Goal: Task Accomplishment & Management: Use online tool/utility

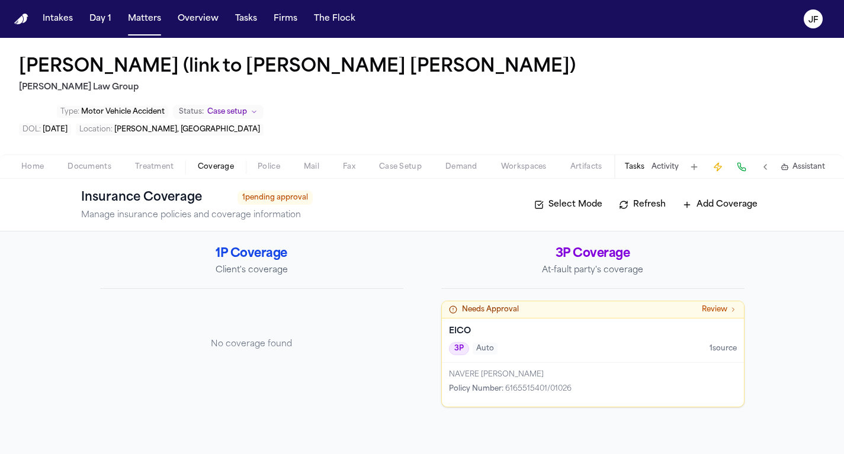
click at [277, 162] on span "Police" at bounding box center [269, 166] width 23 height 9
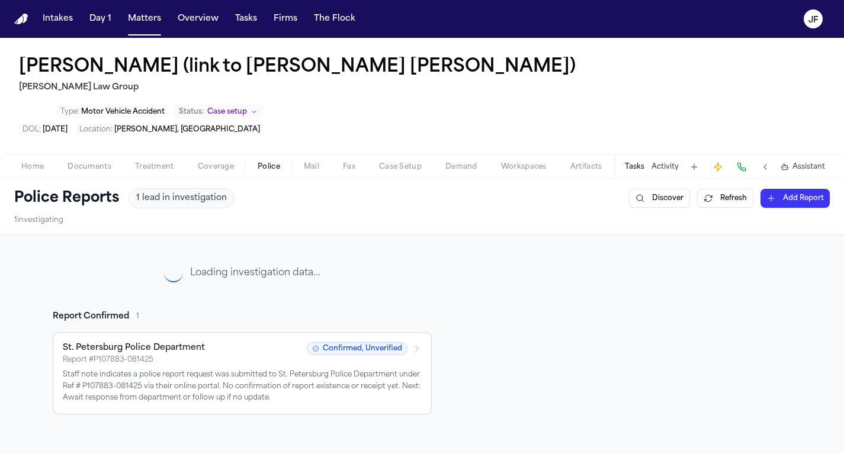
click at [639, 162] on button "Tasks" at bounding box center [635, 166] width 20 height 9
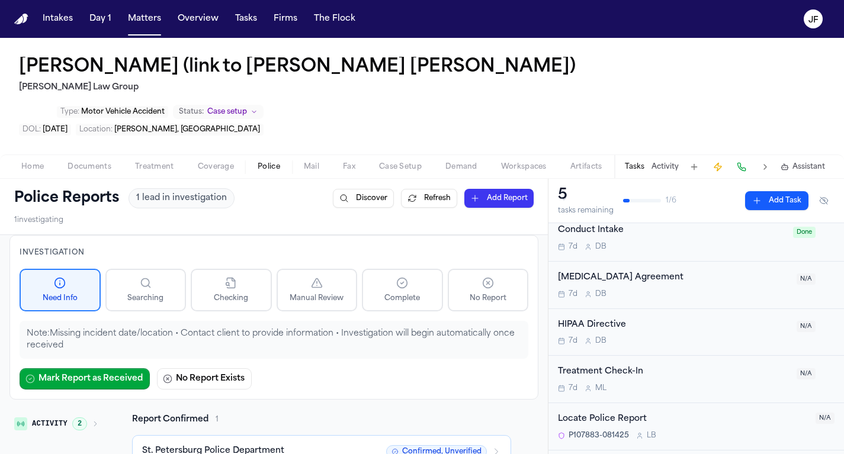
scroll to position [39, 0]
click at [603, 414] on div "Locate Police Report" at bounding box center [683, 421] width 251 height 14
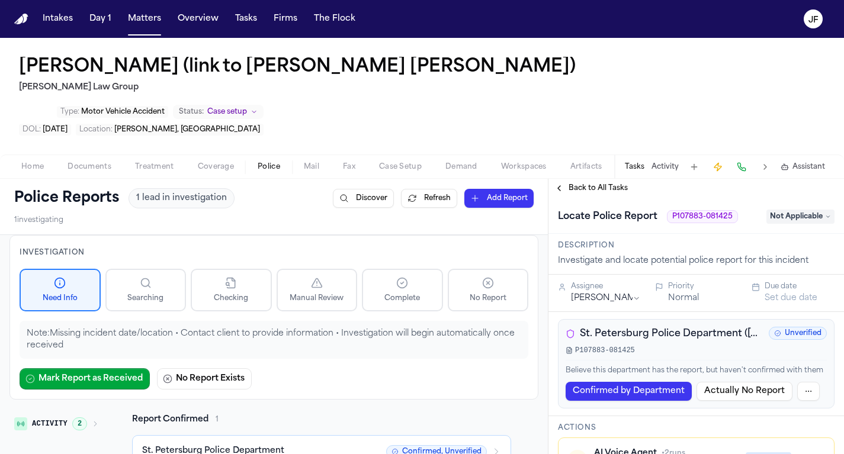
click at [799, 210] on span "Not Applicable" at bounding box center [801, 217] width 68 height 14
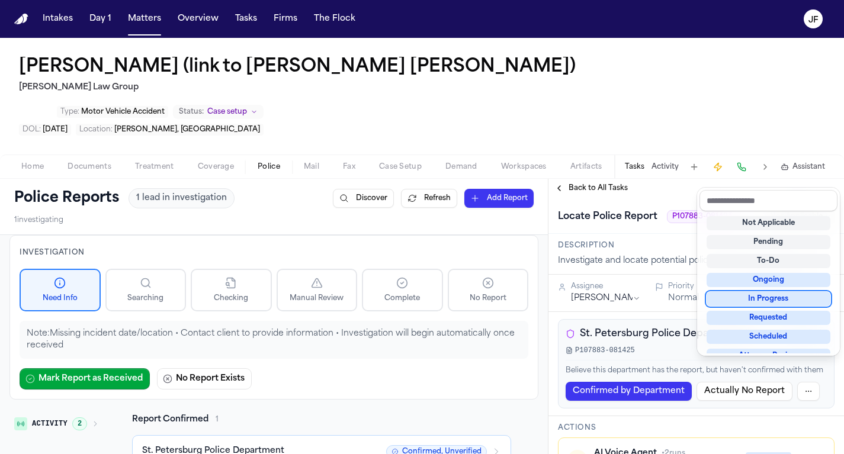
click at [772, 296] on div "In Progress" at bounding box center [769, 299] width 124 height 14
click at [753, 207] on div "Locate Police Report P107883-081425 In Progress" at bounding box center [696, 216] width 277 height 19
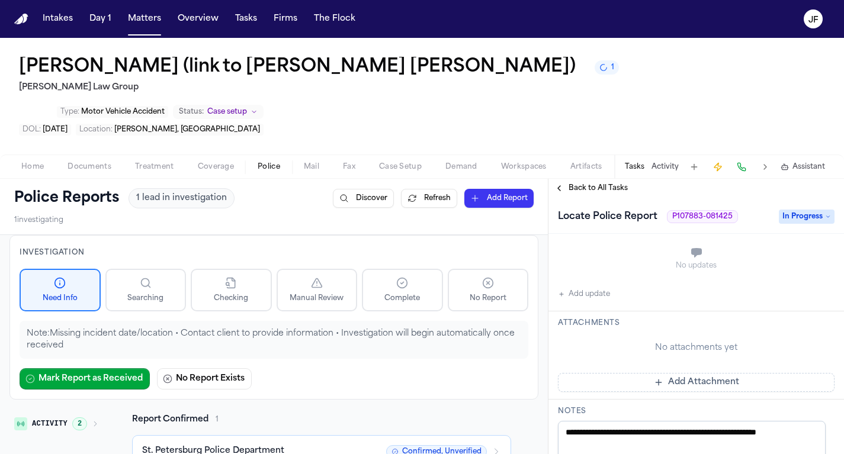
scroll to position [408, 0]
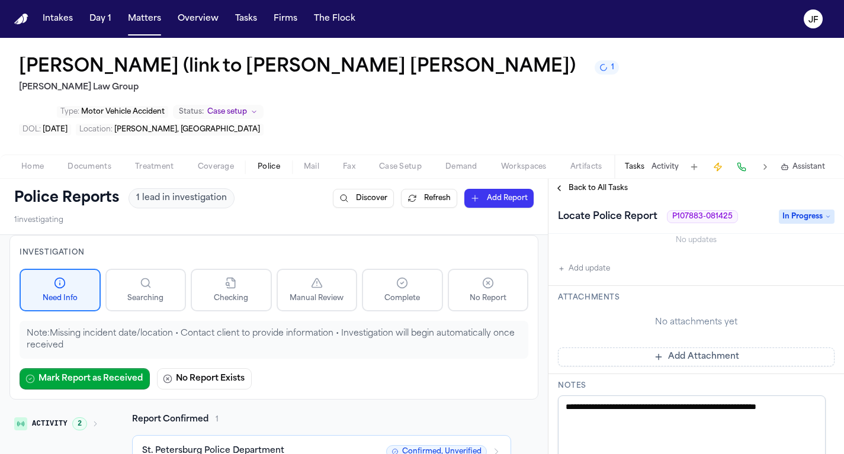
drag, startPoint x: 825, startPoint y: 377, endPoint x: 550, endPoint y: 368, distance: 274.5
click at [550, 374] on div "**********" at bounding box center [697, 437] width 296 height 126
paste textarea "**********"
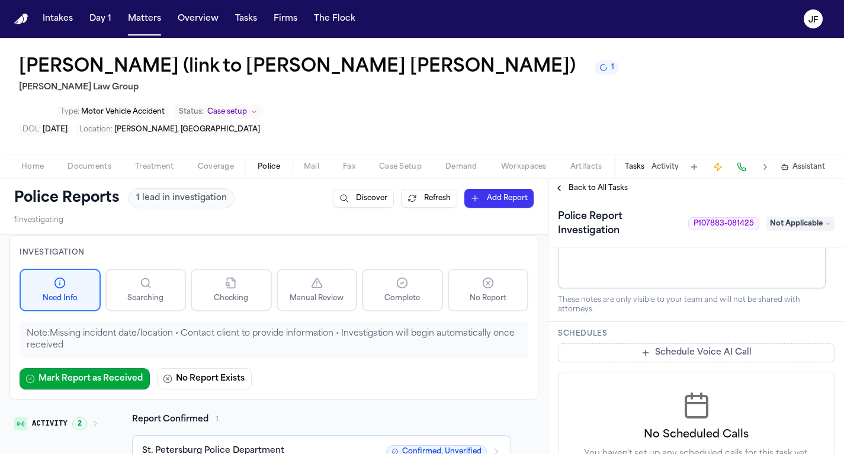
scroll to position [581, 0]
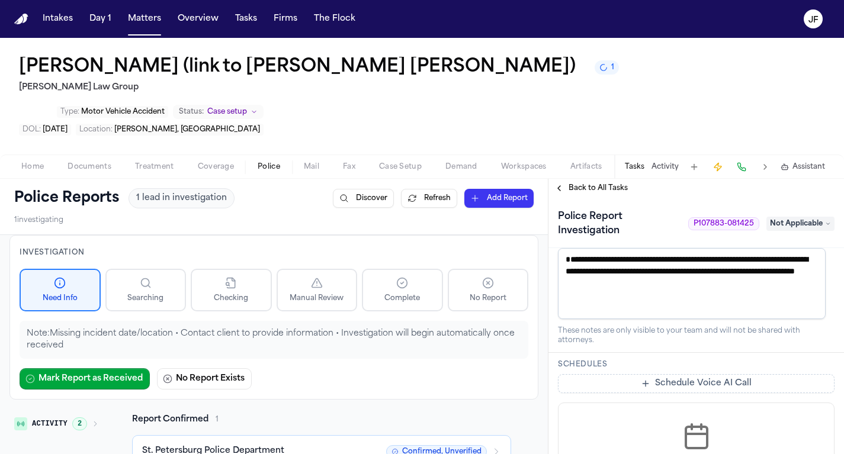
click at [678, 260] on textarea "**********" at bounding box center [692, 283] width 268 height 71
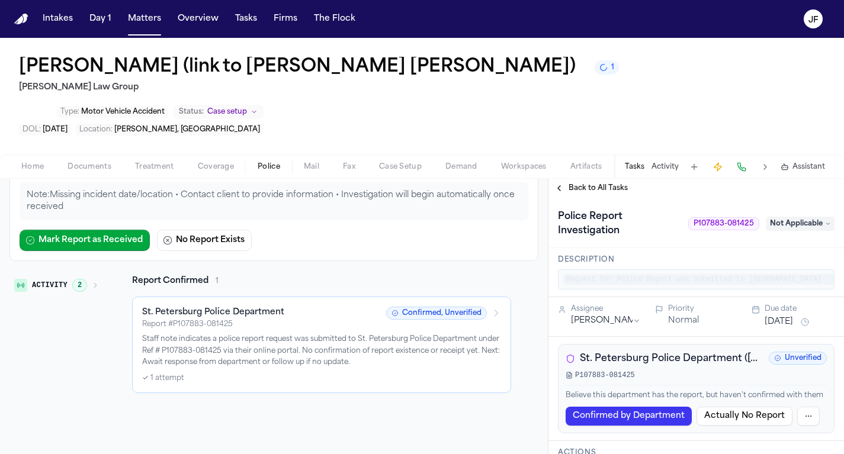
scroll to position [0, 0]
click at [792, 217] on span "Not Applicable" at bounding box center [801, 224] width 68 height 14
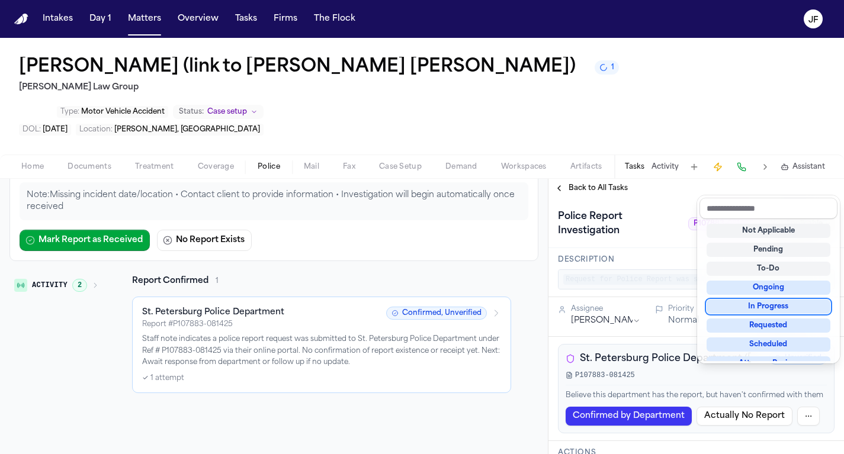
click at [755, 303] on div "In Progress" at bounding box center [769, 307] width 124 height 14
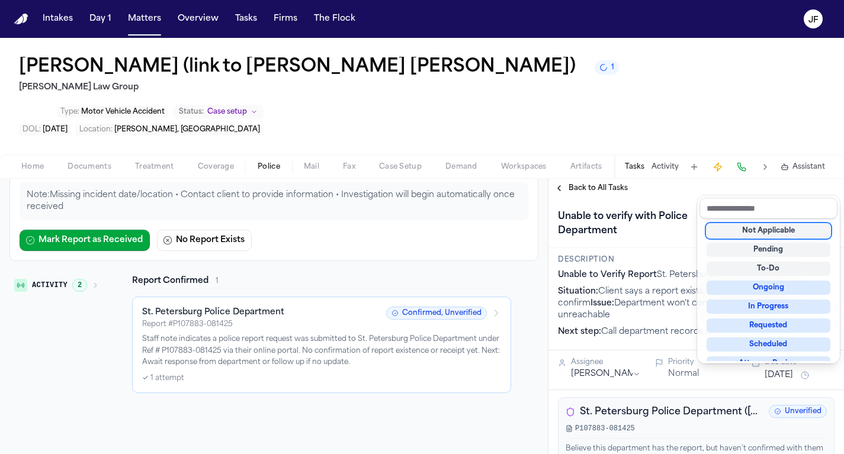
type textarea "**********"
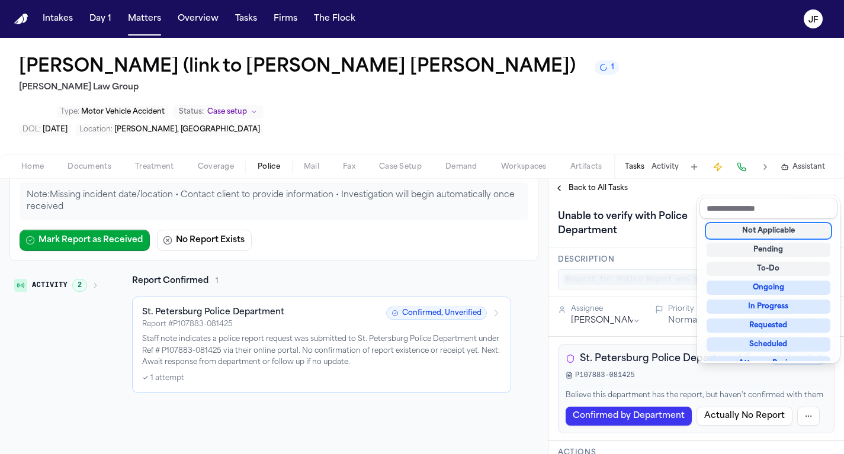
click at [591, 179] on div "**********" at bounding box center [697, 317] width 296 height 276
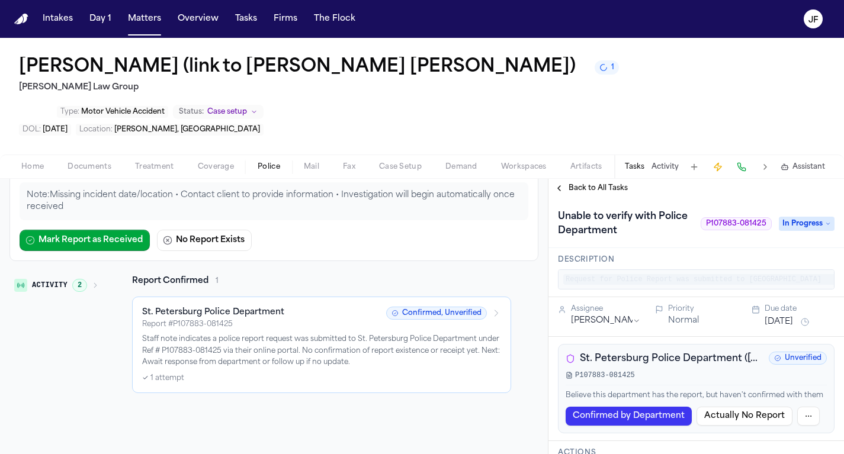
click at [812, 217] on span "In Progress" at bounding box center [807, 224] width 56 height 14
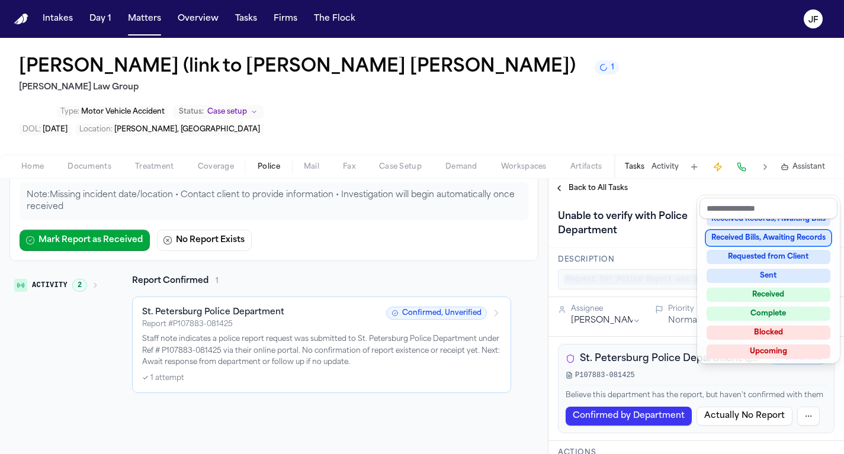
scroll to position [179, 0]
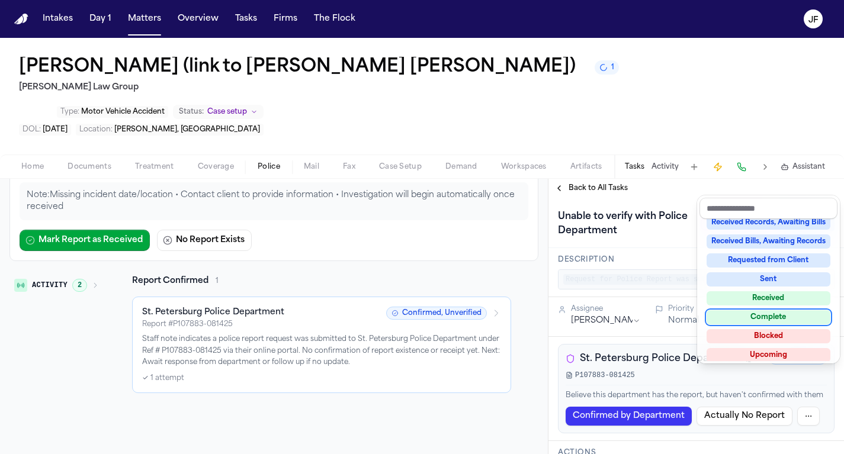
click at [626, 207] on div "Unable to verify with Police Department P107883-081425 In Progress" at bounding box center [696, 223] width 277 height 33
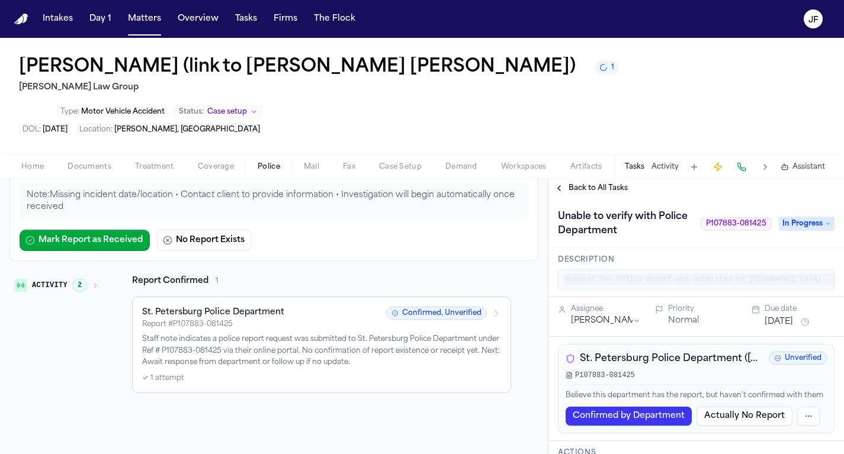
scroll to position [0, 0]
click at [796, 217] on span "In Progress" at bounding box center [807, 224] width 56 height 14
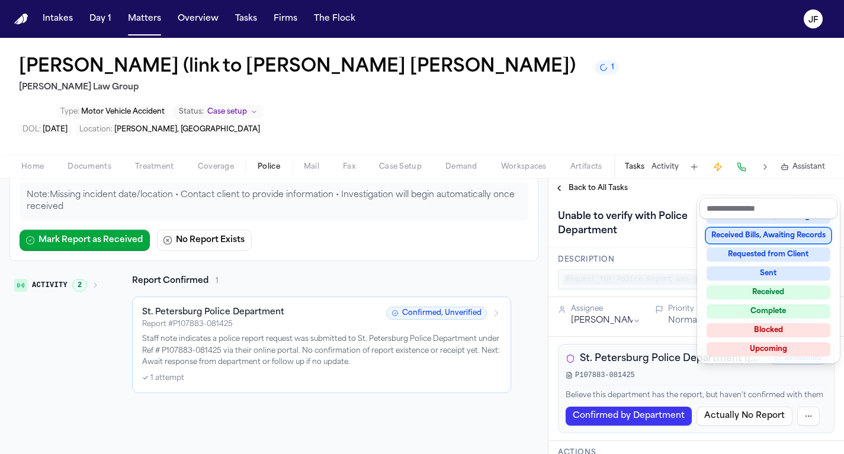
scroll to position [181, 0]
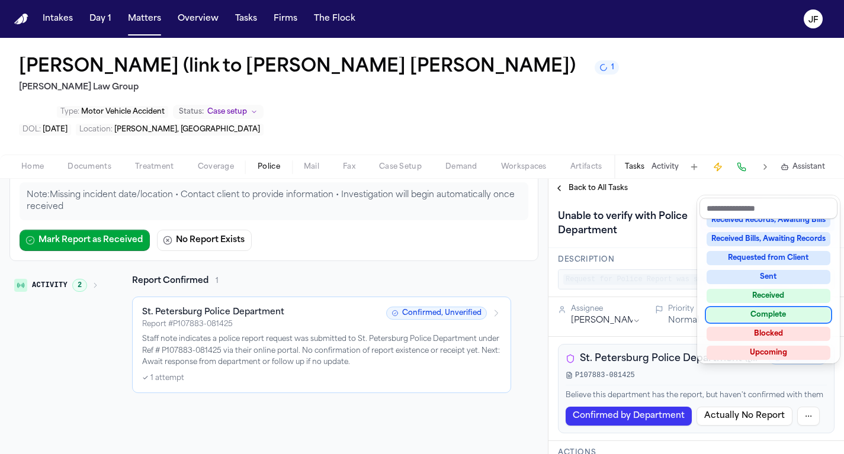
click at [648, 339] on div "**********" at bounding box center [697, 326] width 296 height 257
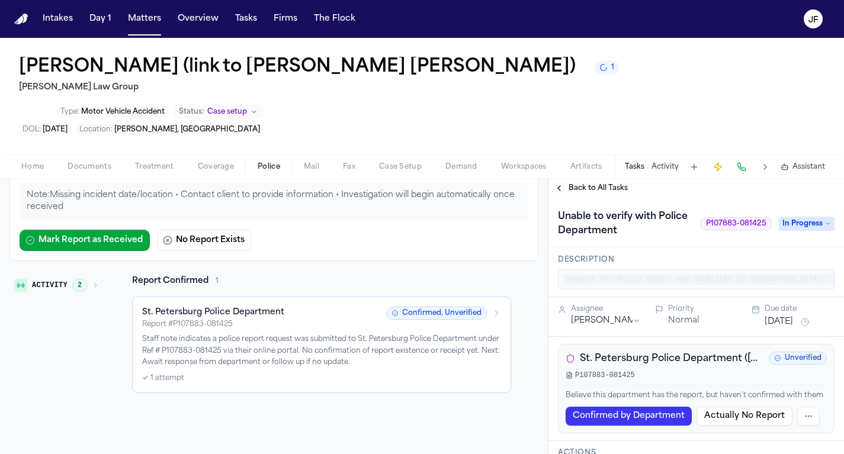
scroll to position [0, 0]
click at [576, 184] on span "Back to All Tasks" at bounding box center [598, 188] width 59 height 9
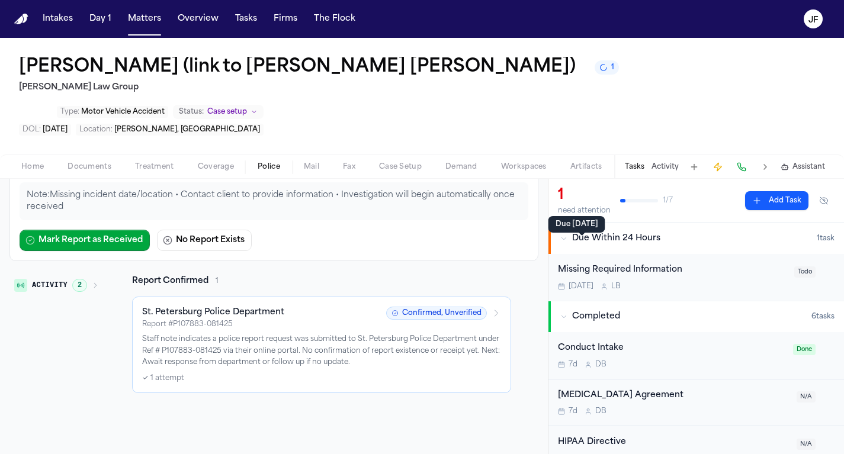
click at [600, 231] on div "Due tomorrow Due tomorrow" at bounding box center [577, 224] width 57 height 17
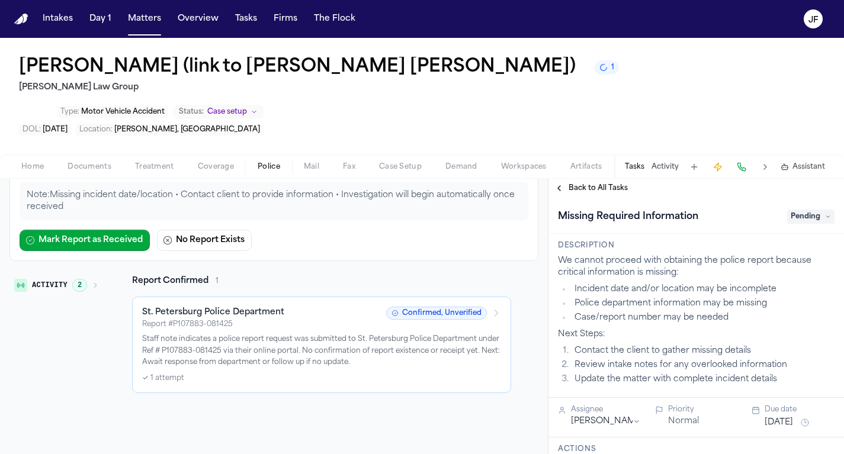
click at [812, 210] on span "Pending" at bounding box center [810, 217] width 47 height 14
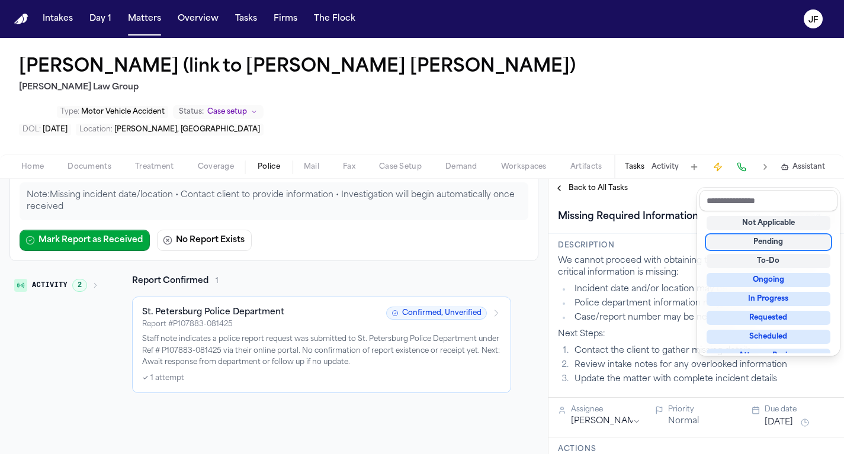
scroll to position [138, 0]
click at [680, 252] on div "Missing Required Information Pending Description We cannot proceed with obtaini…" at bounding box center [697, 326] width 296 height 257
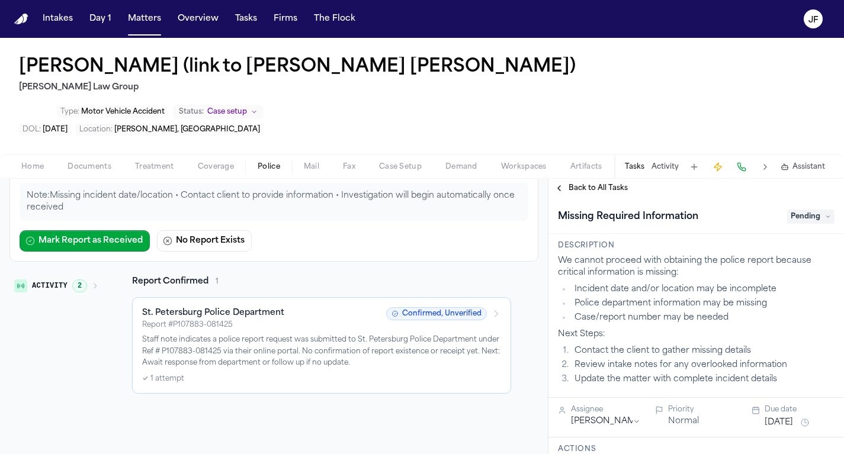
scroll to position [0, 0]
click at [822, 210] on span "Pending" at bounding box center [810, 217] width 47 height 14
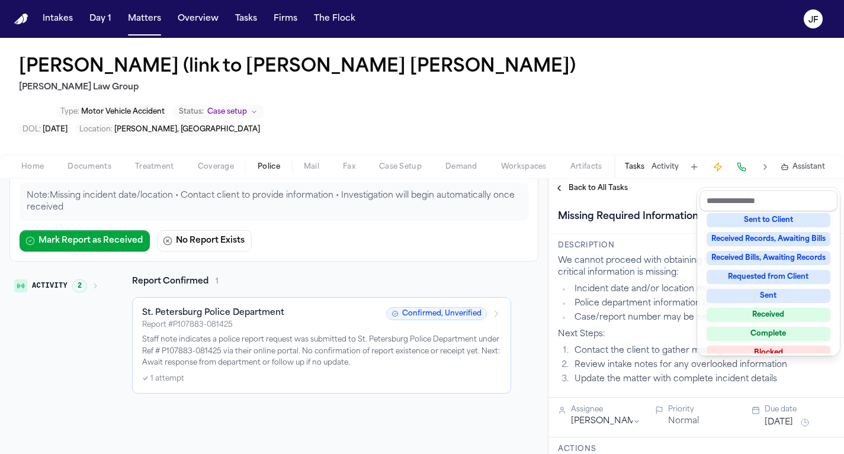
scroll to position [166, 0]
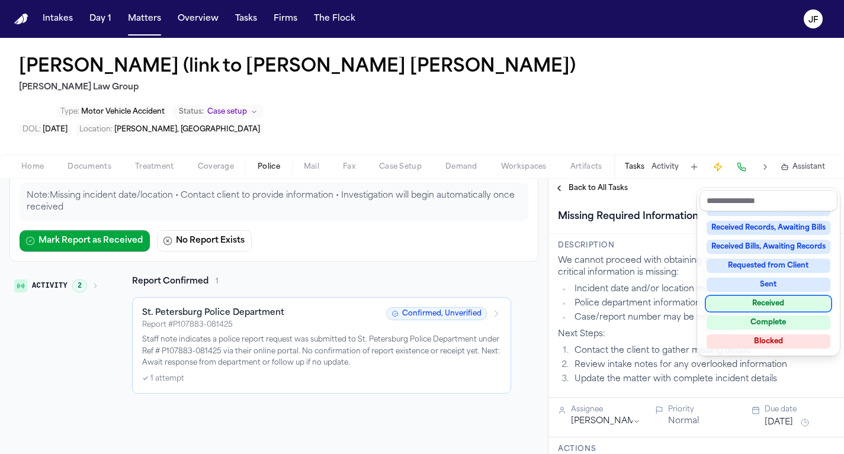
click at [590, 179] on div "Back to All Tasks Missing Required Information Pending Description We cannot pr…" at bounding box center [697, 317] width 296 height 276
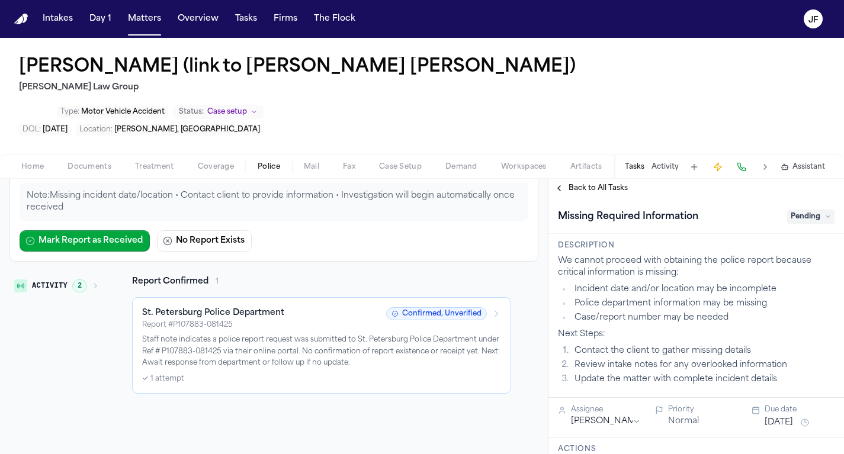
click at [592, 184] on span "Back to All Tasks" at bounding box center [598, 188] width 59 height 9
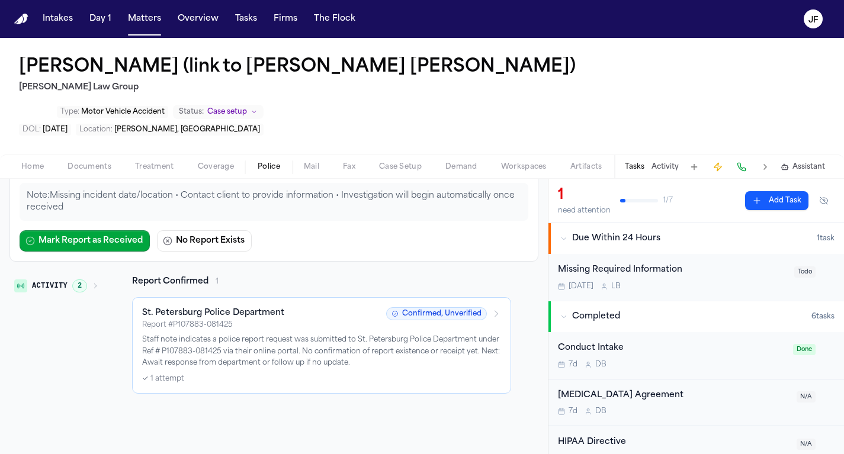
click at [638, 162] on button "Tasks" at bounding box center [635, 166] width 20 height 9
click at [641, 264] on div "Missing Required Information Tomorrow L B" at bounding box center [672, 278] width 229 height 28
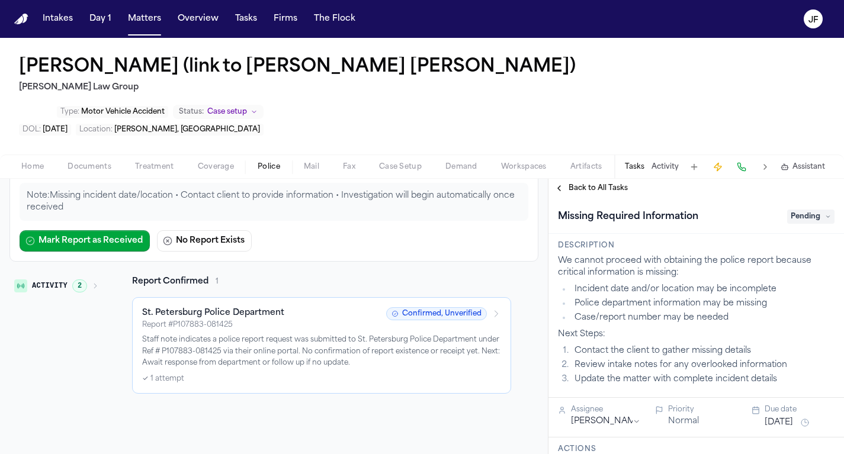
click at [806, 210] on span "Pending" at bounding box center [810, 217] width 47 height 14
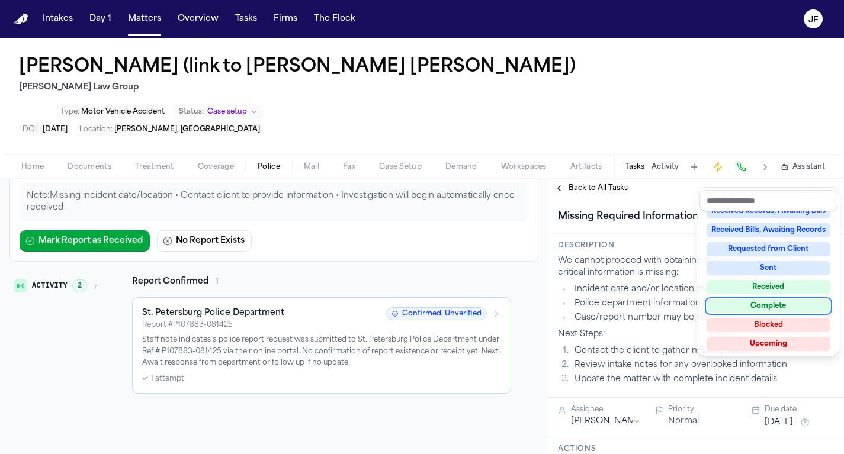
click at [772, 302] on div "Complete" at bounding box center [769, 306] width 124 height 14
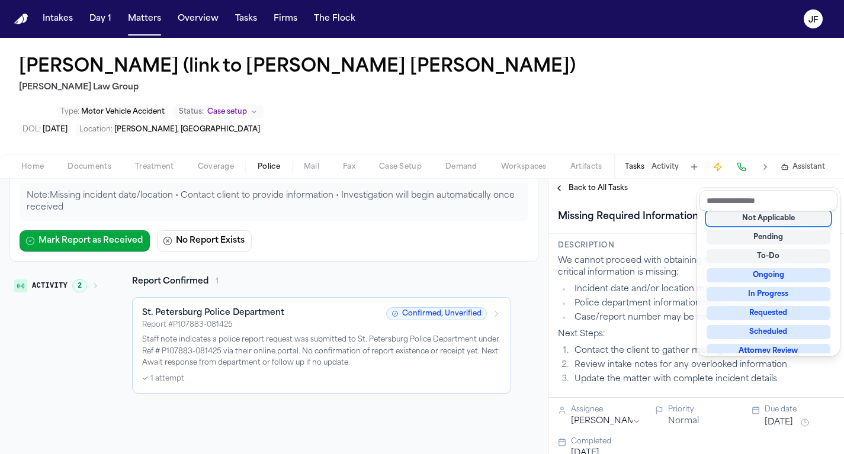
click at [652, 226] on div "Missing Required Information Complete Description We cannot proceed with obtain…" at bounding box center [697, 326] width 296 height 257
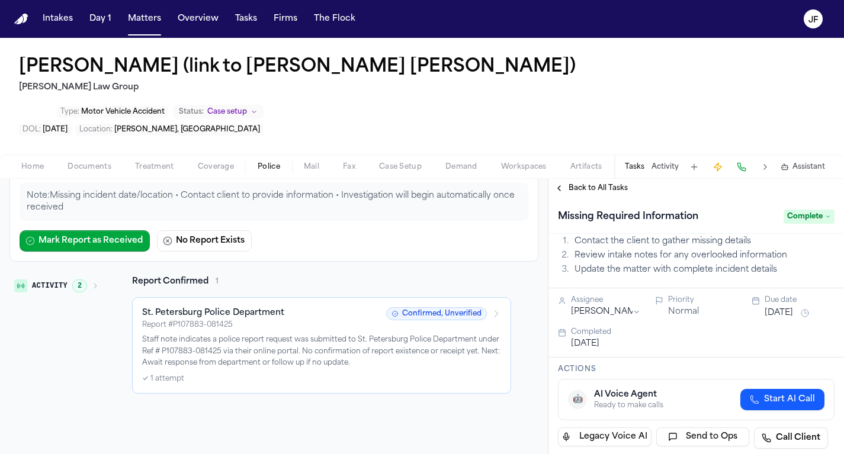
click at [585, 184] on span "Back to All Tasks" at bounding box center [598, 188] width 59 height 9
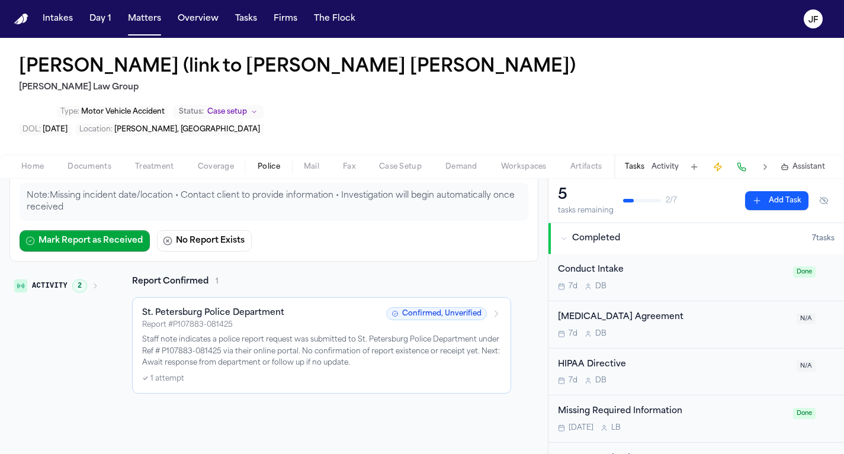
click at [571, 233] on div "Completed" at bounding box center [687, 239] width 252 height 12
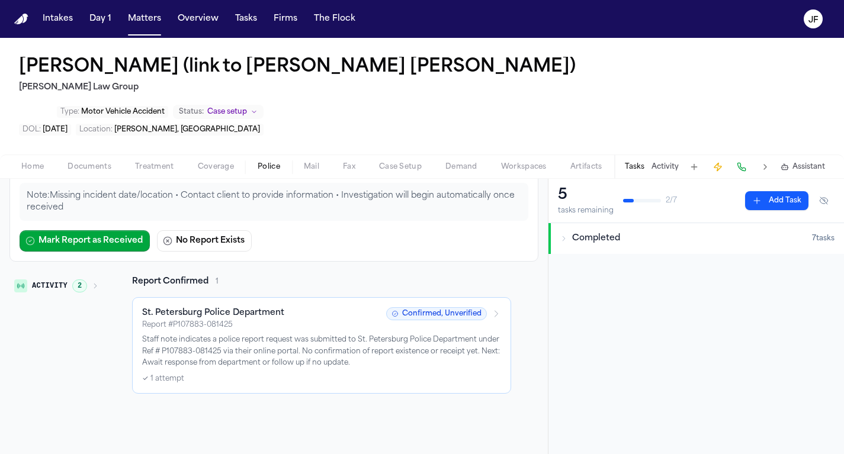
click at [571, 233] on div "Completed" at bounding box center [687, 239] width 252 height 12
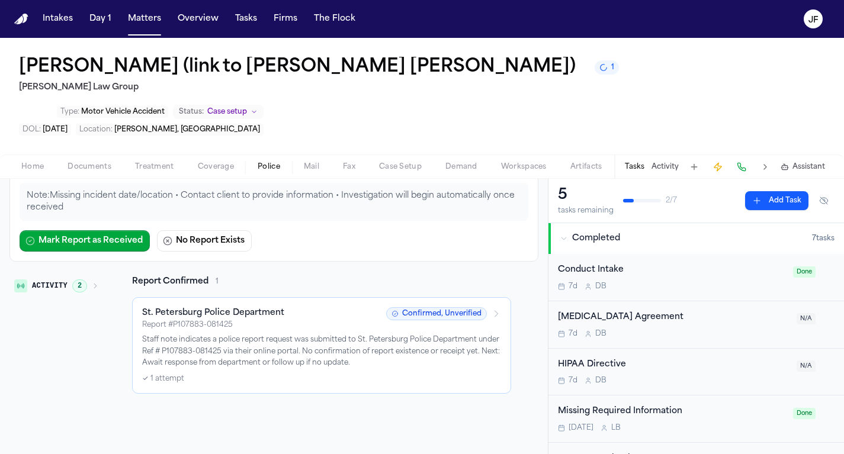
click at [146, 162] on span "Treatment" at bounding box center [154, 166] width 39 height 9
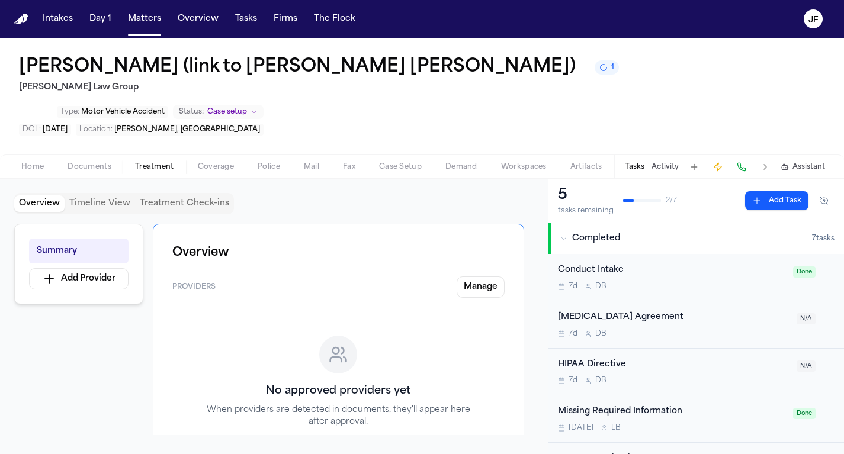
click at [268, 162] on span "Police" at bounding box center [269, 166] width 23 height 9
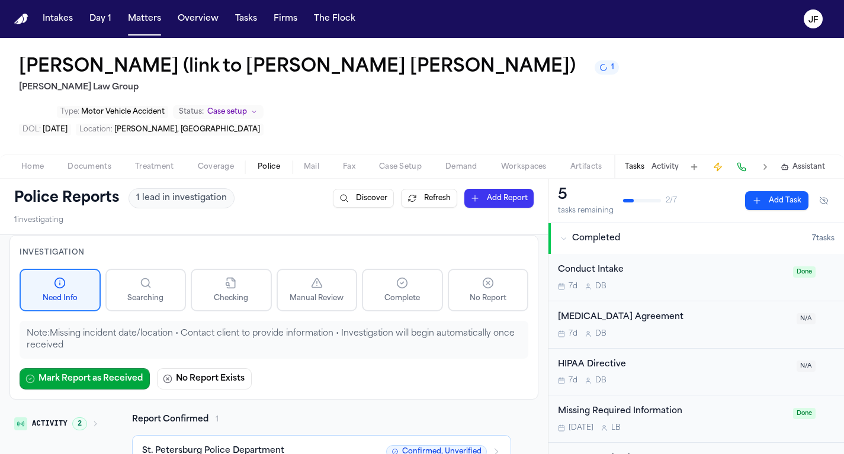
click at [639, 162] on button "Tasks" at bounding box center [635, 166] width 20 height 9
click at [673, 162] on button "Activity" at bounding box center [665, 166] width 27 height 9
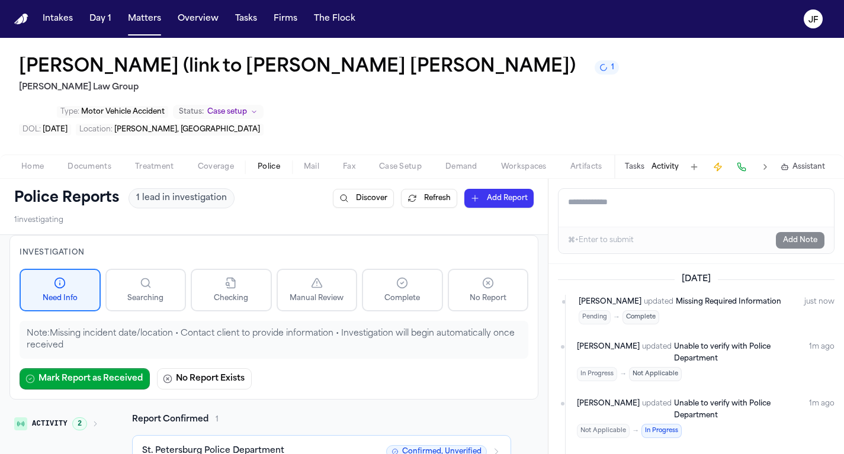
click at [636, 162] on button "Tasks" at bounding box center [635, 166] width 20 height 9
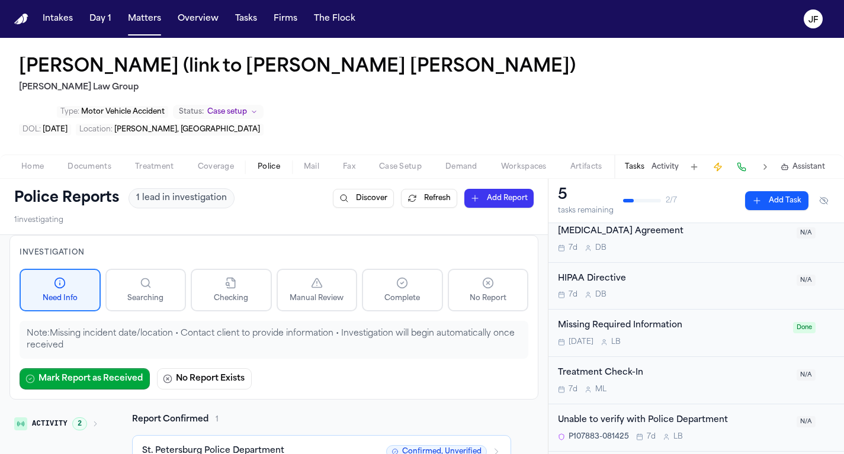
click at [654, 414] on div "Unable to verify with Police Department" at bounding box center [674, 421] width 232 height 14
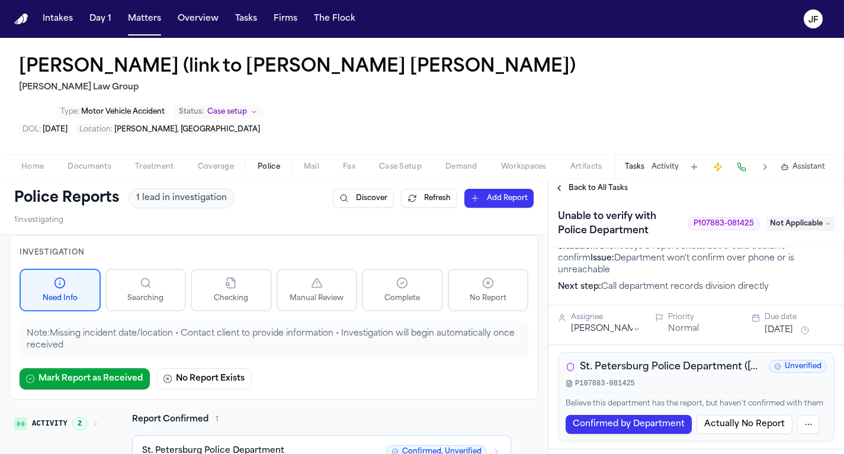
click at [597, 184] on span "Back to All Tasks" at bounding box center [598, 188] width 59 height 9
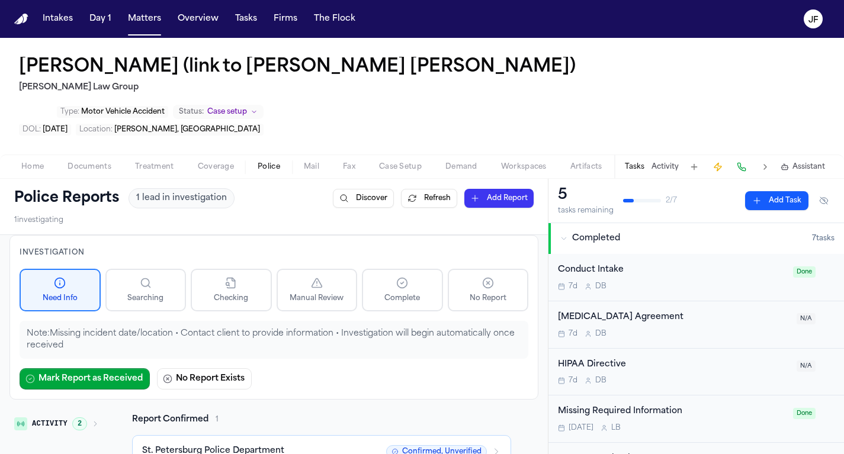
click at [419, 63] on div "Belgica Garcia (link to Luis Santana Cabrera) Morgan Law Group Type : Motor Veh…" at bounding box center [422, 96] width 844 height 117
click at [313, 1] on nav "Intakes Day 1 Matters Overview Tasks Firms The [PERSON_NAME]" at bounding box center [422, 19] width 844 height 38
click at [140, 26] on button "Matters" at bounding box center [144, 18] width 43 height 21
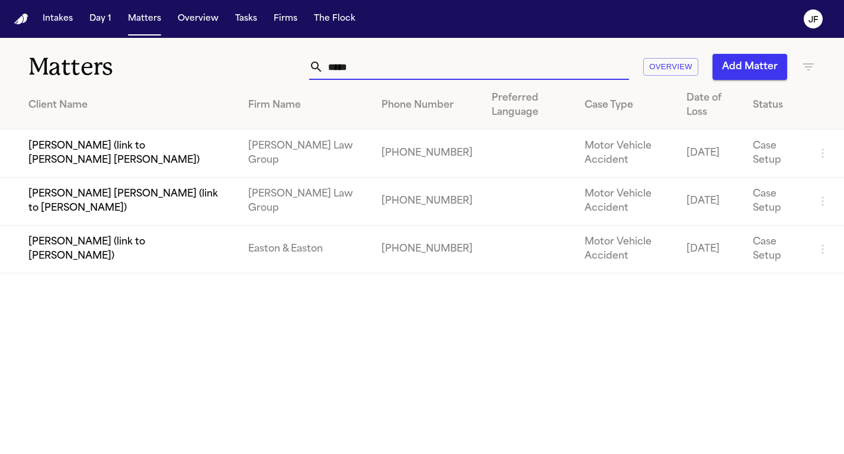
drag, startPoint x: 390, startPoint y: 72, endPoint x: 206, endPoint y: 72, distance: 184.3
click at [206, 72] on div "Matters ***** Overview Add Matter" at bounding box center [422, 60] width 844 height 44
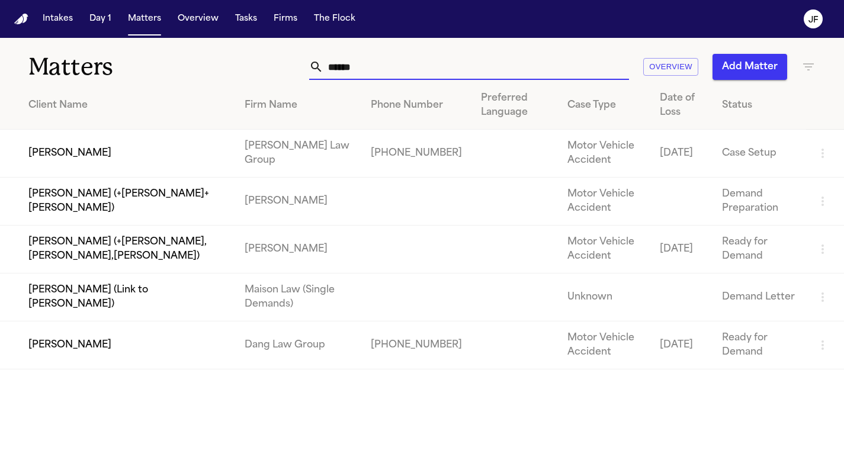
type input "*****"
click at [73, 153] on td "[PERSON_NAME]" at bounding box center [117, 154] width 235 height 48
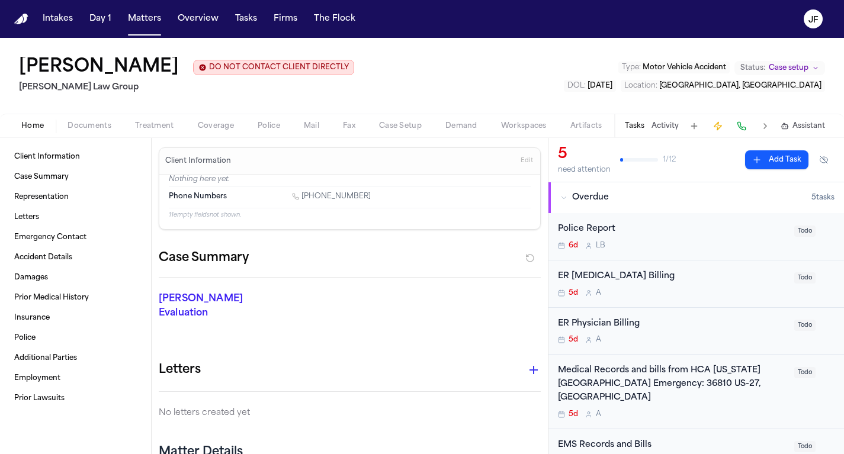
click at [274, 128] on span "Police" at bounding box center [269, 125] width 23 height 9
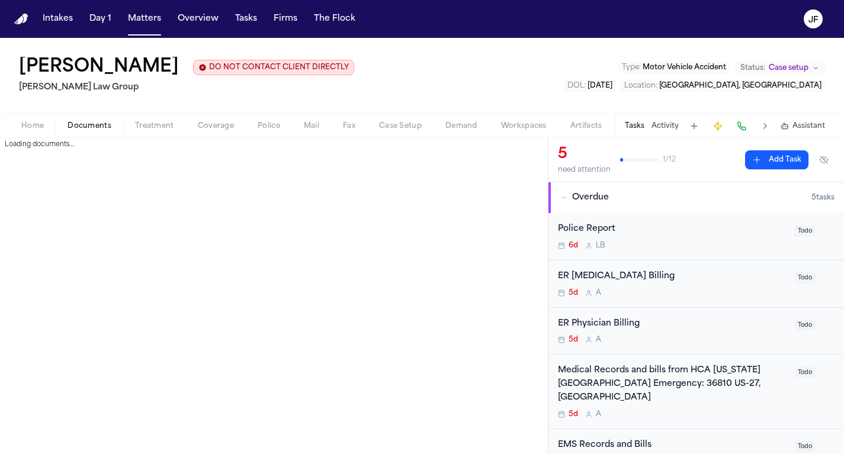
click at [89, 131] on span "Documents" at bounding box center [90, 125] width 44 height 9
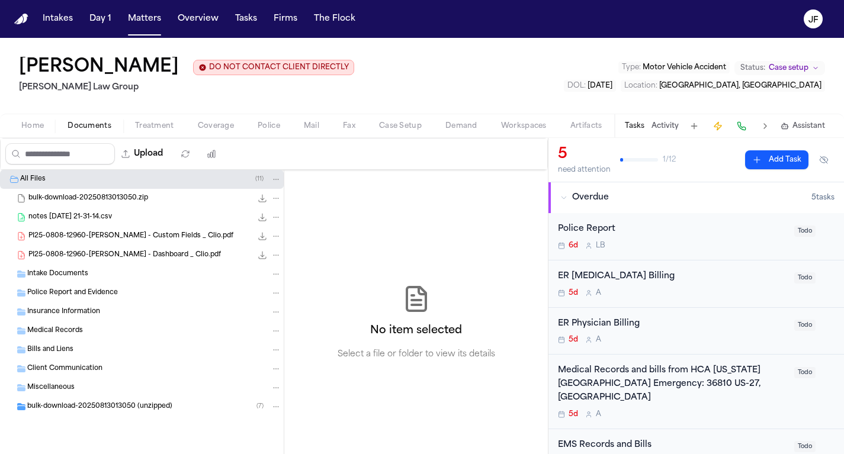
click at [91, 273] on div "Intake Documents" at bounding box center [154, 274] width 254 height 11
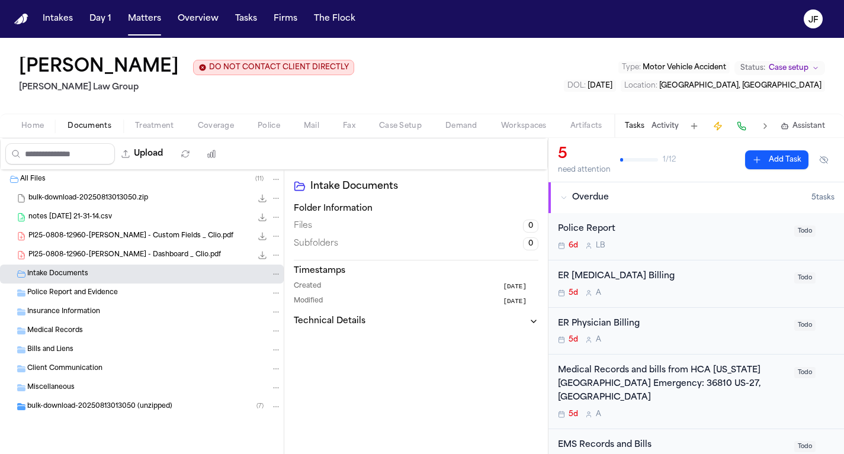
click at [107, 236] on span "PI25-0808-12960-Reyna Valencia Rodriguez - Custom Fields _ Clio.pdf" at bounding box center [130, 237] width 205 height 10
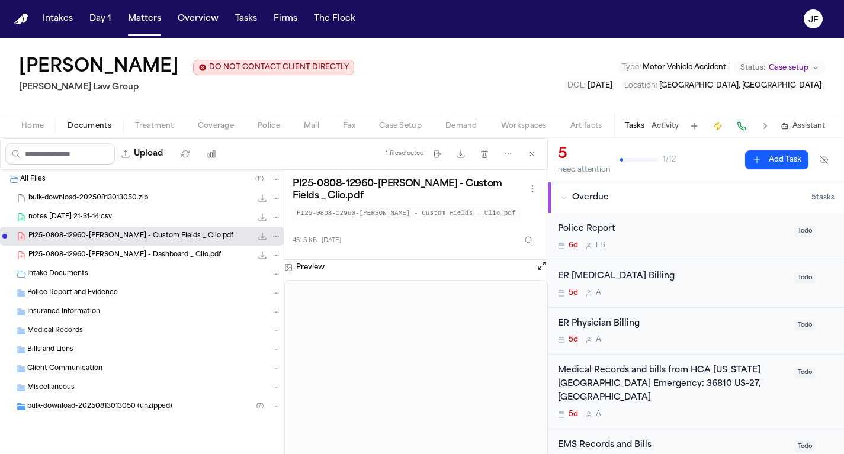
click at [545, 272] on button "Open preview" at bounding box center [542, 266] width 12 height 12
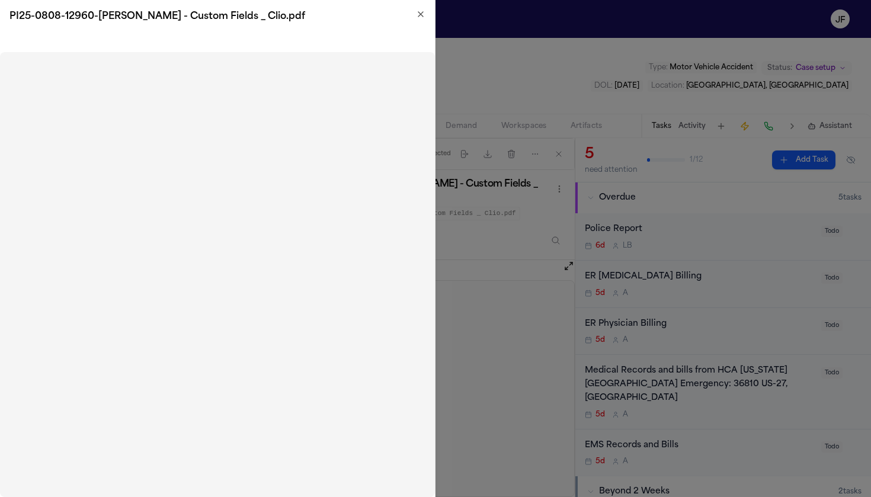
click at [424, 15] on icon "button" at bounding box center [420, 13] width 9 height 9
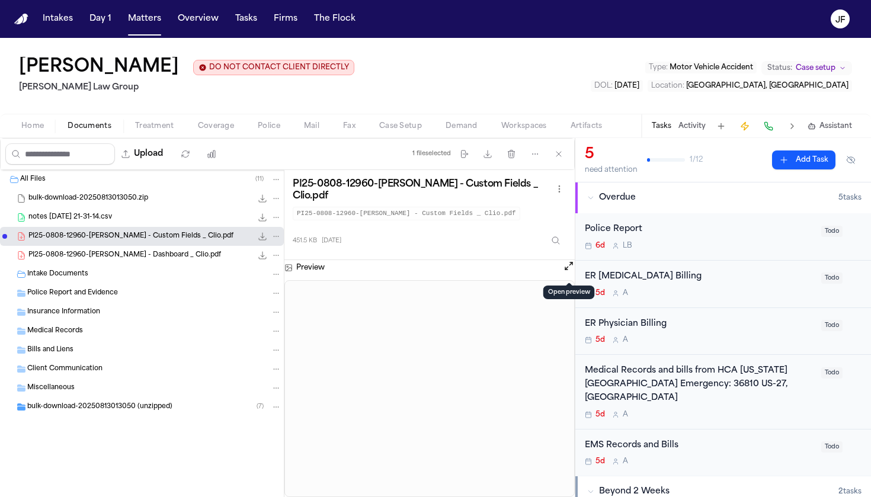
click at [692, 129] on button "Activity" at bounding box center [691, 125] width 27 height 9
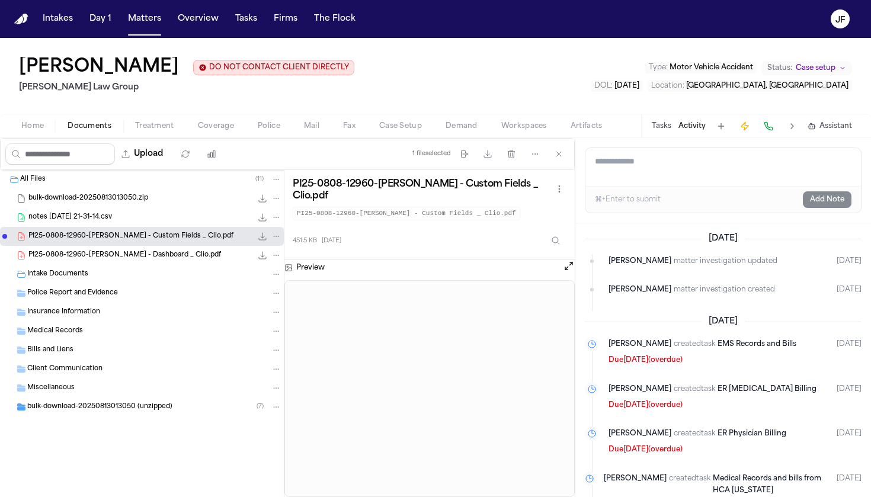
click at [663, 130] on button "Tasks" at bounding box center [662, 125] width 20 height 9
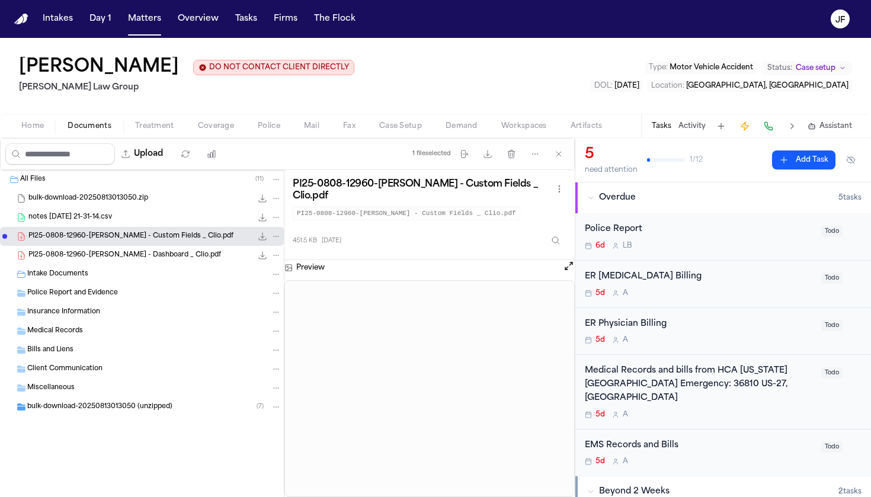
click at [625, 232] on div "Police Report" at bounding box center [699, 230] width 229 height 14
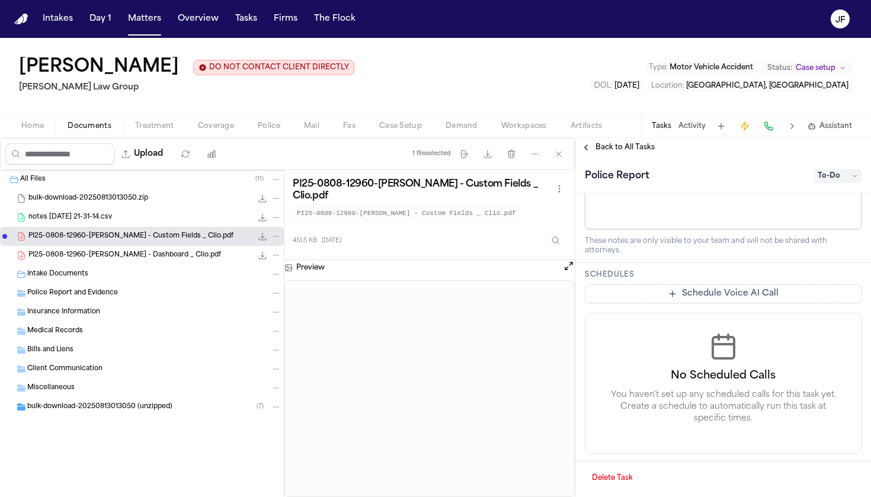
scroll to position [408, 0]
click at [124, 261] on span "PI25-0808-12960-Reyna Valencia Rodriguez - Dashboard _ Clio.pdf" at bounding box center [124, 256] width 193 height 10
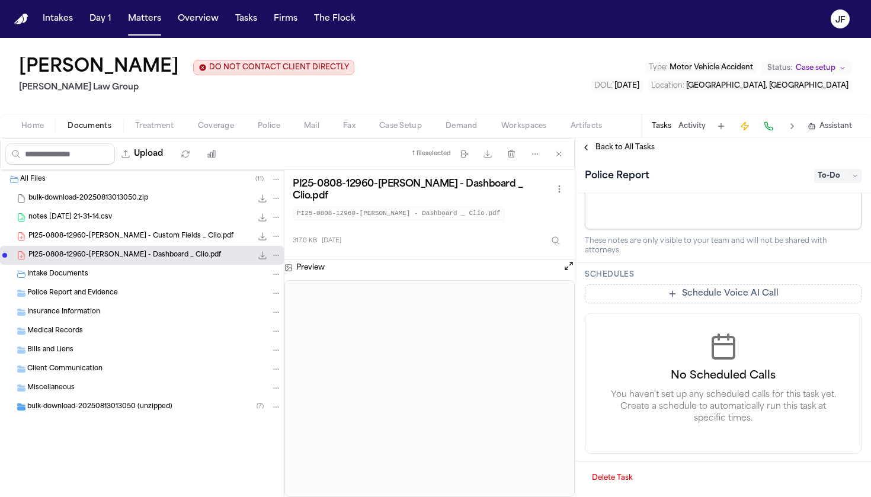
click at [149, 271] on div "Intake Documents" at bounding box center [154, 274] width 254 height 11
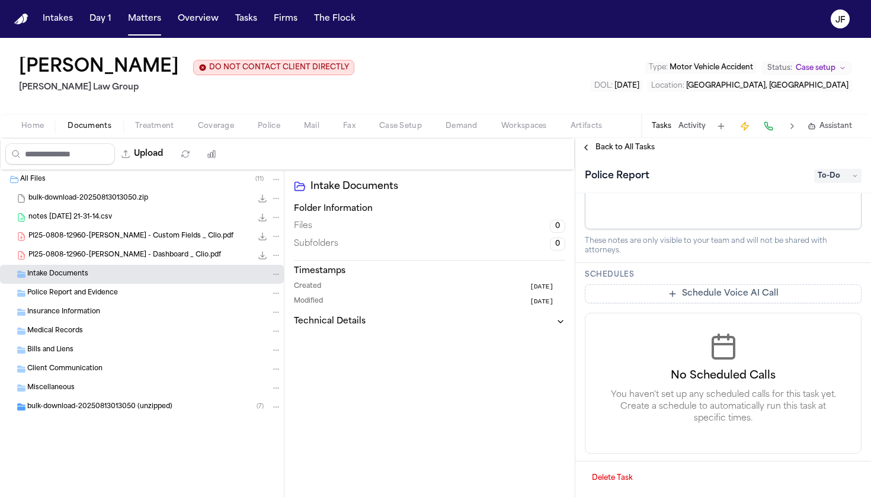
click at [145, 291] on div "Police Report and Evidence" at bounding box center [154, 293] width 254 height 11
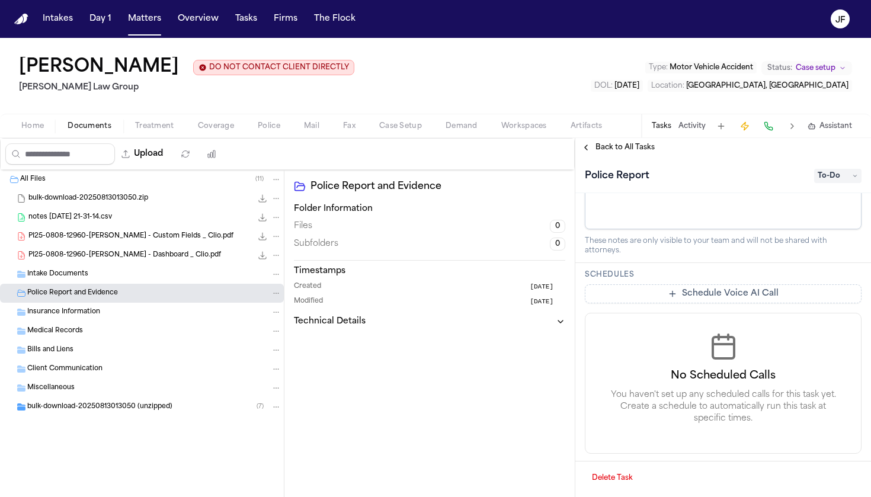
click at [142, 310] on div "Insurance Information" at bounding box center [154, 312] width 254 height 11
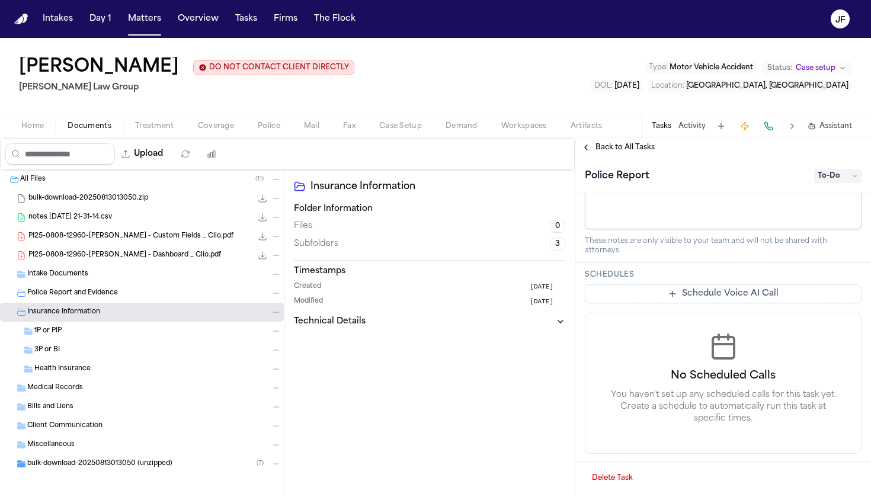
click at [135, 332] on div "1P or PIP" at bounding box center [157, 331] width 247 height 11
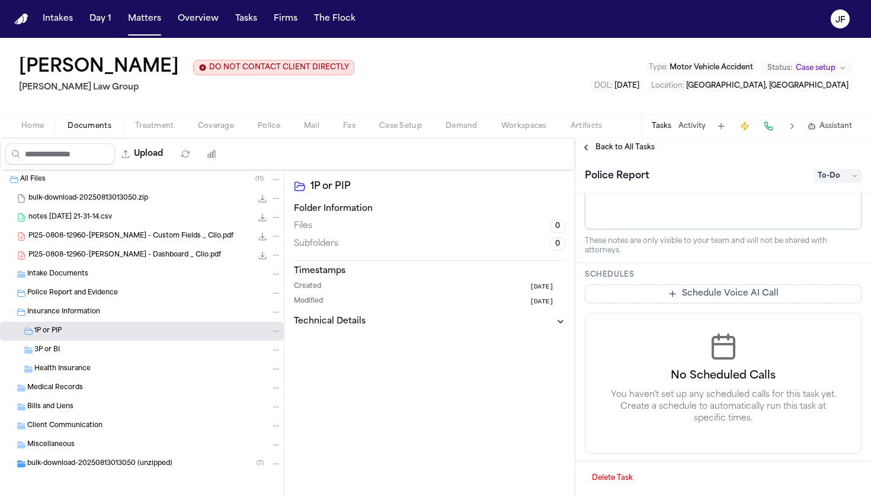
click at [114, 403] on div "Bills and Liens" at bounding box center [154, 407] width 254 height 11
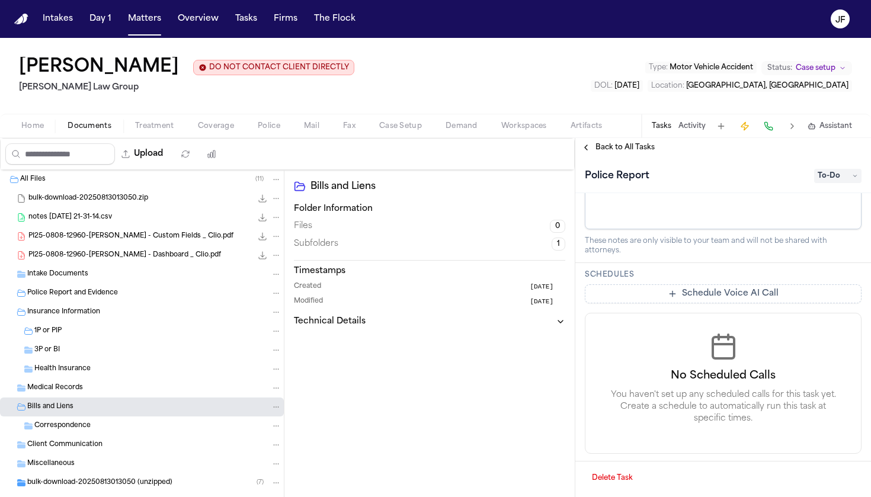
click at [117, 385] on div "Medical Records" at bounding box center [154, 388] width 254 height 11
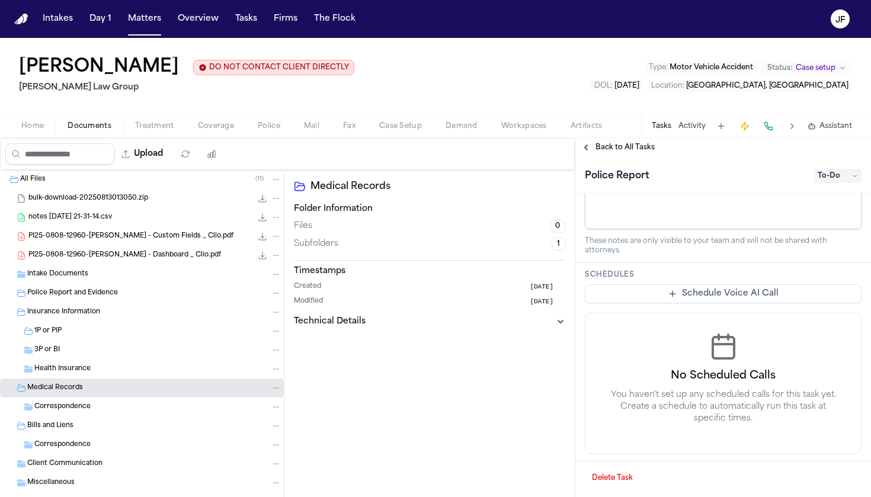
click at [119, 406] on div "Correspondence" at bounding box center [157, 407] width 247 height 11
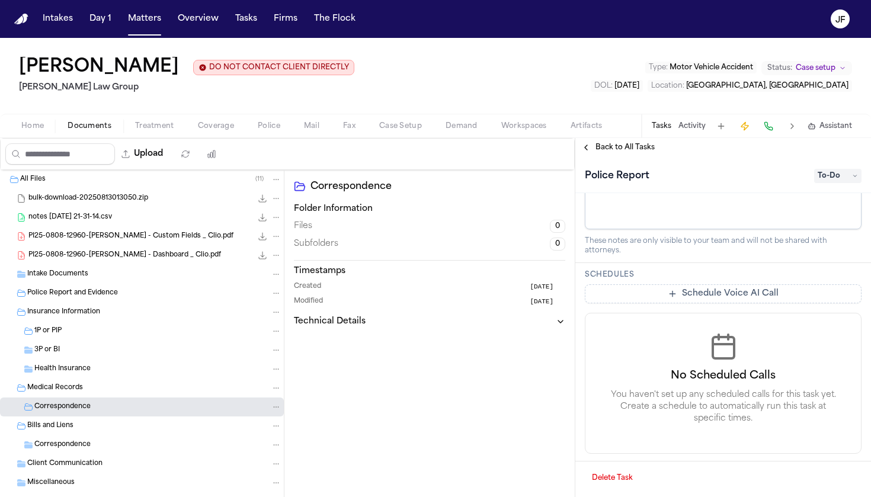
click at [119, 406] on div "Correspondence" at bounding box center [157, 407] width 247 height 11
click at [128, 377] on div "Health Insurance" at bounding box center [142, 369] width 284 height 19
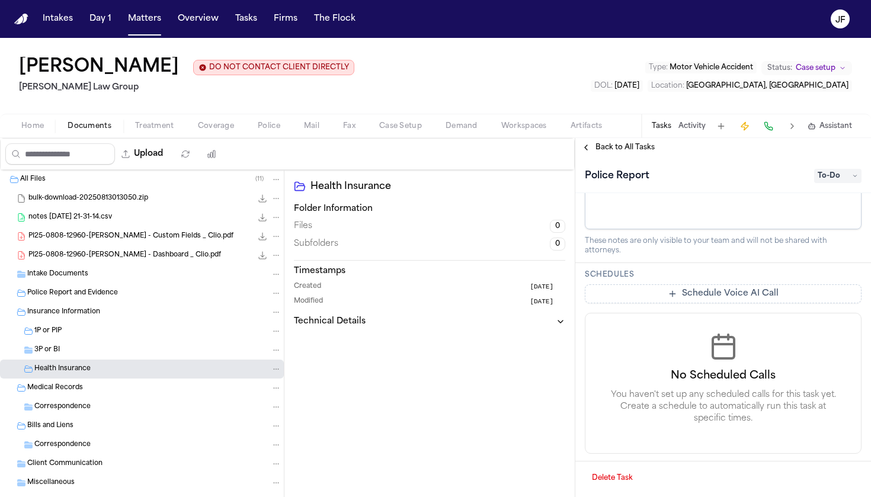
click at [124, 391] on div "Medical Records" at bounding box center [154, 388] width 254 height 11
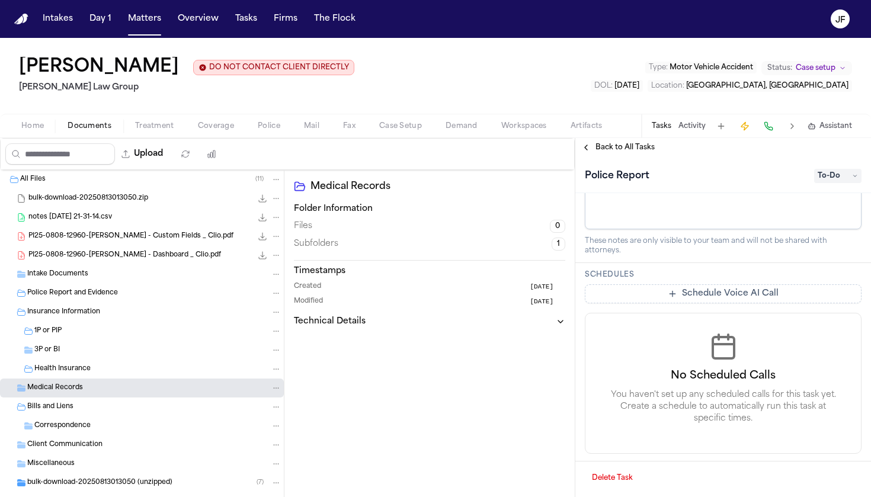
click at [130, 373] on div "Health Insurance" at bounding box center [157, 369] width 247 height 11
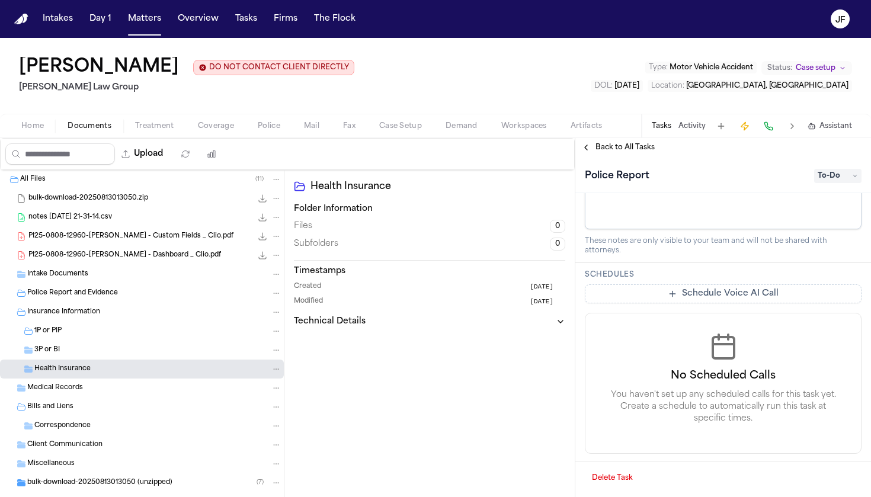
click at [106, 412] on div "Bills and Liens" at bounding box center [154, 407] width 254 height 11
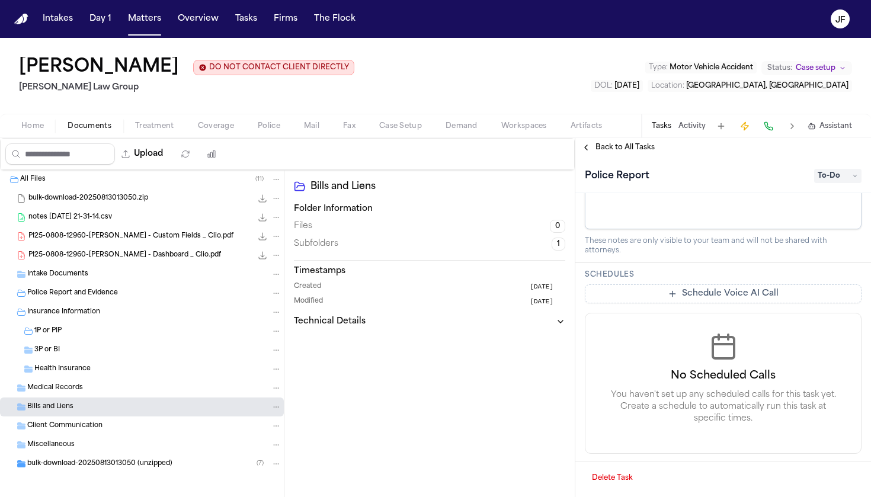
click at [107, 427] on div "Client Communication" at bounding box center [154, 426] width 254 height 11
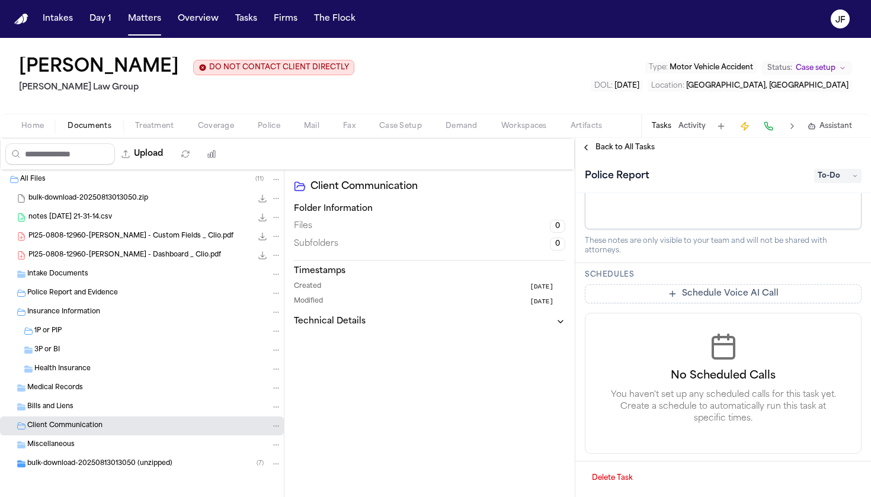
click at [110, 431] on div "Client Communication" at bounding box center [154, 426] width 254 height 11
click at [110, 440] on div "Miscellaneous" at bounding box center [142, 445] width 284 height 19
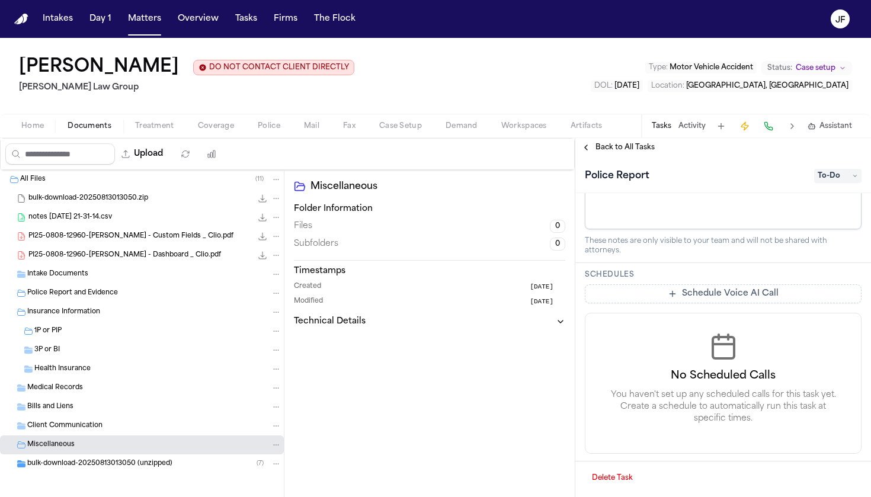
click at [110, 440] on div "Miscellaneous" at bounding box center [142, 445] width 284 height 19
click at [87, 454] on div "bulk-download-20250813013050 (unzipped) ( 7 )" at bounding box center [154, 464] width 254 height 11
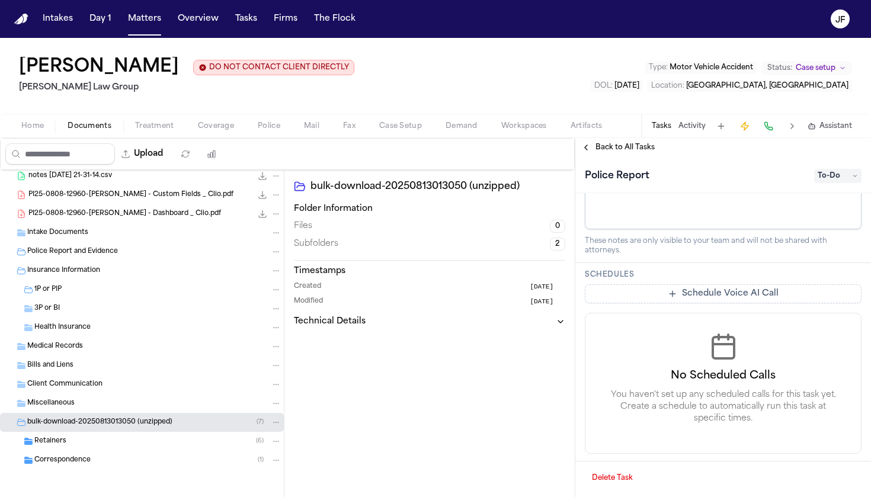
scroll to position [43, 0]
click at [72, 454] on div "All Files ( 11 ) bulk-download-20250813013050.zip 3.0 MB • ZIP notes 2025-08-12…" at bounding box center [142, 329] width 284 height 401
click at [76, 454] on div "Correspondence ( 1 )" at bounding box center [142, 460] width 284 height 19
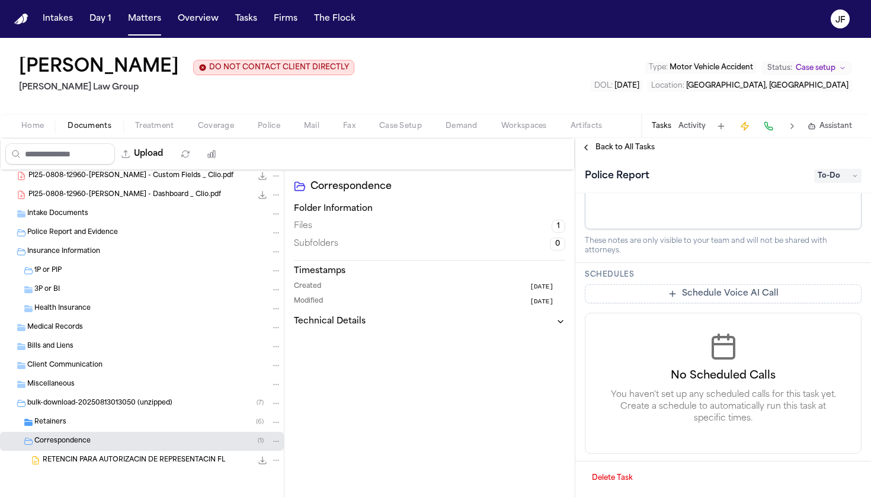
scroll to position [62, 0]
click at [90, 454] on span "RETENCIN PARA AUTORIZACIN DE REPRESENTACIN FL" at bounding box center [134, 461] width 182 height 10
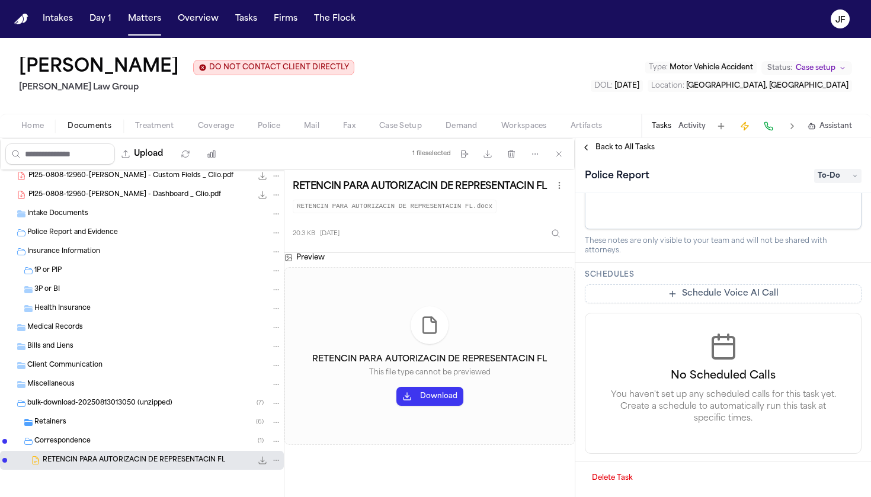
click at [105, 445] on div "Correspondence ( 1 )" at bounding box center [157, 441] width 247 height 11
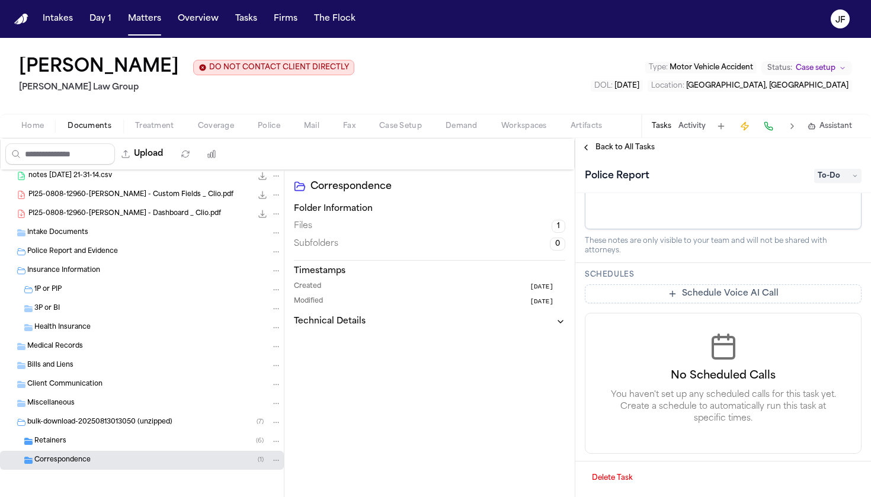
scroll to position [43, 0]
click at [104, 443] on div "Retainers ( 6 )" at bounding box center [157, 441] width 247 height 11
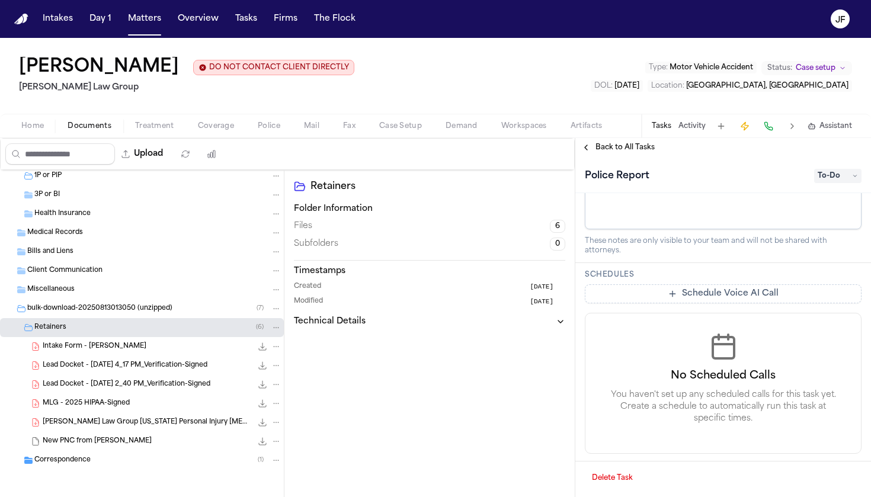
scroll to position [156, 0]
click at [142, 346] on span "Intake Form - Reyna Valencia Rodriguez" at bounding box center [95, 347] width 104 height 10
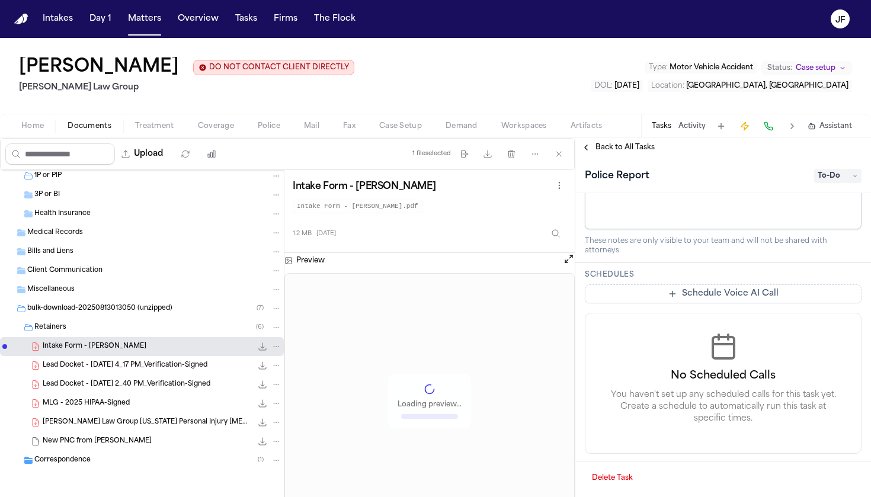
scroll to position [0, 0]
click at [566, 265] on button "Open preview" at bounding box center [569, 259] width 12 height 12
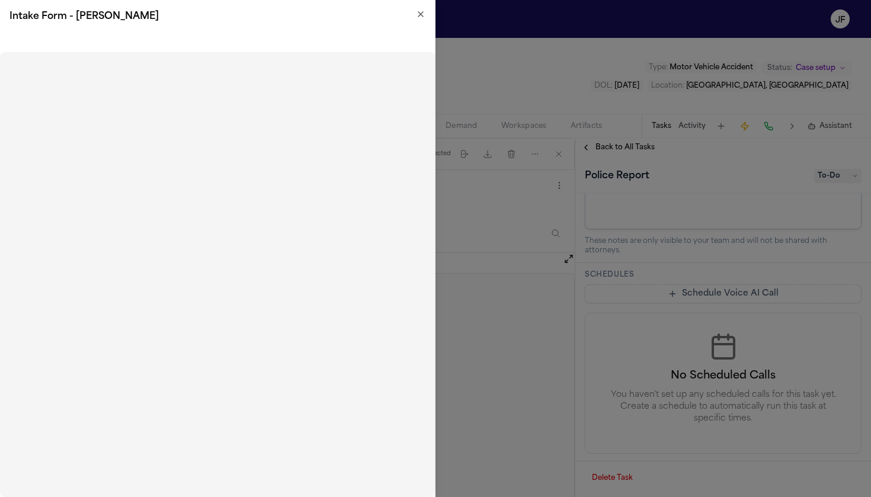
click at [424, 9] on icon "button" at bounding box center [420, 13] width 9 height 9
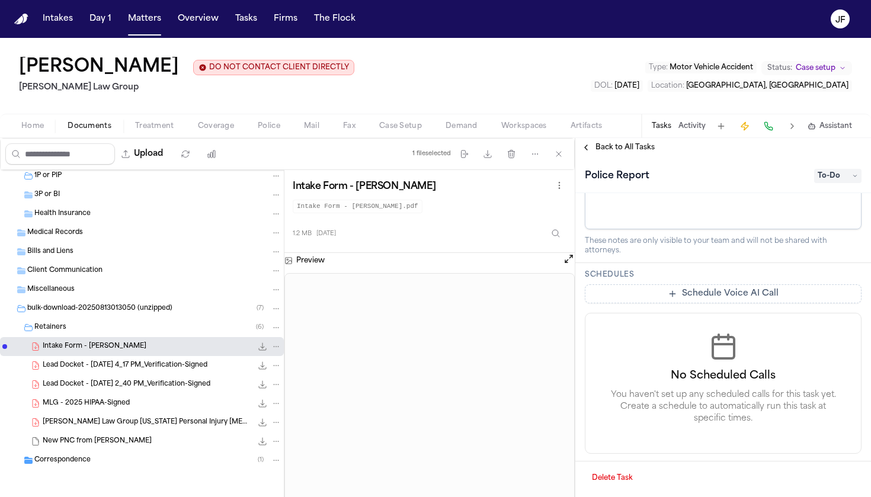
click at [565, 272] on div "Preview" at bounding box center [429, 391] width 290 height 277
click at [567, 264] on button "Open preview" at bounding box center [569, 259] width 12 height 12
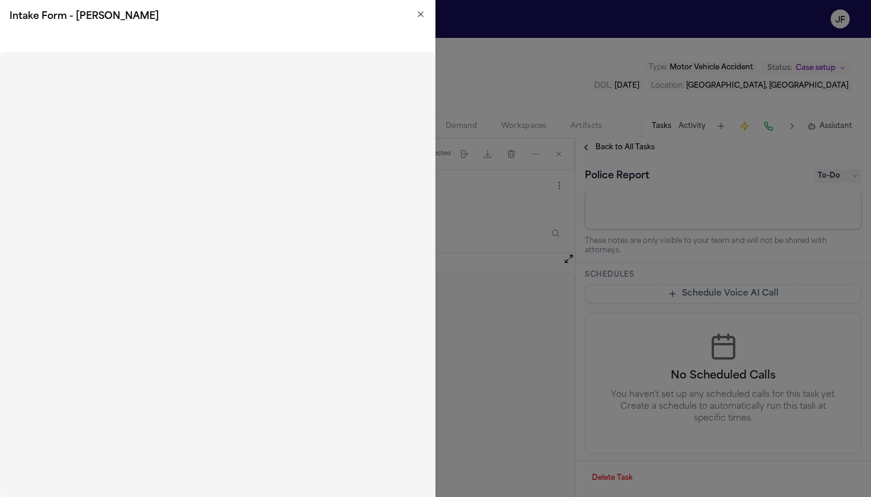
click at [421, 12] on icon "button" at bounding box center [420, 13] width 9 height 9
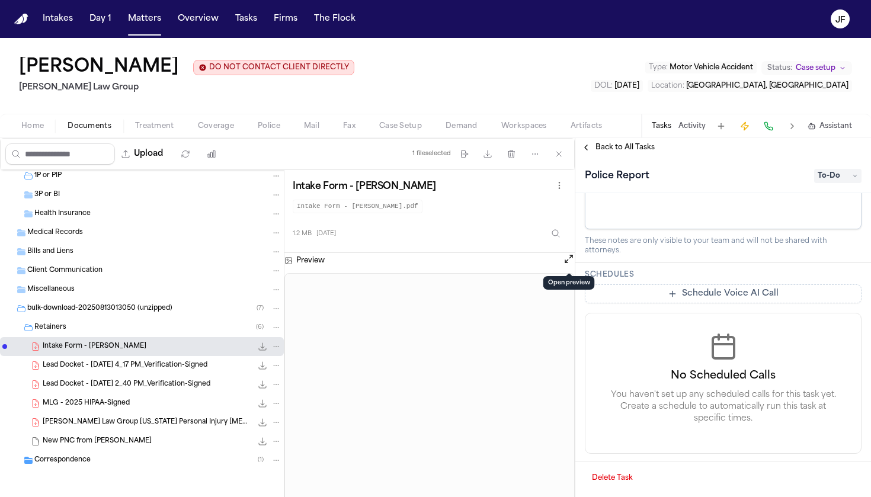
click at [569, 265] on button "Open preview" at bounding box center [569, 259] width 12 height 12
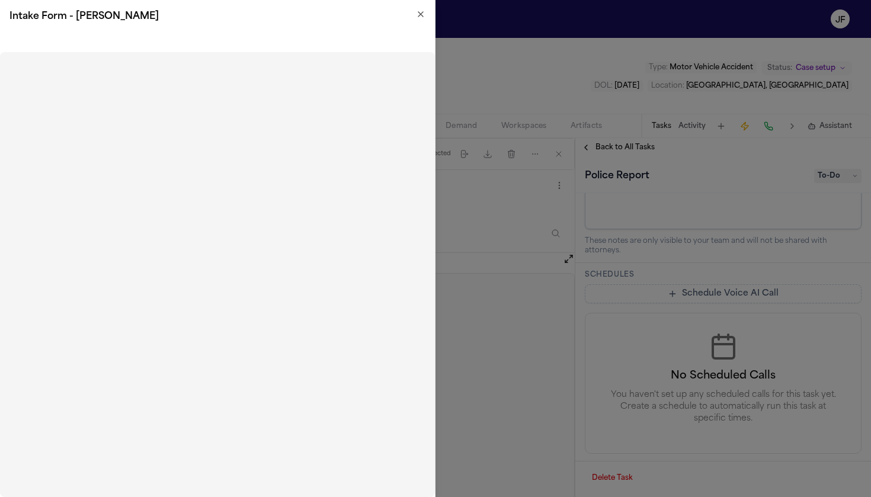
click at [420, 7] on div "Intake Form - Reyna Valencia Rodriguez" at bounding box center [217, 16] width 435 height 33
click at [420, 9] on div "Intake Form - Reyna Valencia Rodriguez" at bounding box center [217, 16] width 435 height 33
click at [420, 12] on icon "button" at bounding box center [420, 13] width 9 height 9
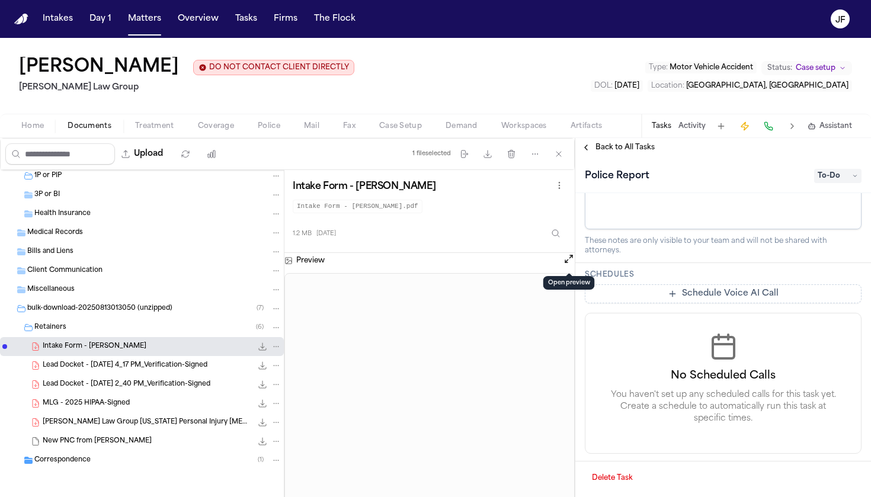
click at [613, 149] on span "Back to All Tasks" at bounding box center [624, 147] width 59 height 9
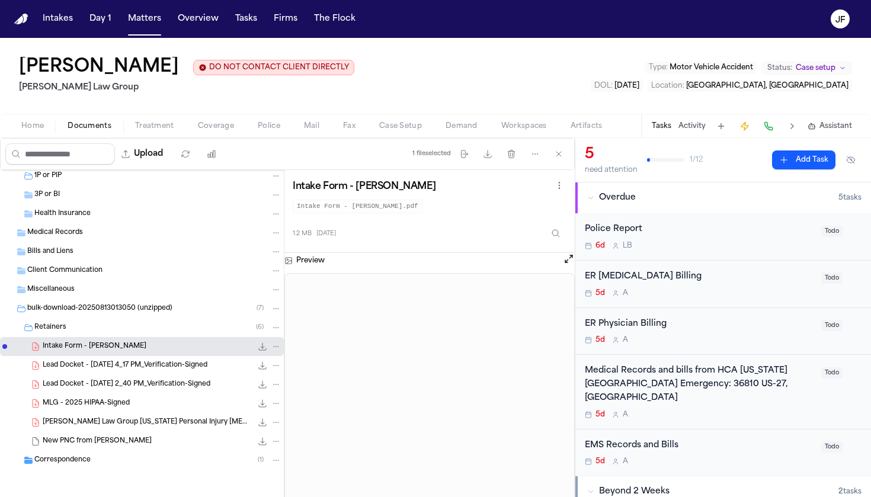
click at [629, 236] on div "Police Report" at bounding box center [699, 230] width 229 height 14
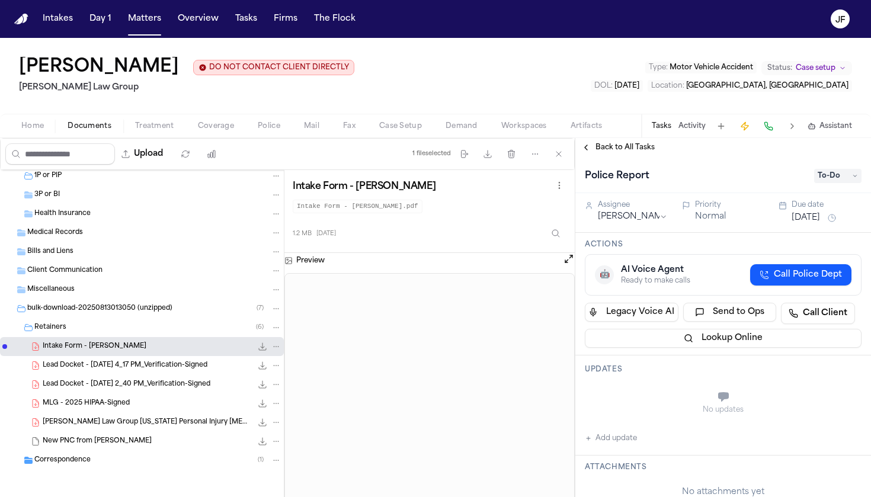
click at [260, 129] on span "Police" at bounding box center [269, 125] width 23 height 9
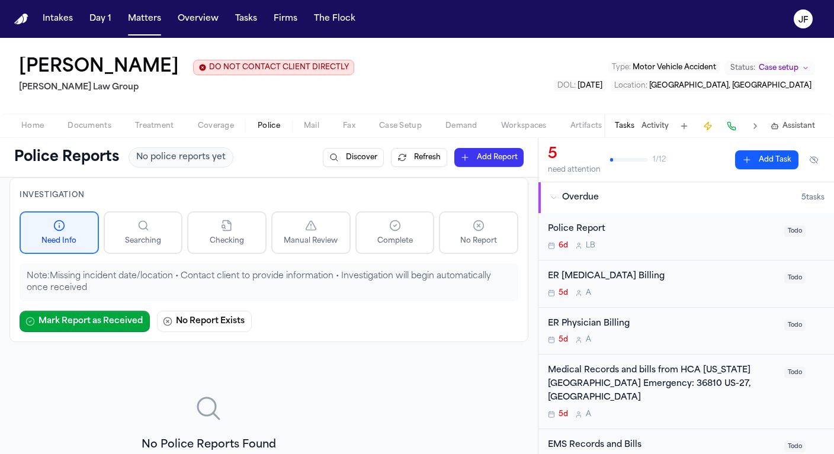
click at [89, 131] on span "Documents" at bounding box center [90, 125] width 44 height 9
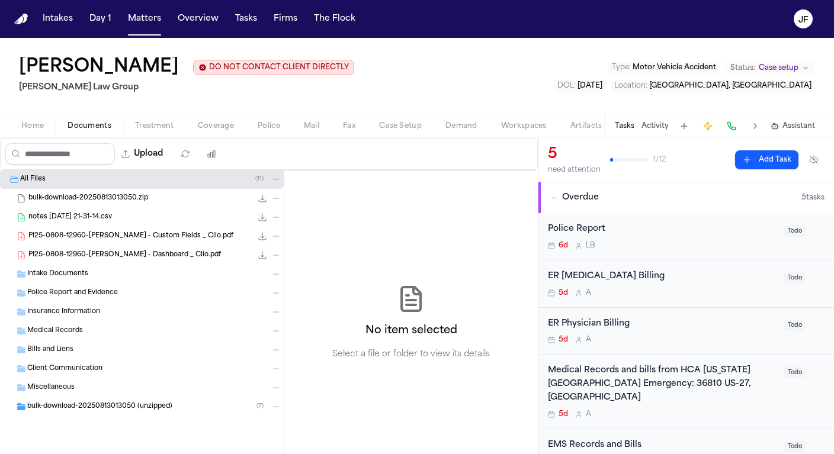
click at [62, 299] on span "Police Report and Evidence" at bounding box center [72, 294] width 91 height 10
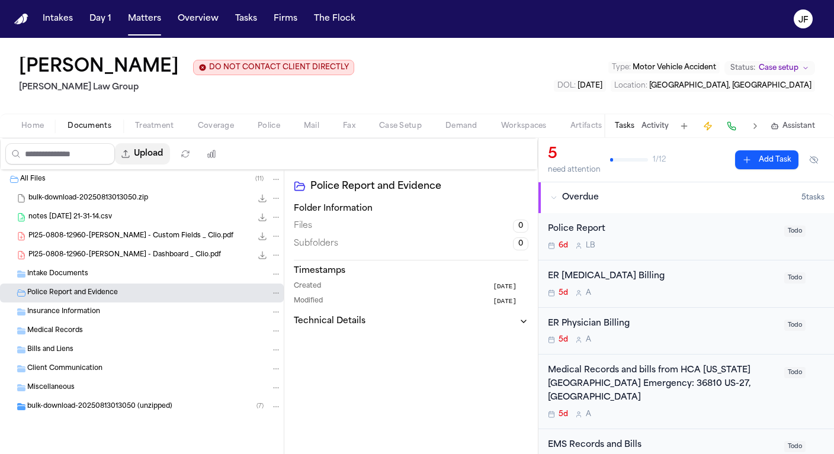
click at [170, 160] on button "Upload" at bounding box center [142, 153] width 55 height 21
select select "**********"
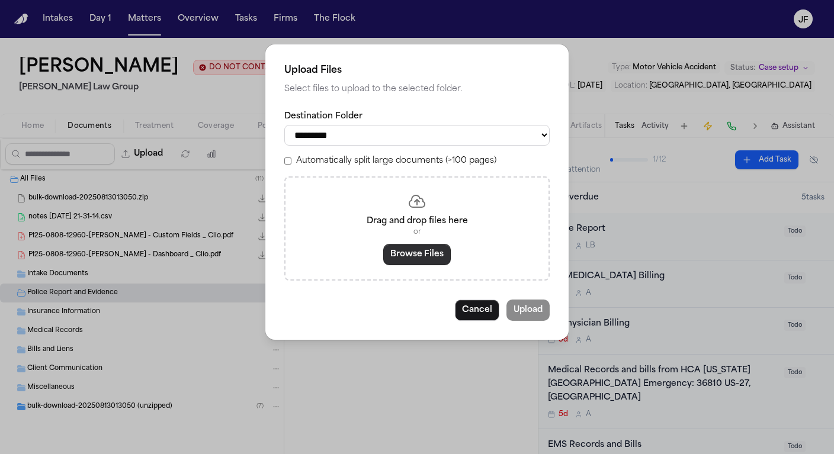
click at [400, 256] on button "Browse Files" at bounding box center [417, 254] width 68 height 21
click at [479, 309] on button "Cancel" at bounding box center [477, 310] width 44 height 21
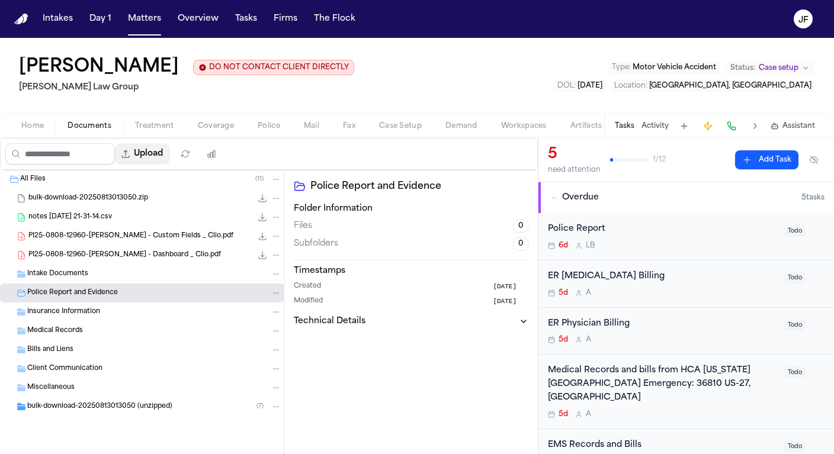
click at [130, 153] on icon "button" at bounding box center [125, 153] width 9 height 9
select select "**********"
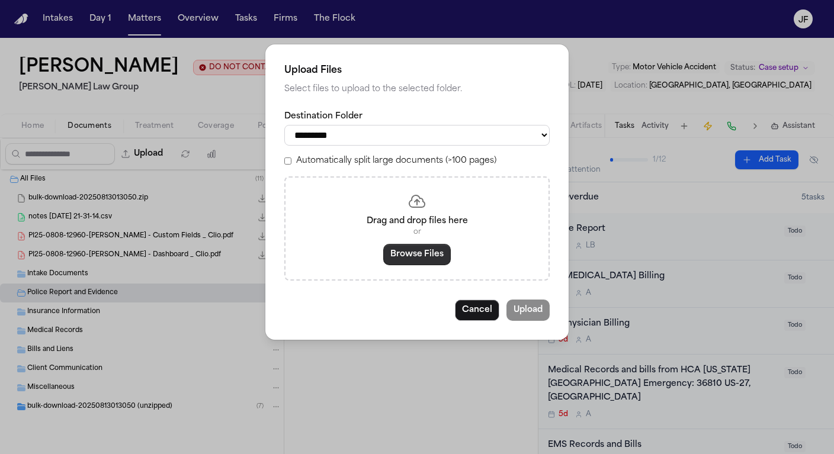
click at [409, 262] on button "Browse Files" at bounding box center [417, 254] width 68 height 21
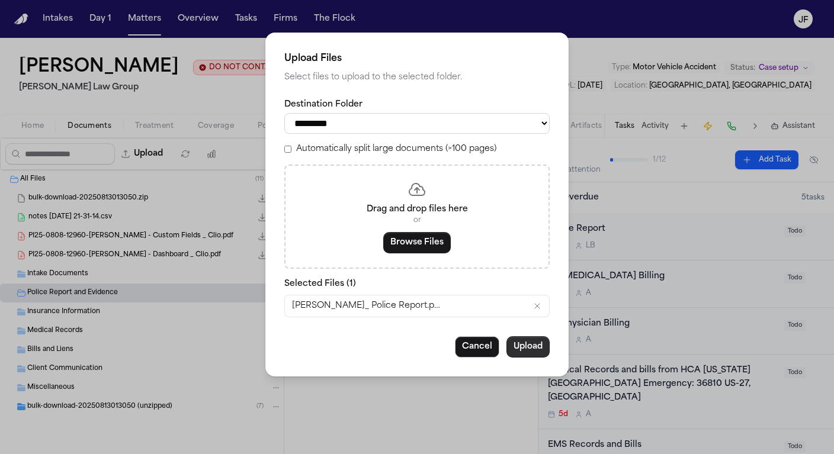
click at [531, 350] on button "Upload" at bounding box center [528, 347] width 43 height 21
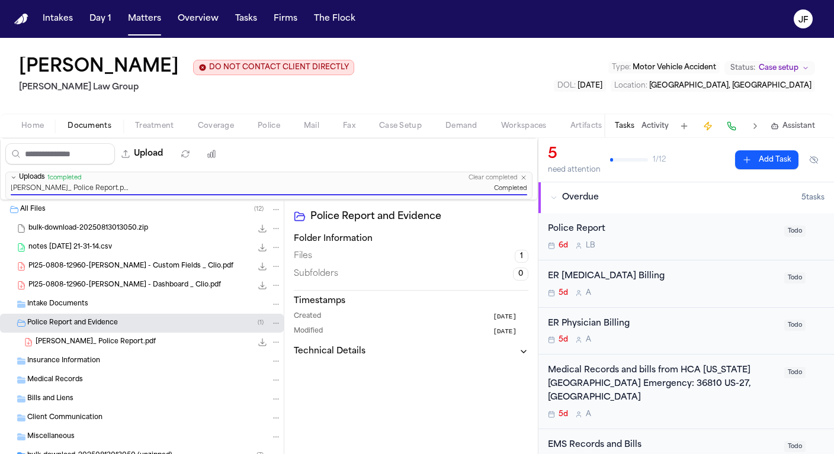
click at [589, 232] on div "Police Report" at bounding box center [662, 230] width 229 height 14
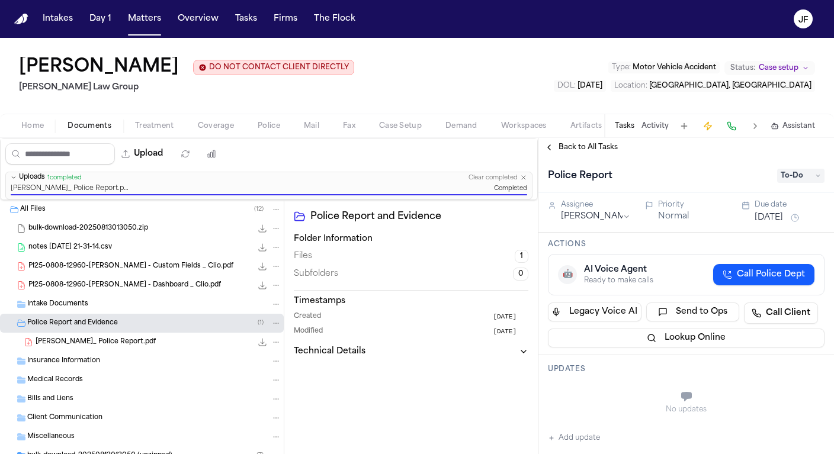
click at [802, 175] on span "To-Do" at bounding box center [800, 176] width 47 height 14
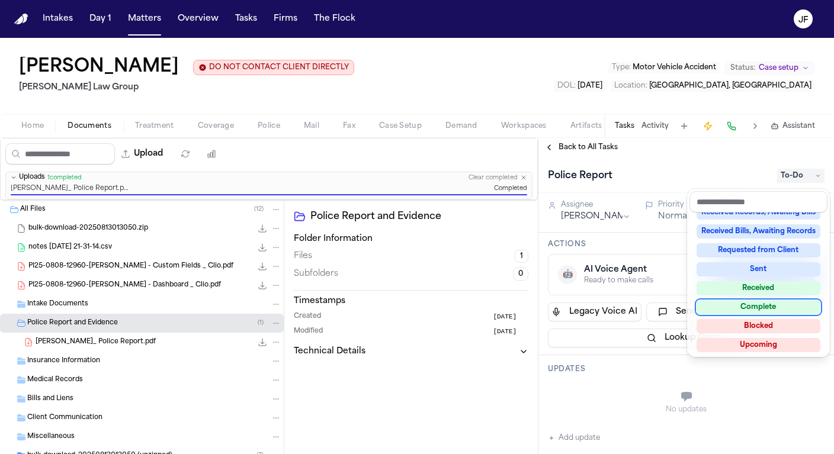
click at [735, 310] on div "Complete" at bounding box center [759, 307] width 124 height 14
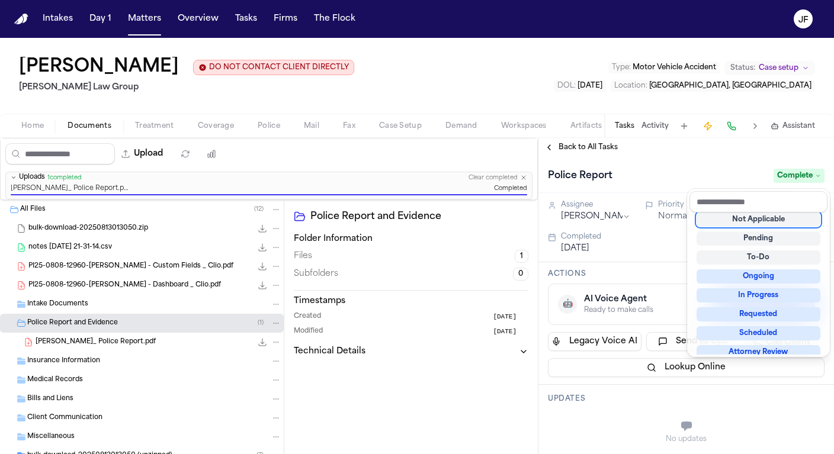
click at [613, 400] on div "Police Report Complete Assignee Lina Becerra Priority Normal Due date Aug 14, 2…" at bounding box center [687, 305] width 296 height 297
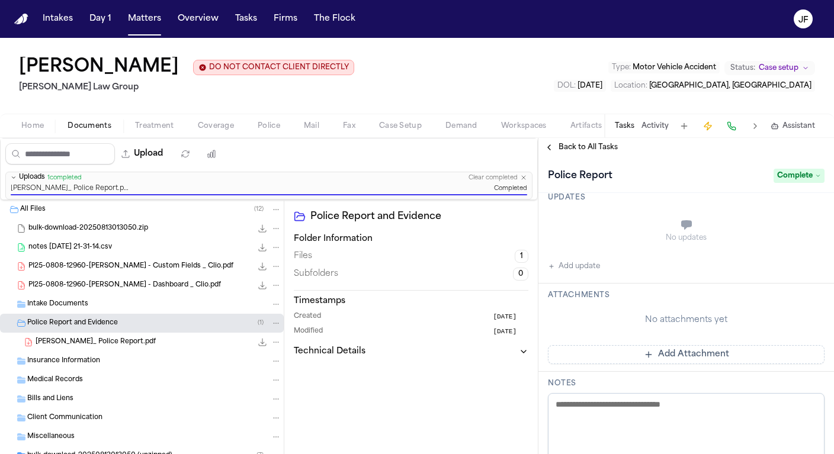
scroll to position [222, 0]
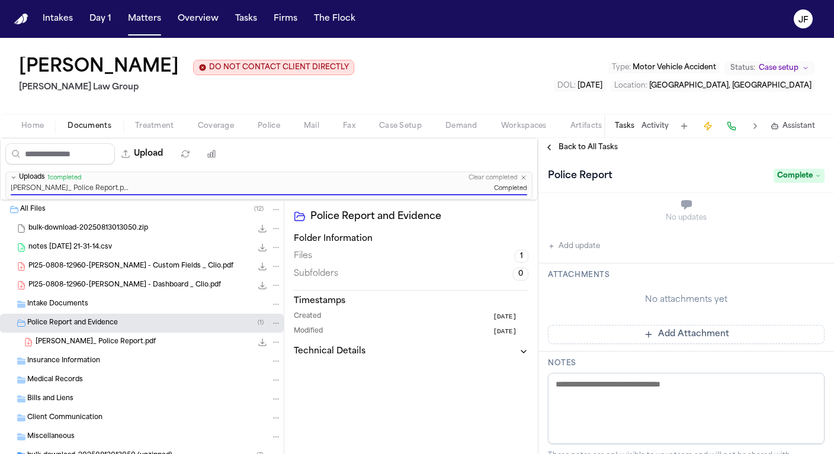
click at [614, 369] on h3 "Notes" at bounding box center [686, 363] width 277 height 9
click at [614, 400] on textarea at bounding box center [686, 408] width 277 height 71
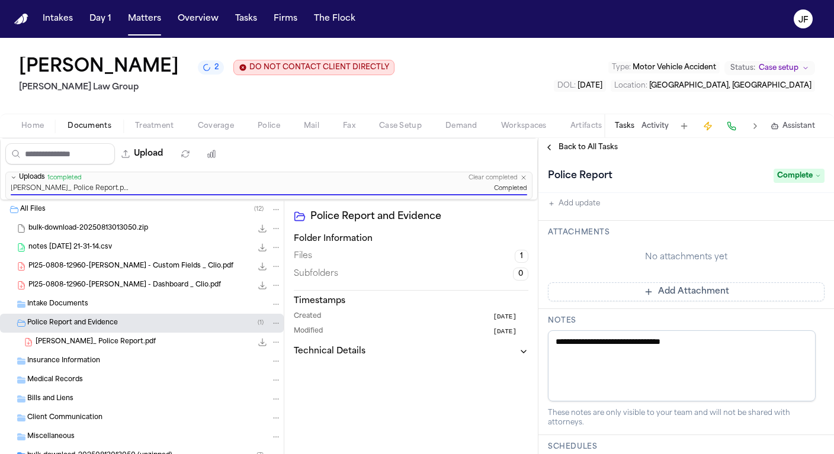
scroll to position [372, 0]
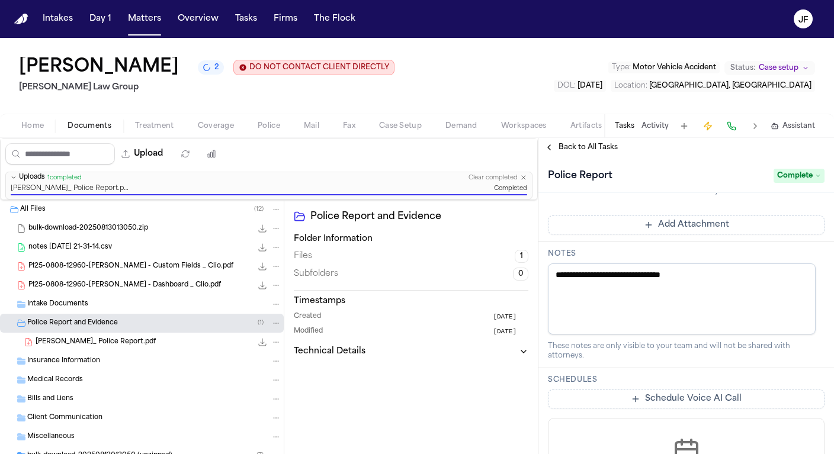
type textarea "**********"
click at [638, 356] on div "These notes are only visible to your team and will not be shared with attorneys." at bounding box center [686, 351] width 277 height 19
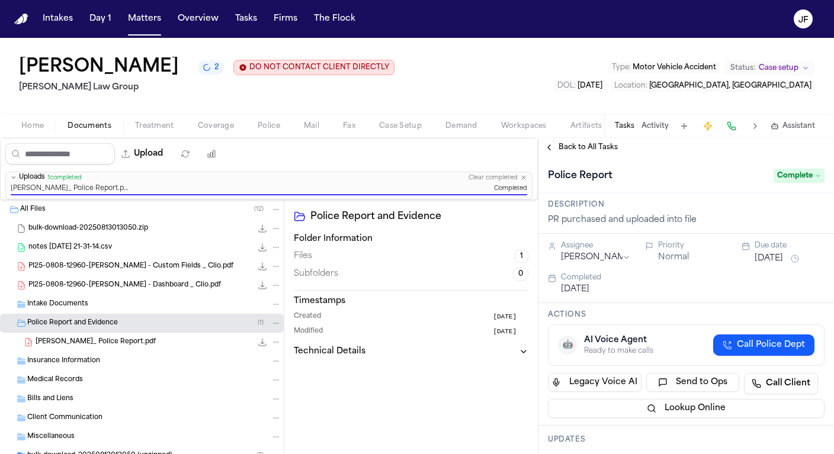
scroll to position [0, 0]
click at [584, 151] on span "Back to All Tasks" at bounding box center [588, 147] width 59 height 9
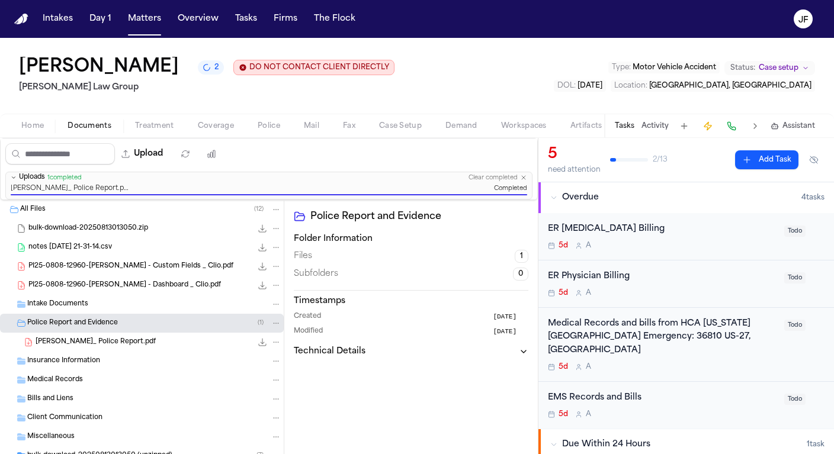
click at [192, 129] on button "Coverage" at bounding box center [216, 126] width 60 height 14
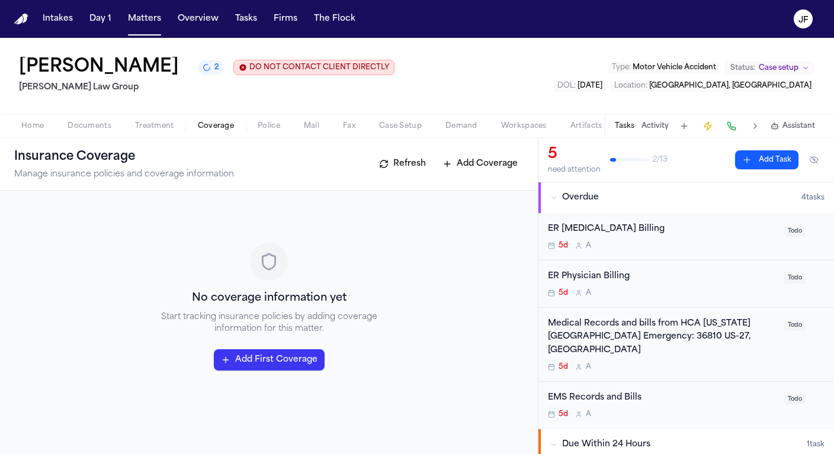
click at [85, 124] on span "Documents" at bounding box center [90, 125] width 44 height 9
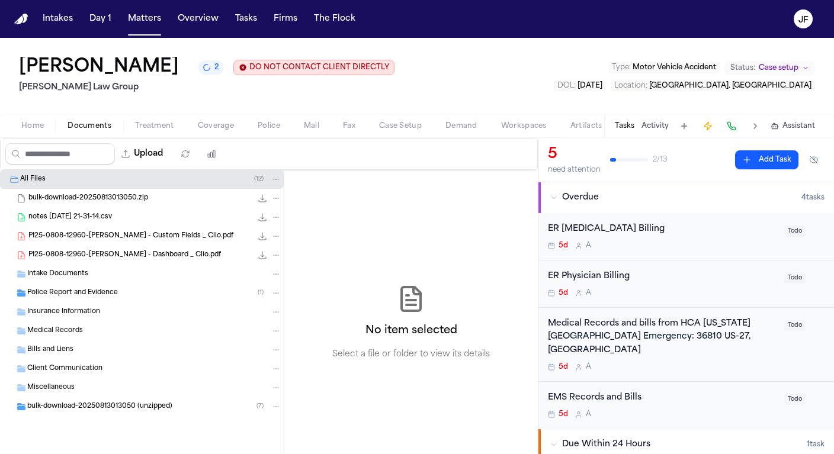
click at [105, 293] on span "Police Report and Evidence" at bounding box center [72, 294] width 91 height 10
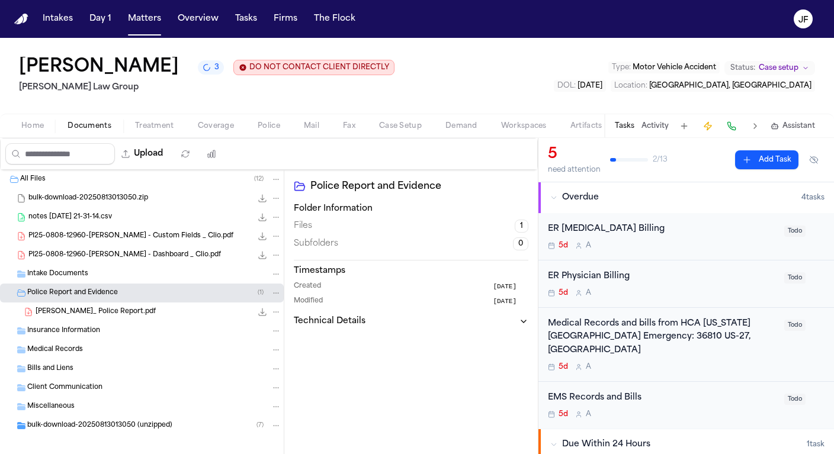
click at [219, 72] on span "3" at bounding box center [216, 67] width 5 height 9
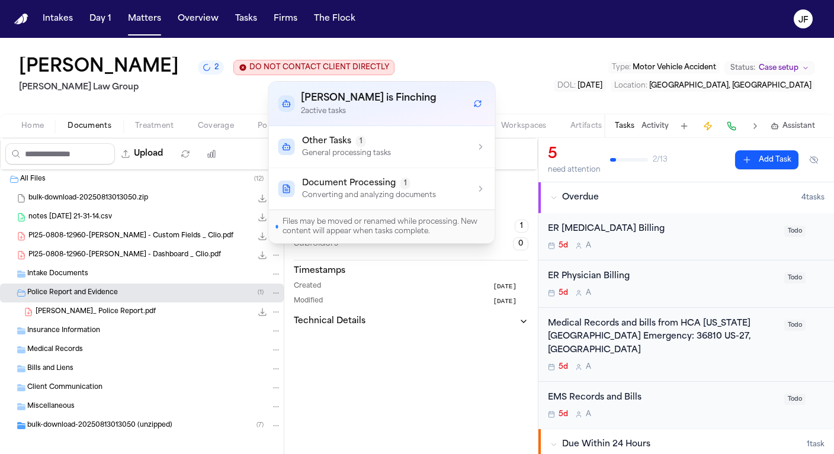
click at [352, 358] on div "Police Report and Evidence Folder Information Files 1 Subfolders 0 Timestamps C…" at bounding box center [411, 328] width 254 height 316
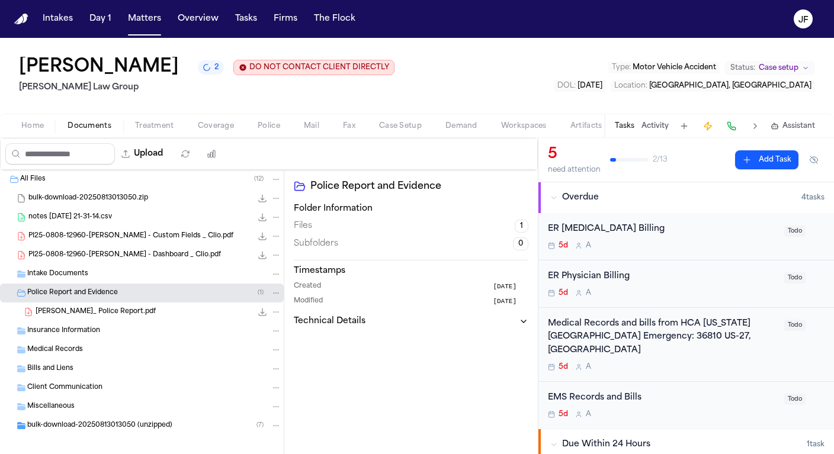
click at [173, 313] on div "Valencia Rodriguez, R._ Police Report.pdf 258.1 KB • PDF" at bounding box center [159, 312] width 246 height 12
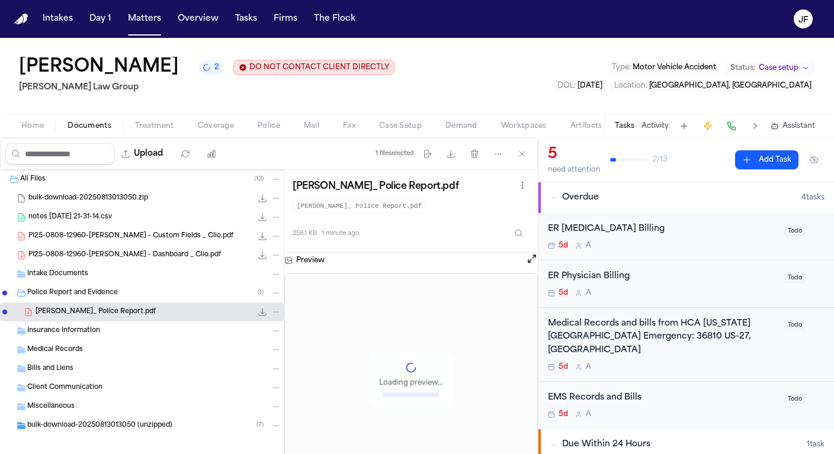
click at [165, 299] on div "Police Report and Evidence ( 1 )" at bounding box center [154, 293] width 254 height 11
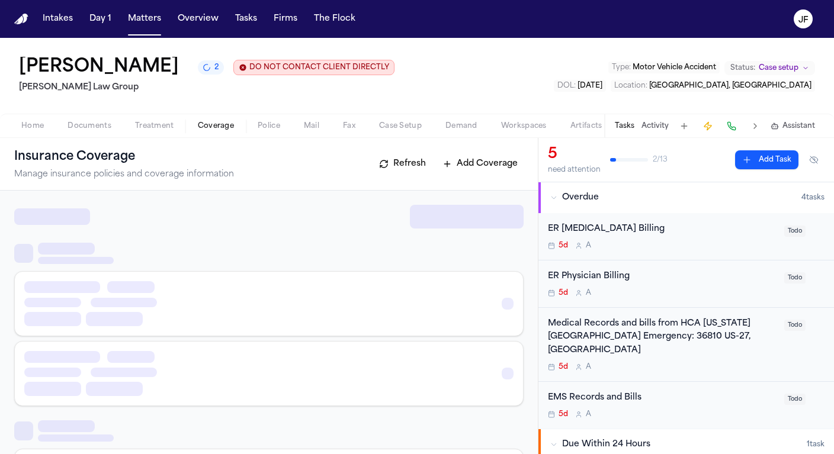
click at [212, 124] on span "Coverage" at bounding box center [216, 125] width 36 height 9
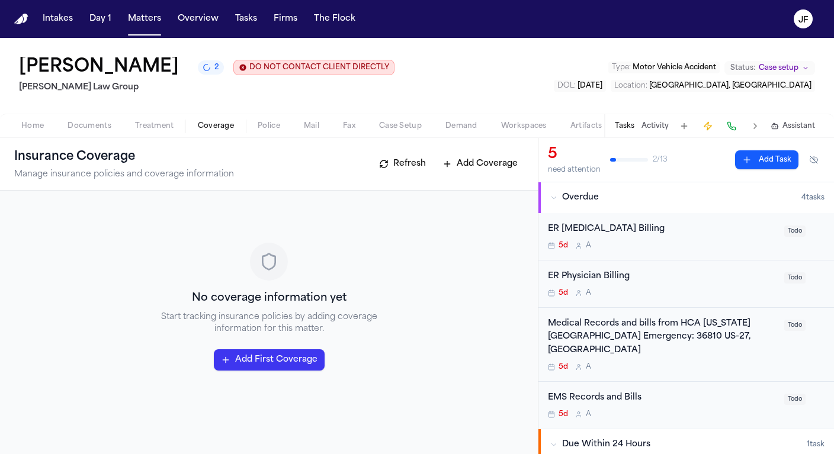
click at [96, 133] on span "button" at bounding box center [89, 132] width 58 height 1
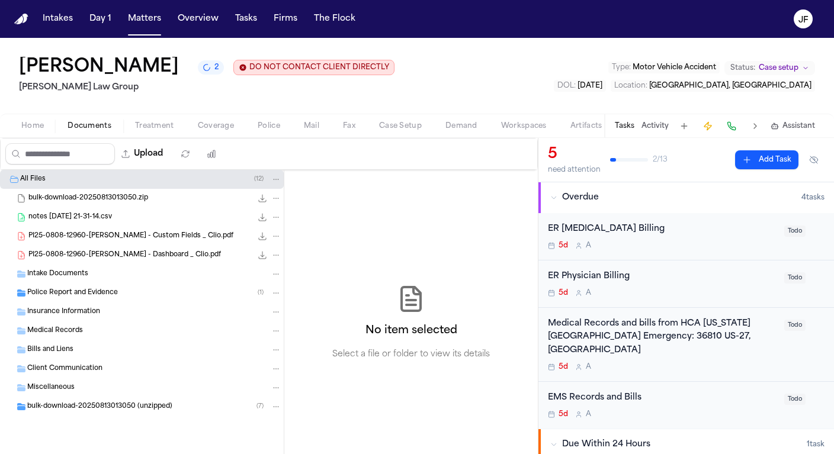
click at [110, 299] on span "Police Report and Evidence" at bounding box center [72, 294] width 91 height 10
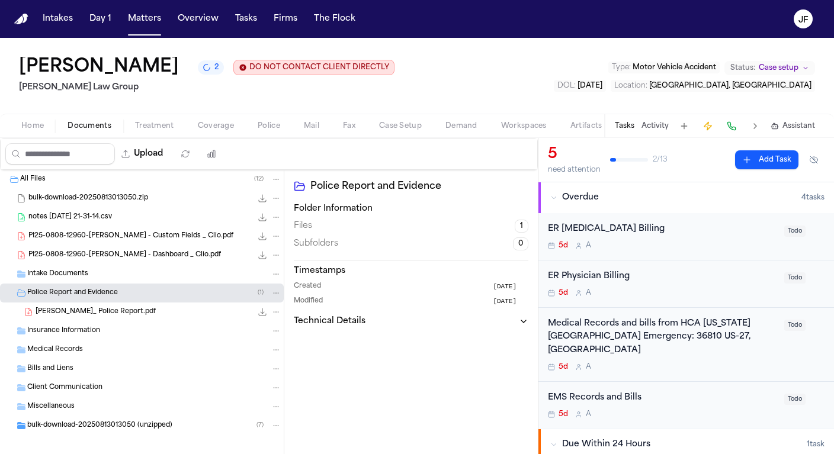
click at [109, 312] on span "Valencia Rodriguez, R._ Police Report.pdf" at bounding box center [96, 313] width 120 height 10
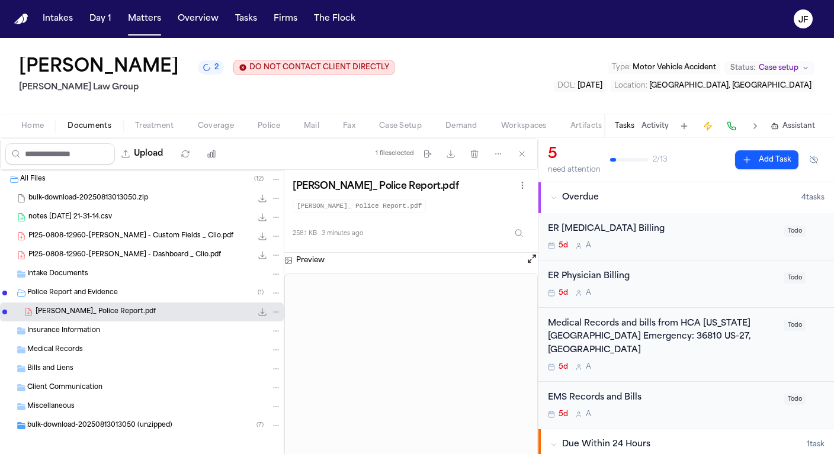
click at [209, 133] on span "button" at bounding box center [216, 132] width 50 height 1
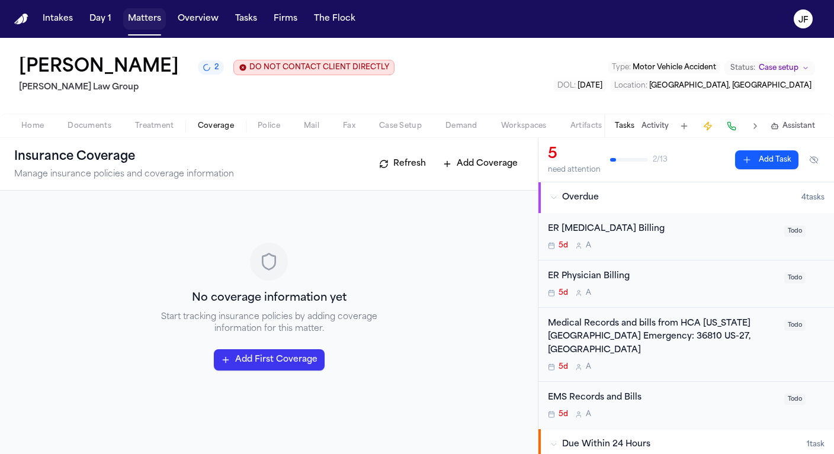
click at [136, 24] on button "Matters" at bounding box center [144, 18] width 43 height 21
click at [158, 125] on span "Treatment" at bounding box center [154, 125] width 39 height 9
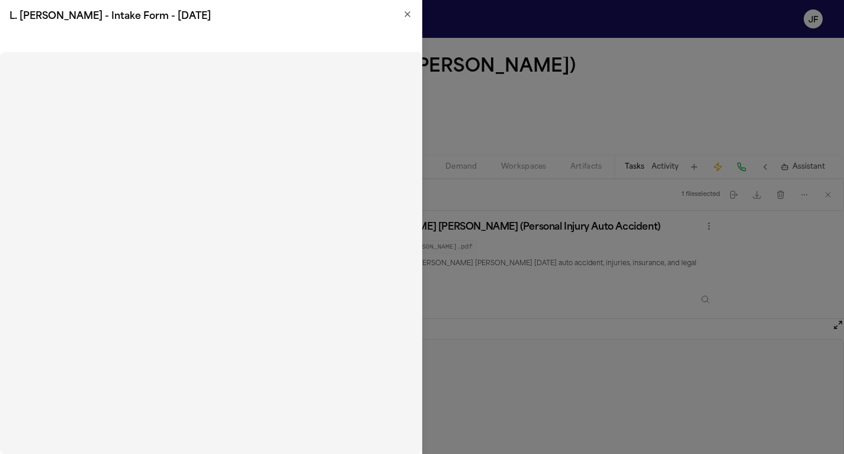
click at [405, 20] on h2 "L. Santana Cabrera - Intake Form - 8.7.25" at bounding box center [210, 16] width 403 height 14
click at [405, 12] on icon "button" at bounding box center [407, 13] width 9 height 9
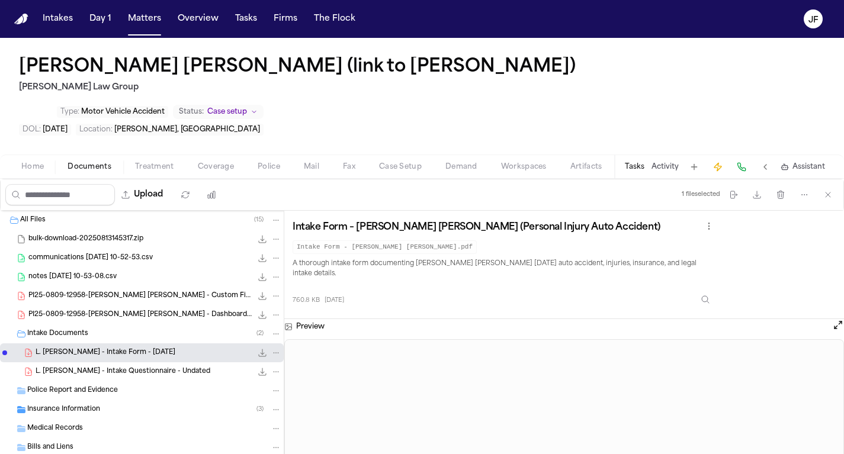
click at [277, 162] on span "Police" at bounding box center [269, 166] width 23 height 9
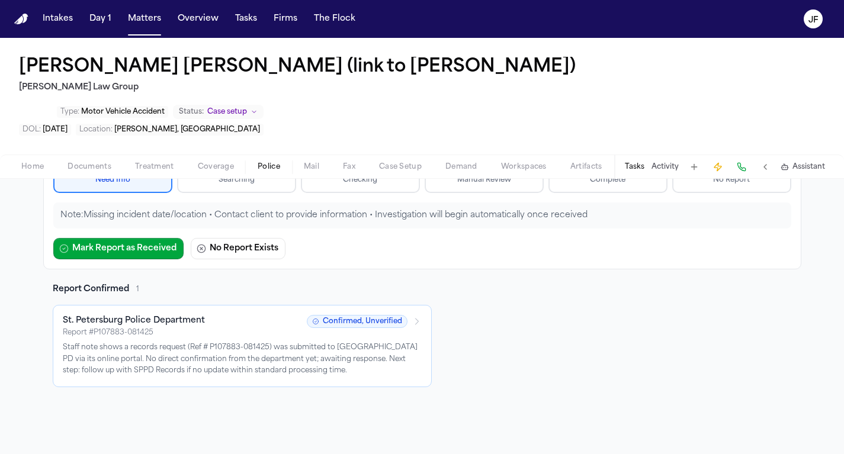
scroll to position [124, 0]
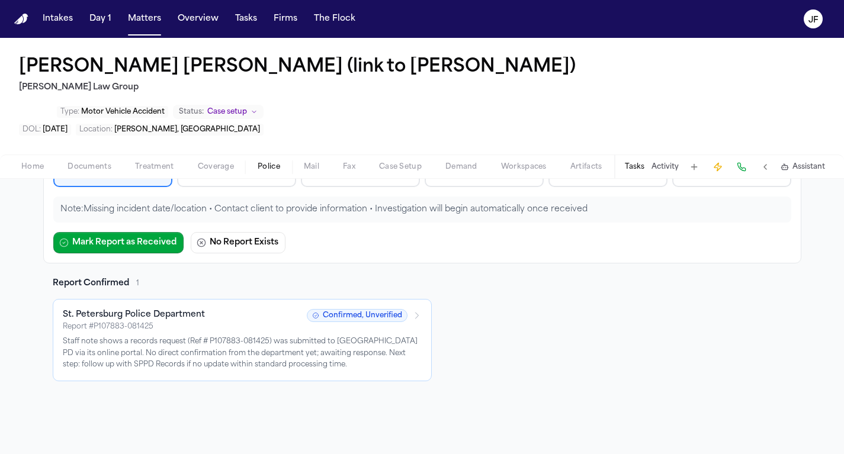
click at [315, 337] on p "Staff note shows a records request (Ref # P107883-081425) was submitted to St. …" at bounding box center [242, 354] width 359 height 35
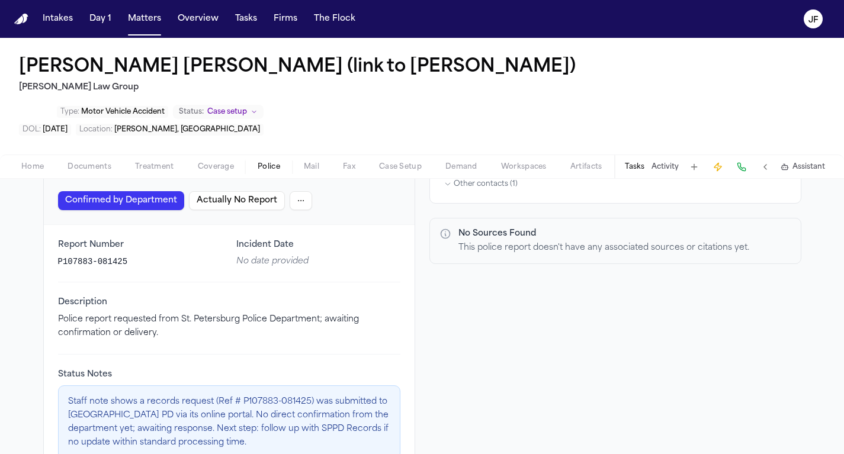
click at [640, 155] on div "Tasks Activity Assistant" at bounding box center [724, 166] width 220 height 23
click at [640, 162] on button "Tasks" at bounding box center [635, 166] width 20 height 9
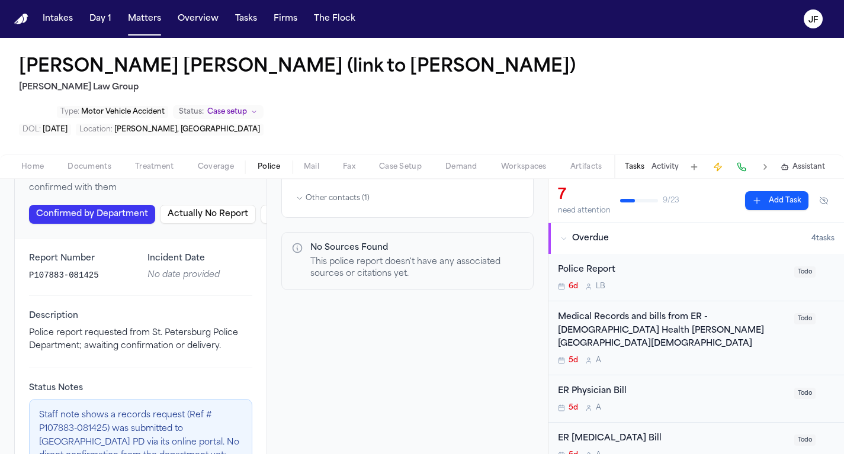
click at [584, 264] on div "Police Report" at bounding box center [672, 271] width 229 height 14
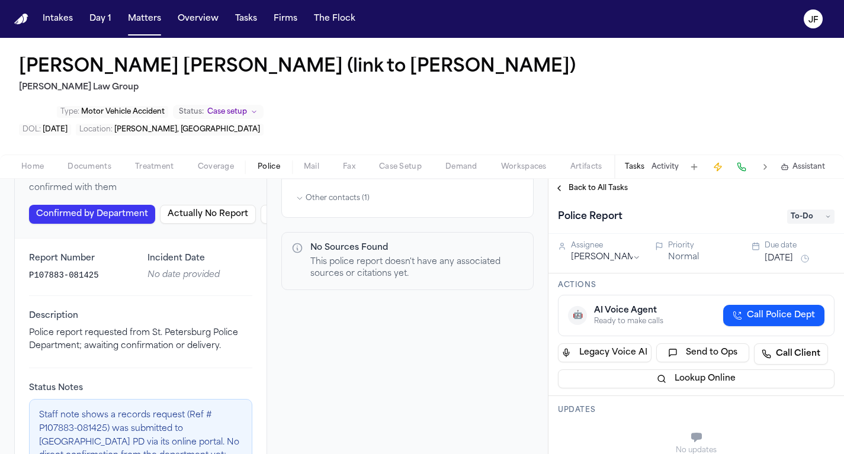
click at [798, 210] on span "To-Do" at bounding box center [810, 217] width 47 height 14
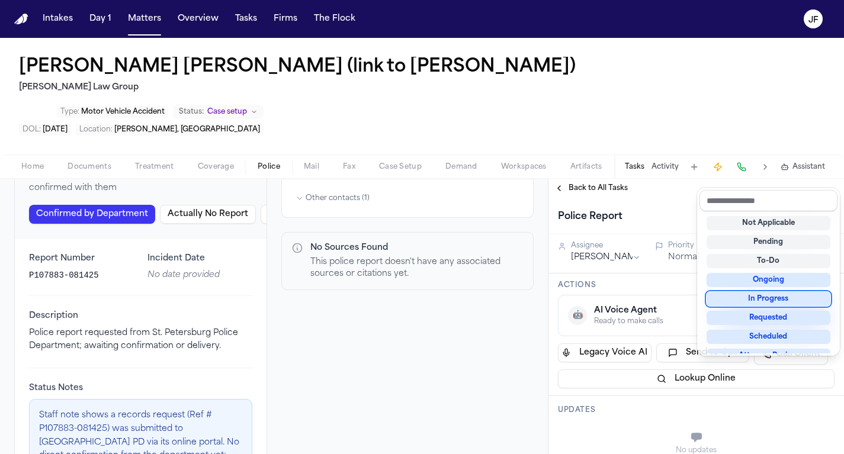
click at [758, 303] on div "In Progress" at bounding box center [769, 299] width 124 height 14
click at [693, 179] on div "Back to All Tasks Police Report In Progress Assignee Lina Becerra Priority Norm…" at bounding box center [697, 317] width 296 height 276
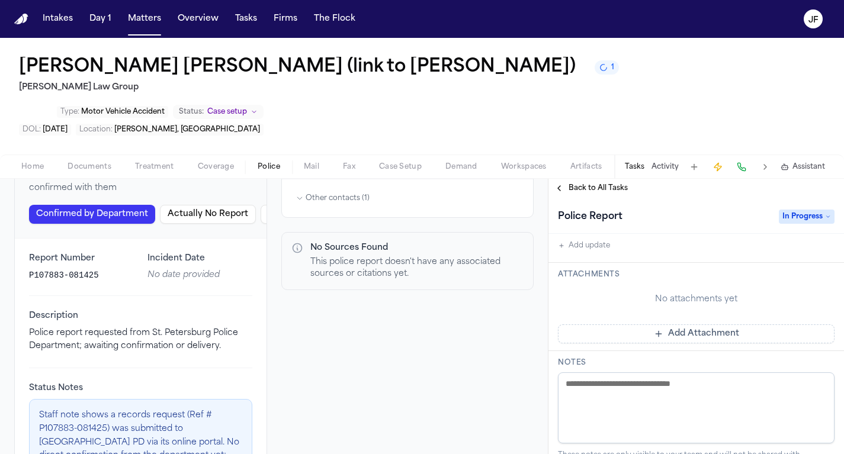
scroll to position [260, 0]
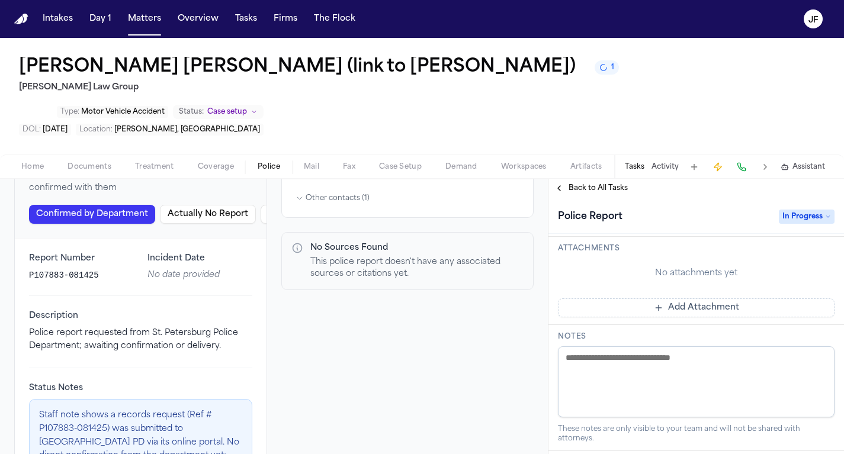
click at [633, 351] on textarea at bounding box center [696, 382] width 277 height 71
paste textarea "**********"
click at [571, 347] on textarea "**********" at bounding box center [692, 382] width 268 height 71
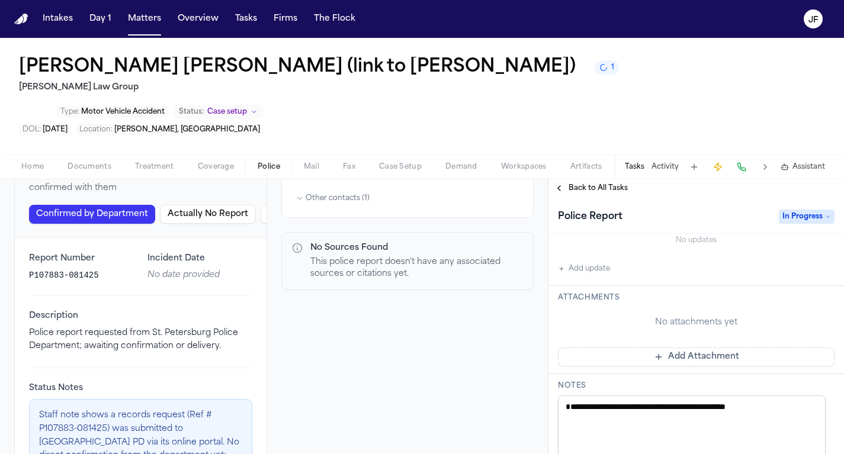
click at [738, 396] on textarea "**********" at bounding box center [692, 431] width 268 height 71
click at [748, 396] on textarea "**********" at bounding box center [692, 431] width 268 height 71
click at [749, 396] on textarea "**********" at bounding box center [692, 431] width 268 height 71
click at [755, 396] on textarea "**********" at bounding box center [692, 431] width 268 height 71
drag, startPoint x: 758, startPoint y: 366, endPoint x: 781, endPoint y: 409, distance: 49.0
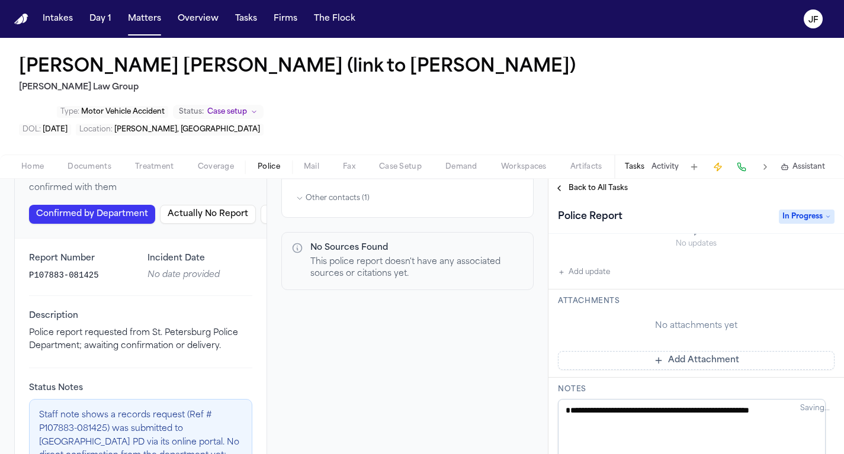
paste textarea "**********"
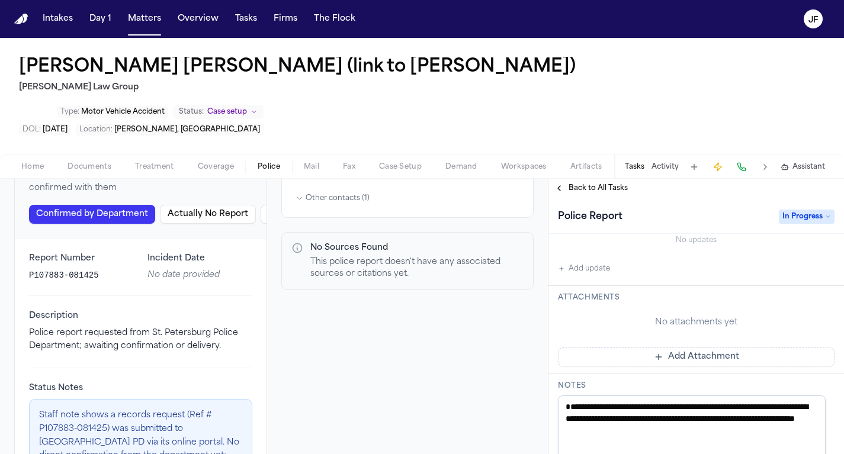
drag, startPoint x: 775, startPoint y: 402, endPoint x: 595, endPoint y: 371, distance: 182.3
click at [595, 396] on textarea "**********" at bounding box center [692, 431] width 268 height 71
click at [770, 413] on textarea "**********" at bounding box center [692, 431] width 268 height 71
drag, startPoint x: 770, startPoint y: 409, endPoint x: 527, endPoint y: 364, distance: 246.4
click at [527, 364] on div "Back to List St. Petersburg Police Department Florida (FL) City • St. Petersbur…" at bounding box center [422, 317] width 844 height 276
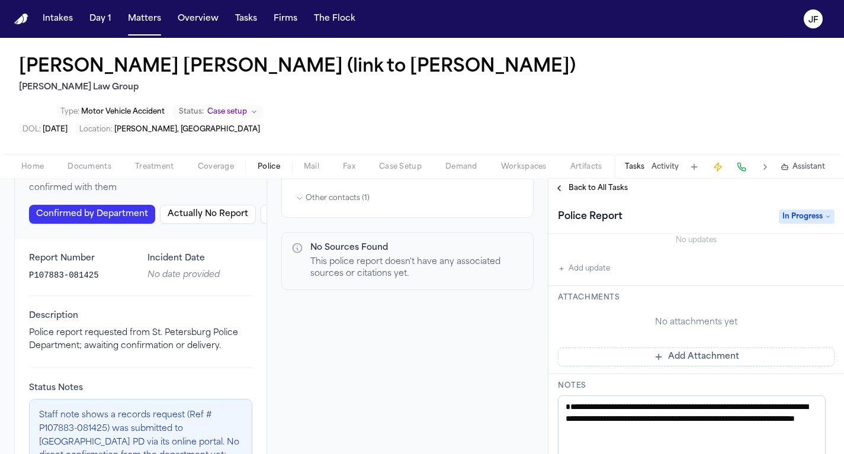
type textarea "**********"
click at [438, 0] on nav "Intakes Day 1 Matters Overview Tasks Firms The [PERSON_NAME]" at bounding box center [422, 19] width 844 height 38
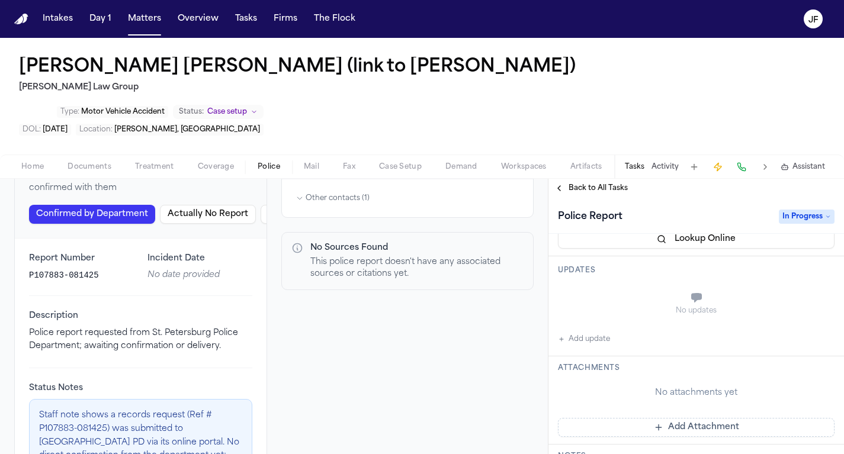
scroll to position [139, 0]
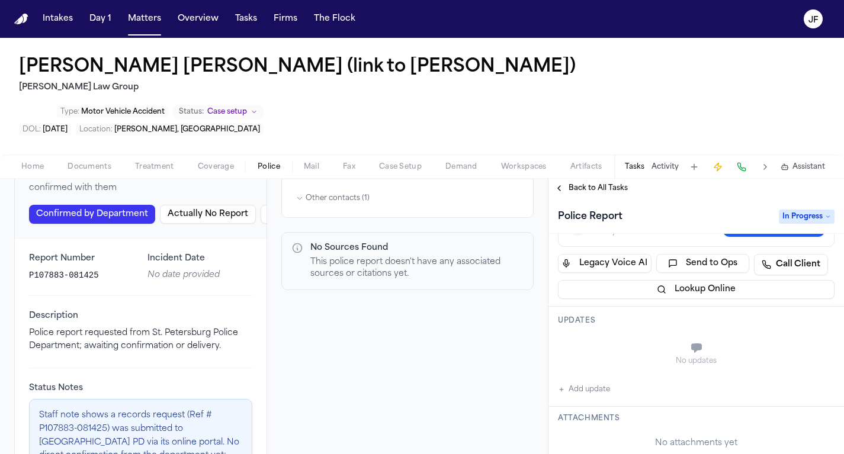
click at [596, 184] on span "Back to All Tasks" at bounding box center [598, 188] width 59 height 9
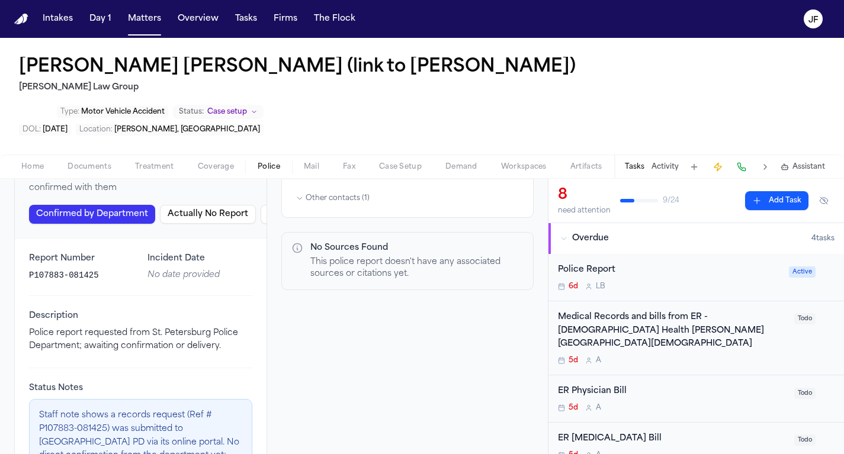
click at [424, 2] on nav "Intakes Day 1 Matters Overview Tasks Firms The [PERSON_NAME]" at bounding box center [422, 19] width 844 height 38
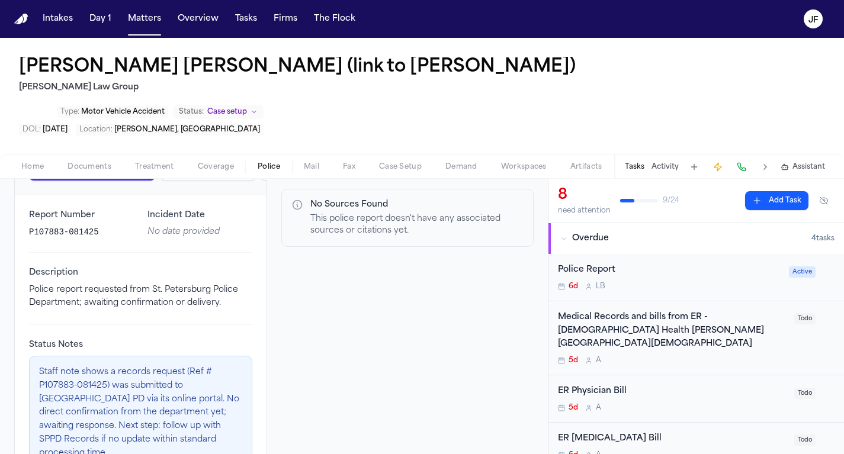
scroll to position [167, 0]
click at [103, 227] on p "P107883-081425" at bounding box center [81, 233] width 104 height 12
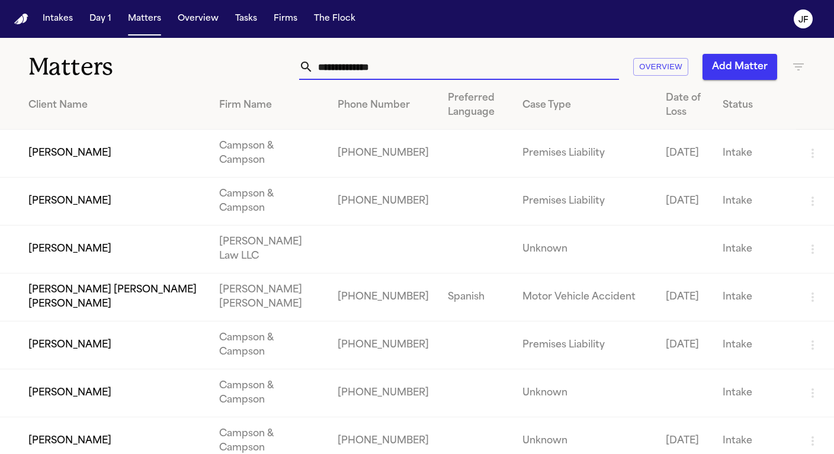
click at [436, 66] on input "text" at bounding box center [466, 67] width 306 height 26
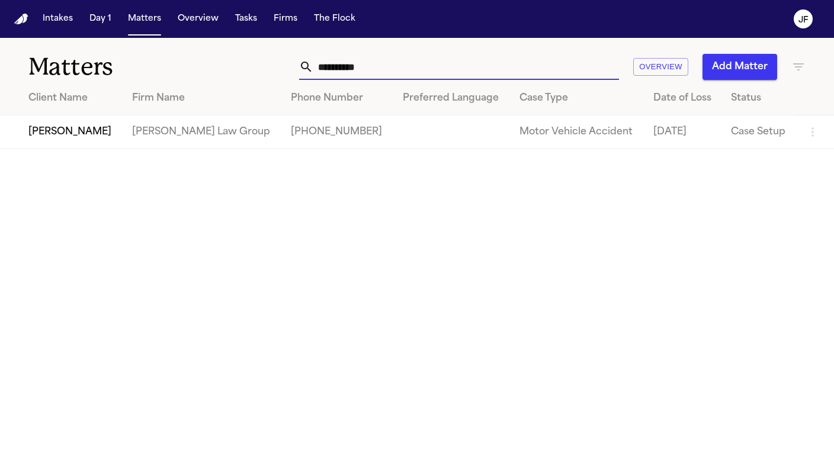
type input "**********"
click at [62, 127] on td "Watson Pierre" at bounding box center [61, 133] width 123 height 34
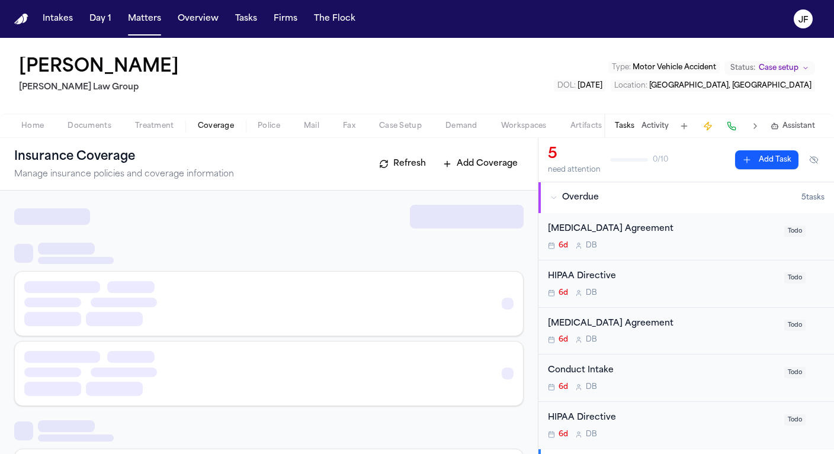
click at [224, 131] on span "Coverage" at bounding box center [216, 125] width 36 height 9
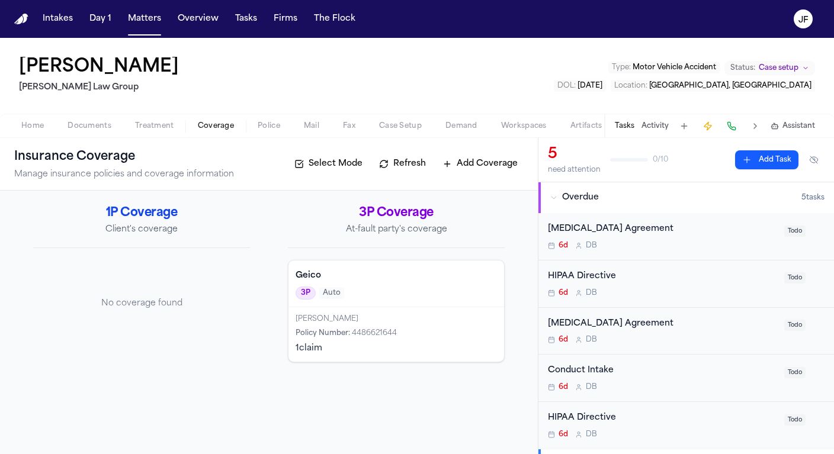
click at [80, 125] on span "Documents" at bounding box center [90, 125] width 44 height 9
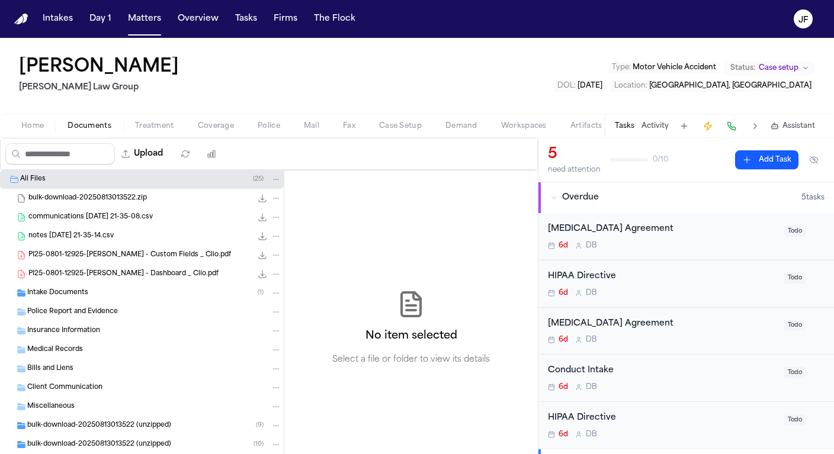
click at [95, 289] on div "Intake Documents ( 1 )" at bounding box center [154, 293] width 254 height 11
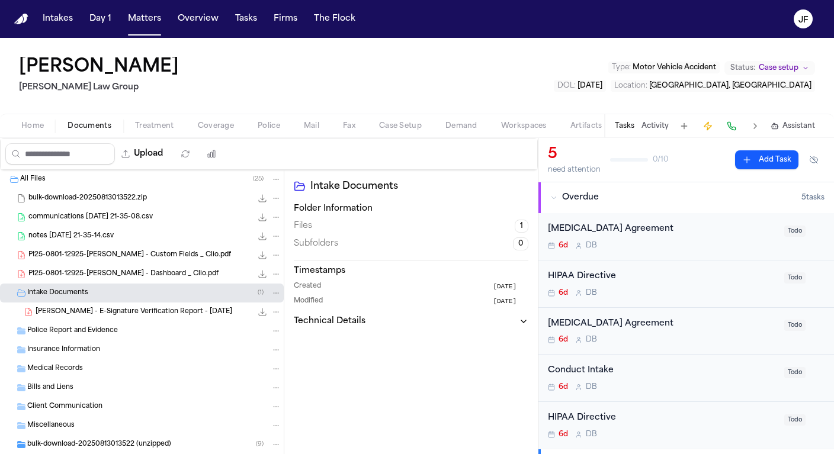
click at [85, 328] on span "Police Report and Evidence" at bounding box center [72, 331] width 91 height 10
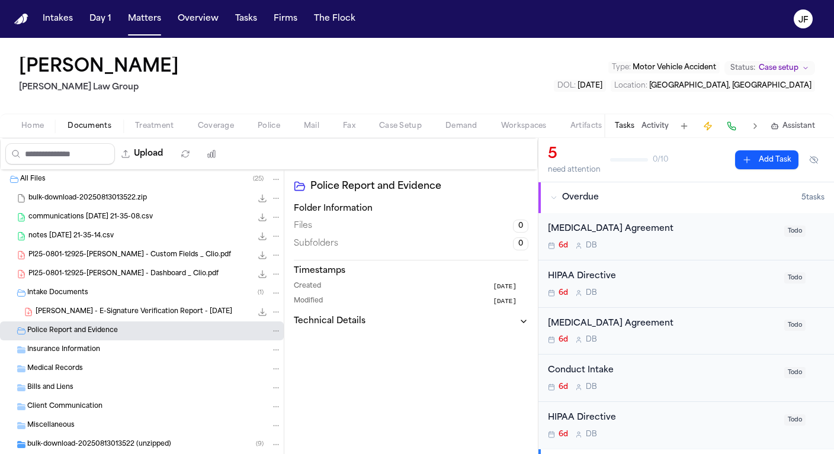
click at [96, 313] on span "W. Pierre - E-Signature Verification Report - 8.1.25" at bounding box center [134, 313] width 197 height 10
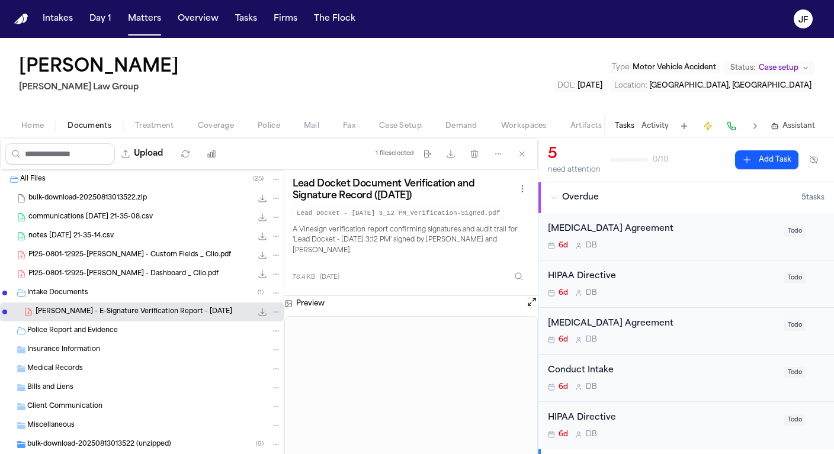
click at [531, 301] on button "Open preview" at bounding box center [532, 302] width 12 height 12
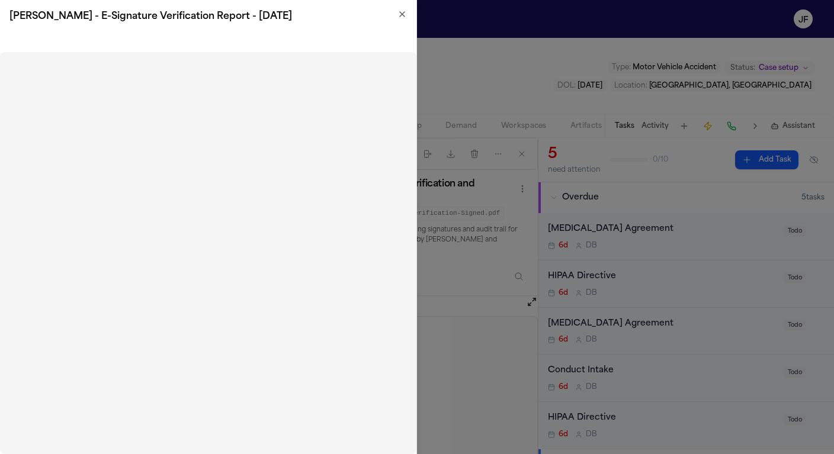
click at [402, 15] on icon "button" at bounding box center [402, 13] width 9 height 9
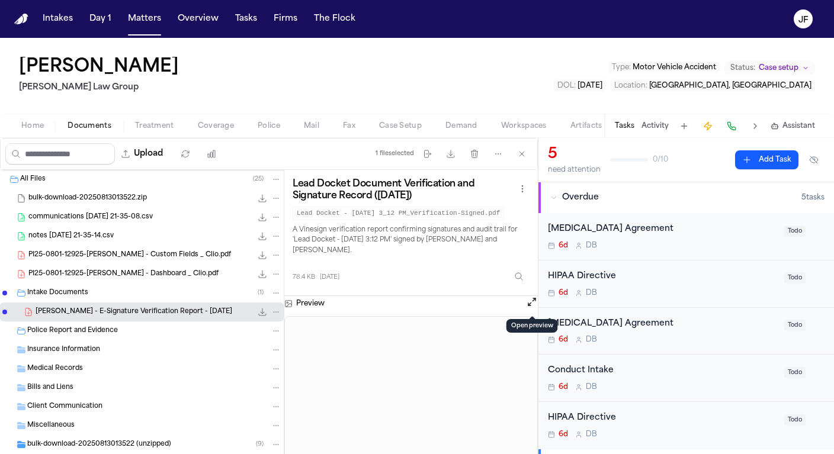
click at [44, 296] on span "Intake Documents" at bounding box center [57, 294] width 61 height 10
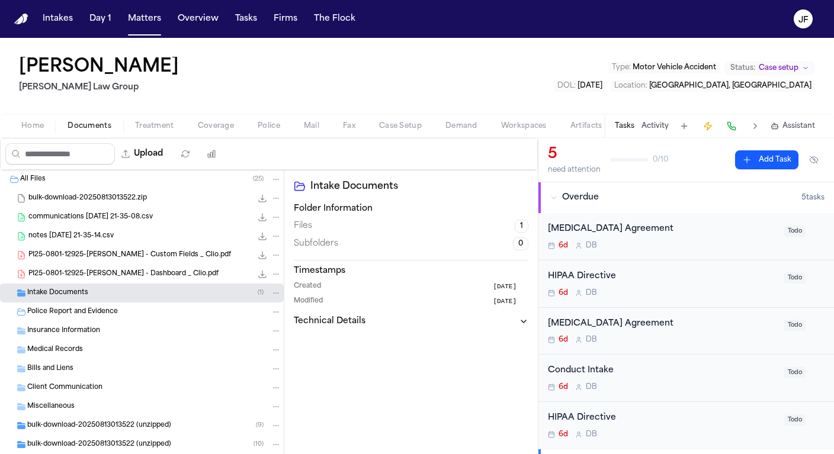
click at [109, 267] on div "PI25-0801-12925-Watson Pierre - Dashboard _ Clio.pdf 313.9 KB • PDF" at bounding box center [142, 274] width 284 height 19
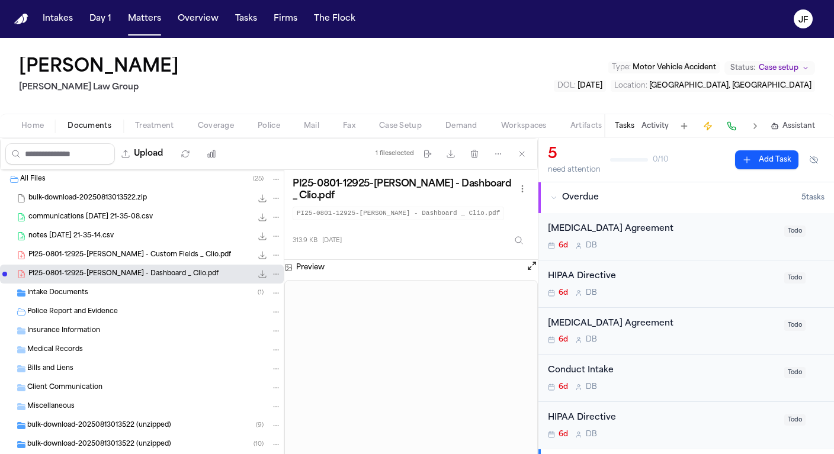
click at [165, 254] on span "PI25-0801-12925-Watson Pierre - Custom Fields _ Clio.pdf" at bounding box center [129, 256] width 203 height 10
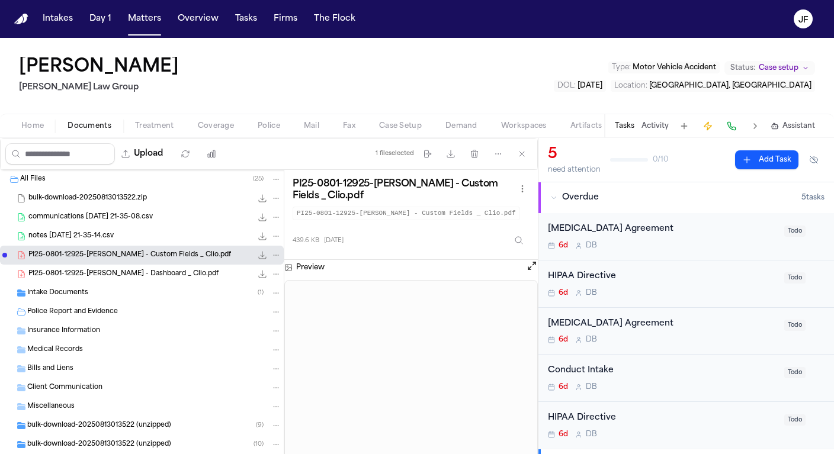
click at [530, 269] on button "Open preview" at bounding box center [532, 266] width 12 height 12
click at [529, 271] on button "Open preview" at bounding box center [532, 266] width 12 height 12
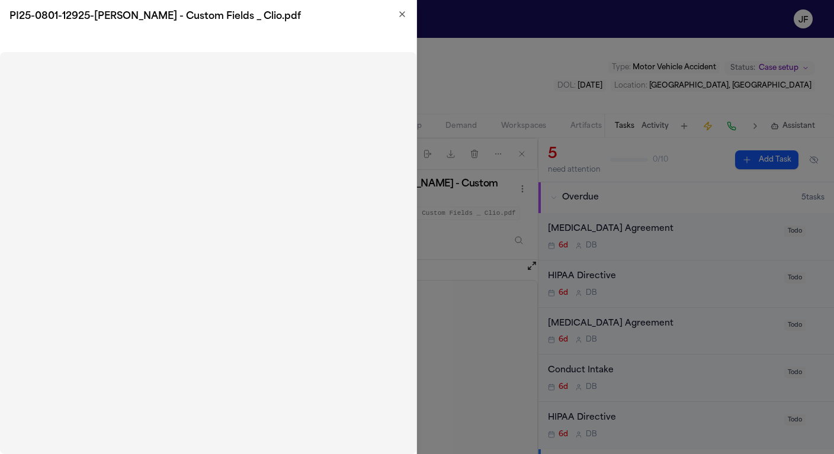
click at [399, 16] on icon "button" at bounding box center [402, 13] width 9 height 9
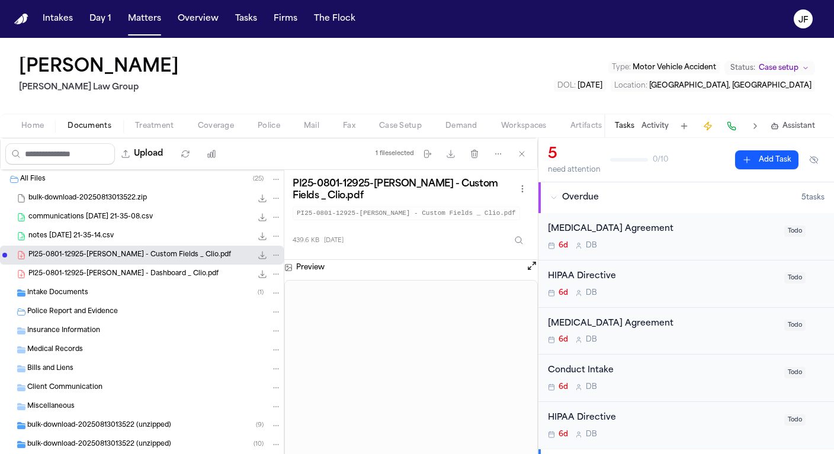
click at [101, 129] on span "Documents" at bounding box center [90, 125] width 44 height 9
click at [170, 155] on button "Upload" at bounding box center [142, 153] width 55 height 21
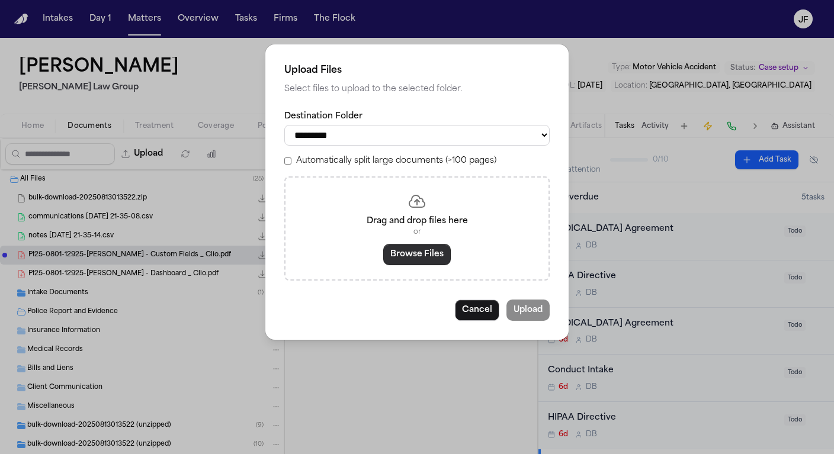
click at [428, 255] on button "Browse Files" at bounding box center [417, 254] width 68 height 21
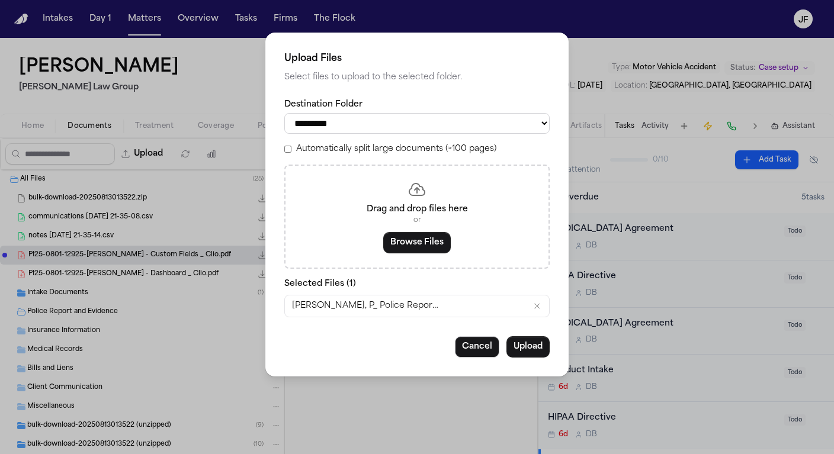
select select "**********"
click at [532, 348] on button "Upload" at bounding box center [528, 347] width 43 height 21
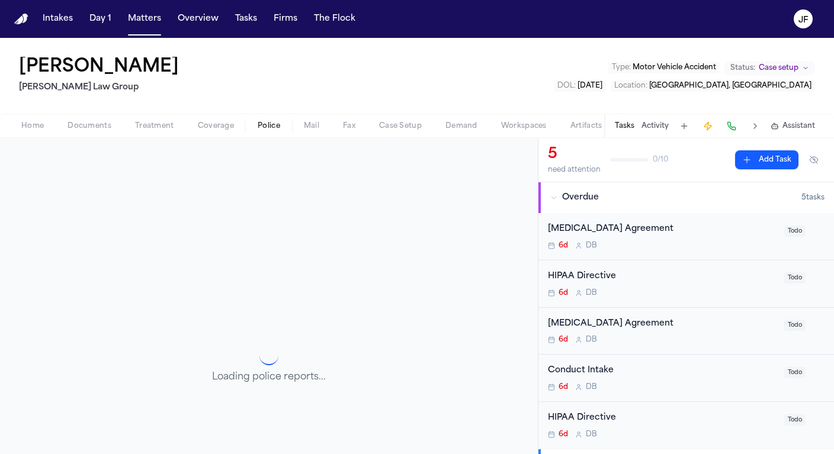
click at [259, 127] on span "Police" at bounding box center [269, 125] width 23 height 9
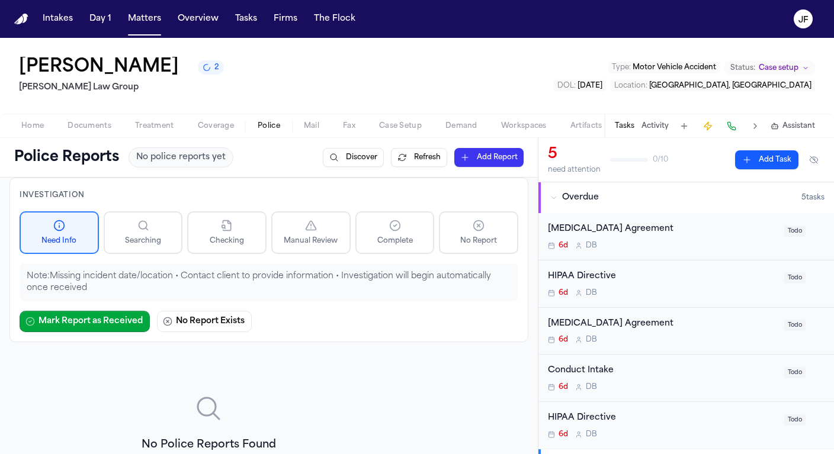
click at [95, 122] on span "Documents" at bounding box center [90, 125] width 44 height 9
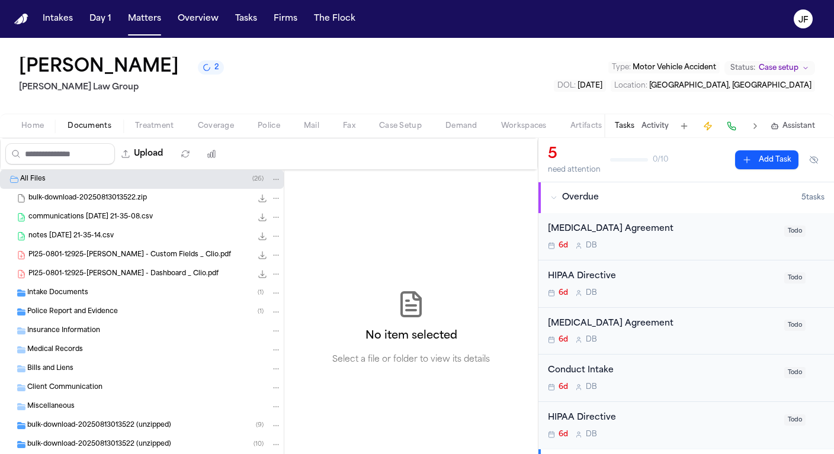
click at [87, 313] on span "Police Report and Evidence" at bounding box center [72, 313] width 91 height 10
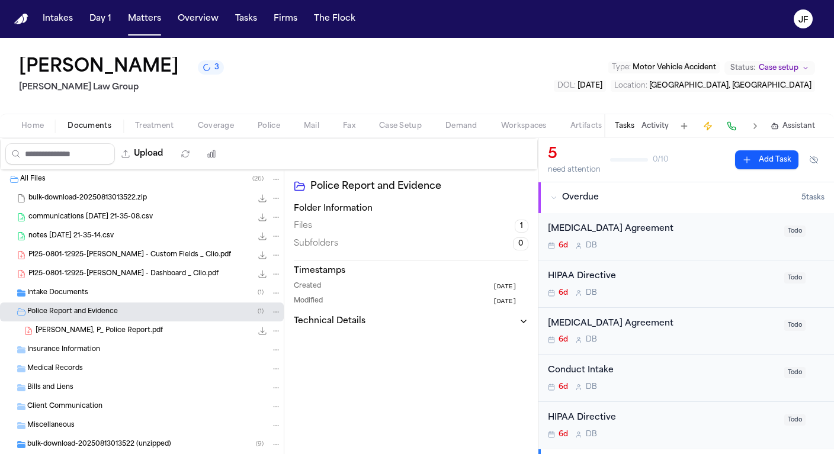
click at [264, 129] on span "Police" at bounding box center [269, 125] width 23 height 9
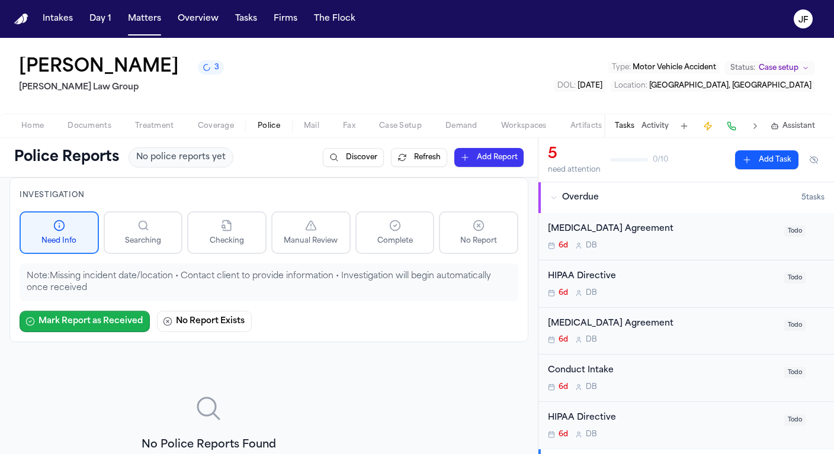
click at [108, 323] on button "Mark Report as Received" at bounding box center [85, 321] width 130 height 21
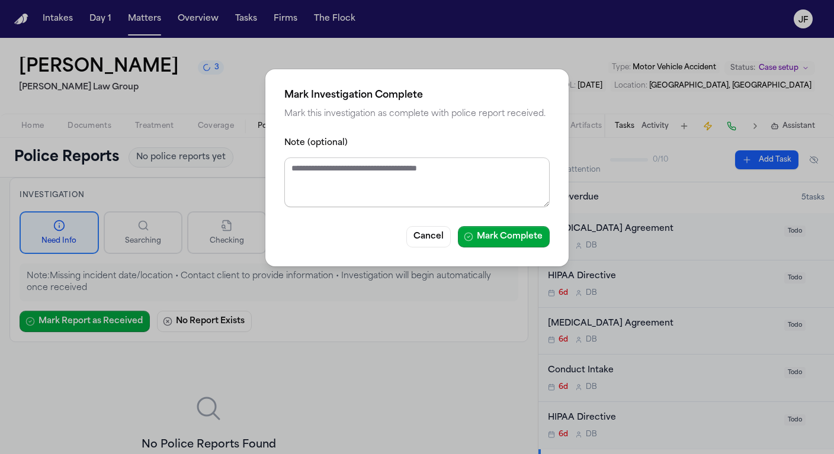
click at [429, 181] on textarea "Note (optional)" at bounding box center [416, 183] width 265 height 50
type textarea "**********"
click at [498, 239] on button "Mark Complete" at bounding box center [504, 236] width 92 height 21
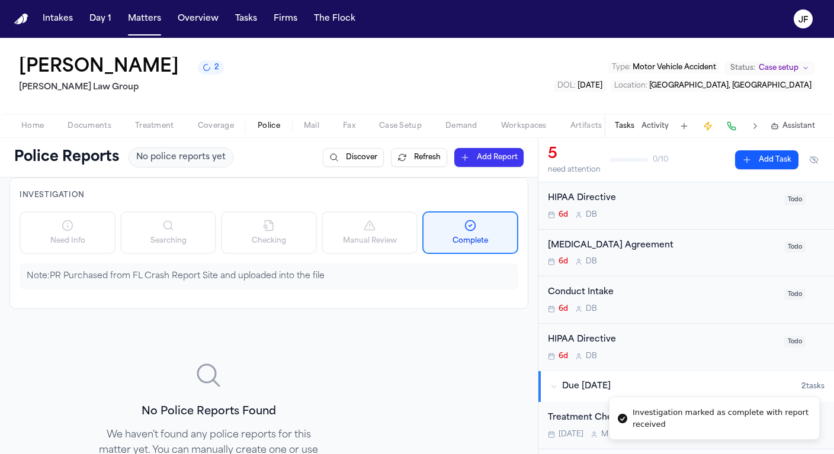
scroll to position [79, 0]
click at [481, 162] on button "Add Report" at bounding box center [488, 157] width 69 height 19
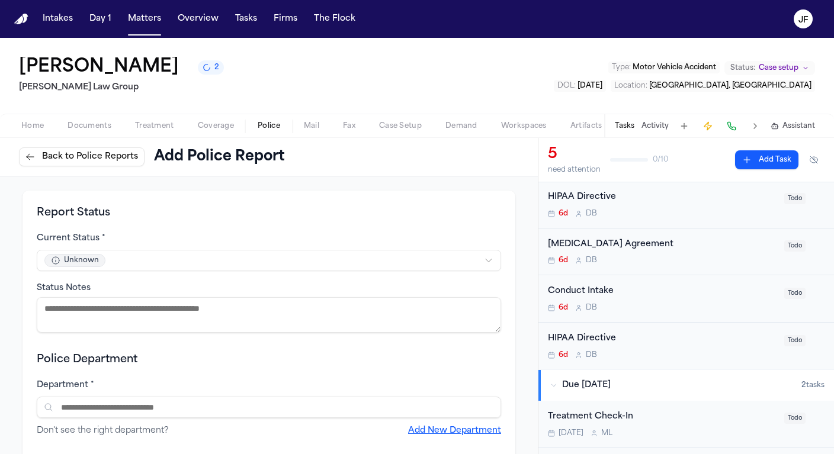
click at [95, 158] on span "Back to Police Reports" at bounding box center [90, 157] width 96 height 12
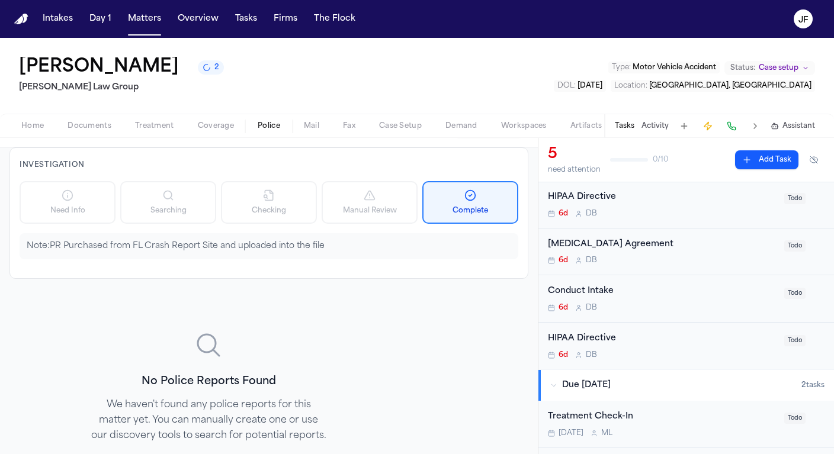
scroll to position [32, 0]
click at [354, 245] on p "Note: PR Purchased from FL Crash Report Site and uploaded into the file" at bounding box center [269, 245] width 485 height 12
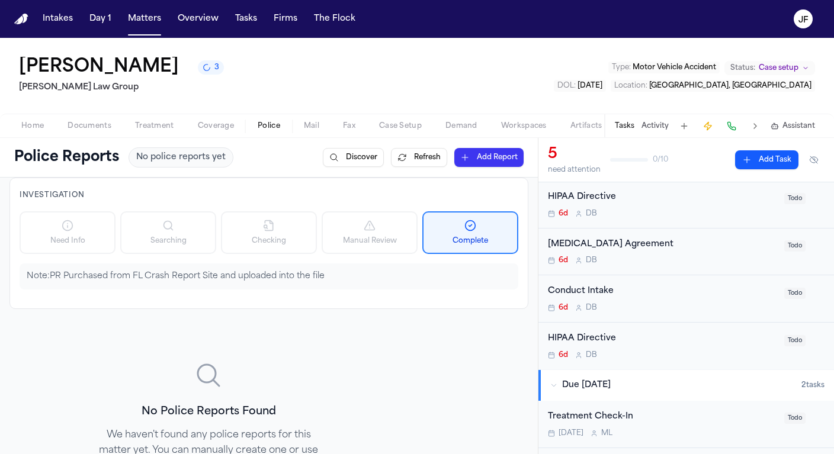
scroll to position [0, 0]
click at [473, 165] on button "Add Report" at bounding box center [488, 157] width 69 height 19
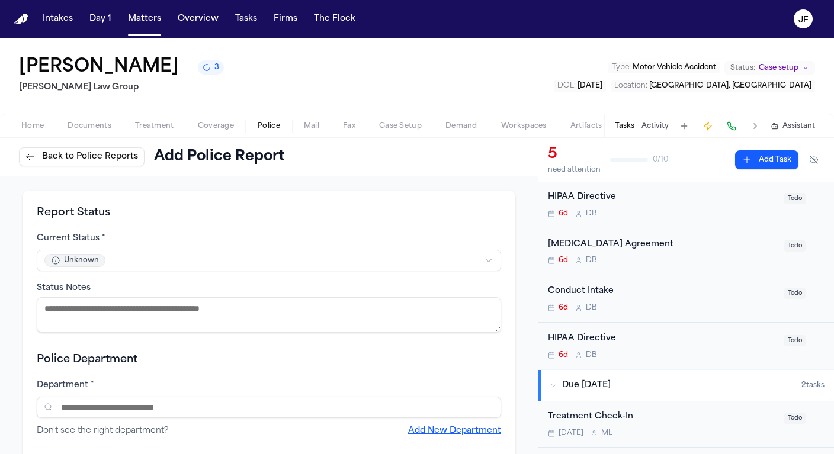
click at [260, 268] on html "Intakes Day 1 Matters Overview Tasks Firms The Flock JF Watson Pierre 3 Morgan …" at bounding box center [417, 227] width 834 height 454
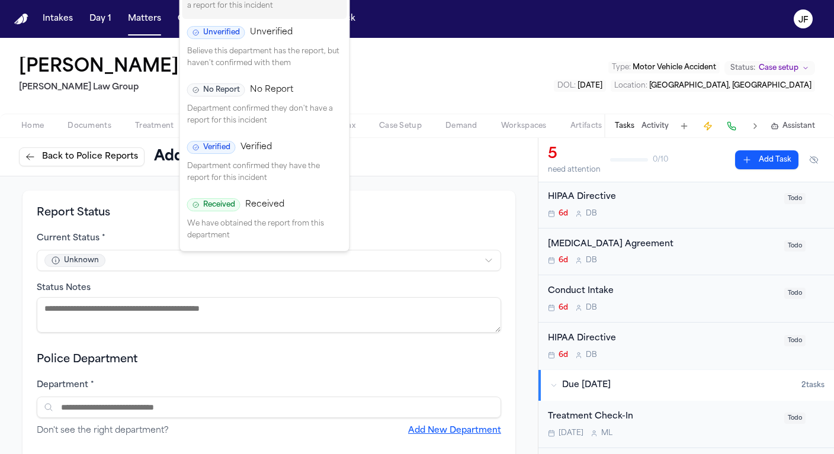
click at [262, 207] on span "Received" at bounding box center [264, 205] width 39 height 12
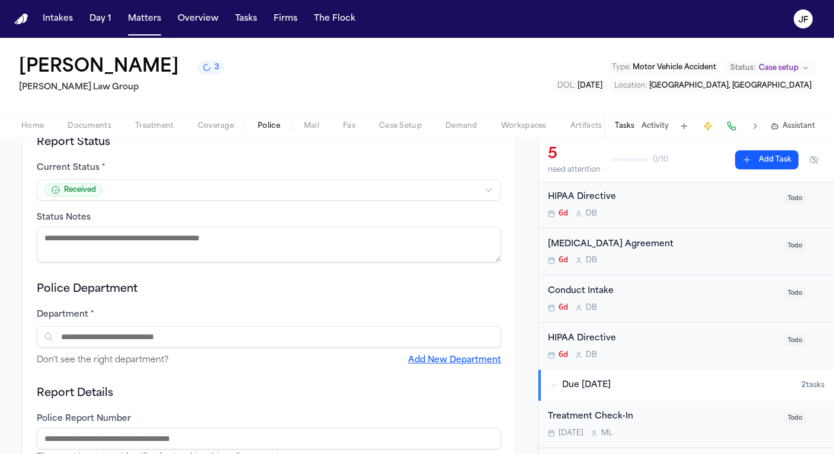
scroll to position [91, 0]
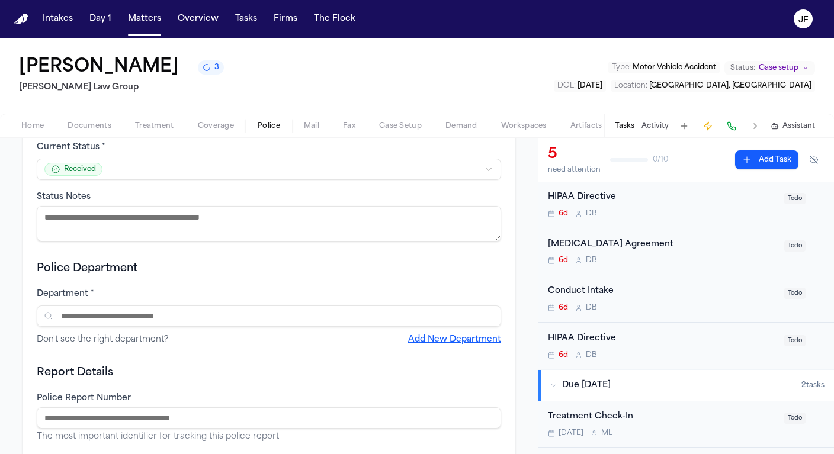
click at [238, 230] on textarea "Status Notes" at bounding box center [269, 224] width 465 height 36
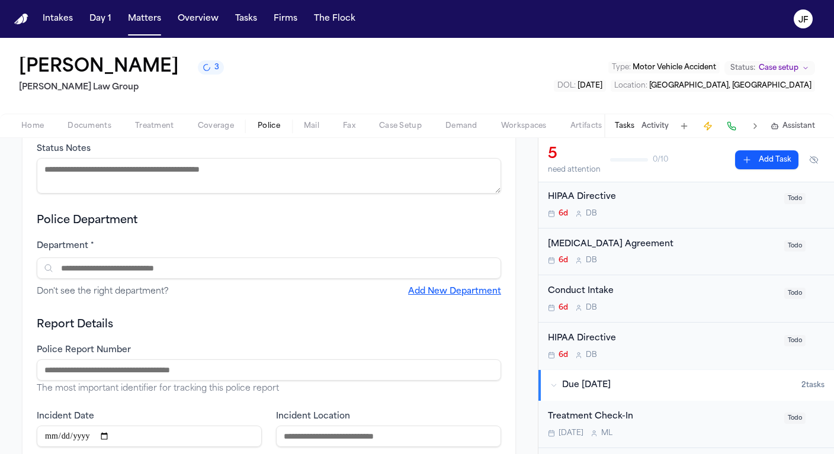
scroll to position [153, 0]
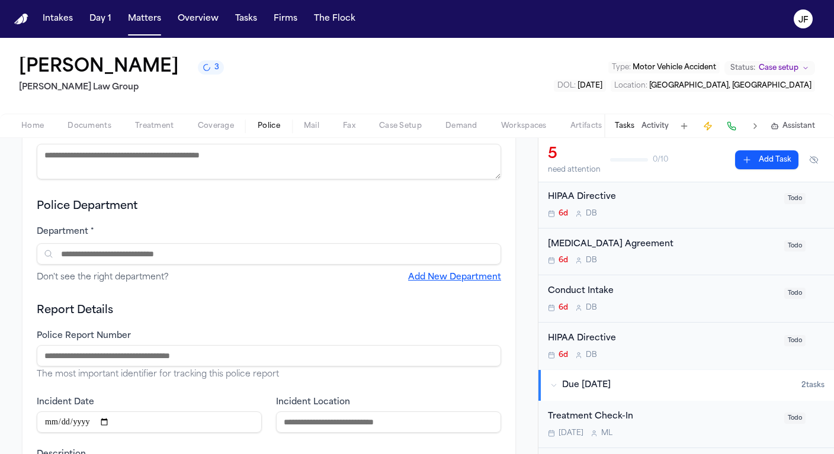
click at [225, 249] on input "text" at bounding box center [269, 254] width 465 height 21
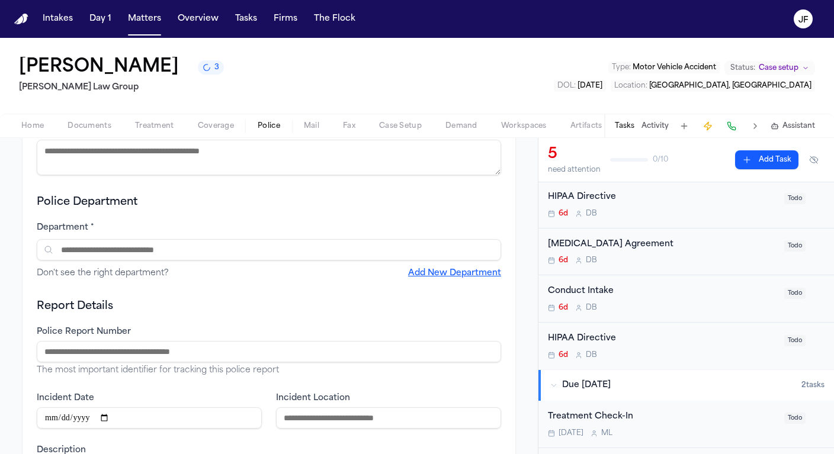
scroll to position [141, 0]
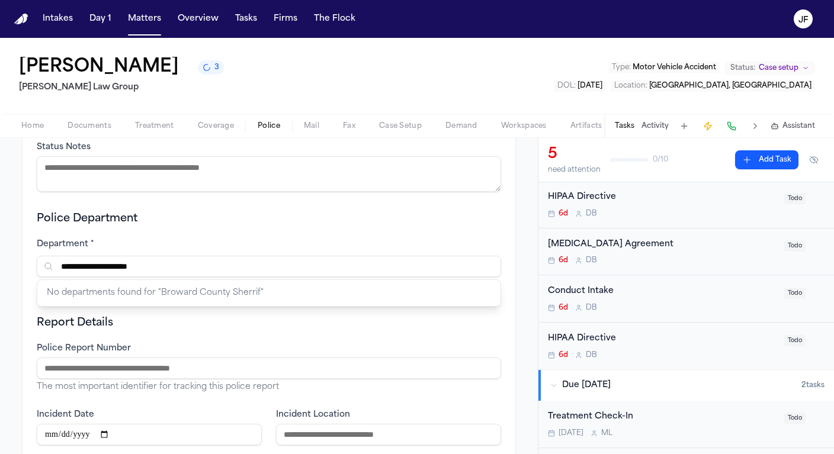
drag, startPoint x: 173, startPoint y: 184, endPoint x: 183, endPoint y: 302, distance: 118.3
click at [183, 302] on div "No departments found for " Broward County Sherrif "" at bounding box center [268, 293] width 463 height 26
drag, startPoint x: 99, startPoint y: 270, endPoint x: 272, endPoint y: 270, distance: 173.0
click at [272, 270] on input "**********" at bounding box center [269, 266] width 465 height 21
type input "*"
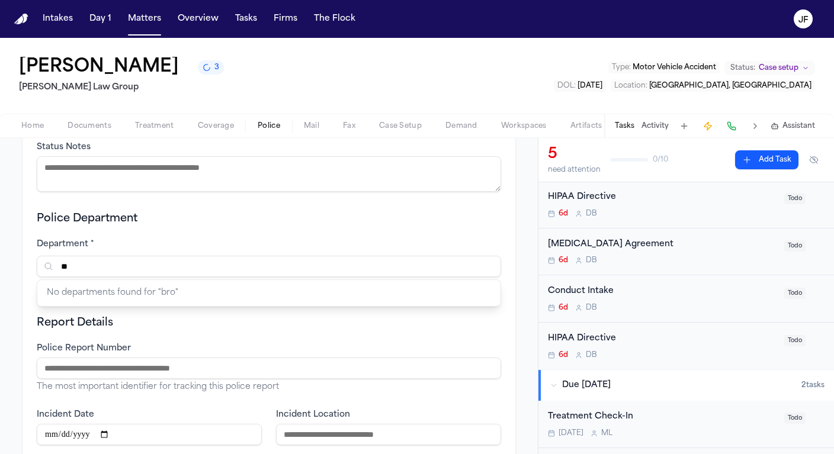
type input "*"
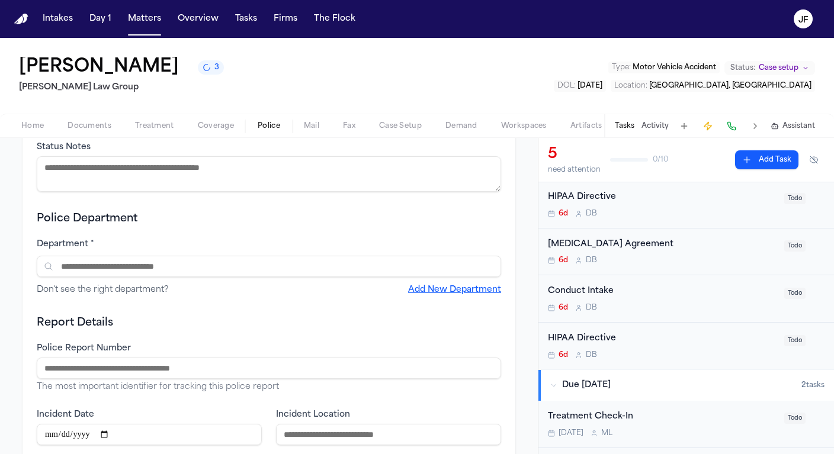
click at [290, 334] on div "Report Details Police Report Number The most important identifier for tracking …" at bounding box center [269, 418] width 465 height 207
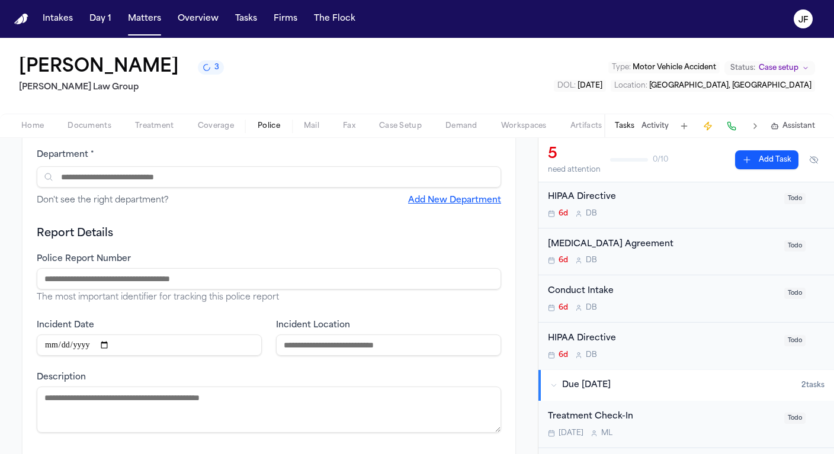
scroll to position [233, 0]
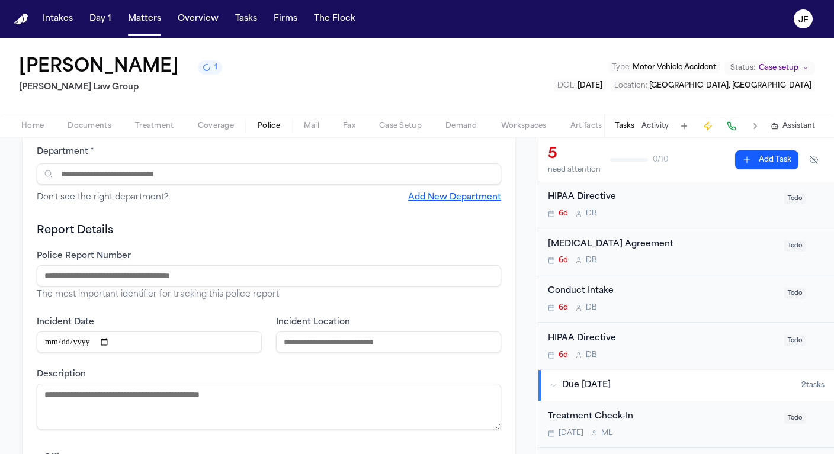
click at [82, 289] on p "The most important identifier for tracking this police report" at bounding box center [269, 295] width 465 height 12
click at [92, 278] on input "Police Report Number" at bounding box center [269, 275] width 465 height 21
paste input "********"
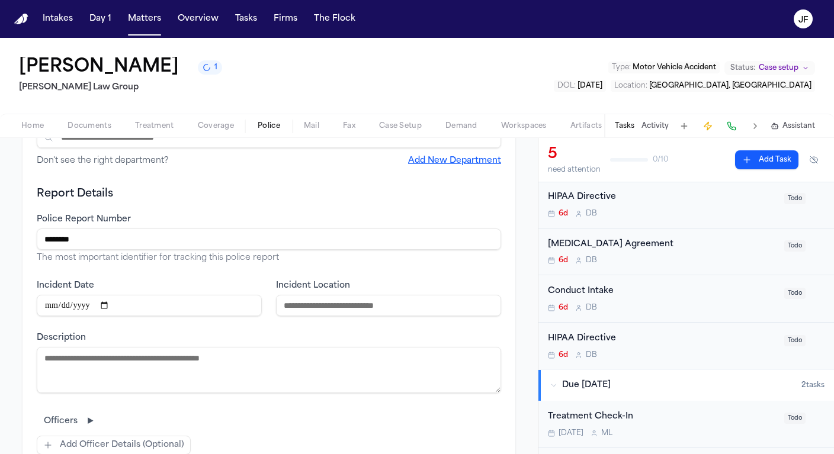
scroll to position [273, 0]
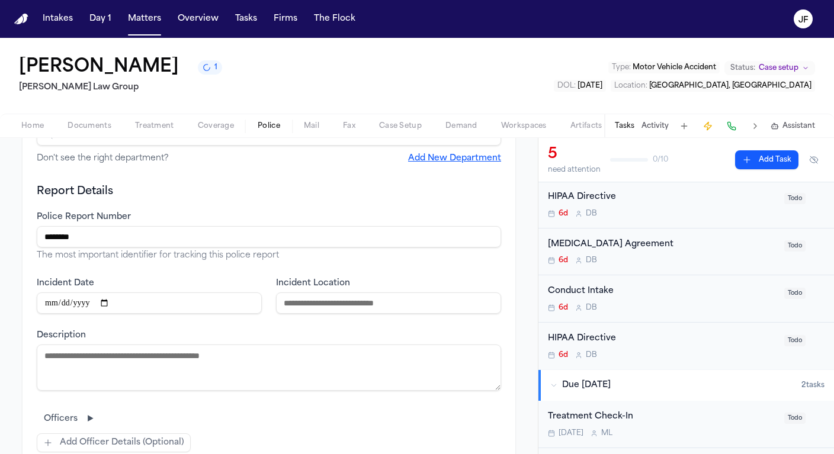
type input "********"
click at [353, 306] on input "Incident Location" at bounding box center [388, 303] width 225 height 21
paste input "**********"
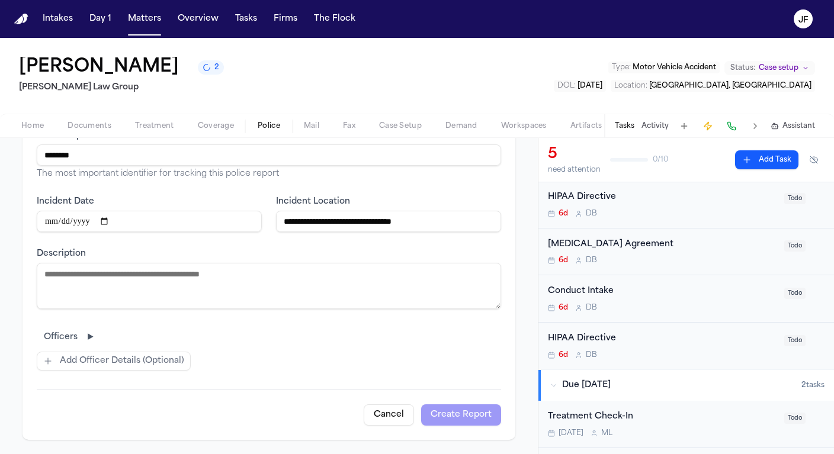
scroll to position [355, 0]
type input "**********"
click at [254, 282] on textarea "Description" at bounding box center [269, 286] width 465 height 46
paste textarea "**********"
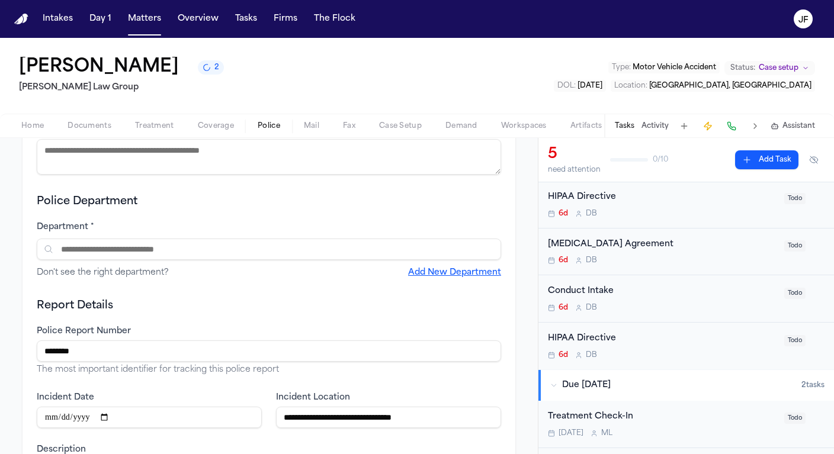
scroll to position [156, 0]
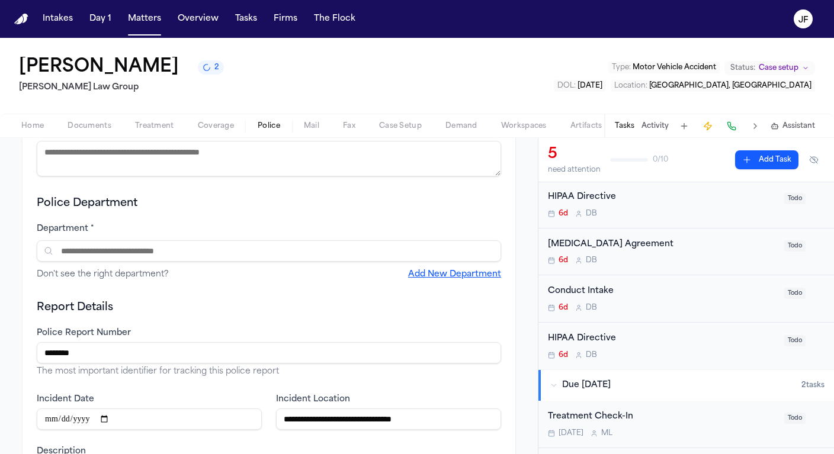
type textarea "**********"
click at [394, 258] on input "text" at bounding box center [269, 251] width 465 height 21
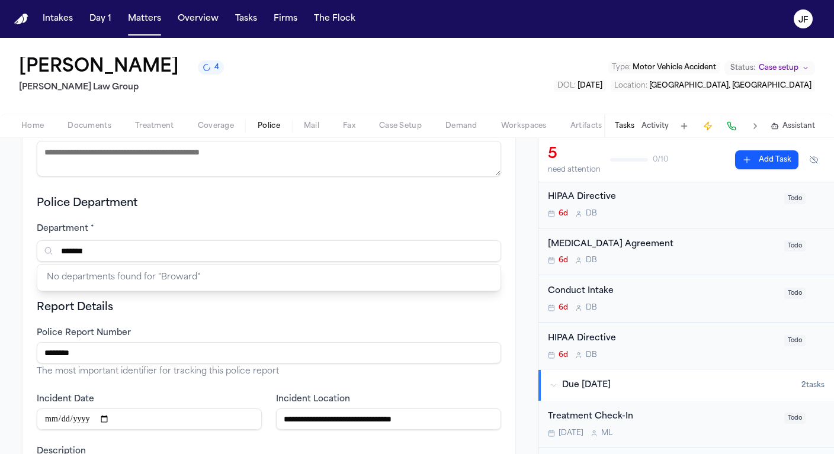
type input "*******"
click at [381, 292] on div "No departments found for " Broward "" at bounding box center [269, 277] width 465 height 27
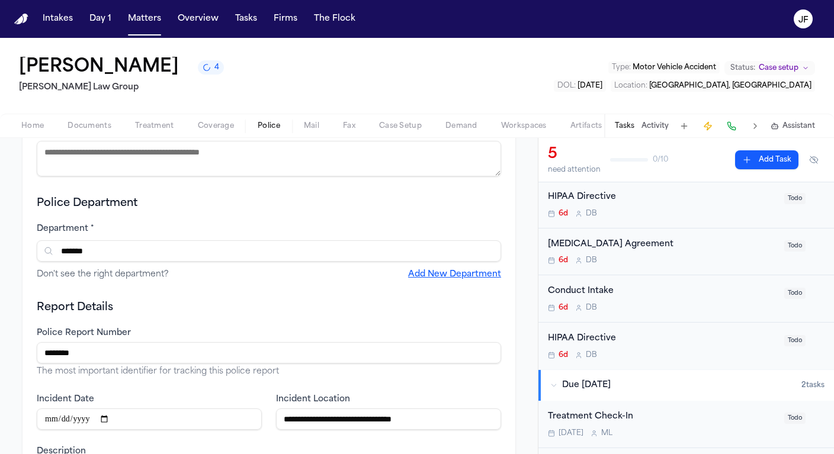
click at [431, 207] on h3 "Police Department" at bounding box center [269, 204] width 465 height 17
click at [431, 277] on button "Add New Department" at bounding box center [454, 275] width 93 height 12
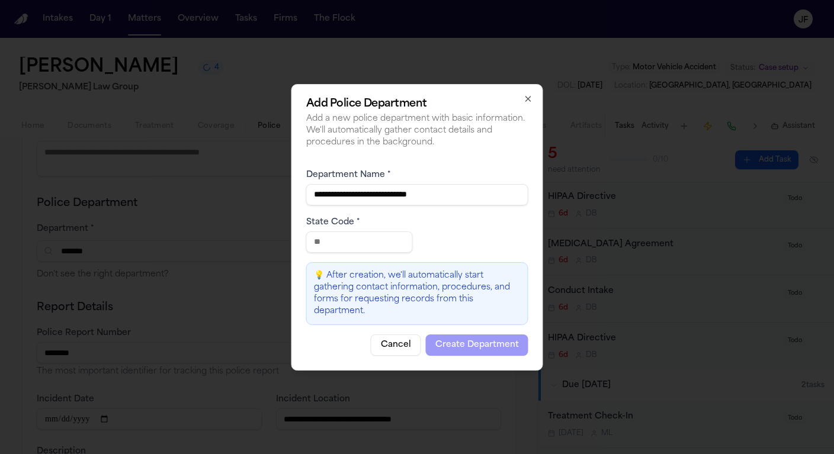
type input "**********"
drag, startPoint x: 351, startPoint y: 249, endPoint x: 306, endPoint y: 244, distance: 45.4
type input "**"
click at [486, 348] on button "Create Department" at bounding box center [477, 345] width 103 height 21
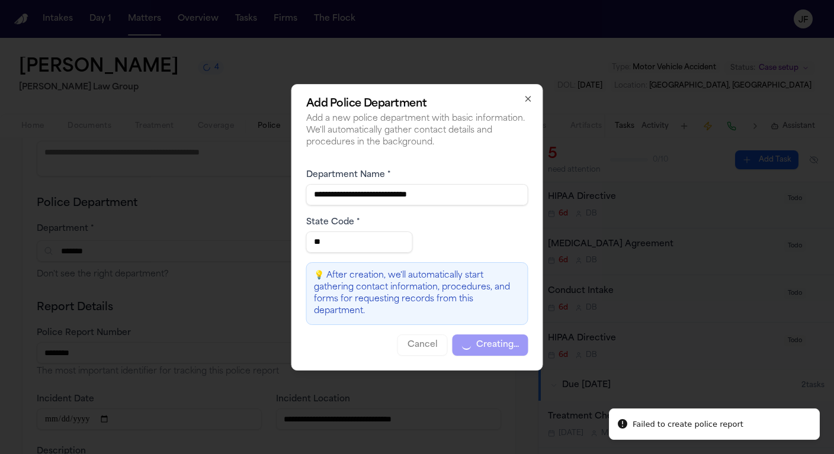
type input "**********"
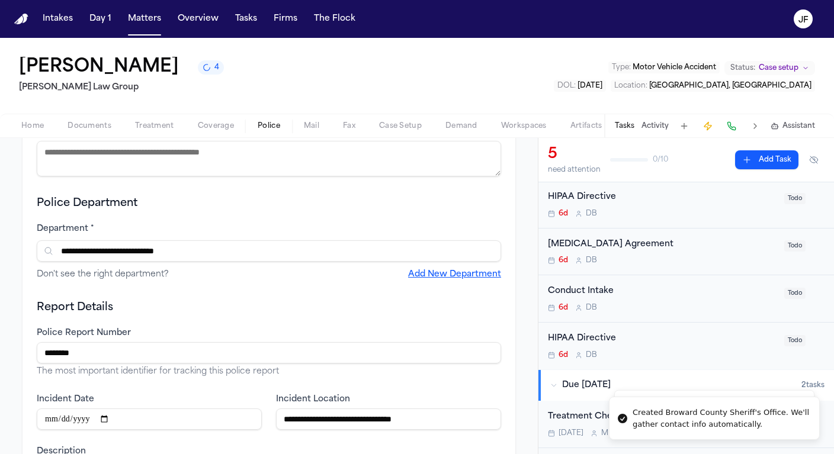
click at [334, 253] on input "**********" at bounding box center [269, 251] width 465 height 21
click at [362, 214] on div "**********" at bounding box center [269, 238] width 465 height 85
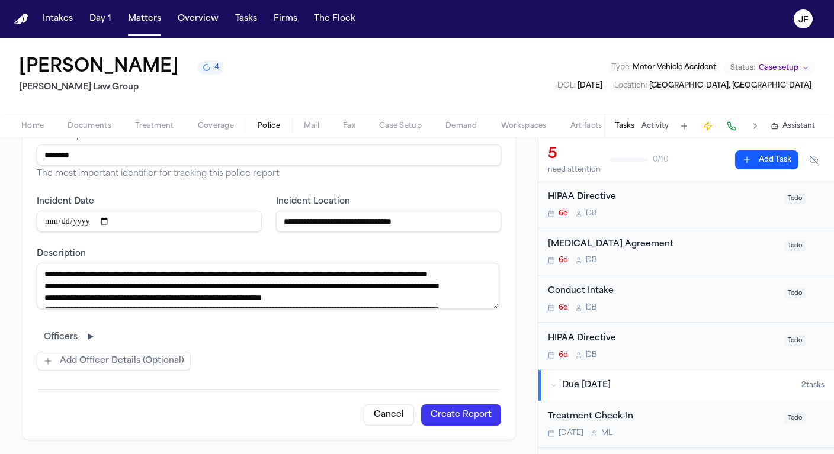
scroll to position [355, 0]
click at [160, 364] on span "Add Officer Details (Optional)" at bounding box center [122, 362] width 124 height 12
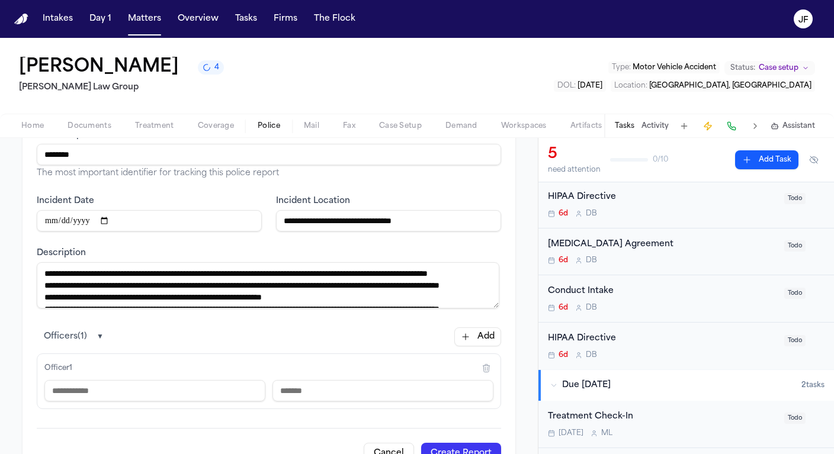
paste input "********"
type input "********"
click at [301, 388] on input "text" at bounding box center [383, 390] width 221 height 21
paste input "*****"
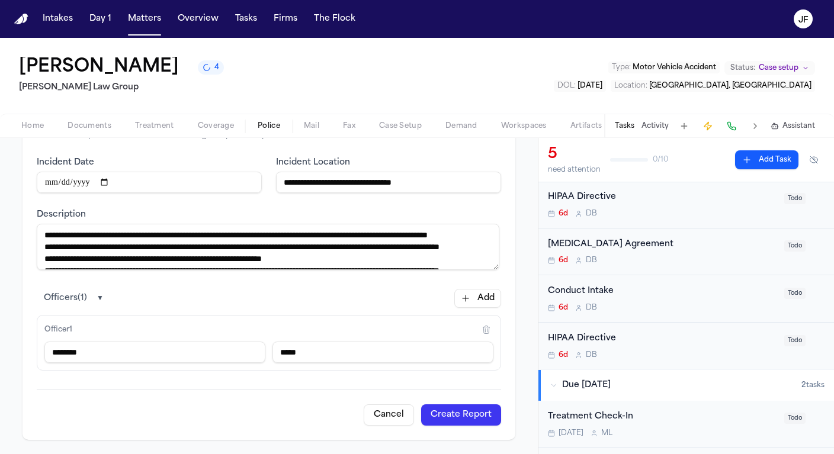
type input "*****"
click at [466, 409] on button "Create Report" at bounding box center [461, 415] width 80 height 21
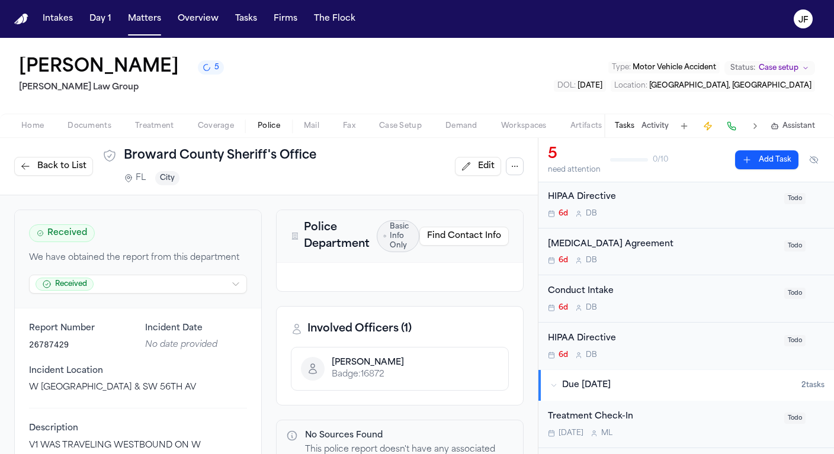
click at [212, 130] on span "Coverage" at bounding box center [216, 125] width 36 height 9
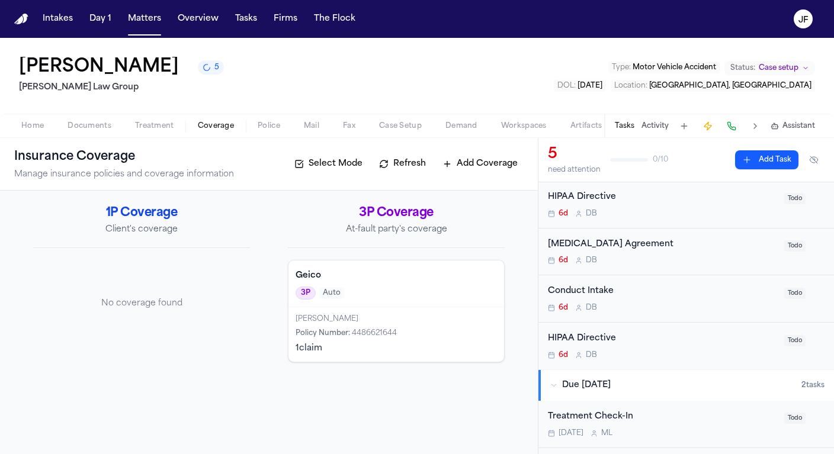
click at [265, 129] on span "Police" at bounding box center [269, 125] width 23 height 9
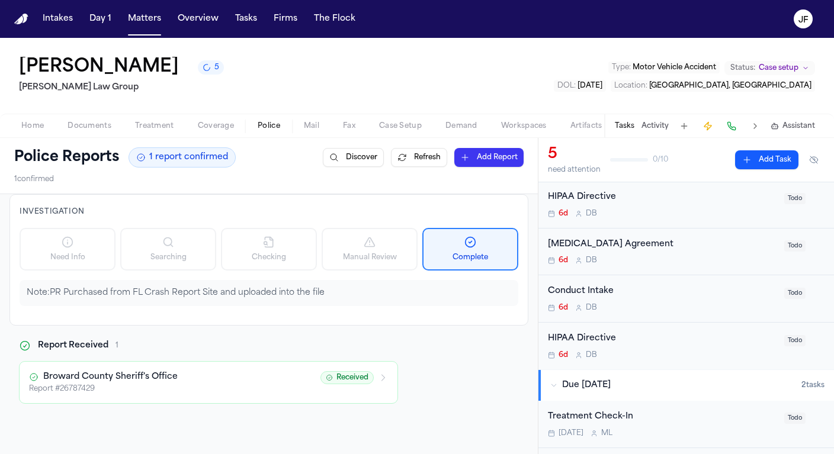
click at [94, 117] on div "Home Documents Treatment Coverage Police Mail Fax Case Setup Demand Workspaces …" at bounding box center [417, 126] width 834 height 24
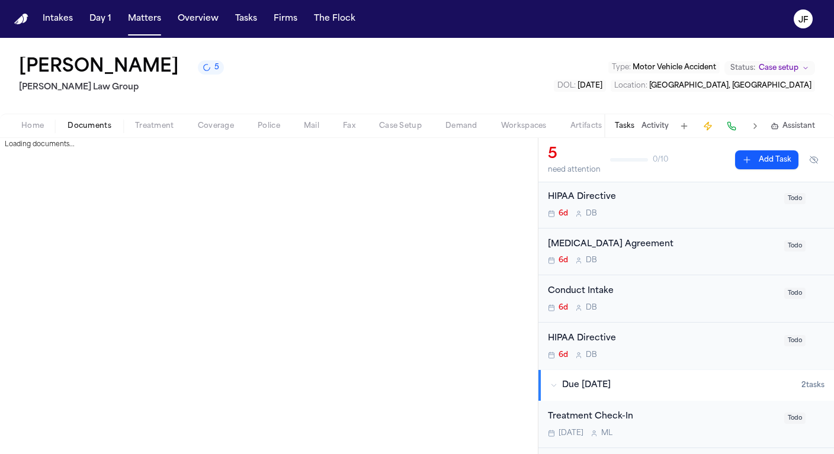
click at [94, 127] on span "Documents" at bounding box center [90, 125] width 44 height 9
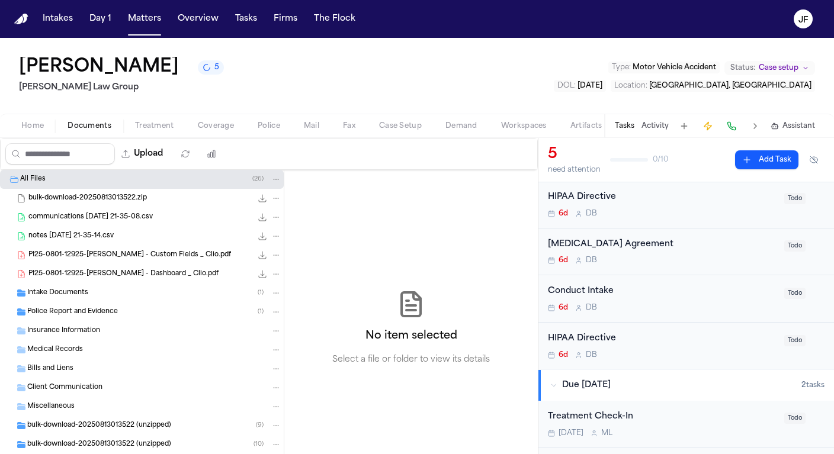
click at [245, 73] on div "Watson Pierre 5 Morgan Law Group Type : Motor Vehicle Accident Status: Case set…" at bounding box center [417, 76] width 834 height 76
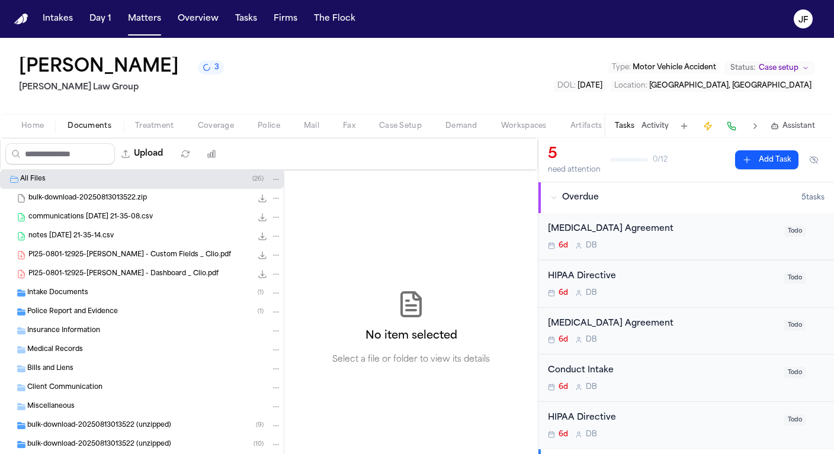
scroll to position [-1, 0]
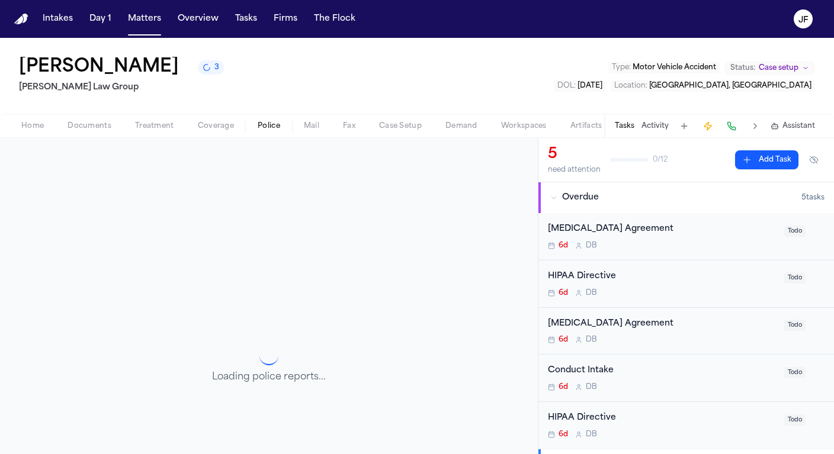
click at [278, 127] on span "Police" at bounding box center [269, 125] width 23 height 9
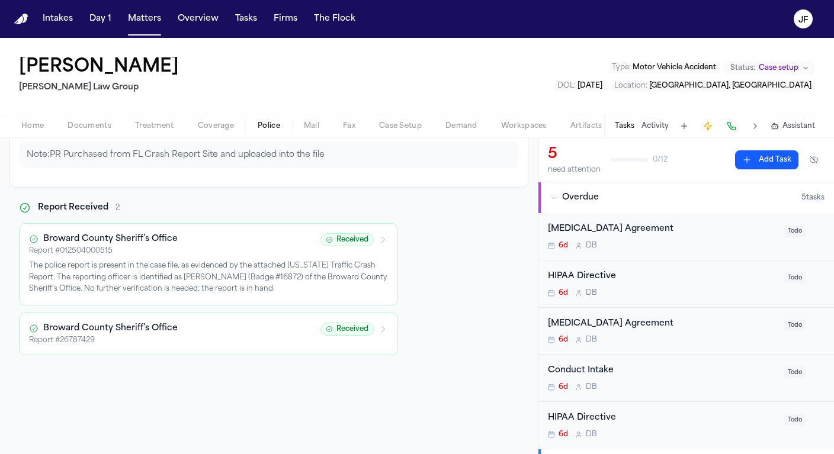
scroll to position [138, 0]
click at [206, 139] on div "Investigation Need Info Searching Checking Manual Review Complete Note: PR Purc…" at bounding box center [268, 122] width 519 height 132
click at [212, 137] on div "Home Documents Treatment Coverage Police Mail Fax Case Setup Demand Workspaces …" at bounding box center [417, 126] width 834 height 24
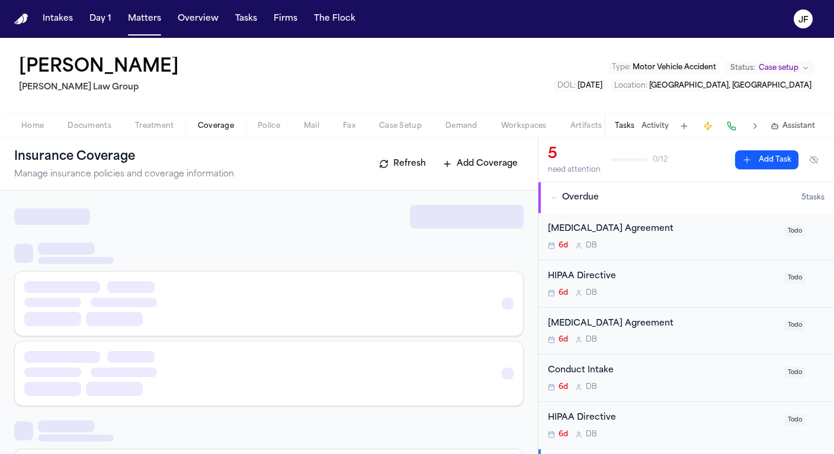
click at [216, 129] on span "Coverage" at bounding box center [216, 125] width 36 height 9
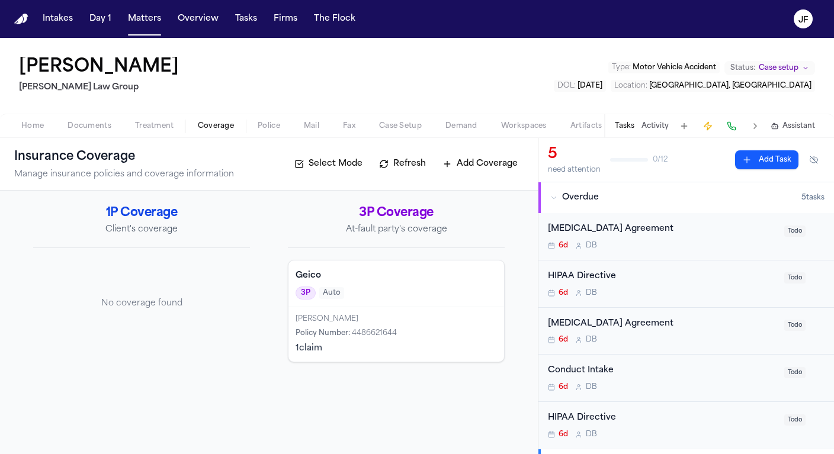
click at [278, 124] on span "Police" at bounding box center [269, 125] width 23 height 9
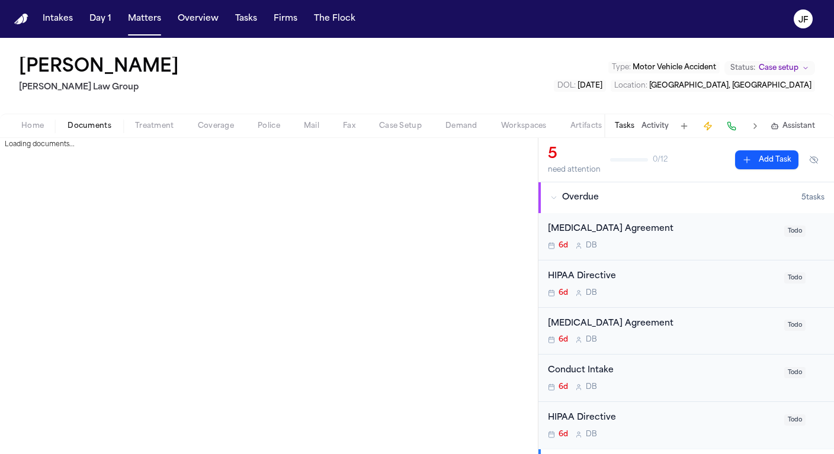
click at [90, 129] on span "Documents" at bounding box center [90, 125] width 44 height 9
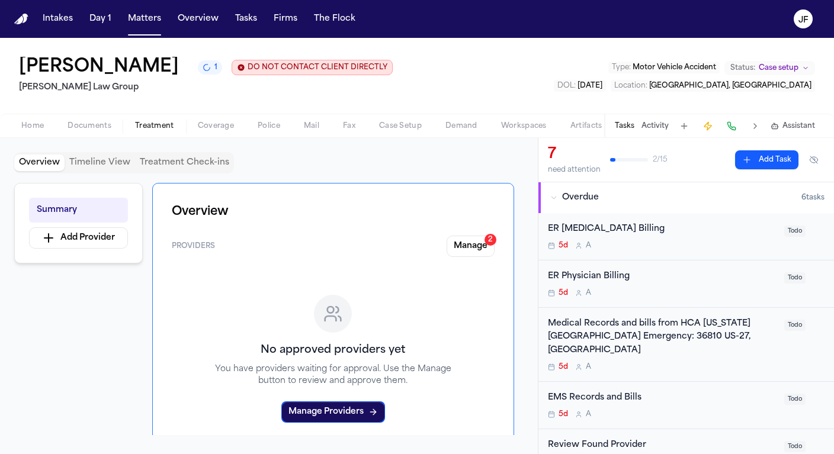
click at [213, 131] on span "Coverage" at bounding box center [216, 125] width 36 height 9
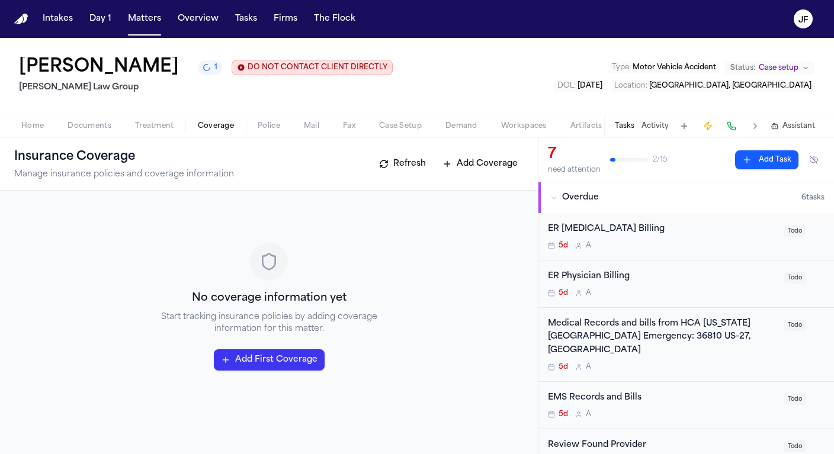
click at [212, 71] on icon "1 active task" at bounding box center [206, 67] width 11 height 11
click at [238, 97] on div "[PERSON_NAME] 1 DO NOT CONTACT CLIENT DIRECTLY DO NOT CONTACT [PERSON_NAME] Law…" at bounding box center [417, 76] width 834 height 76
click at [100, 125] on span "Documents" at bounding box center [90, 125] width 44 height 9
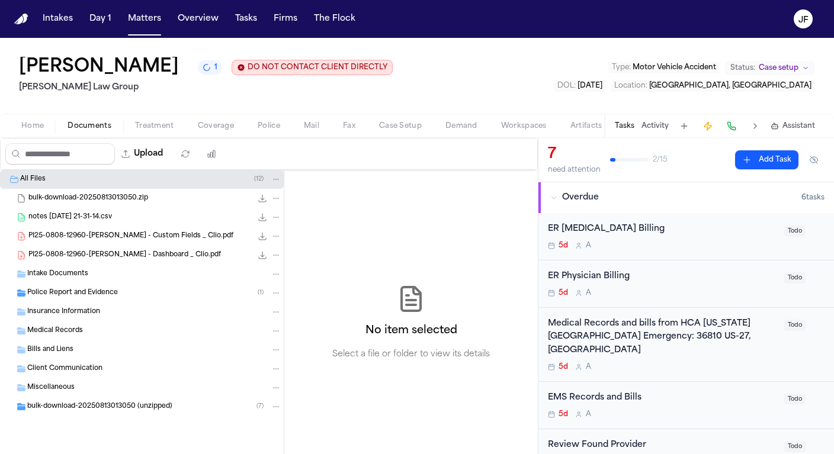
click at [361, 1] on nav "Intakes Day 1 Matters Overview Tasks Firms The [PERSON_NAME]" at bounding box center [417, 19] width 834 height 38
click at [211, 70] on icon "1 active task" at bounding box center [207, 67] width 8 height 8
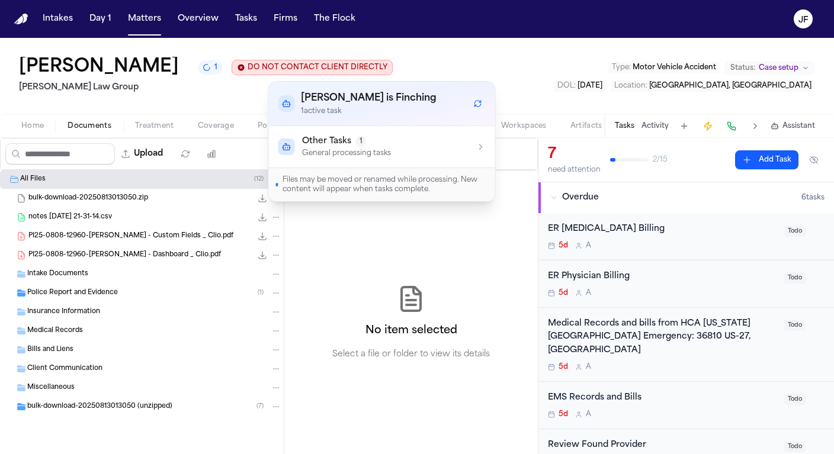
click at [476, 104] on icon "Refresh workflows" at bounding box center [478, 104] width 8 height 8
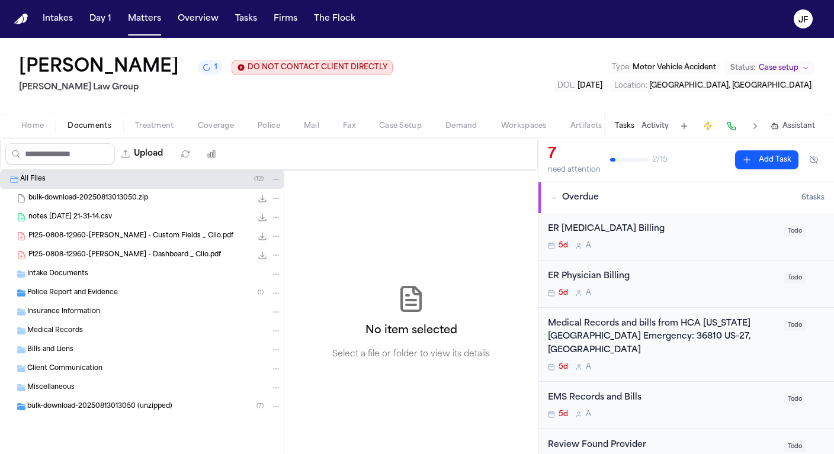
click at [223, 124] on span "Coverage" at bounding box center [216, 125] width 36 height 9
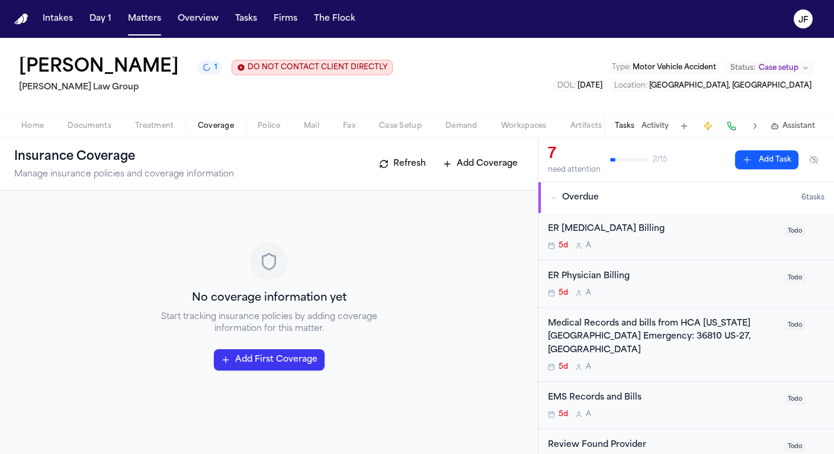
click at [274, 126] on span "Police" at bounding box center [269, 125] width 23 height 9
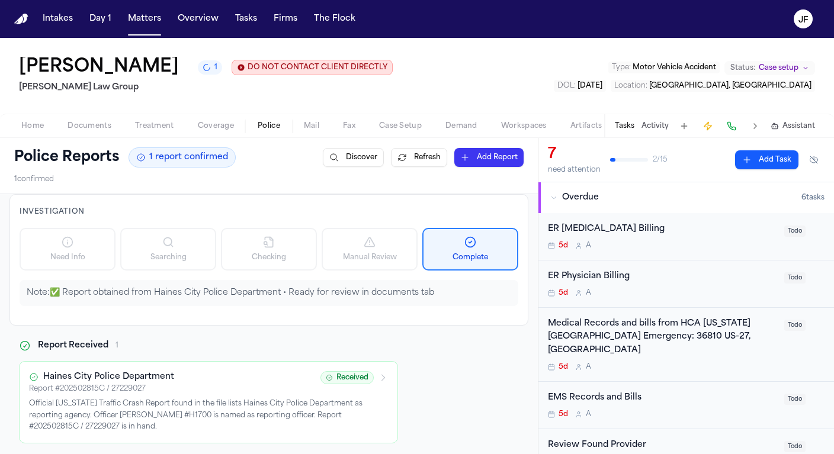
click at [211, 143] on div "Police Reports 1 report confirmed Discover Refresh Add Report 1 confirmed" at bounding box center [269, 166] width 538 height 56
click at [213, 135] on div "Home Documents Treatment Coverage Police Mail Fax Case Setup Demand Workspaces …" at bounding box center [417, 126] width 834 height 24
click at [213, 125] on span "Coverage" at bounding box center [216, 125] width 36 height 9
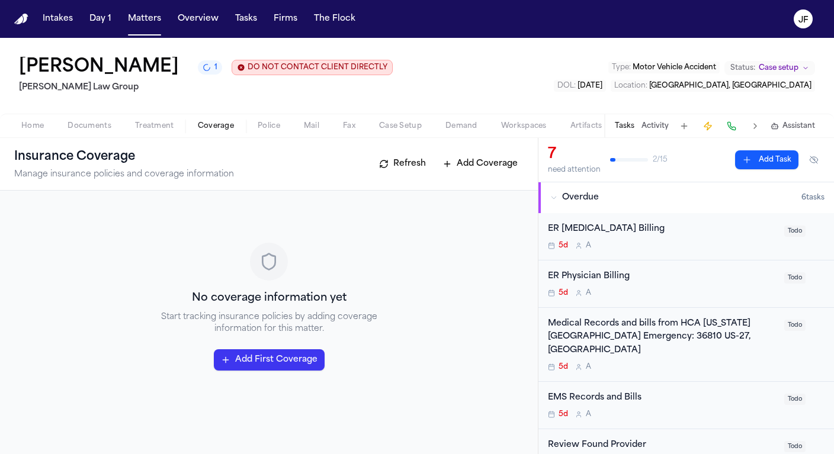
click at [279, 138] on div "Reyna Valencia Rodriguez 1 DO NOT CONTACT CLIENT DIRECTLY DO NOT CONTACT Morgan…" at bounding box center [417, 88] width 834 height 100
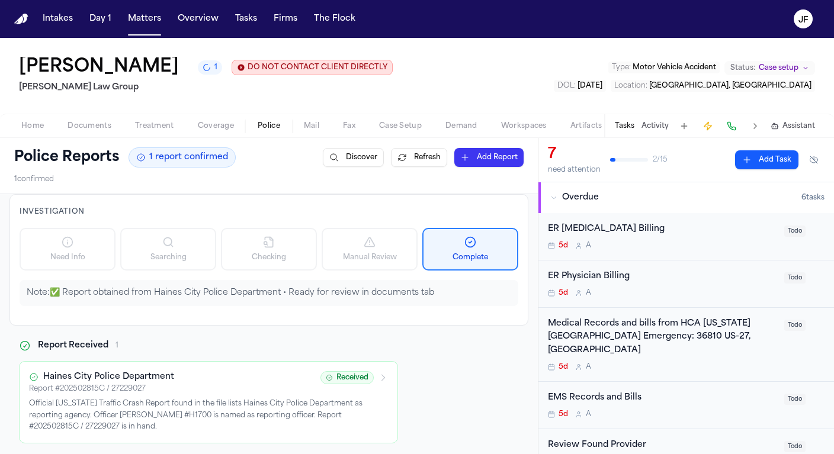
click at [277, 128] on span "Police" at bounding box center [269, 125] width 23 height 9
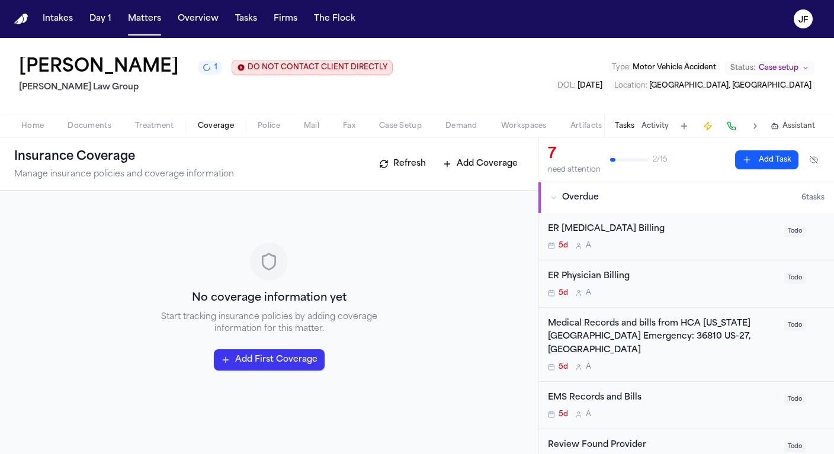
click at [201, 123] on span "Coverage" at bounding box center [216, 125] width 36 height 9
click at [72, 131] on span "Documents" at bounding box center [90, 125] width 44 height 9
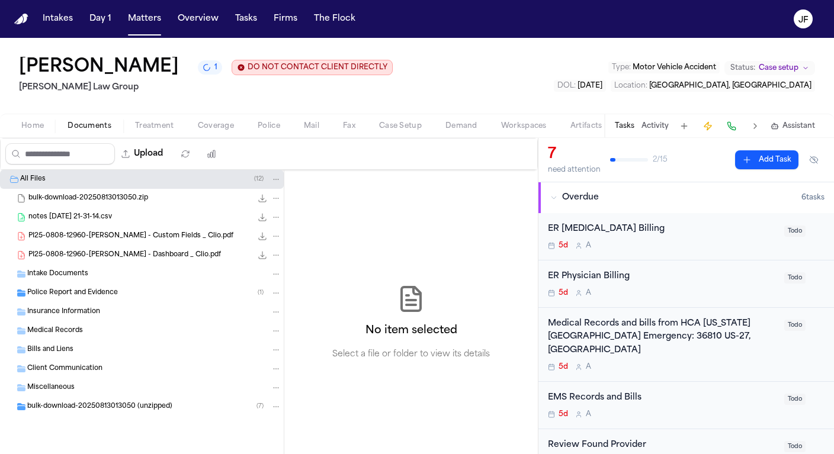
click at [85, 296] on span "Police Report and Evidence" at bounding box center [72, 294] width 91 height 10
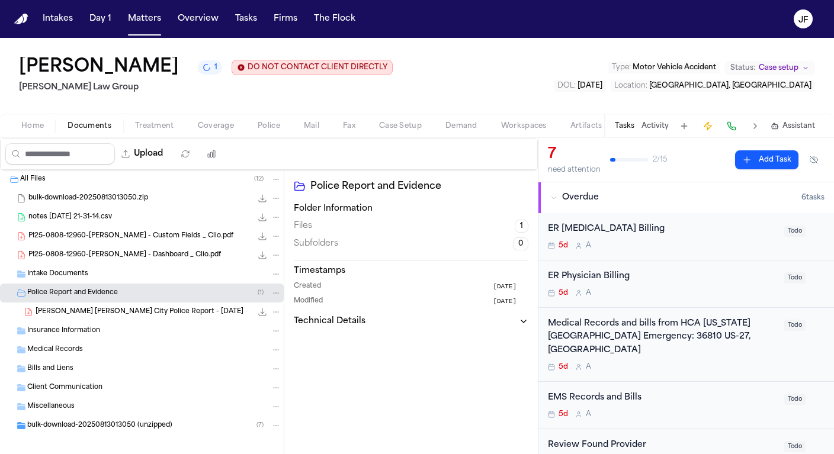
click at [98, 314] on span "R. Valencia Rodriguez - Haines City Police Report - 7.25.25" at bounding box center [140, 313] width 208 height 10
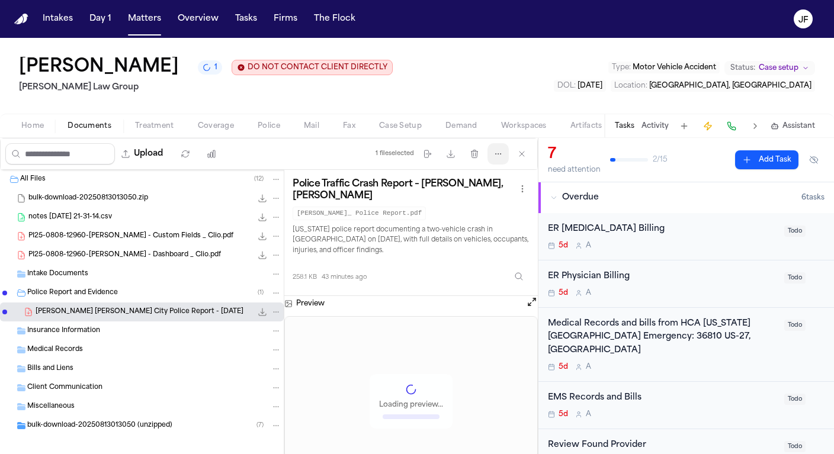
click at [497, 155] on icon "button" at bounding box center [498, 154] width 5 height 1
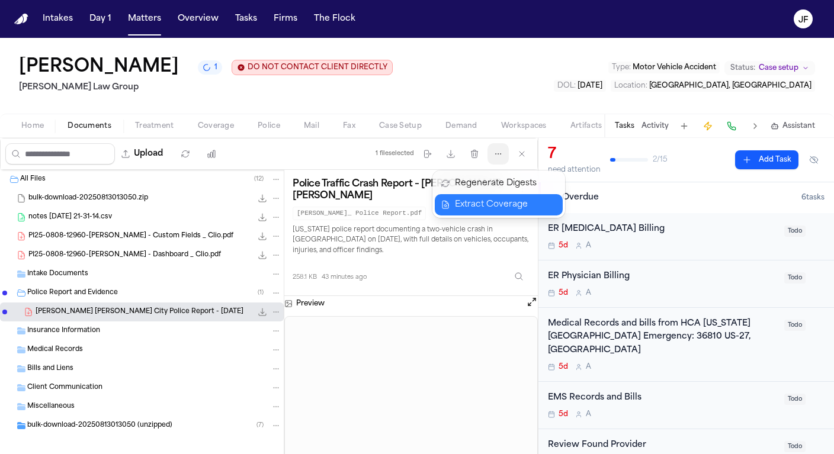
click at [485, 210] on button "Extract Coverage" at bounding box center [499, 204] width 128 height 21
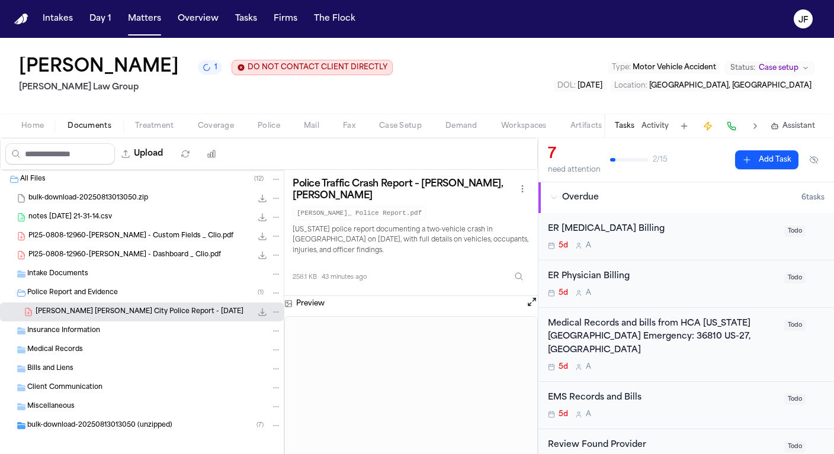
click at [230, 126] on span "Coverage" at bounding box center [216, 125] width 36 height 9
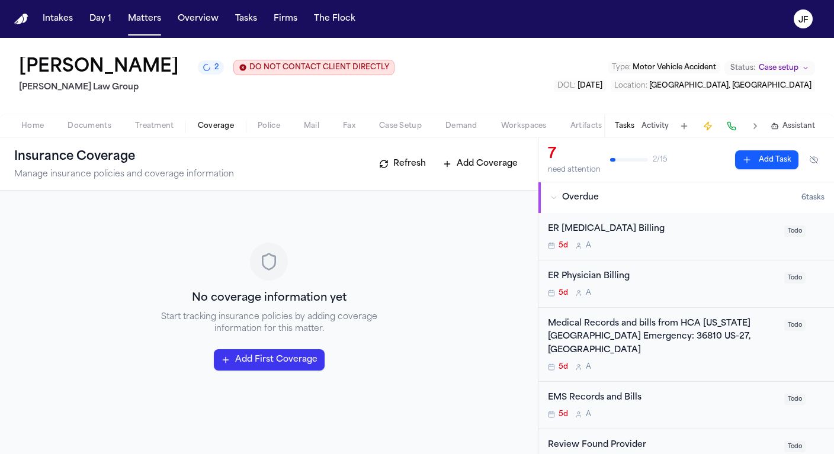
click at [105, 131] on span "Documents" at bounding box center [90, 125] width 44 height 9
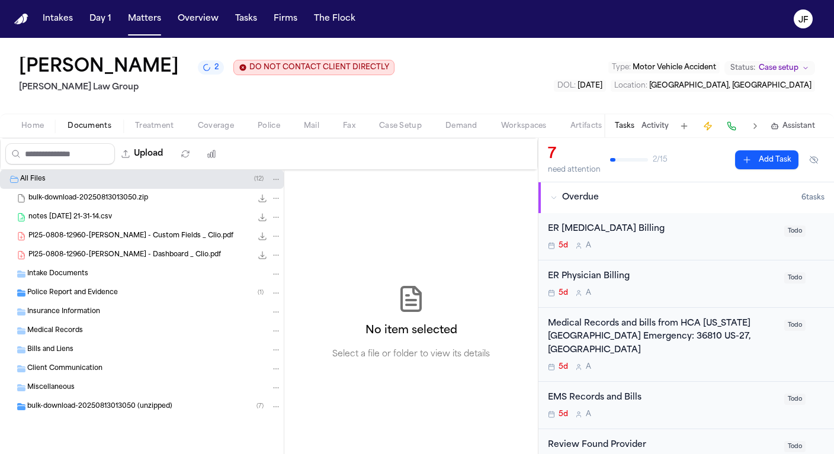
click at [224, 69] on button "2" at bounding box center [211, 67] width 26 height 14
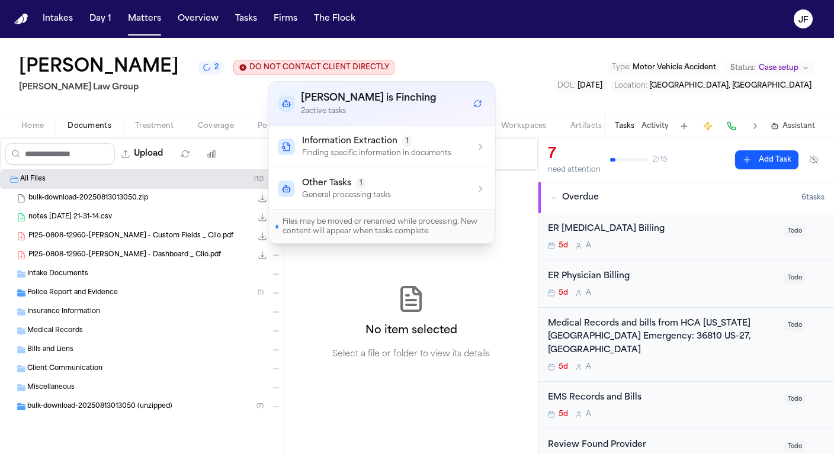
click at [420, 45] on div "Reyna Valencia Rodriguez 2 DO NOT CONTACT CLIENT DIRECTLY DO NOT CONTACT Morgan…" at bounding box center [417, 76] width 834 height 76
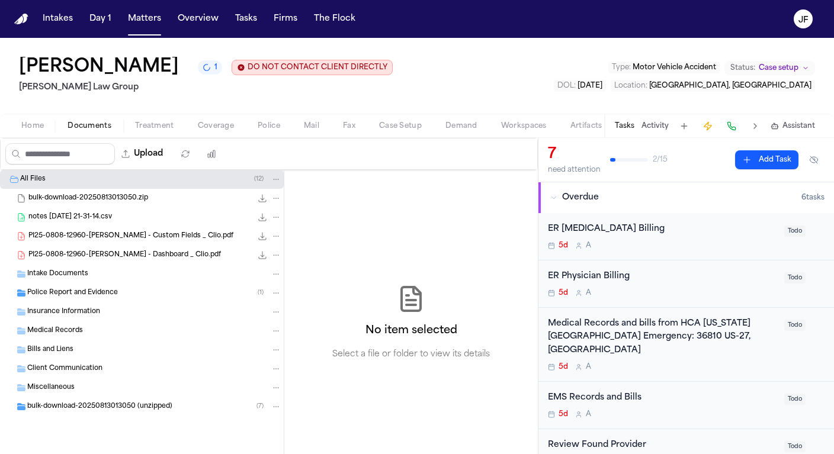
click at [204, 133] on span "button" at bounding box center [216, 132] width 50 height 1
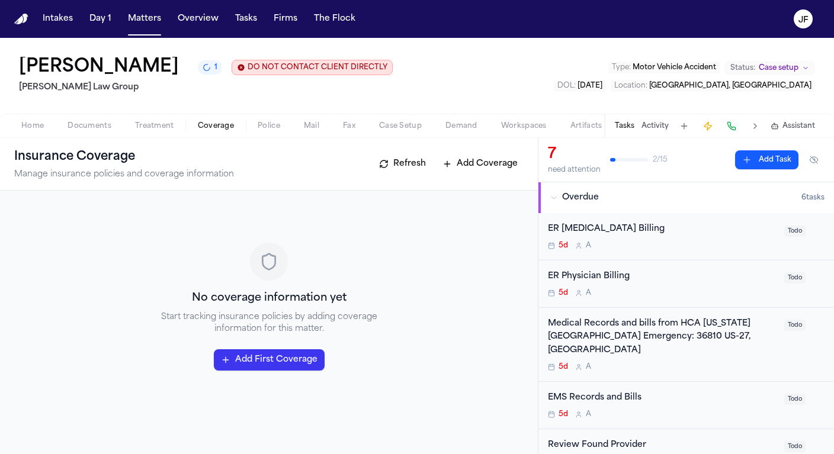
click at [255, 287] on div "No coverage information yet Start tracking insurance policies by adding coverag…" at bounding box center [269, 307] width 510 height 204
click at [278, 85] on h2 "[PERSON_NAME] Law Group" at bounding box center [206, 88] width 374 height 14
click at [212, 73] on icon "1 active task" at bounding box center [207, 68] width 10 height 10
click at [600, 86] on div "Reyna Valencia Rodriguez 1 DO NOT CONTACT CLIENT DIRECTLY DO NOT CONTACT Morgan…" at bounding box center [417, 76] width 834 height 76
click at [92, 129] on span "Documents" at bounding box center [90, 125] width 44 height 9
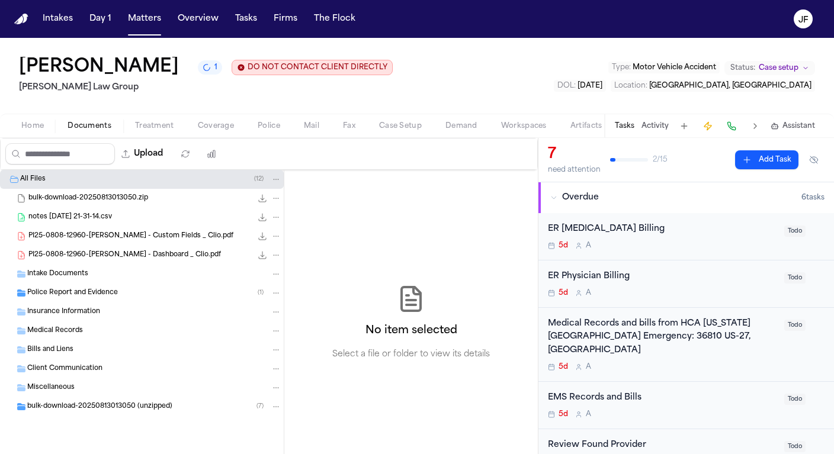
click at [103, 290] on span "Police Report and Evidence" at bounding box center [72, 294] width 91 height 10
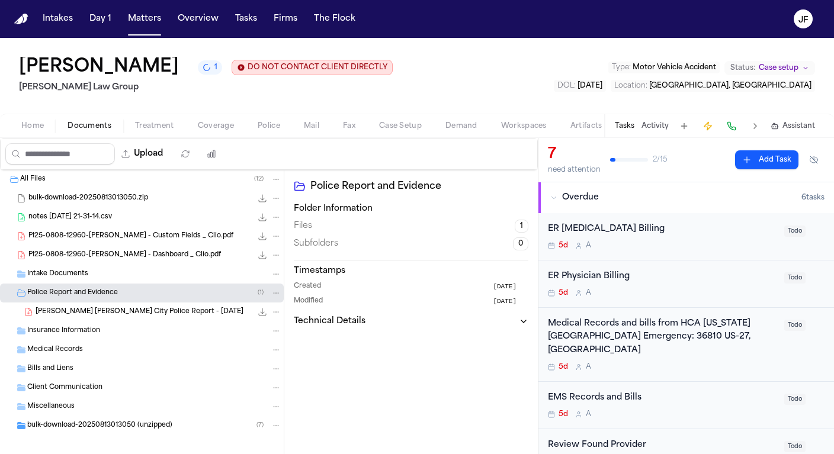
click at [107, 311] on span "R. Valencia Rodriguez - Haines City Police Report - 7.25.25" at bounding box center [140, 313] width 208 height 10
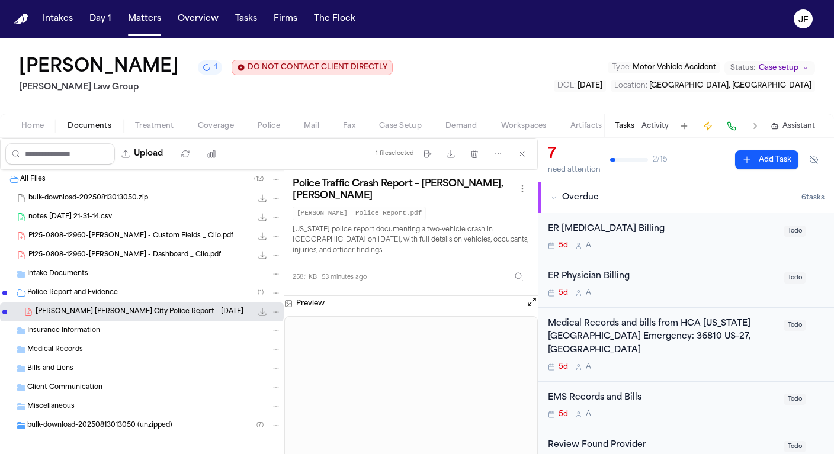
click at [537, 305] on button "Open preview" at bounding box center [532, 302] width 12 height 12
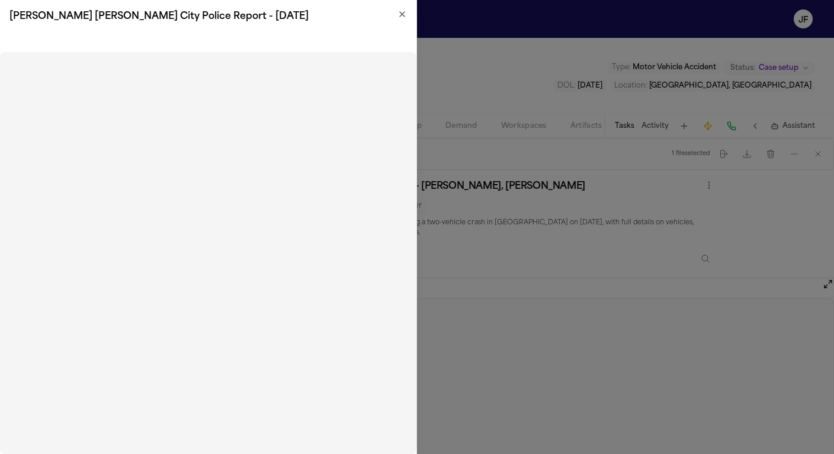
click at [404, 12] on icon "button" at bounding box center [402, 13] width 9 height 9
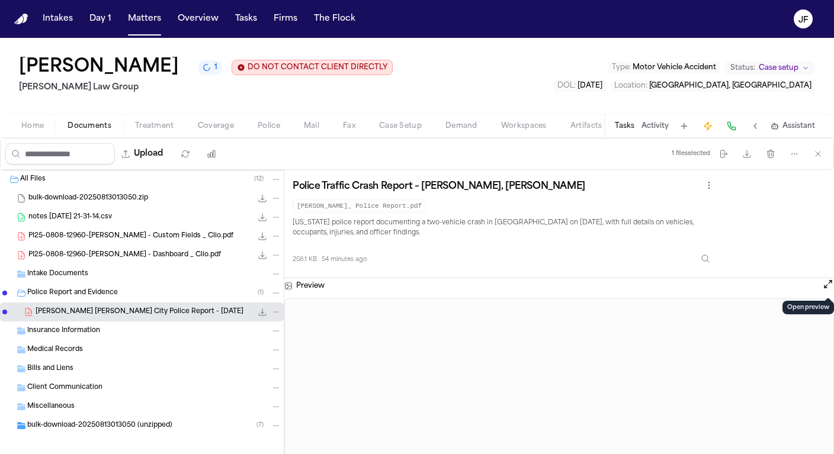
click at [832, 287] on button "Open preview" at bounding box center [828, 284] width 12 height 12
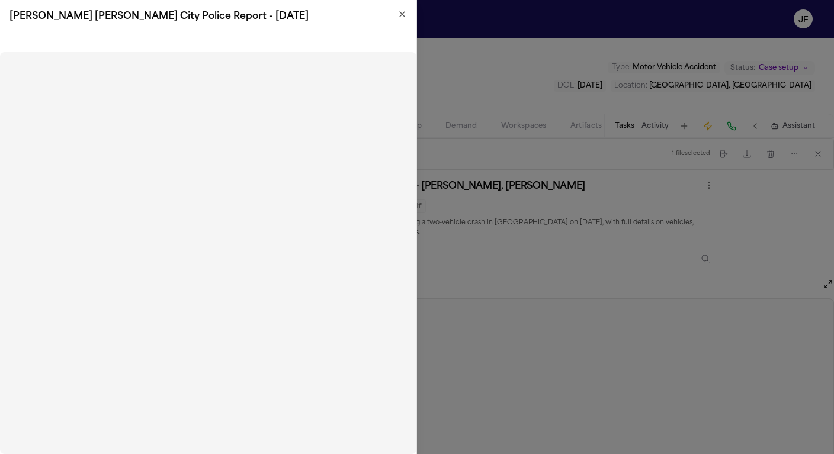
click at [405, 18] on icon "button" at bounding box center [402, 13] width 9 height 9
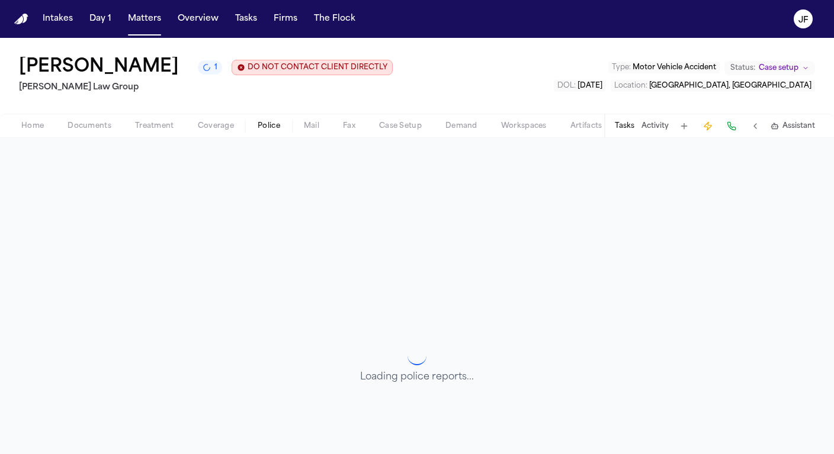
click at [262, 129] on span "Police" at bounding box center [269, 125] width 23 height 9
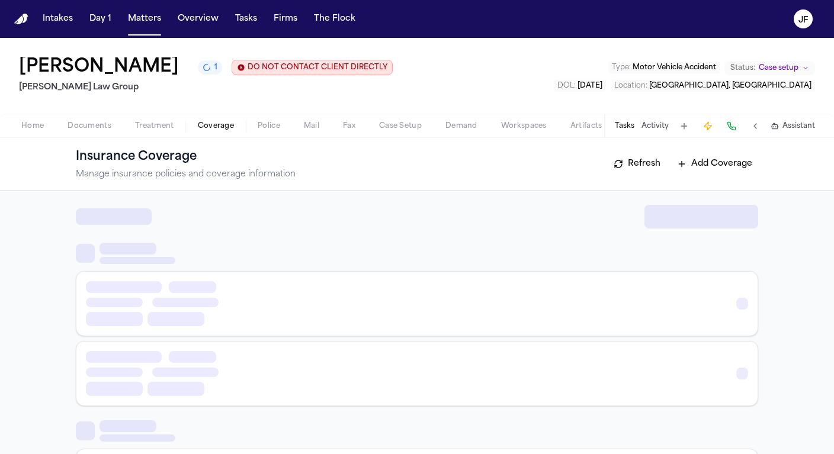
click at [220, 124] on span "Coverage" at bounding box center [216, 125] width 36 height 9
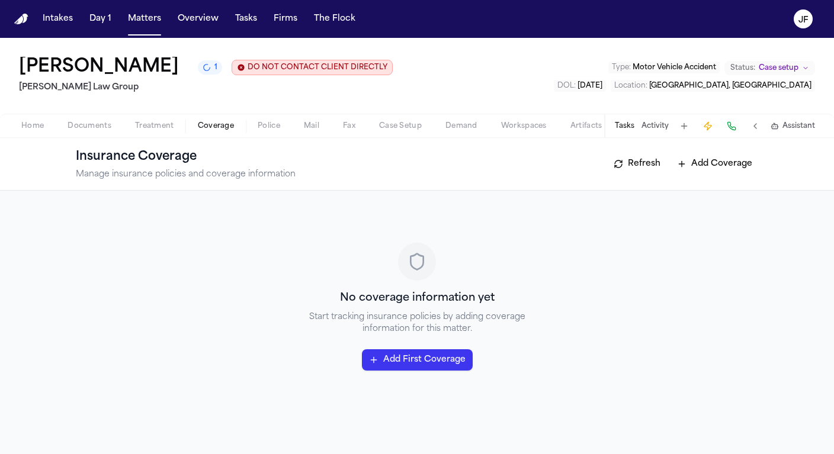
click at [100, 129] on span "Documents" at bounding box center [90, 125] width 44 height 9
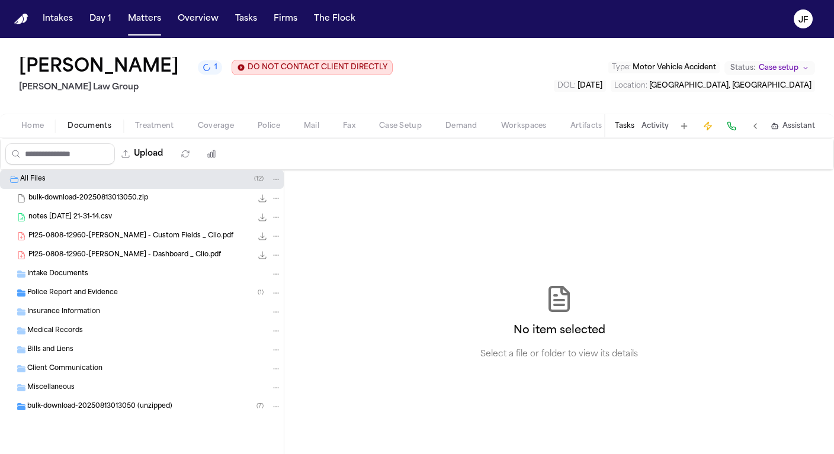
click at [47, 296] on span "Police Report and Evidence" at bounding box center [72, 294] width 91 height 10
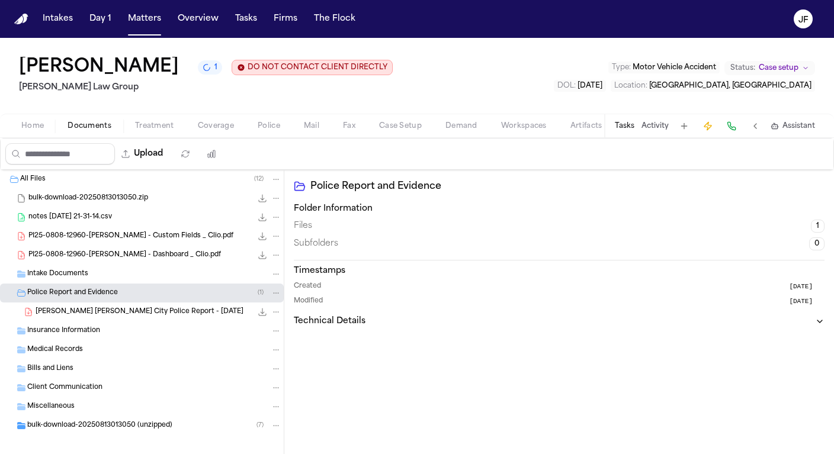
click at [82, 316] on span "R. Valencia Rodriguez - Haines City Police Report - 7.25.25" at bounding box center [140, 313] width 208 height 10
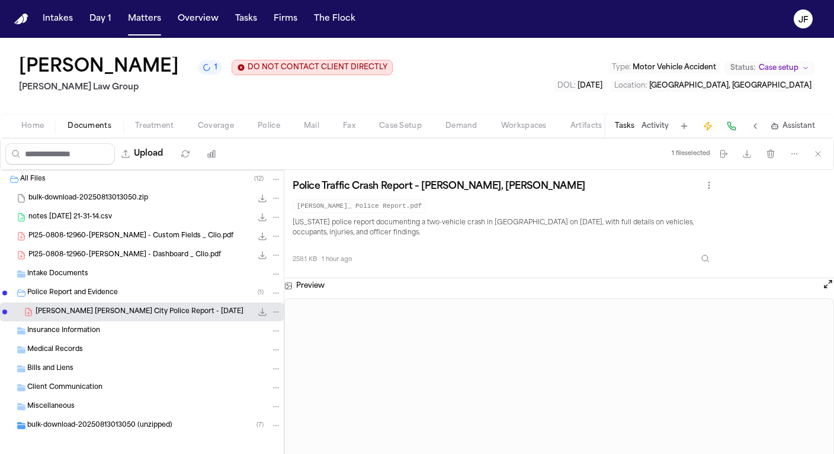
click at [258, 310] on icon "File: R. Valencia Rodriguez - Haines City Police Report - 7.25.25" at bounding box center [262, 312] width 9 height 9
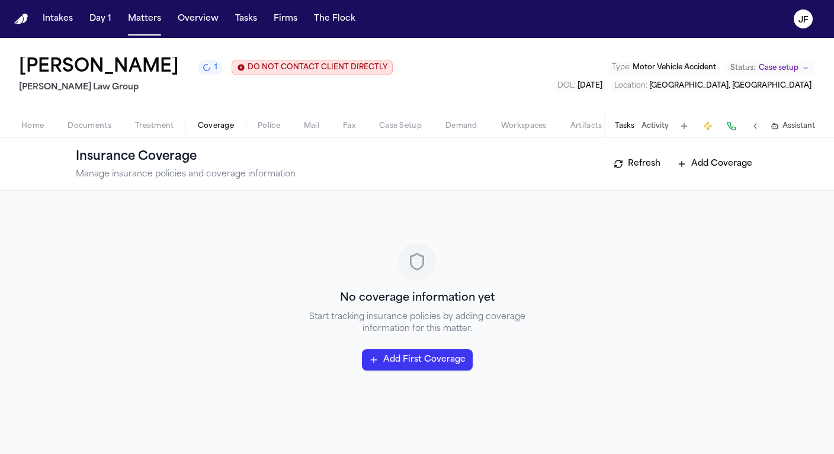
click at [228, 131] on span "Coverage" at bounding box center [216, 125] width 36 height 9
click at [736, 159] on button "Add Coverage" at bounding box center [714, 164] width 87 height 19
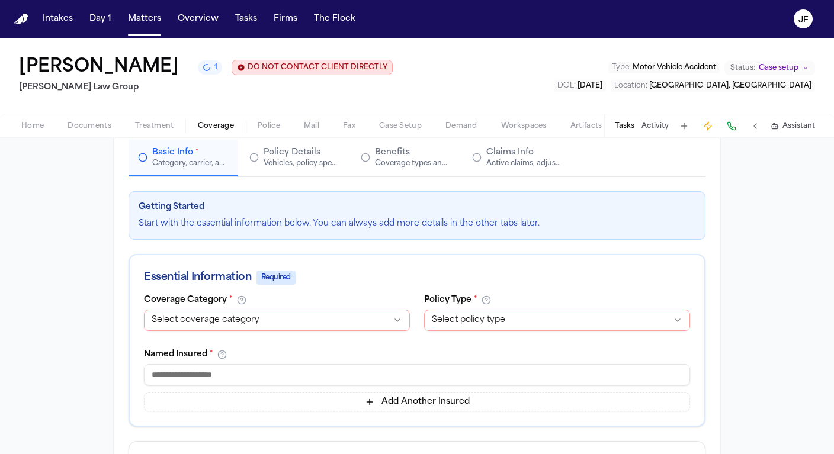
scroll to position [98, 0]
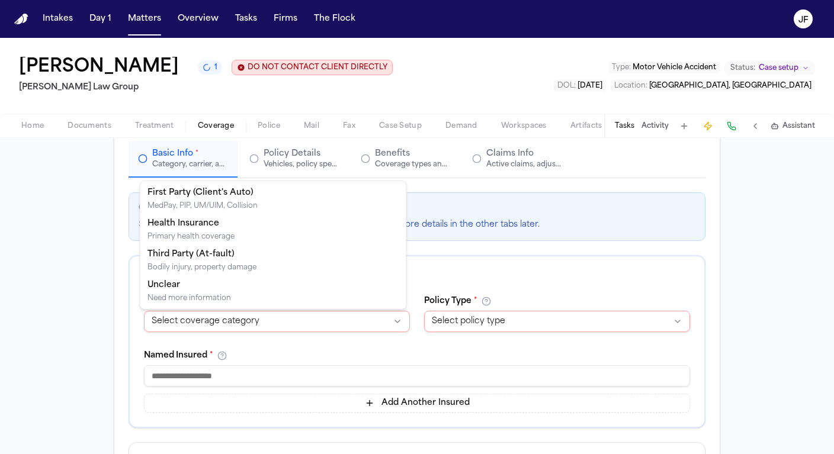
click at [236, 327] on html "Intakes Day 1 Matters Overview Tasks Firms The Flock JF Reyna Valencia Rodrigue…" at bounding box center [417, 227] width 834 height 454
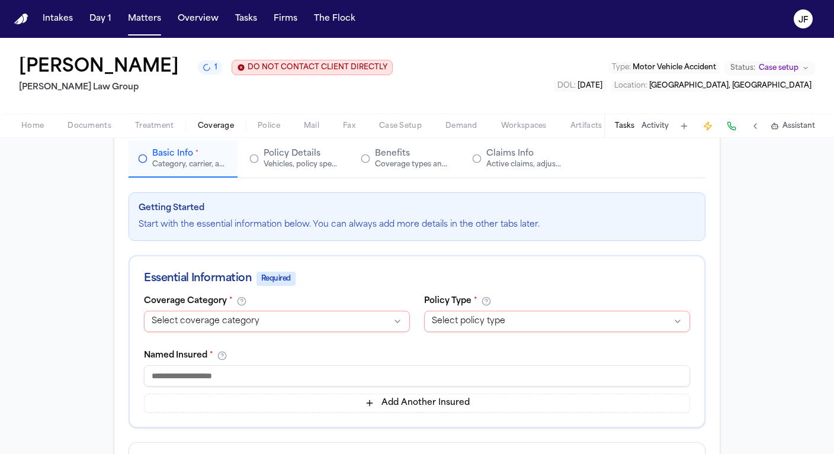
click at [300, 320] on html "Intakes Day 1 Matters Overview Tasks Firms The Flock JF Reyna Valencia Rodrigue…" at bounding box center [417, 227] width 834 height 454
click at [269, 315] on html "Intakes Day 1 Matters Overview Tasks Firms The Flock JF Reyna Valencia Rodrigue…" at bounding box center [417, 227] width 834 height 454
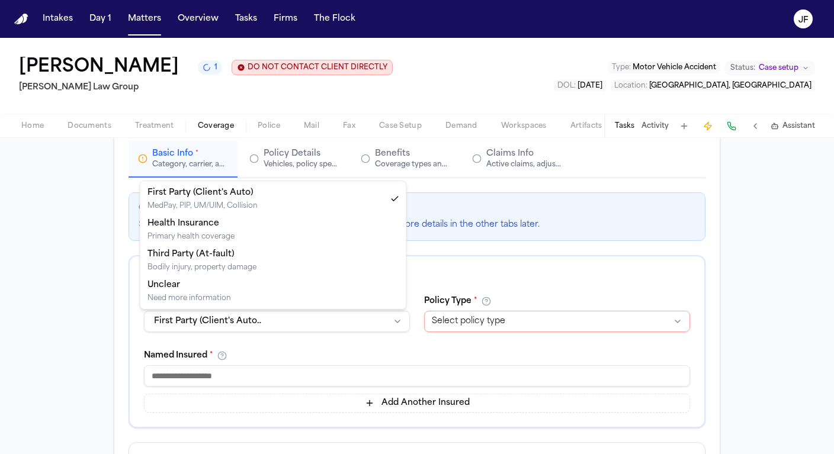
select select "**********"
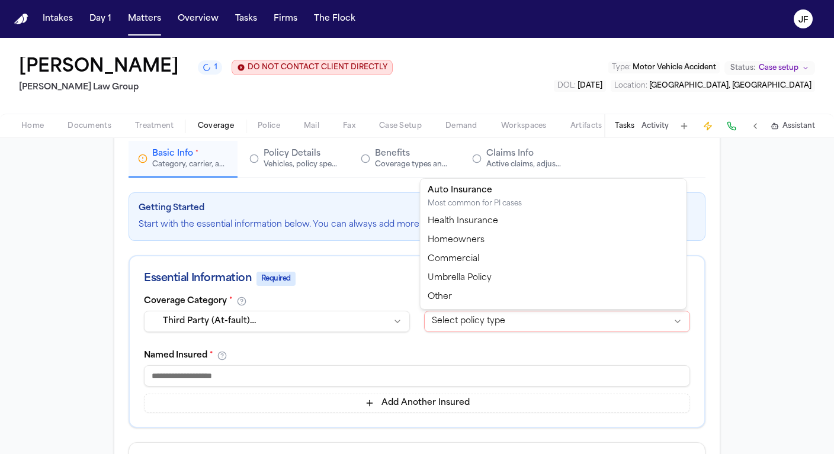
click at [451, 322] on html "Intakes Day 1 Matters Overview Tasks Firms The Flock JF Reyna Valencia Rodrigue…" at bounding box center [417, 227] width 834 height 454
select select "****"
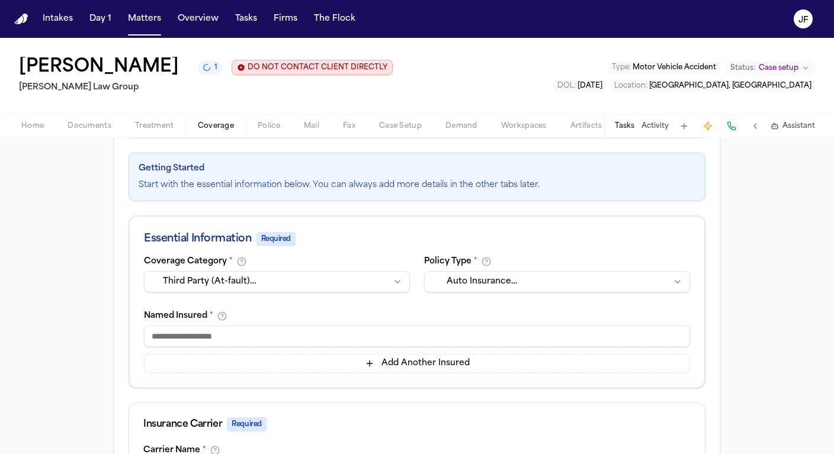
scroll to position [169, 0]
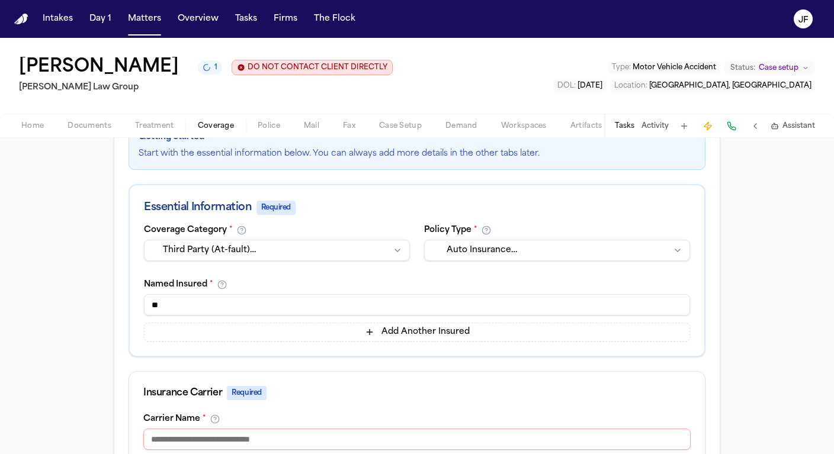
type input "*"
paste input "**********"
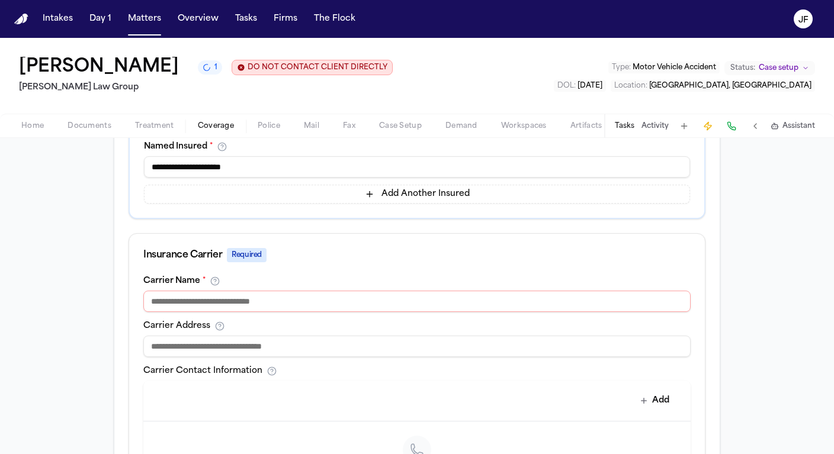
scroll to position [326, 0]
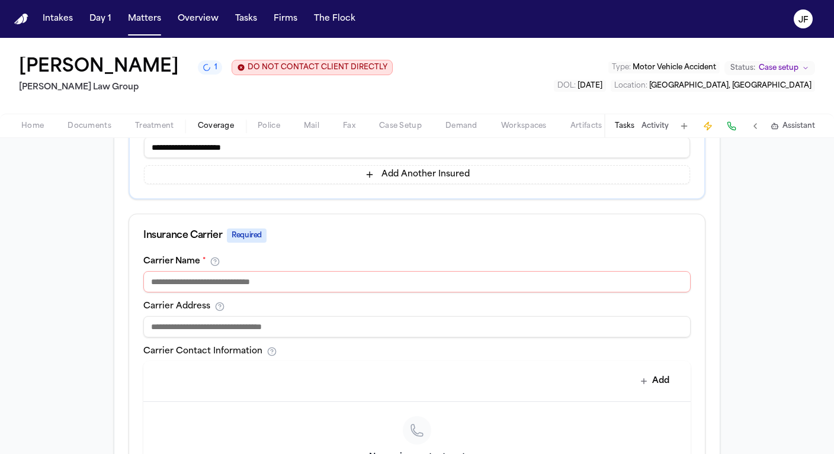
click at [145, 150] on input "**********" at bounding box center [417, 147] width 546 height 21
drag, startPoint x: 241, startPoint y: 149, endPoint x: 367, endPoint y: 155, distance: 126.4
click at [367, 155] on input "**********" at bounding box center [417, 147] width 546 height 21
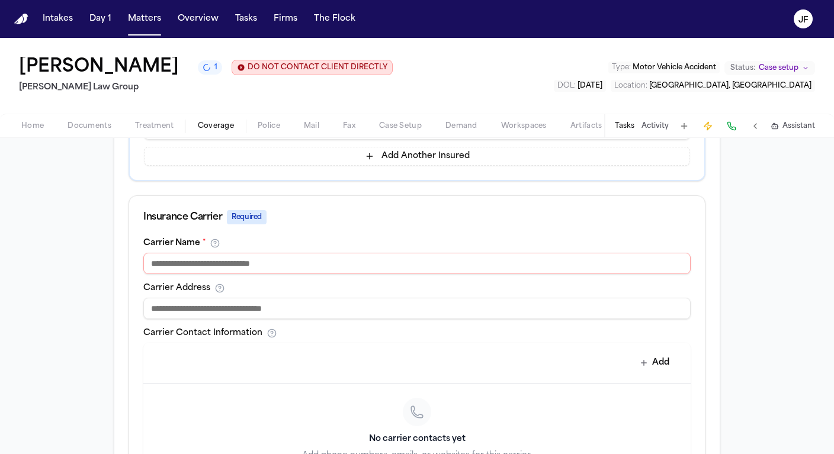
scroll to position [355, 0]
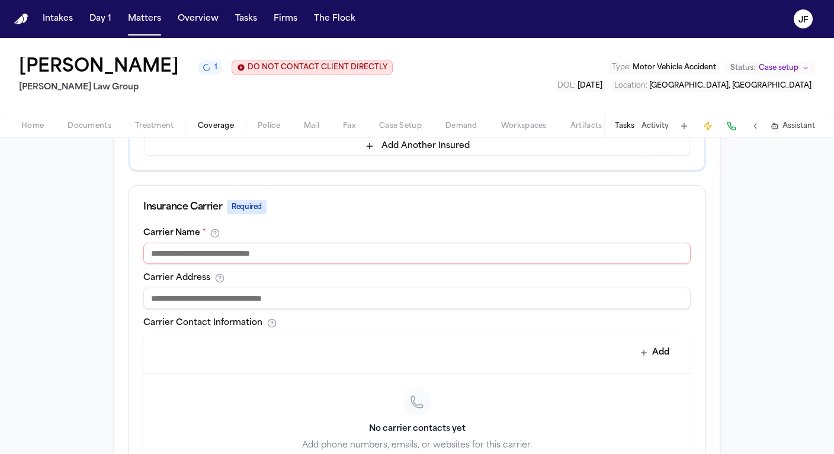
type input "**********"
click at [288, 248] on input at bounding box center [416, 253] width 547 height 21
click at [298, 268] on div "Carrier Name * ****** Carrier Address Carrier Contact Information Add No carrie…" at bounding box center [417, 370] width 576 height 283
click at [299, 257] on input "******" at bounding box center [416, 253] width 547 height 21
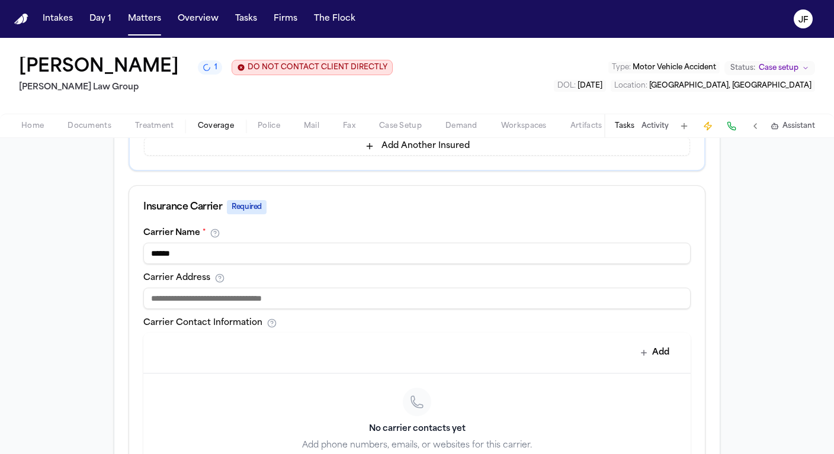
click at [675, 256] on input "******" at bounding box center [416, 253] width 547 height 21
click at [520, 251] on input "******" at bounding box center [416, 253] width 547 height 21
click at [518, 261] on input "******" at bounding box center [416, 253] width 547 height 21
click at [513, 286] on div "Carrier Address" at bounding box center [416, 292] width 547 height 36
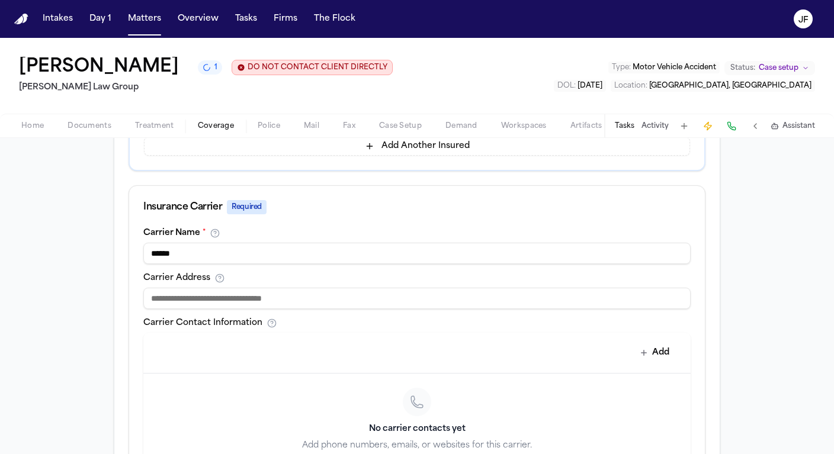
click at [488, 259] on input "******" at bounding box center [416, 253] width 547 height 21
type input "**********"
click at [465, 319] on div "**********" at bounding box center [417, 370] width 576 height 283
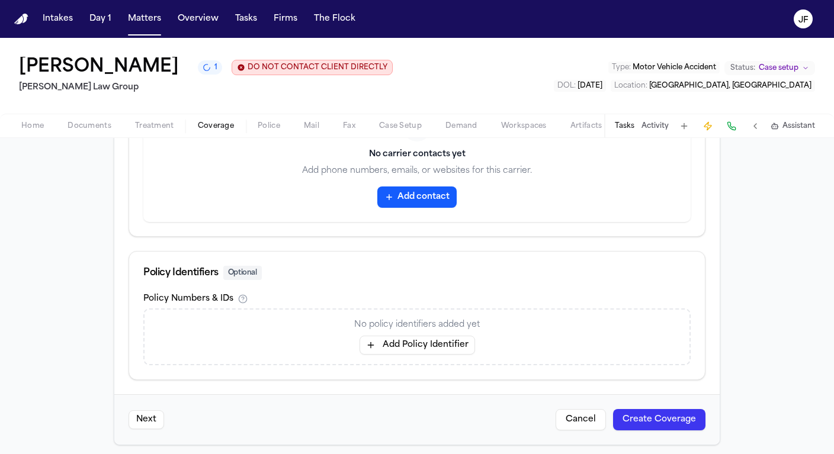
scroll to position [622, 0]
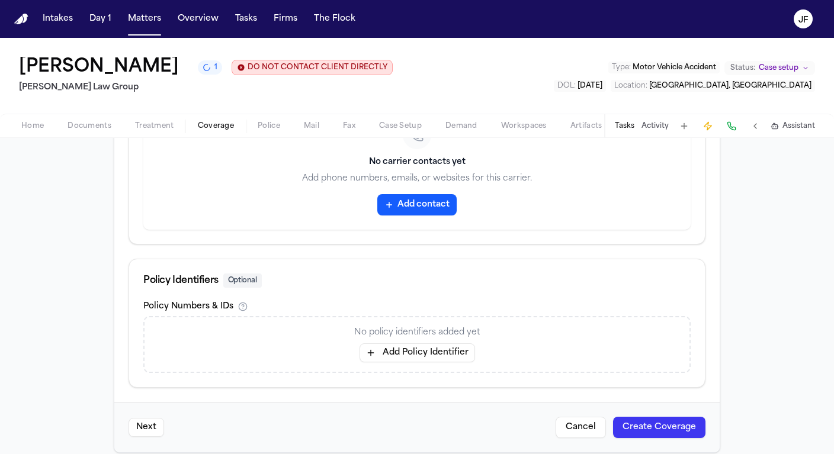
click at [441, 350] on button "Add Policy Identifier" at bounding box center [418, 353] width 116 height 19
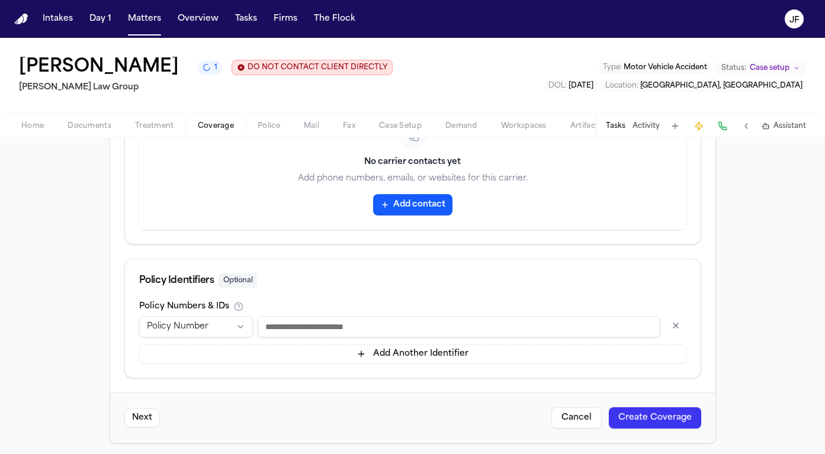
paste input "**********"
type input "**********"
click at [620, 413] on button "Create Coverage" at bounding box center [655, 418] width 92 height 21
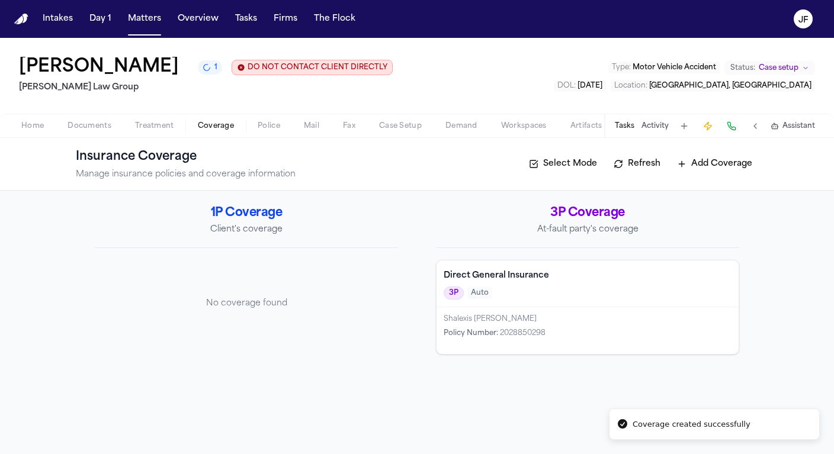
click at [707, 167] on button "Add Coverage" at bounding box center [714, 164] width 87 height 19
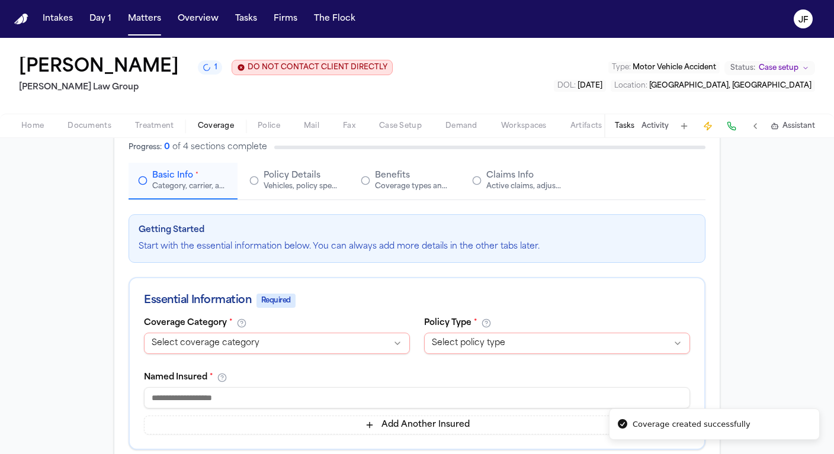
scroll to position [118, 0]
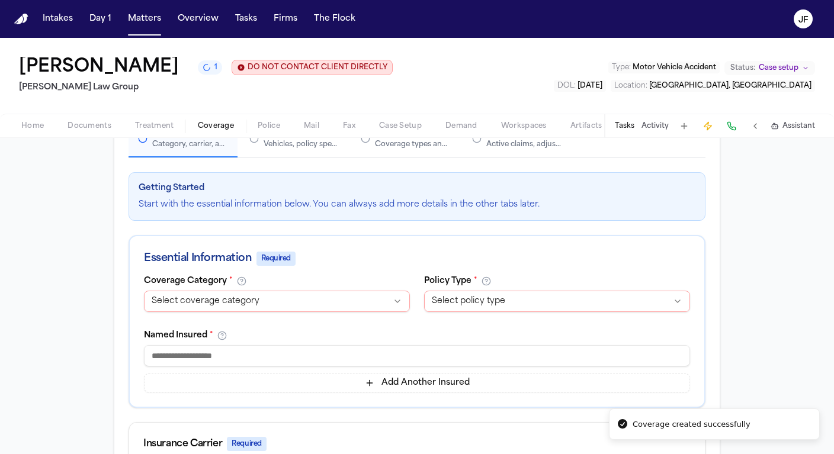
click at [316, 299] on html "Coverage created successfully Intakes Day 1 Matters Overview Tasks Firms The Fl…" at bounding box center [417, 227] width 834 height 454
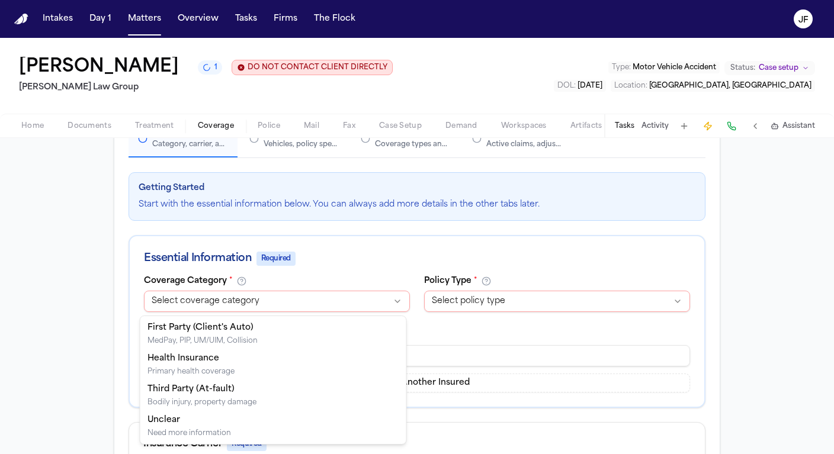
select select "**********"
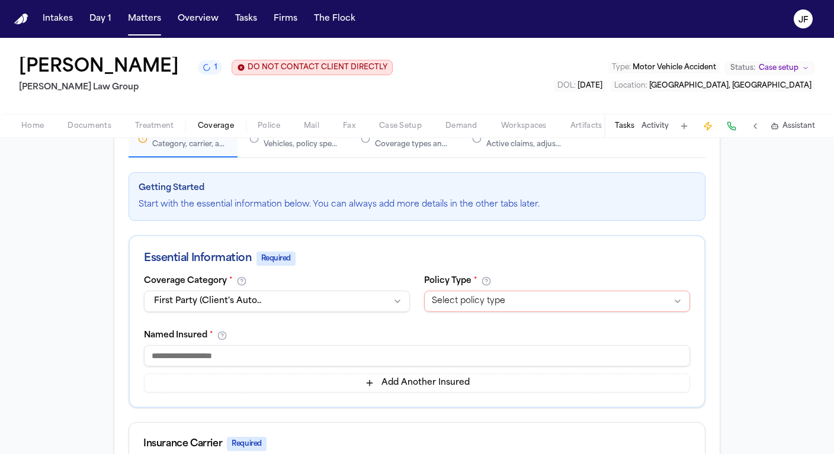
click at [437, 309] on html "Intakes Day 1 Matters Overview Tasks Firms The Flock JF Reyna Valencia Rodrigue…" at bounding box center [417, 227] width 834 height 454
select select "****"
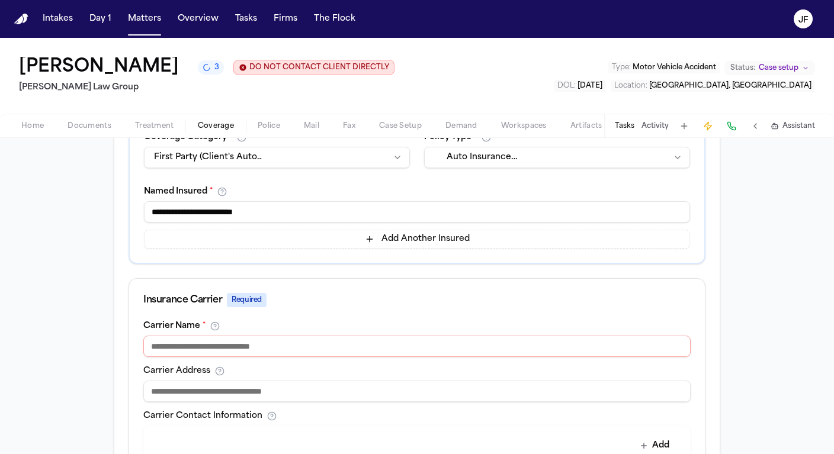
scroll to position [273, 0]
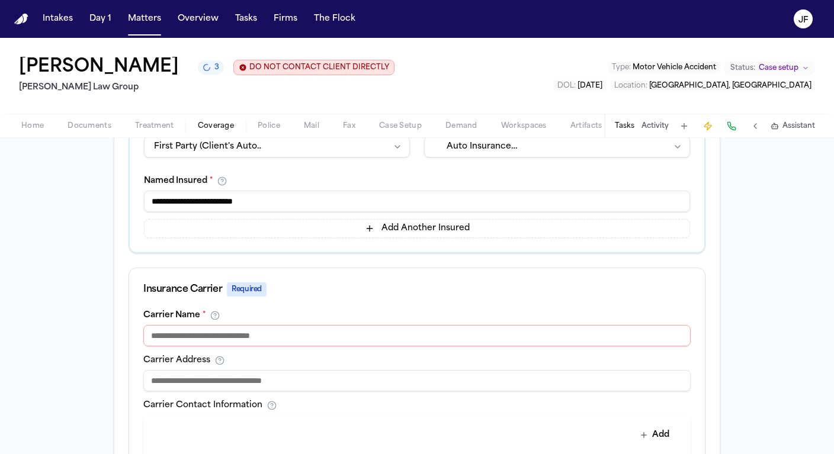
type input "**********"
type input "********"
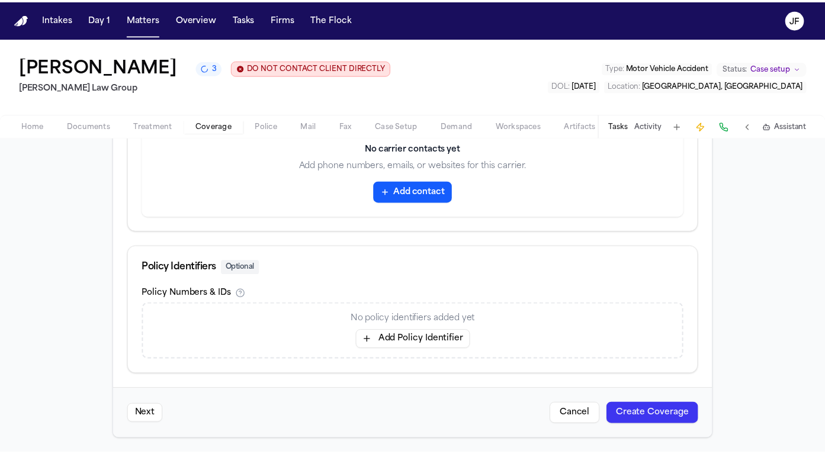
scroll to position [0, 0]
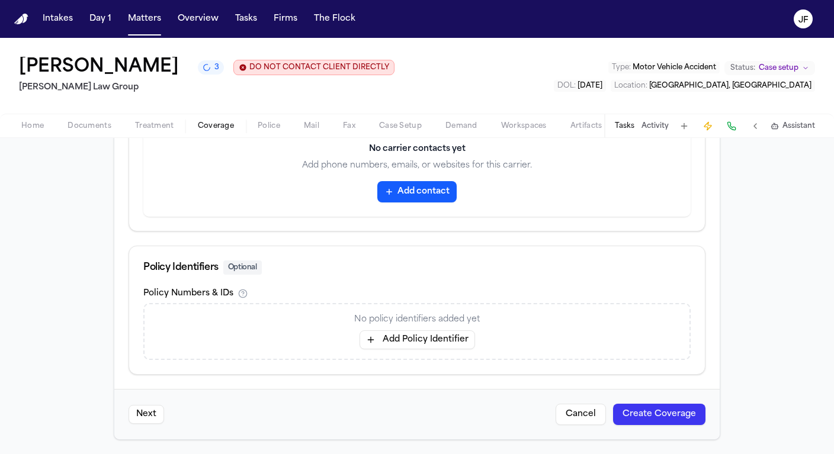
click at [433, 330] on div "No policy identifiers added yet Add Policy Identifier" at bounding box center [416, 331] width 547 height 57
click at [425, 342] on button "Add Policy Identifier" at bounding box center [418, 340] width 116 height 19
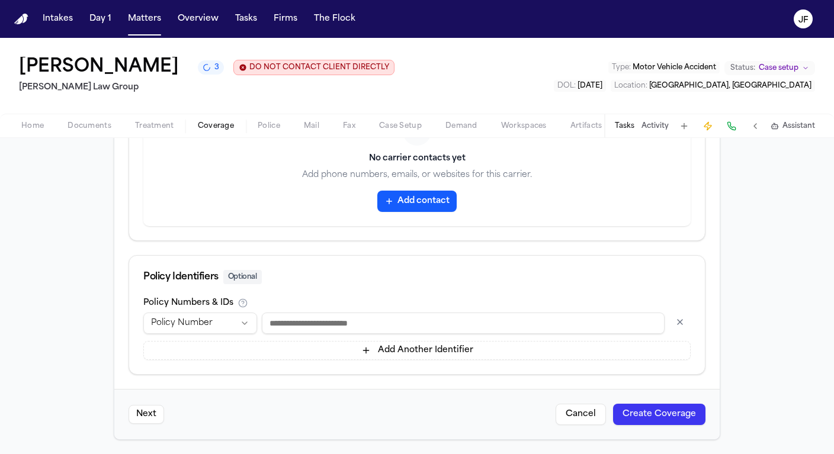
scroll to position [627, 0]
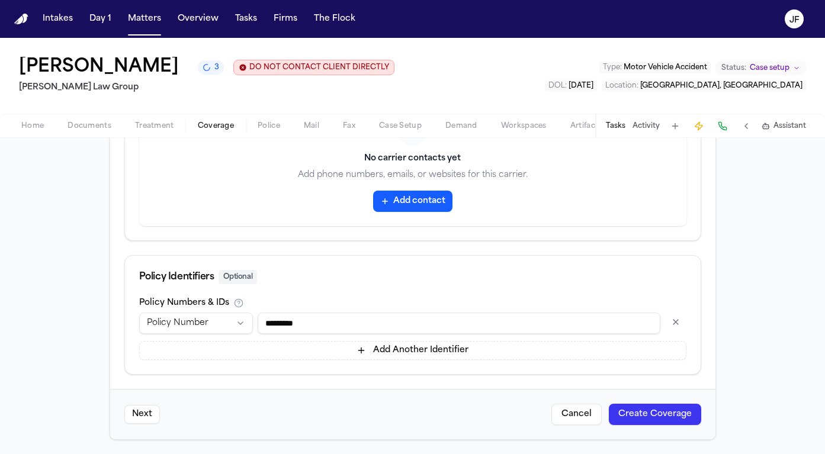
type input "*********"
click at [629, 409] on button "Create Coverage" at bounding box center [655, 414] width 92 height 21
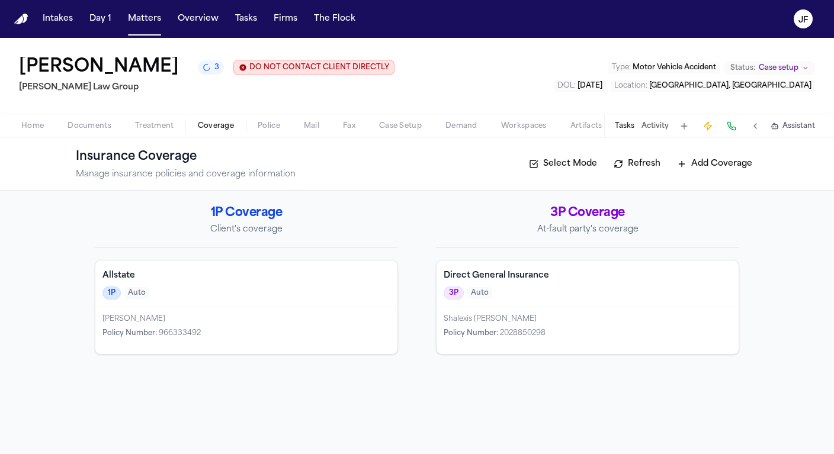
click at [281, 290] on div "1P Auto" at bounding box center [247, 293] width 288 height 13
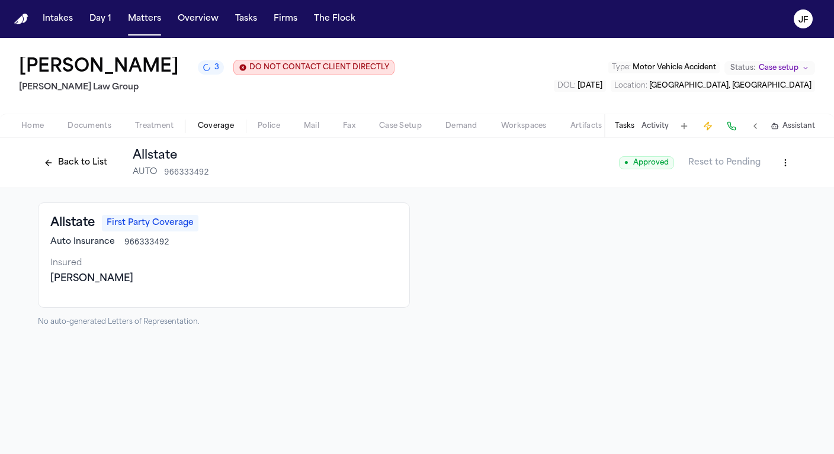
click at [732, 127] on button at bounding box center [731, 126] width 17 height 17
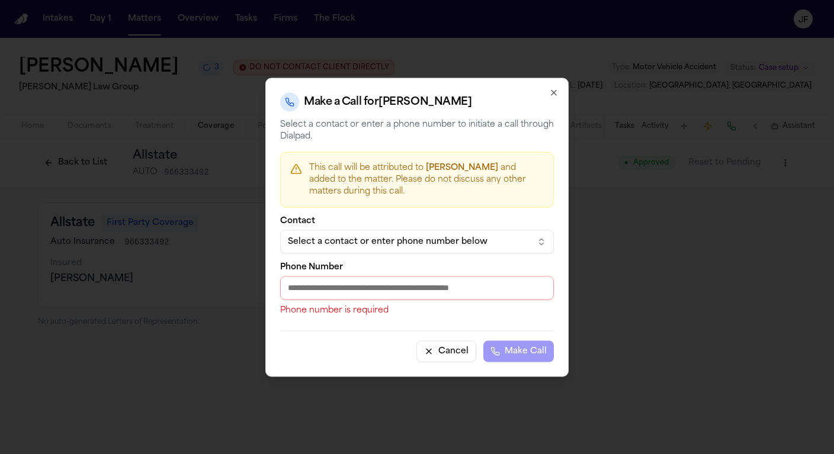
click at [439, 289] on input "Phone Number" at bounding box center [417, 288] width 274 height 24
click at [443, 244] on div "Select a contact or enter phone number below" at bounding box center [407, 242] width 239 height 12
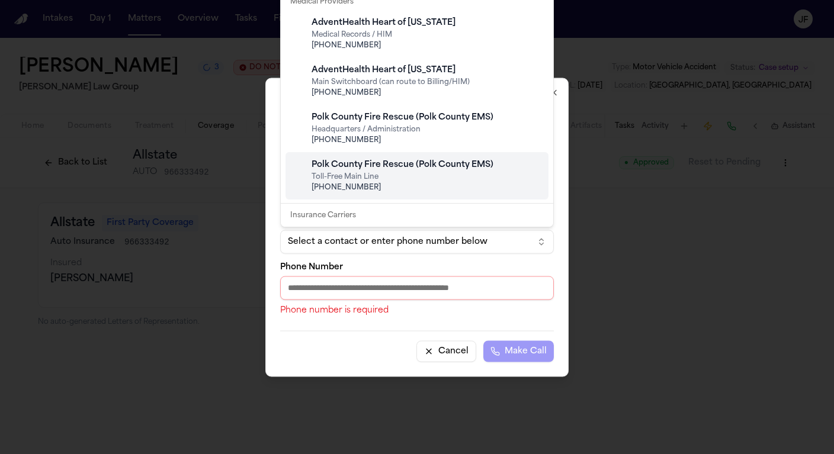
click at [369, 220] on div "Insurance Carriers" at bounding box center [417, 215] width 263 height 17
click at [390, 245] on body "Intakes Day 1 Matters Overview Tasks Firms The Flock JF Reyna Valencia Rodrigue…" at bounding box center [417, 227] width 834 height 454
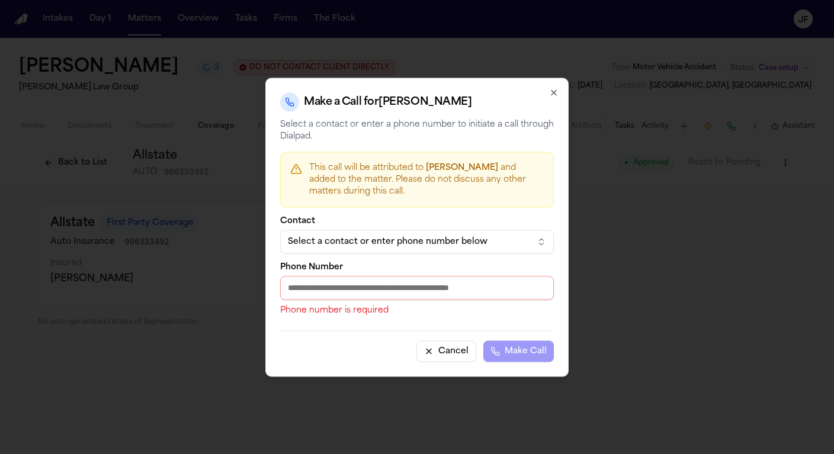
click at [390, 244] on div "Select a contact or enter phone number below" at bounding box center [407, 242] width 239 height 12
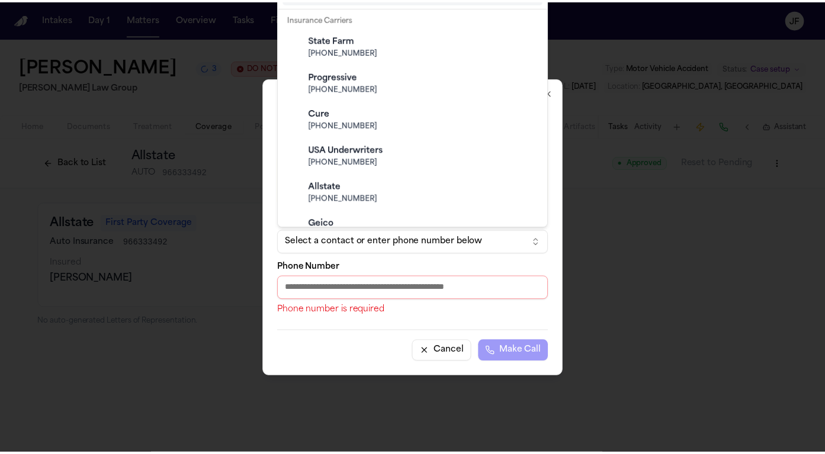
scroll to position [192, 0]
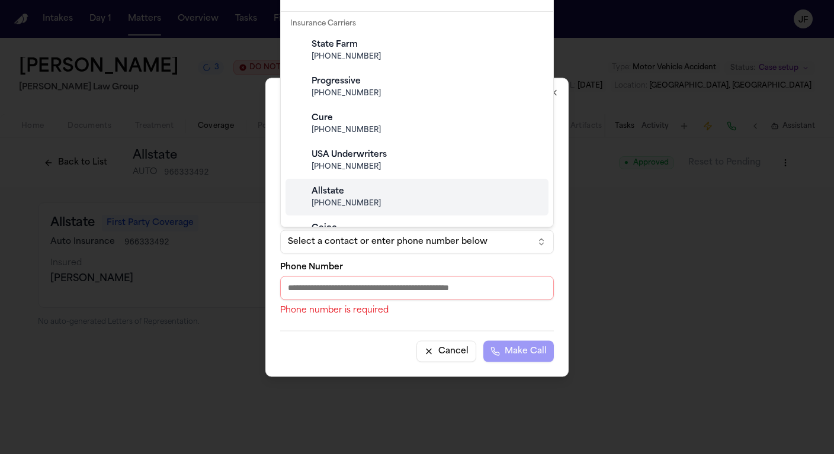
click at [374, 203] on span "(800) 255-7828" at bounding box center [427, 203] width 230 height 9
type input "**********"
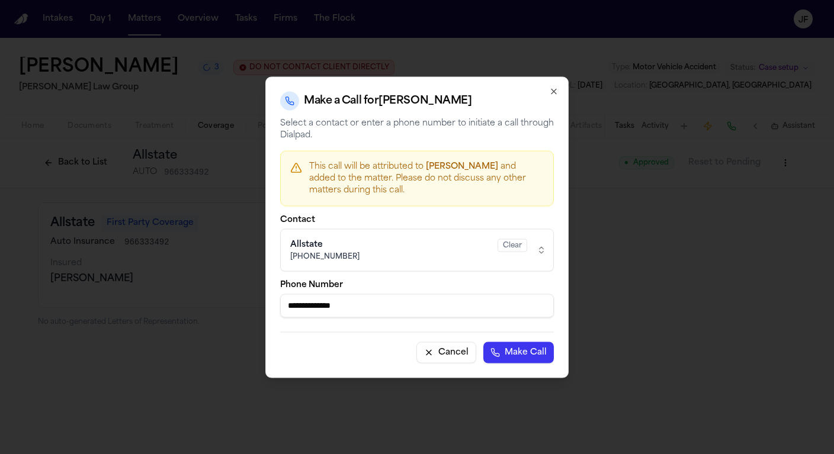
click at [404, 214] on div "**********" at bounding box center [416, 227] width 303 height 302
click at [510, 351] on button "Make Call" at bounding box center [518, 352] width 71 height 21
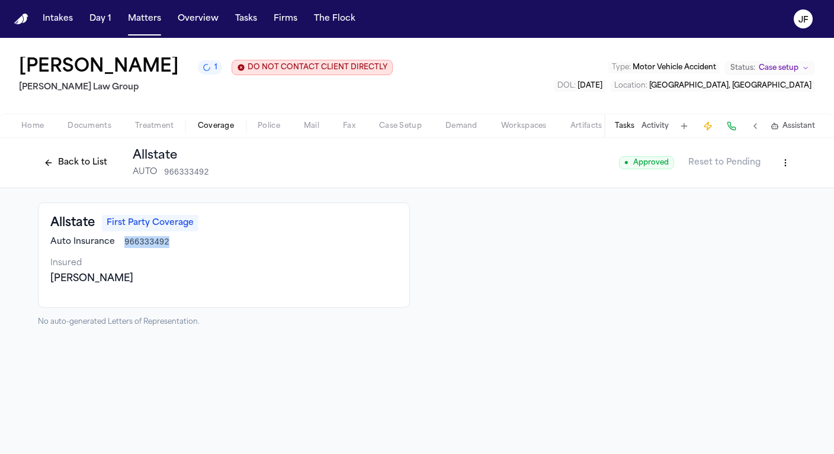
drag, startPoint x: 125, startPoint y: 245, endPoint x: 174, endPoint y: 246, distance: 49.2
click at [174, 246] on div "Auto Insurance 966333492" at bounding box center [223, 242] width 347 height 12
click at [574, 81] on div "Reyna Valencia Rodriguez 1 DO NOT CONTACT CLIENT DIRECTLY DO NOT CONTACT Morgan…" at bounding box center [417, 76] width 834 height 76
click at [47, 165] on button "Back to List" at bounding box center [75, 162] width 75 height 19
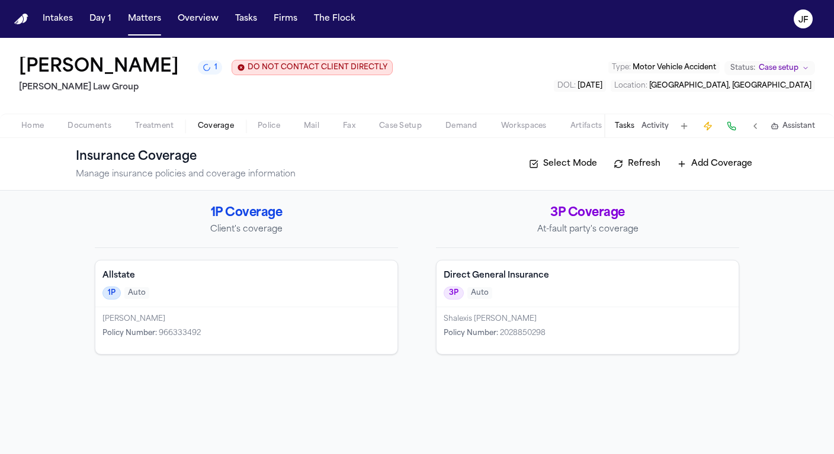
click at [145, 303] on div "Allstate 1P Auto" at bounding box center [246, 284] width 302 height 47
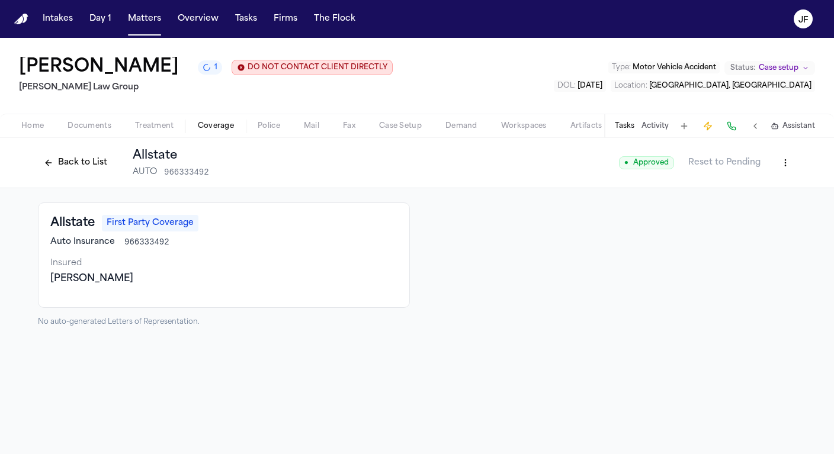
click at [780, 160] on html "Intakes Day 1 Matters Overview Tasks Firms The Flock JF Reyna Valencia Rodrigue…" at bounding box center [417, 227] width 834 height 454
click at [759, 185] on div "Edit Coverage" at bounding box center [745, 189] width 100 height 19
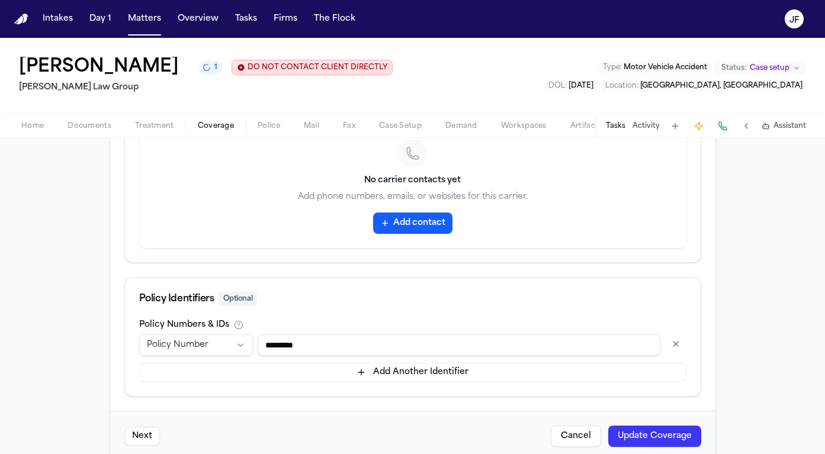
scroll to position [601, 0]
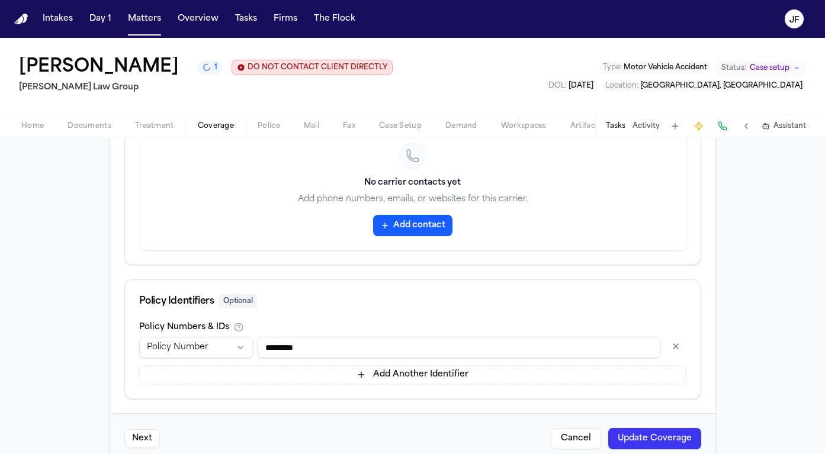
click at [335, 376] on button "Add Another Identifier" at bounding box center [412, 375] width 547 height 19
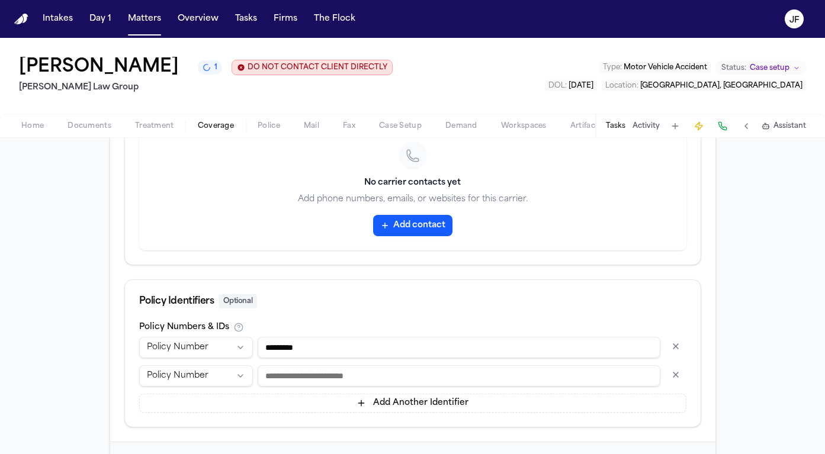
click at [215, 388] on div "**********" at bounding box center [412, 375] width 547 height 76
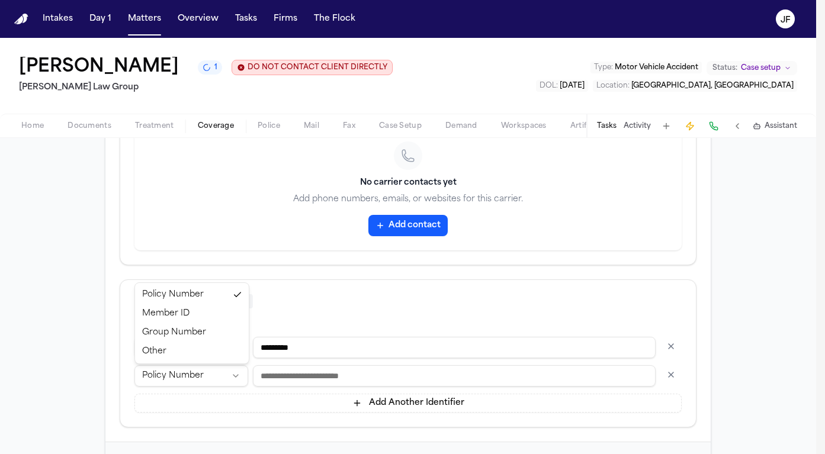
click at [215, 386] on html "**********" at bounding box center [412, 227] width 825 height 454
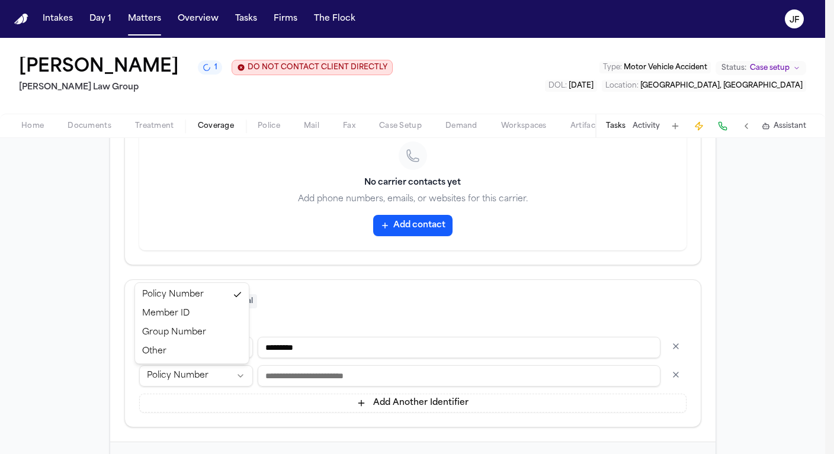
click at [221, 395] on html "**********" at bounding box center [417, 227] width 834 height 454
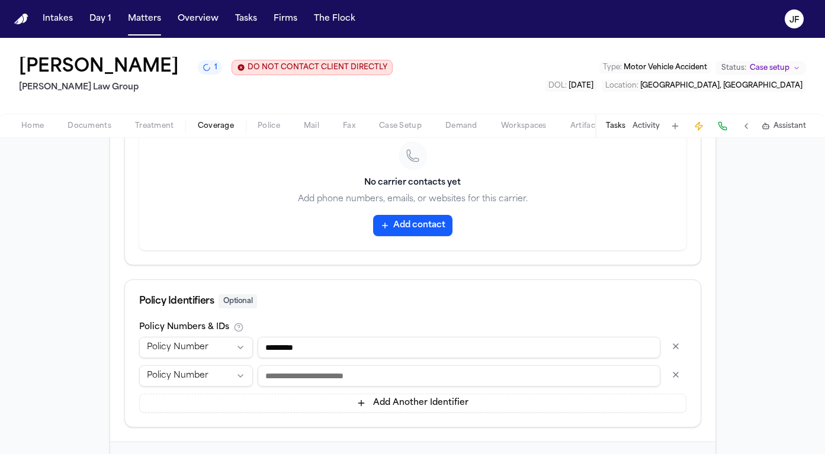
click at [673, 376] on button "button" at bounding box center [675, 375] width 21 height 19
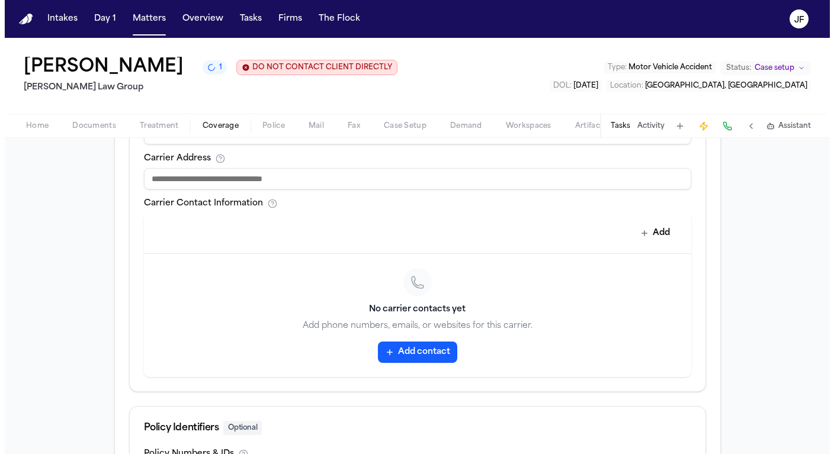
scroll to position [465, 0]
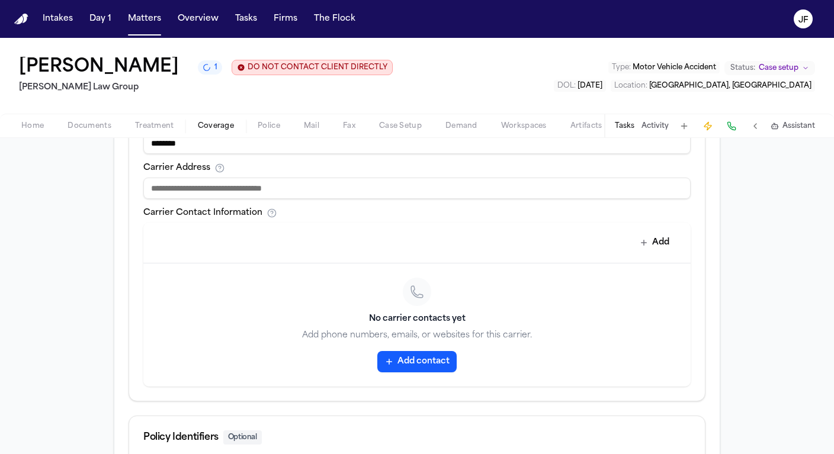
click at [50, 129] on button "Home" at bounding box center [32, 126] width 46 height 14
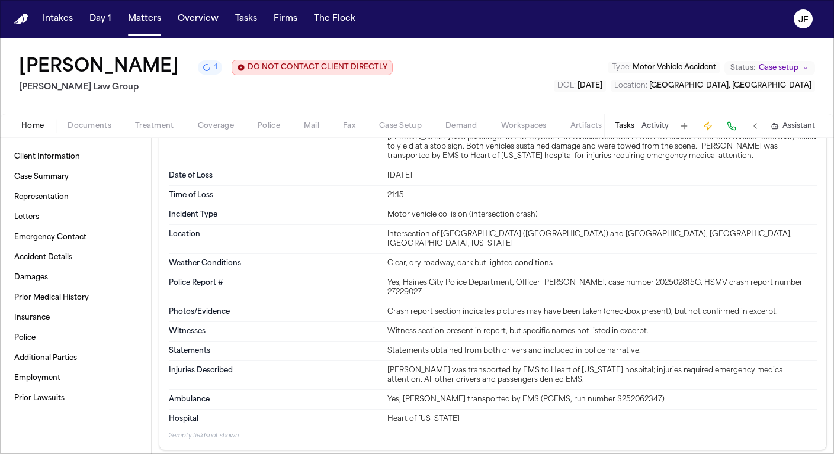
click at [395, 181] on div "Jul 25, 2025" at bounding box center [603, 175] width 430 height 9
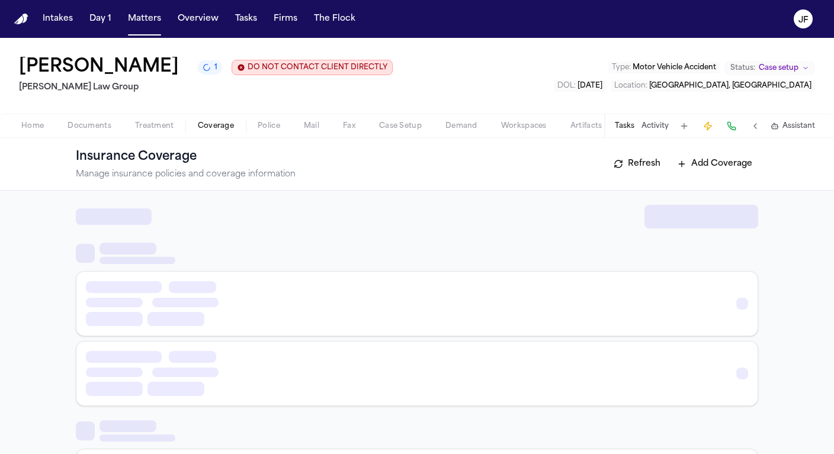
click at [203, 123] on span "Coverage" at bounding box center [216, 125] width 36 height 9
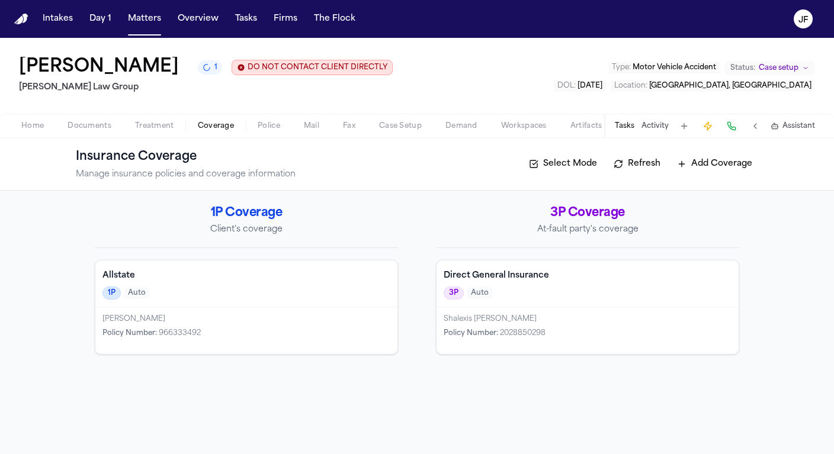
click at [214, 302] on div "Allstate 1P Auto" at bounding box center [246, 284] width 302 height 47
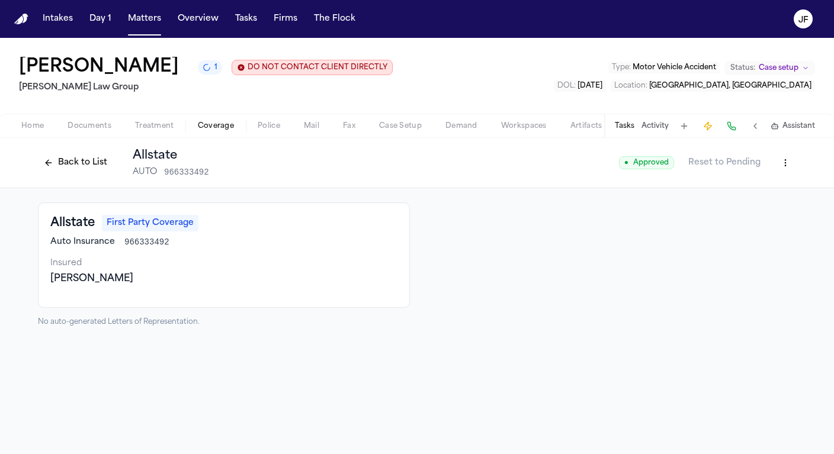
click at [792, 164] on html "Intakes Day 1 Matters Overview Tasks Firms The Flock JF Reyna Valencia Rodrigue…" at bounding box center [417, 227] width 834 height 454
click at [725, 189] on div "Edit Coverage" at bounding box center [745, 189] width 100 height 19
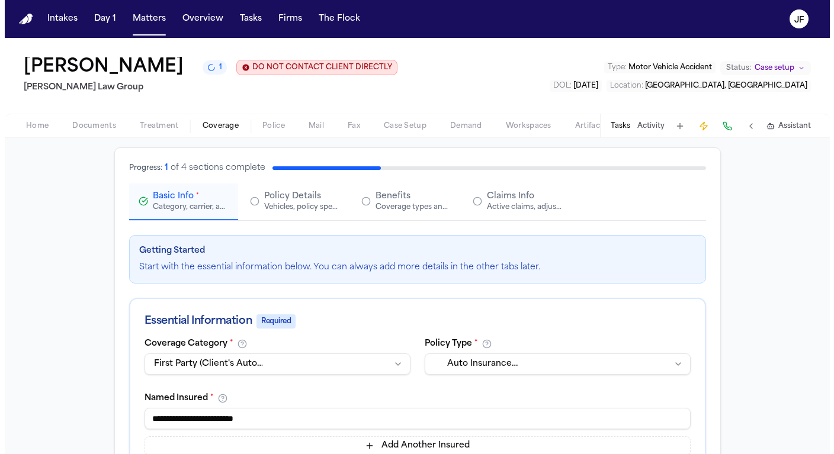
scroll to position [18, 0]
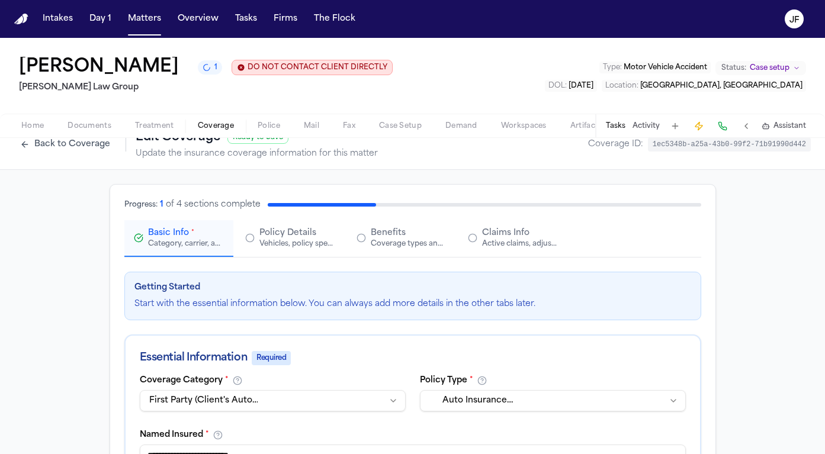
click at [288, 246] on div "Vehicles, policy specifics, and additional details" at bounding box center [298, 243] width 76 height 9
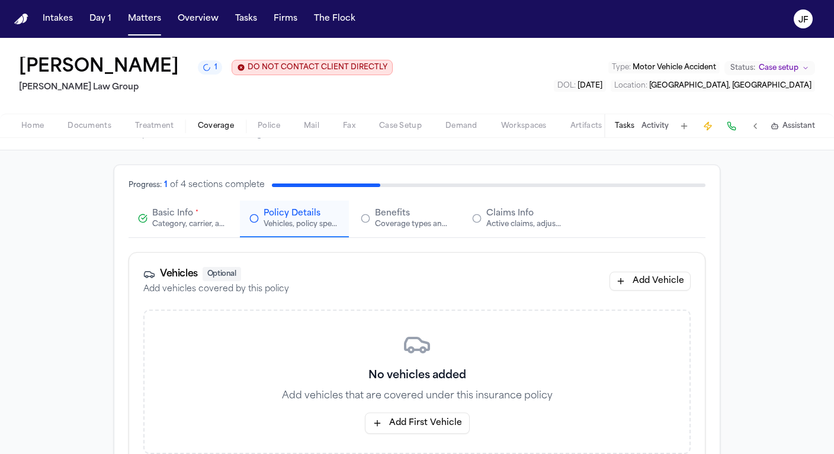
scroll to position [45, 0]
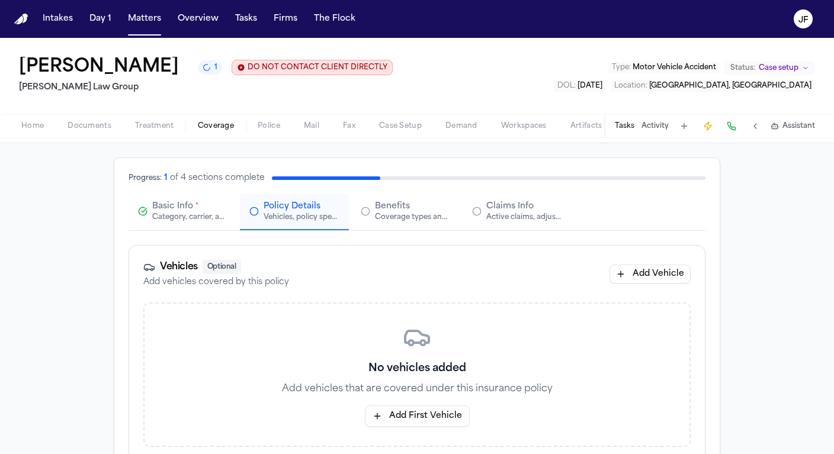
click at [396, 216] on div "Coverage types and limits" at bounding box center [413, 217] width 76 height 9
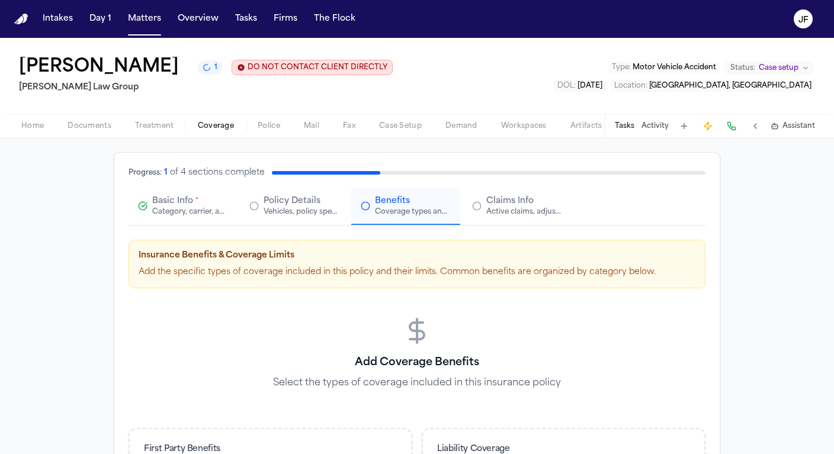
scroll to position [0, 0]
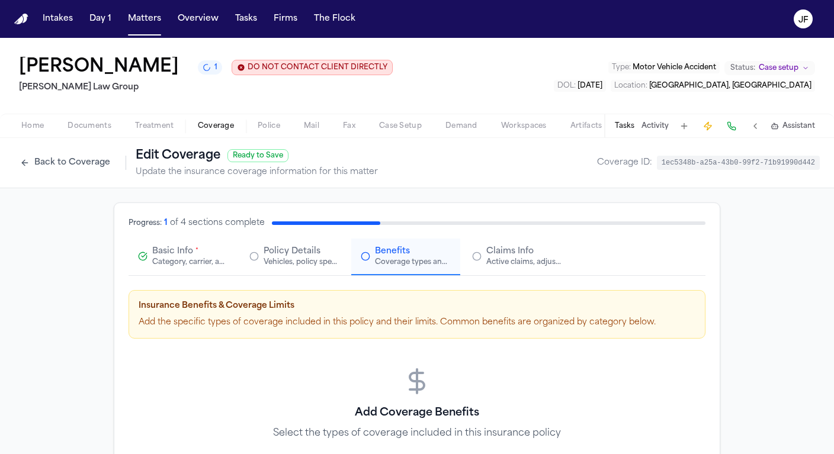
click at [500, 264] on div "Active claims, adjusters, and subrogation details" at bounding box center [524, 262] width 76 height 9
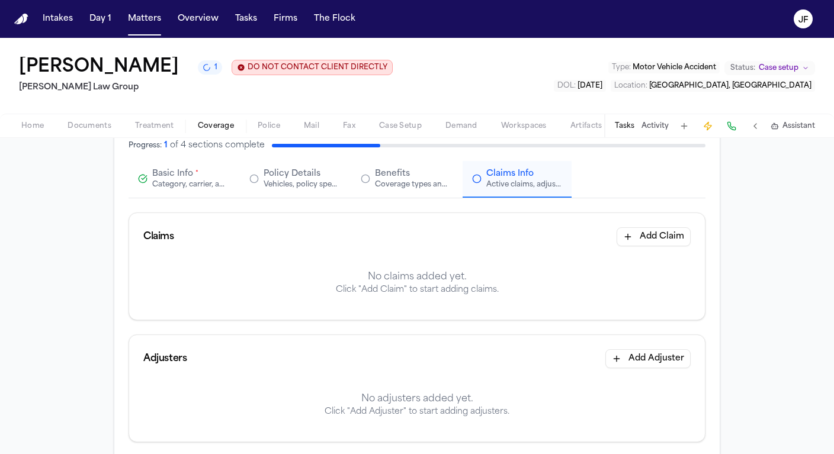
scroll to position [102, 0]
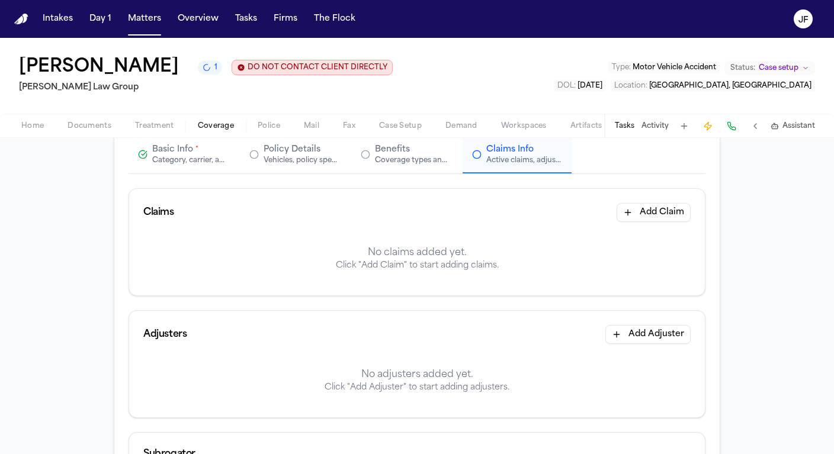
click at [639, 214] on button "Add Claim" at bounding box center [654, 212] width 74 height 19
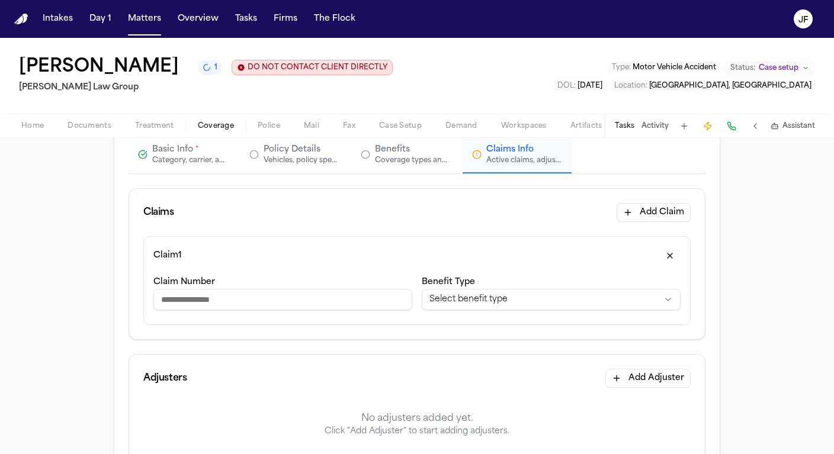
click at [572, 289] on div "**********" at bounding box center [551, 295] width 259 height 40
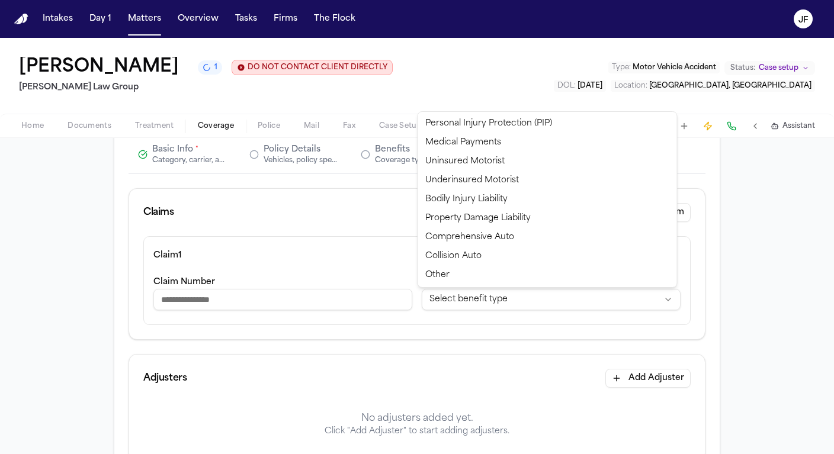
click at [569, 298] on html "**********" at bounding box center [417, 227] width 834 height 454
select select "**********"
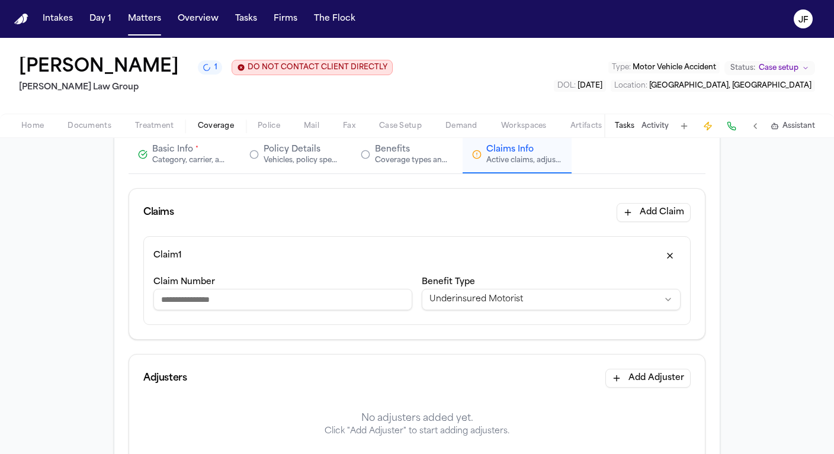
click at [244, 296] on input "Claim Number" at bounding box center [282, 299] width 259 height 21
paste input "**********"
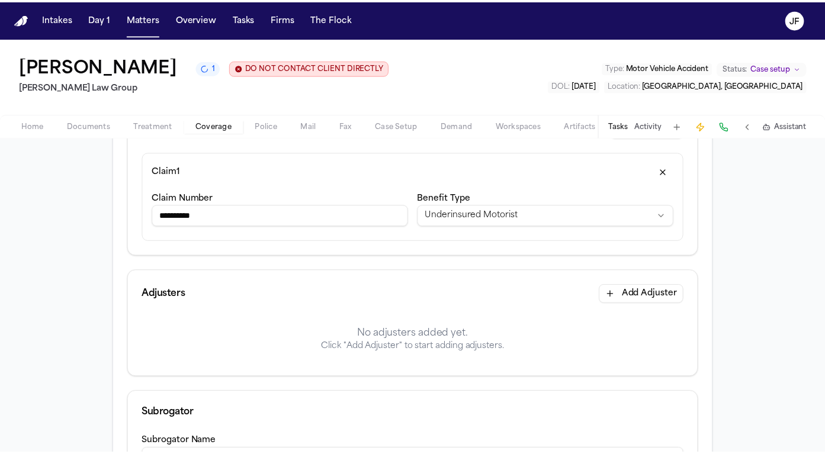
scroll to position [236, 0]
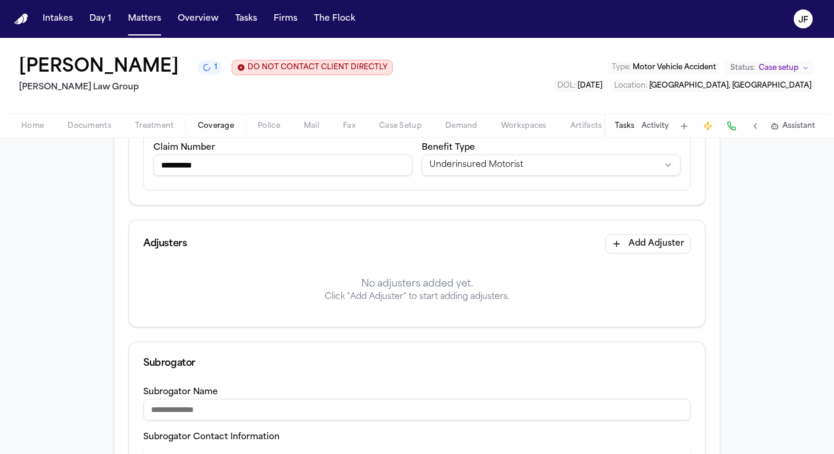
type input "**********"
click at [659, 241] on button "Add Adjuster" at bounding box center [648, 244] width 85 height 19
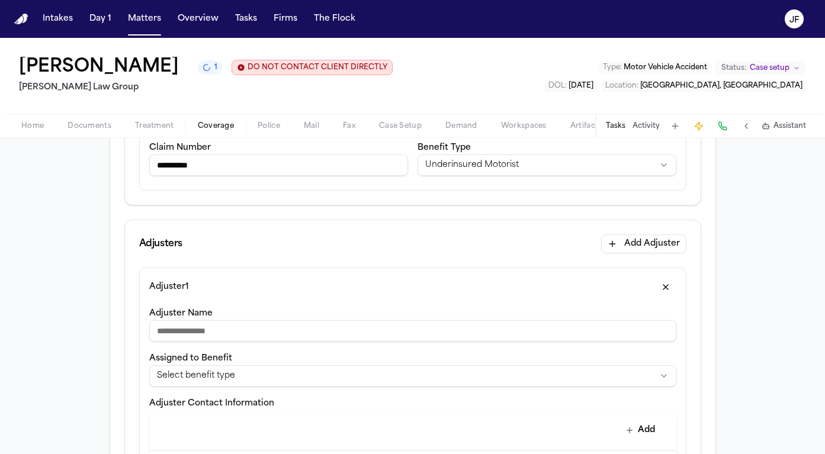
paste input "**********"
type input "**********"
click at [258, 378] on html "**********" at bounding box center [412, 227] width 825 height 454
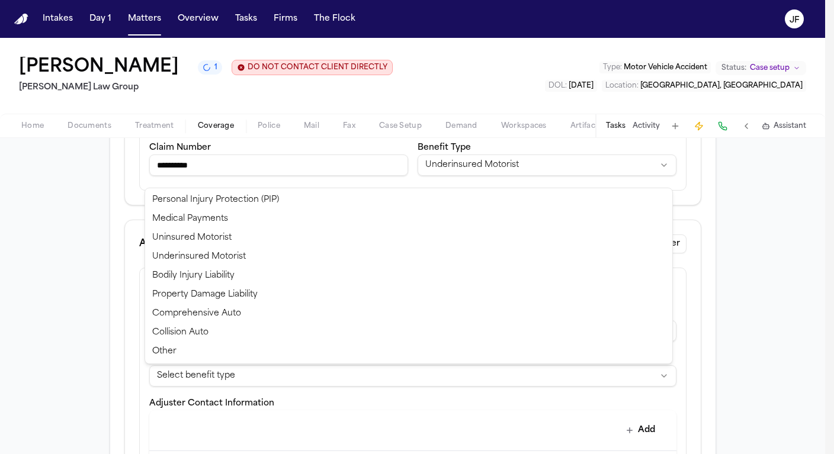
select select "**********"
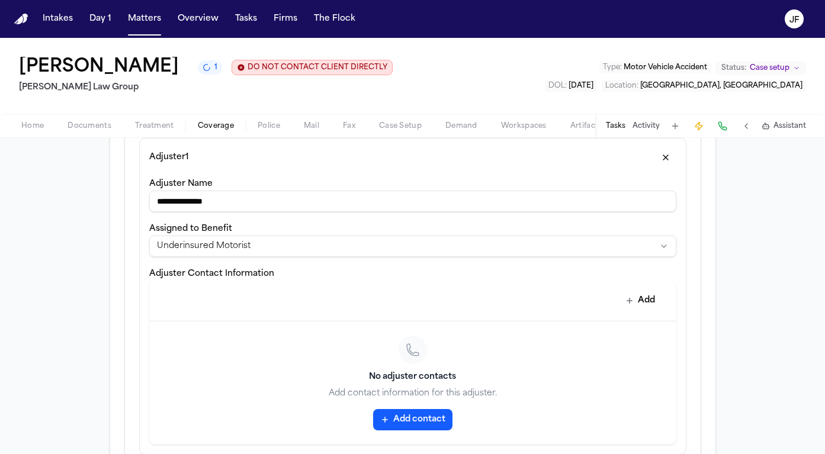
scroll to position [372, 0]
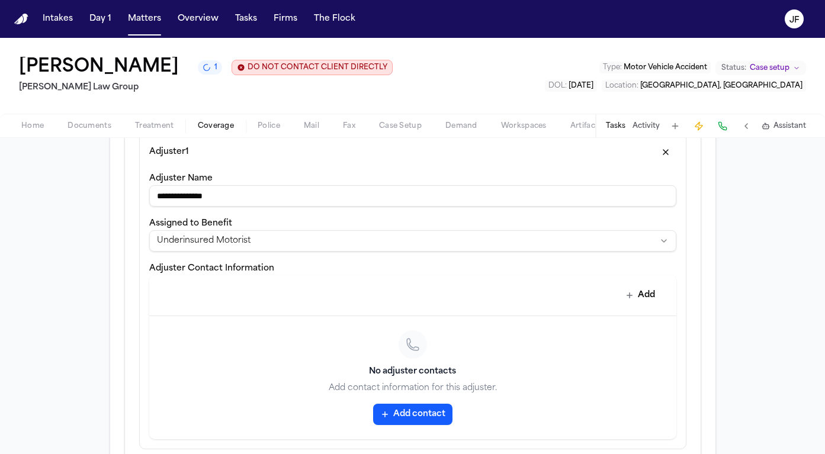
click at [395, 421] on button "Add contact" at bounding box center [412, 414] width 79 height 21
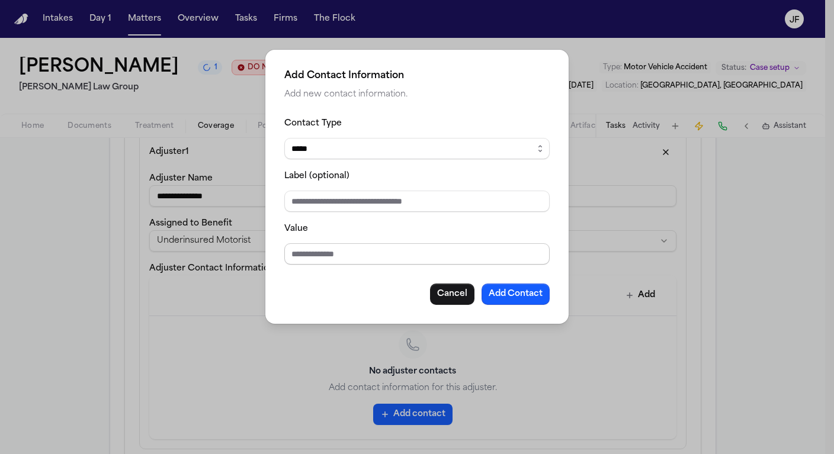
click at [331, 256] on input "Value" at bounding box center [416, 254] width 265 height 21
paste input "**********"
type input "**********"
click at [369, 185] on div "Label (optional)" at bounding box center [416, 190] width 265 height 43
click at [370, 196] on input "Label (optional)" at bounding box center [416, 201] width 265 height 21
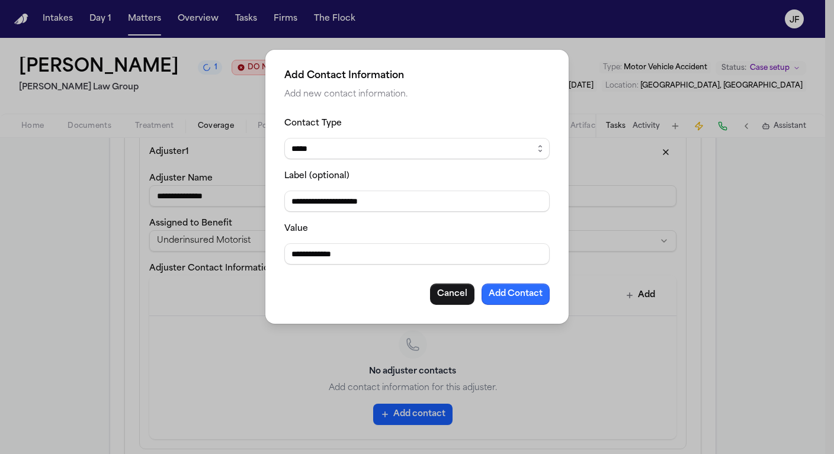
type input "**********"
click at [508, 302] on button "Add Contact" at bounding box center [516, 294] width 68 height 21
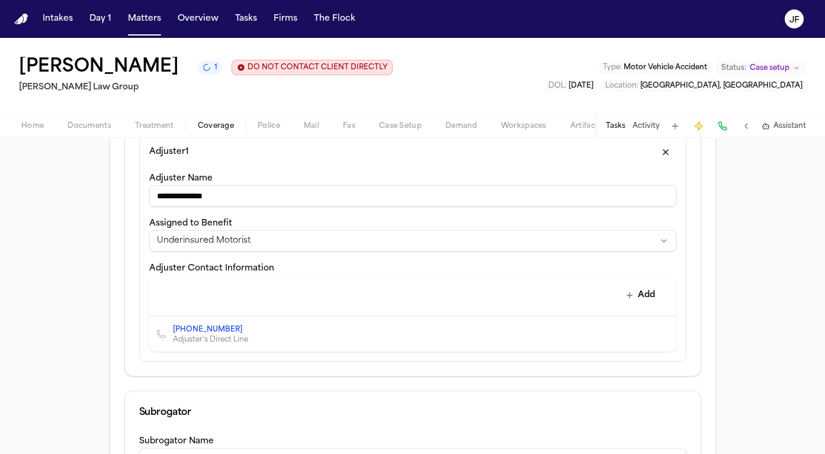
scroll to position [392, 0]
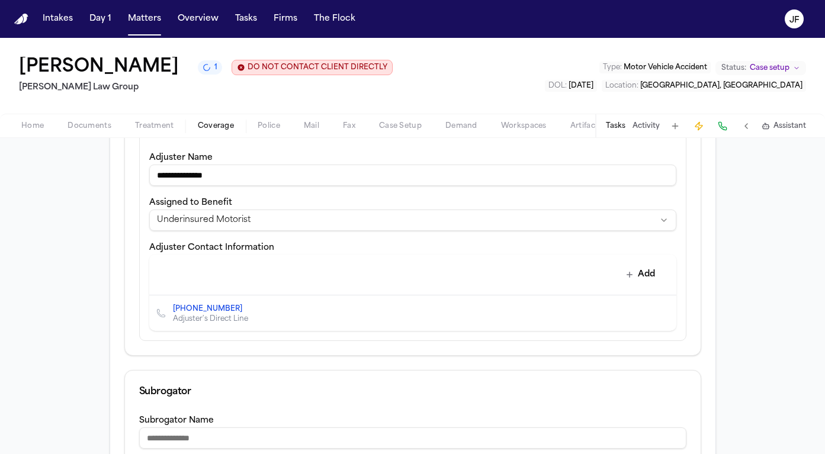
click at [657, 315] on icon "Delete contact" at bounding box center [661, 313] width 8 height 8
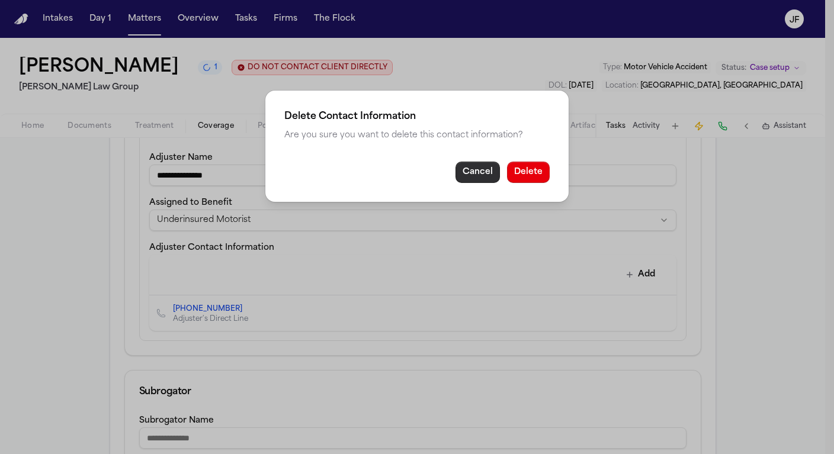
click at [484, 171] on button "Cancel" at bounding box center [478, 172] width 44 height 21
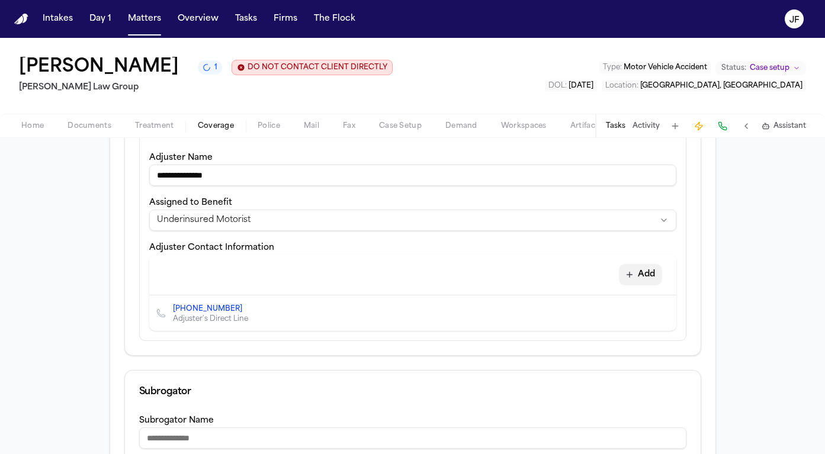
click at [633, 283] on button "Add" at bounding box center [640, 274] width 43 height 21
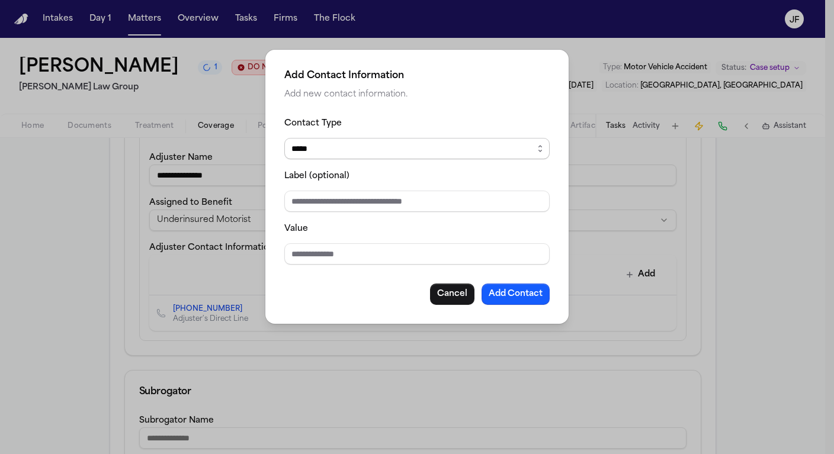
select select "*****"
click at [395, 265] on input "Value" at bounding box center [416, 254] width 265 height 21
type input "*"
type input "**********"
click at [380, 200] on input "Label (optional)" at bounding box center [416, 201] width 265 height 21
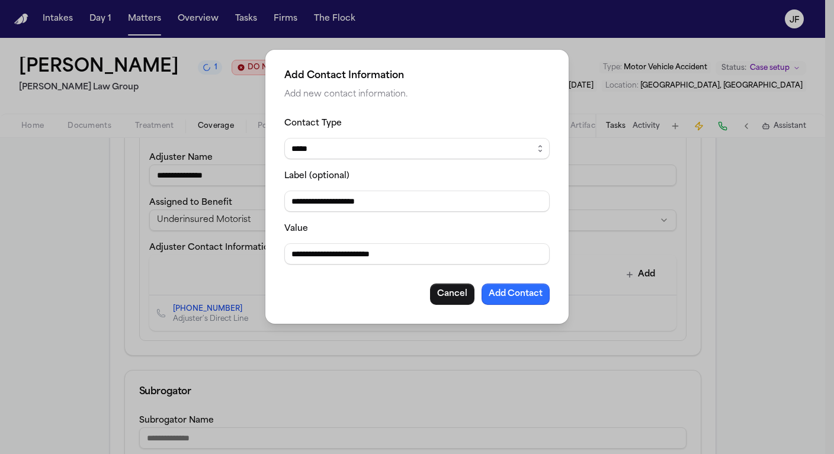
type input "**********"
click at [515, 297] on button "Add Contact" at bounding box center [516, 294] width 68 height 21
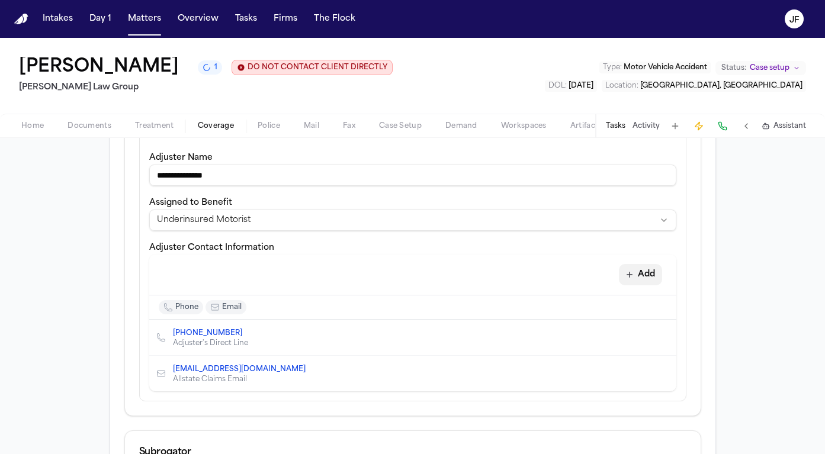
click at [649, 276] on button "Add" at bounding box center [640, 274] width 43 height 21
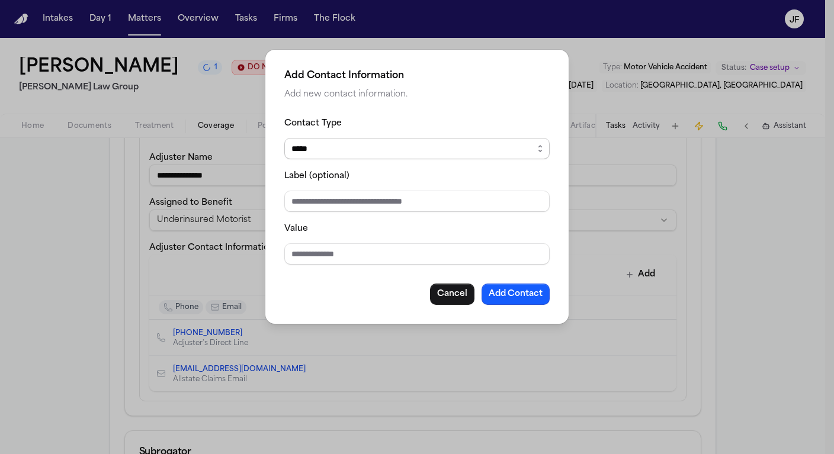
click at [401, 137] on div "Contact Type ***** ***** ******* *** *****" at bounding box center [416, 137] width 265 height 43
select select "***"
click at [417, 251] on input "Value" at bounding box center [416, 254] width 265 height 21
paste input "**********"
type input "**********"
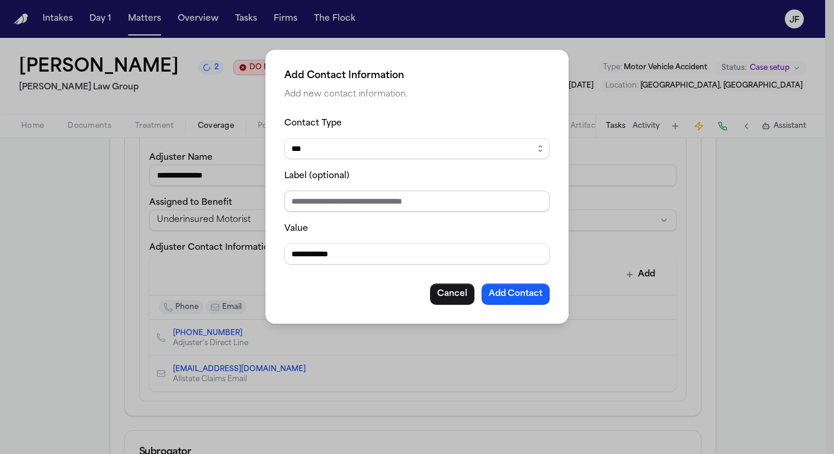
click at [407, 203] on input "Label (optional)" at bounding box center [416, 201] width 265 height 21
type input "**********"
click at [523, 305] on button "Add Contact" at bounding box center [516, 294] width 68 height 21
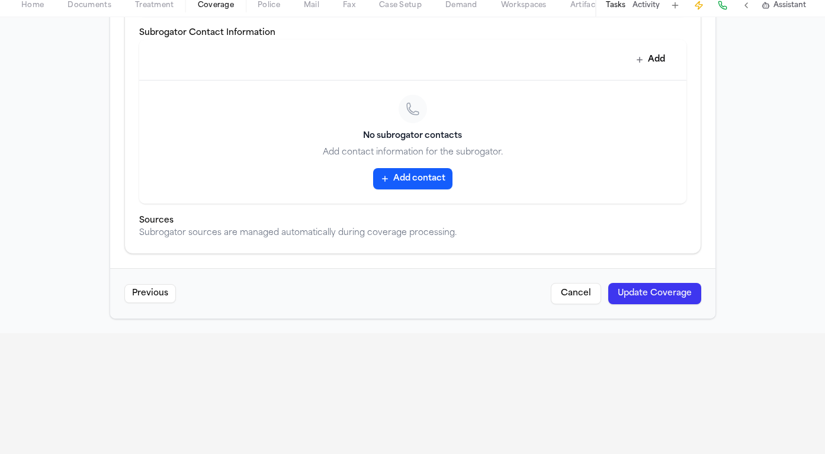
scroll to position [131, 0]
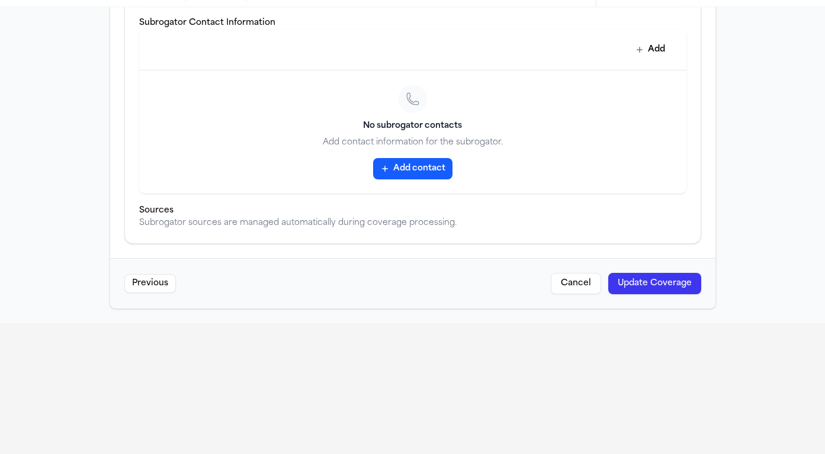
click at [649, 284] on button "Update Coverage" at bounding box center [655, 283] width 93 height 21
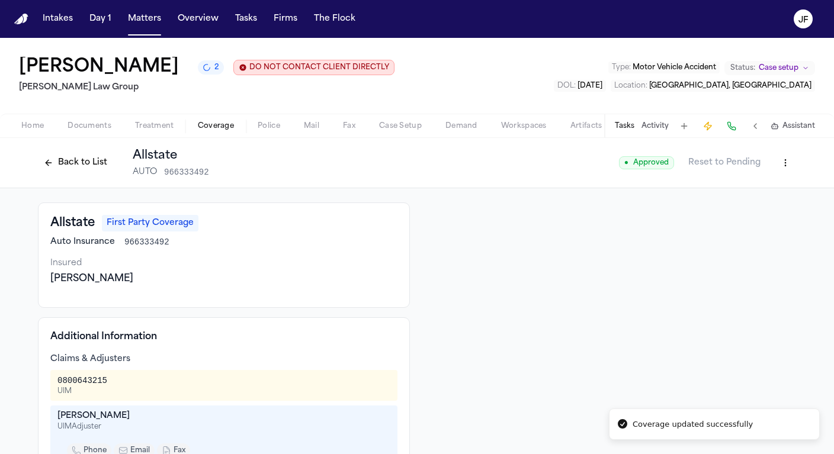
click at [59, 165] on button "Back to List" at bounding box center [75, 162] width 75 height 19
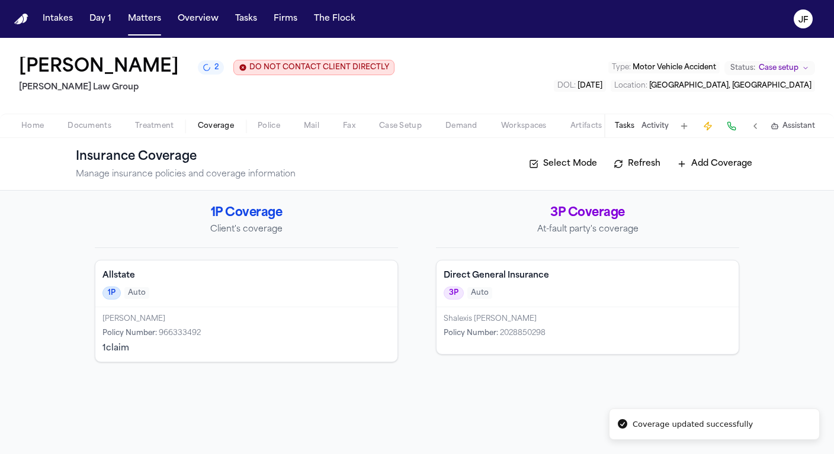
click at [618, 300] on div "3P Auto" at bounding box center [588, 293] width 288 height 13
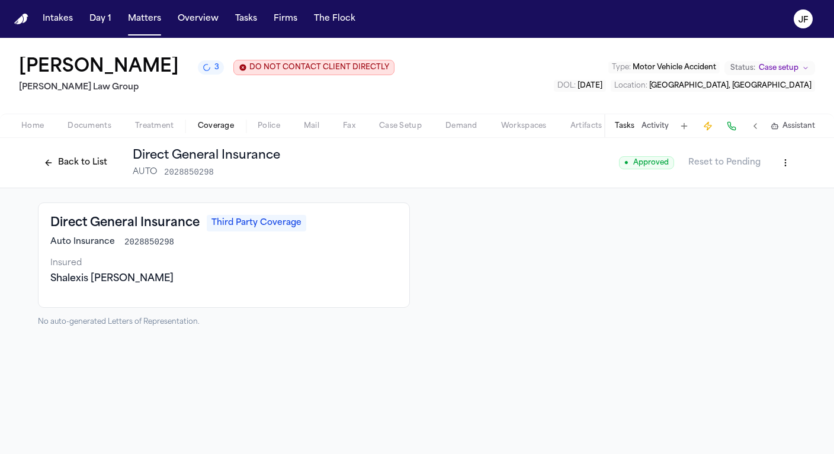
click at [733, 127] on button at bounding box center [731, 126] width 17 height 17
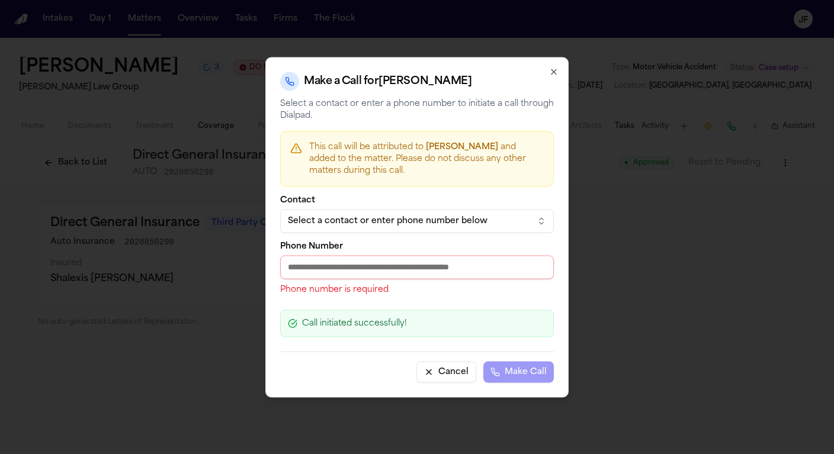
click at [438, 219] on div "Select a contact or enter phone number below" at bounding box center [407, 221] width 239 height 12
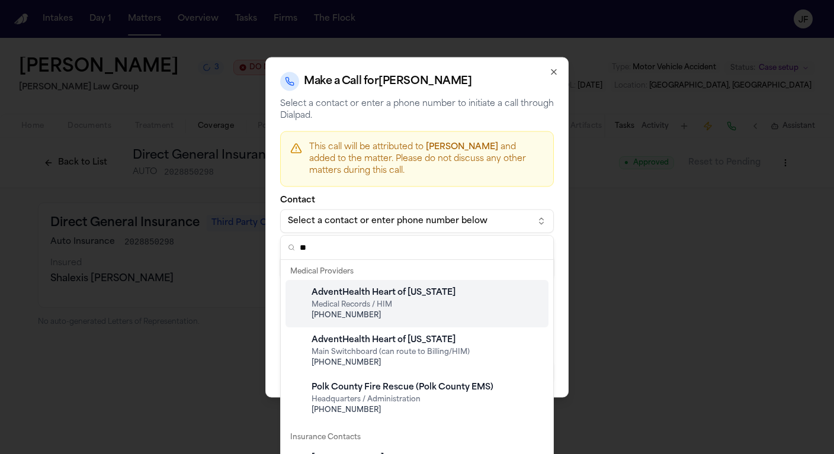
type input "*"
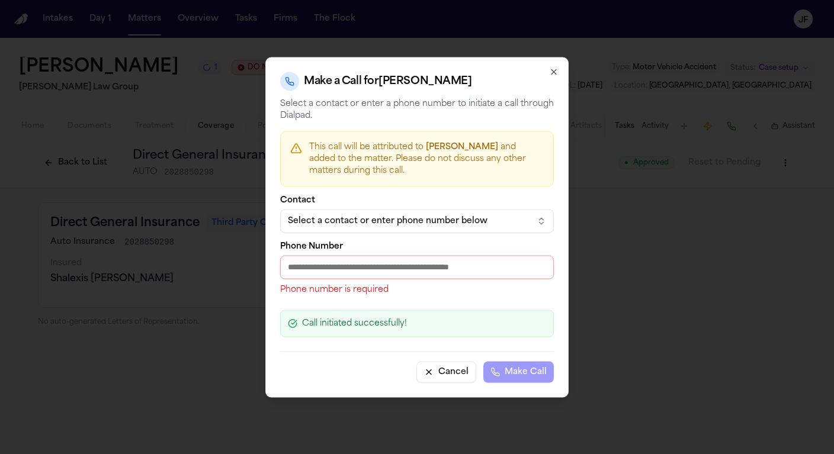
click at [552, 75] on body "Intakes Day 1 Matters Overview Tasks Firms The Flock JF Reyna Valencia Rodrigue…" at bounding box center [417, 227] width 834 height 454
click at [554, 71] on icon "button" at bounding box center [553, 71] width 9 height 9
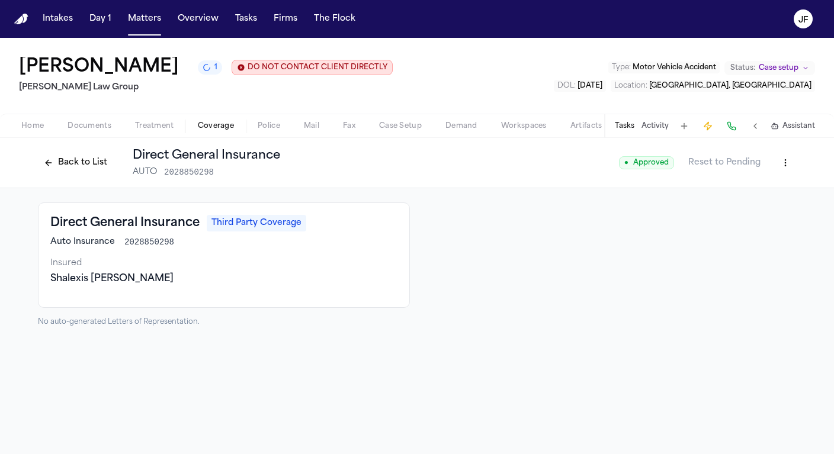
click at [65, 175] on div "Back to List Direct General Insurance AUTO 2028850298" at bounding box center [159, 163] width 242 height 31
click at [66, 168] on button "Back to List" at bounding box center [75, 162] width 75 height 19
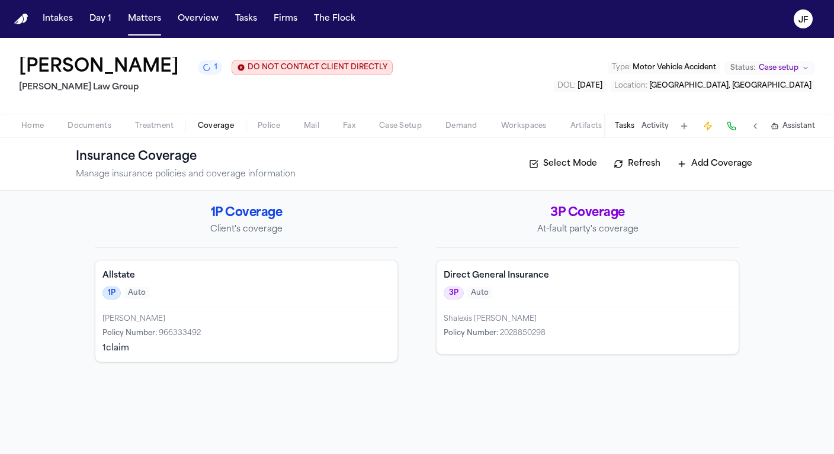
click at [511, 110] on div "Reyna Valencia Rodriguez 1 DO NOT CONTACT CLIENT DIRECTLY DO NOT CONTACT Morgan…" at bounding box center [417, 76] width 834 height 76
click at [465, 243] on div "3P Coverage At-fault party's coverage" at bounding box center [587, 226] width 303 height 43
click at [607, 311] on div "Shalexis Labre Worrell Policy Number : 2028850298" at bounding box center [588, 331] width 302 height 47
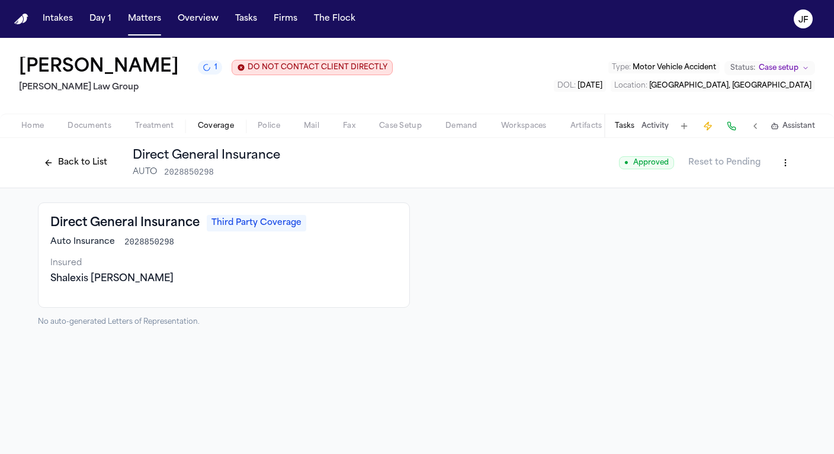
click at [789, 160] on html "Intakes Day 1 Matters Overview Tasks Firms The Flock JF Reyna Valencia Rodrigue…" at bounding box center [417, 227] width 834 height 454
click at [752, 191] on div "Edit Coverage" at bounding box center [745, 189] width 100 height 19
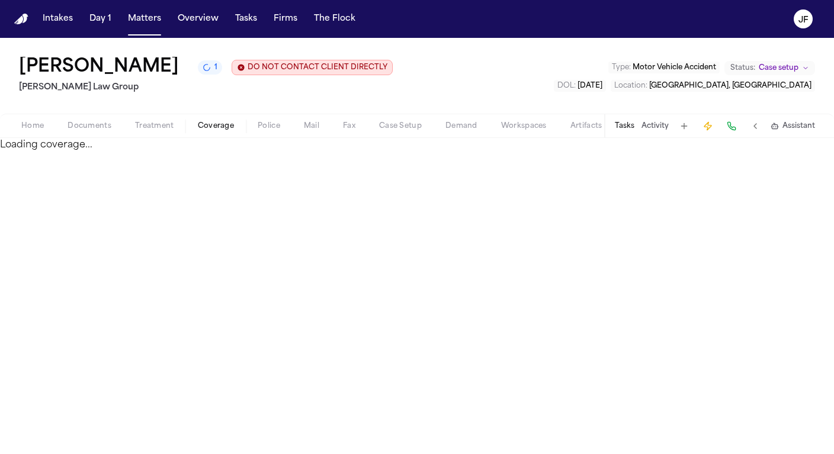
select select "**********"
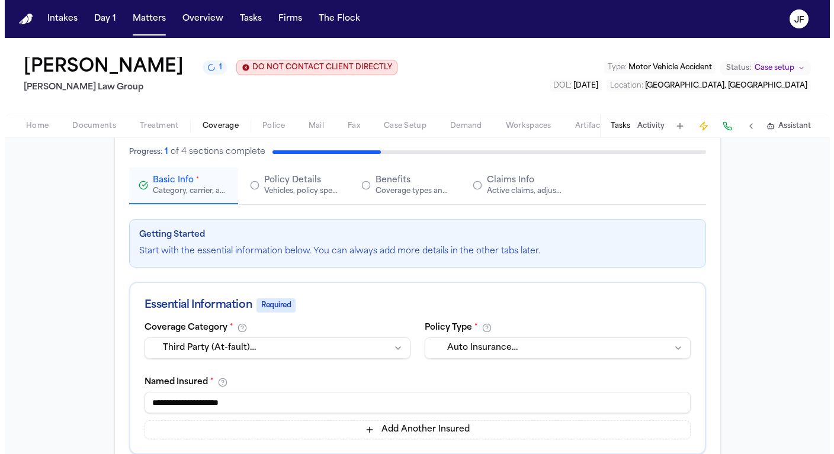
scroll to position [73, 0]
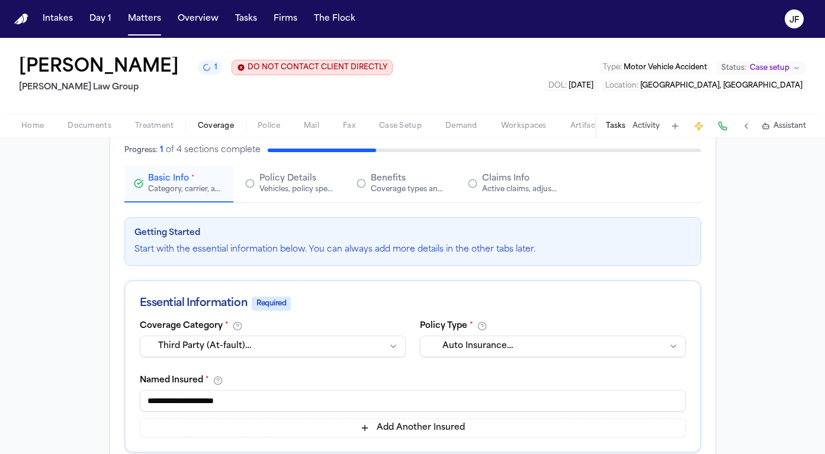
click at [483, 174] on span "Claims Info" at bounding box center [505, 179] width 47 height 12
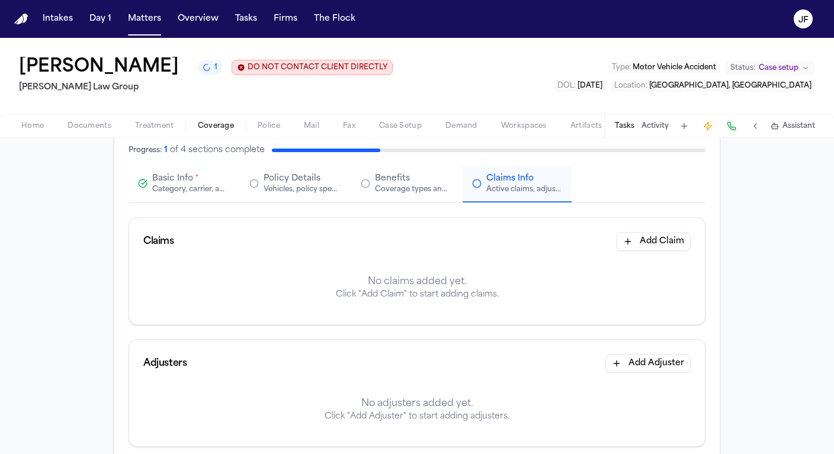
click at [642, 246] on button "Add Claim" at bounding box center [654, 241] width 74 height 19
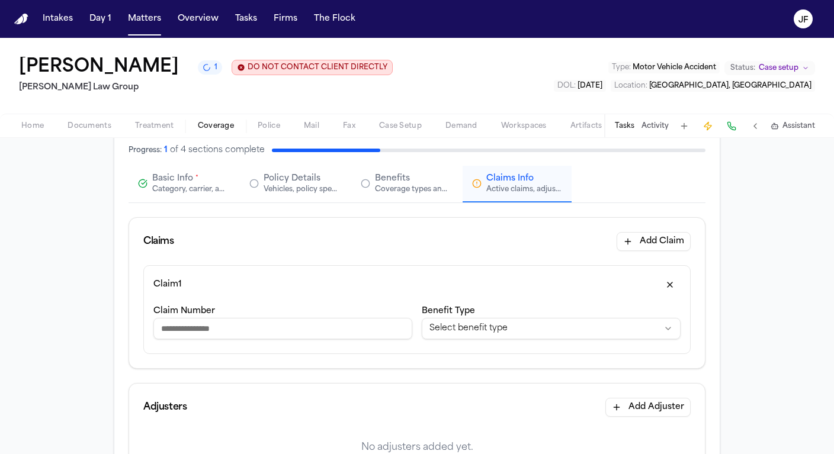
paste input "*********"
type input "*********"
click at [469, 326] on html "**********" at bounding box center [417, 227] width 834 height 454
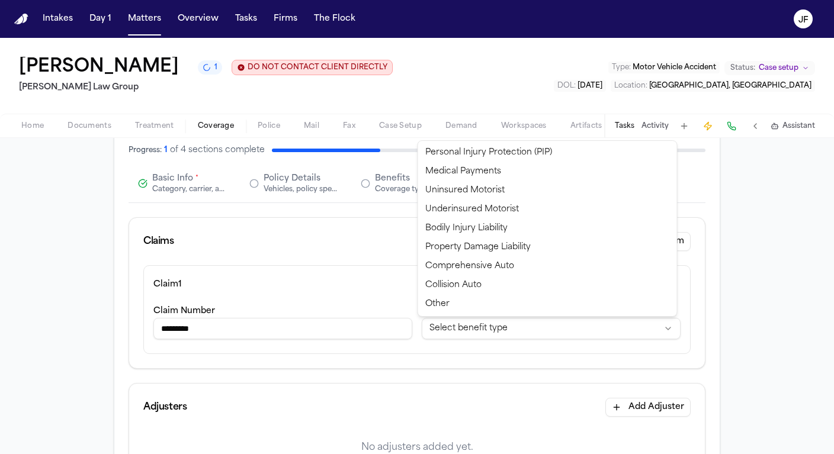
select select "**********"
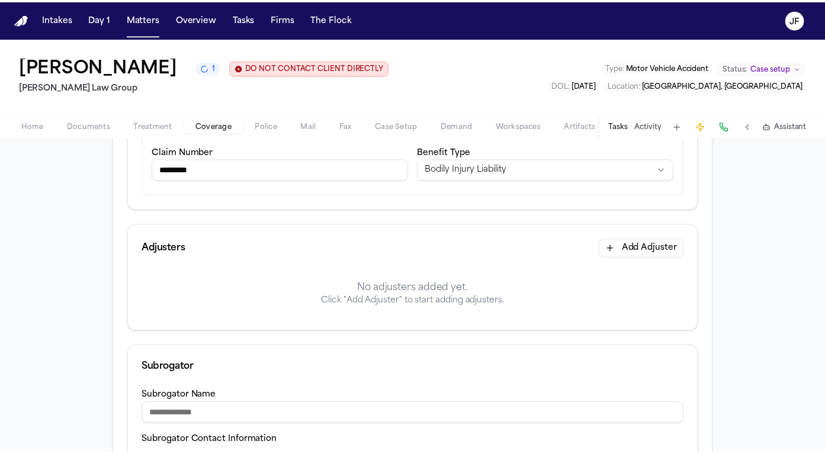
scroll to position [294, 0]
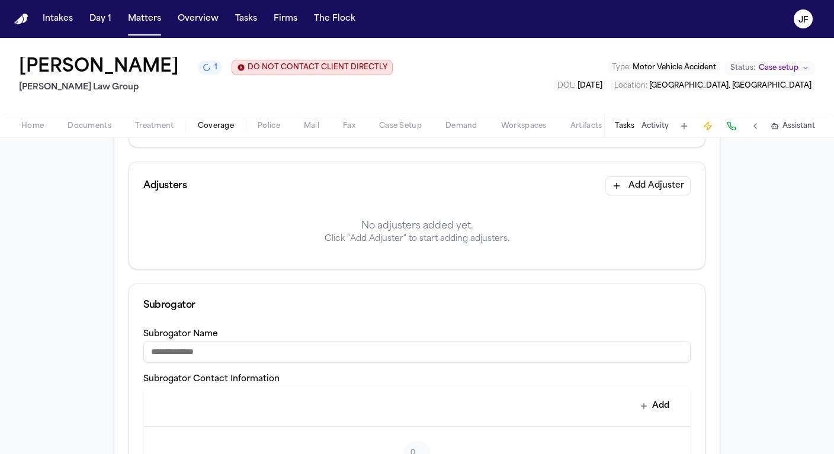
click at [653, 188] on button "Add Adjuster" at bounding box center [648, 186] width 85 height 19
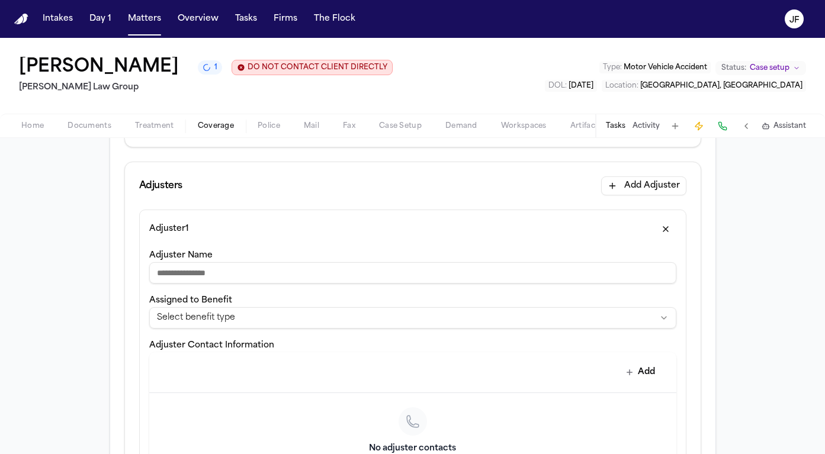
paste input "**********"
type input "**********"
click at [398, 321] on html "**********" at bounding box center [412, 227] width 825 height 454
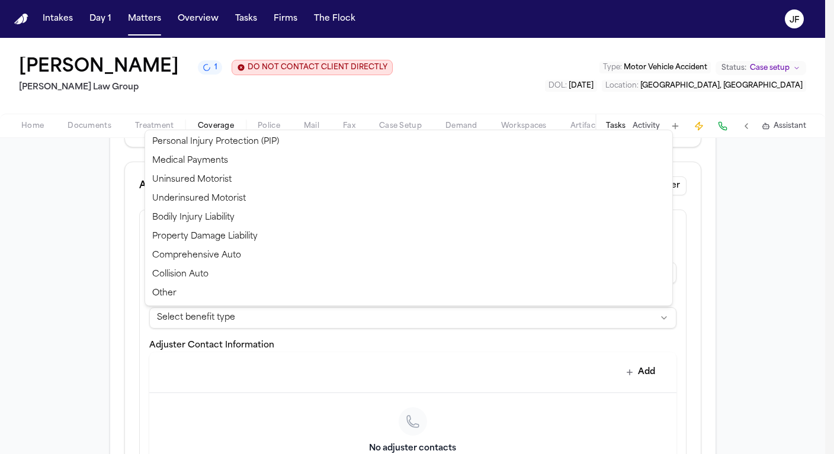
select select "**********"
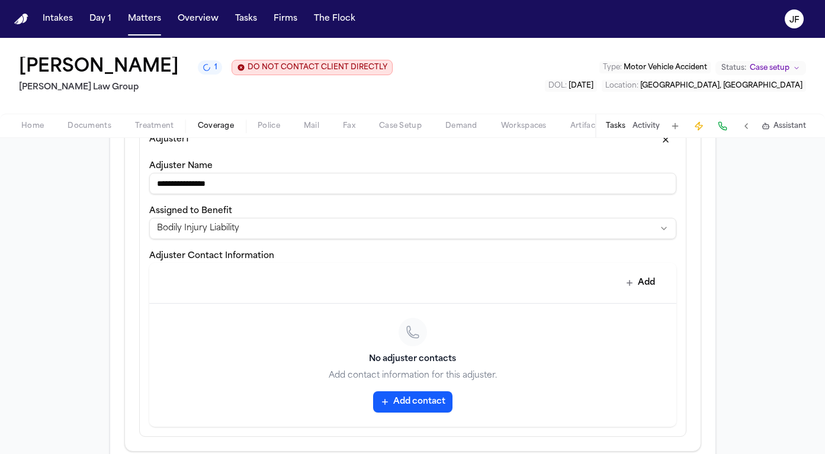
scroll to position [385, 0]
click at [406, 398] on button "Add contact" at bounding box center [412, 400] width 79 height 21
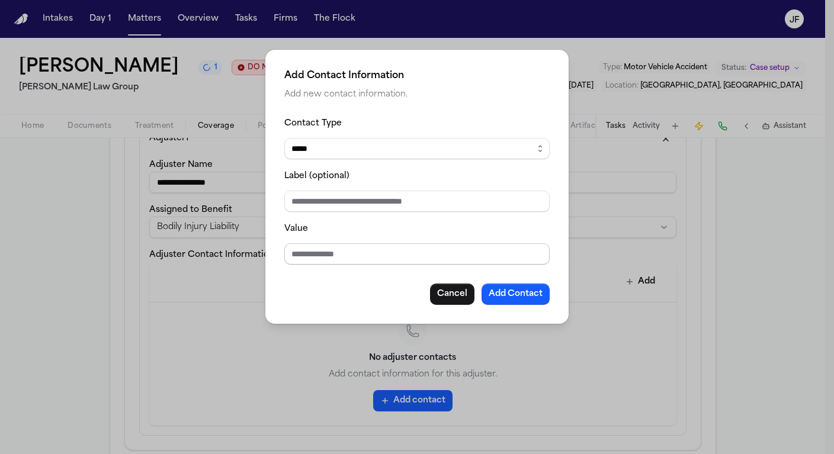
click at [343, 249] on input "Value" at bounding box center [416, 254] width 265 height 21
paste input "**********"
type input "**********"
select select "***"
click at [352, 207] on input "Label (optional)" at bounding box center [416, 201] width 265 height 21
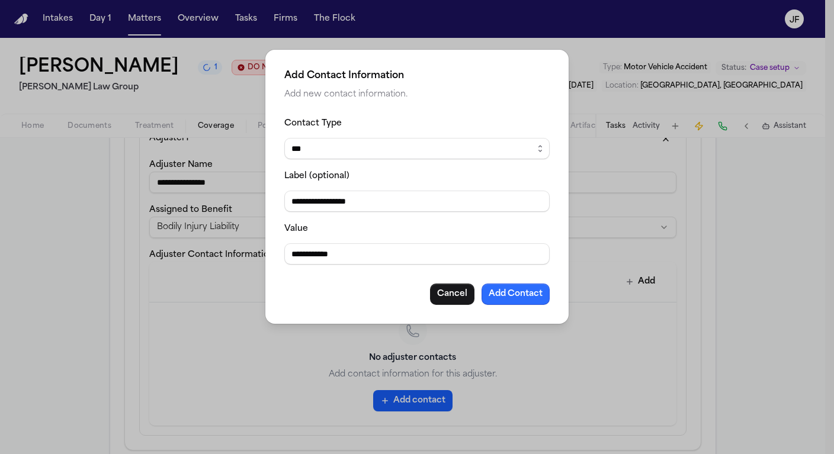
type input "**********"
click at [514, 296] on button "Add Contact" at bounding box center [516, 294] width 68 height 21
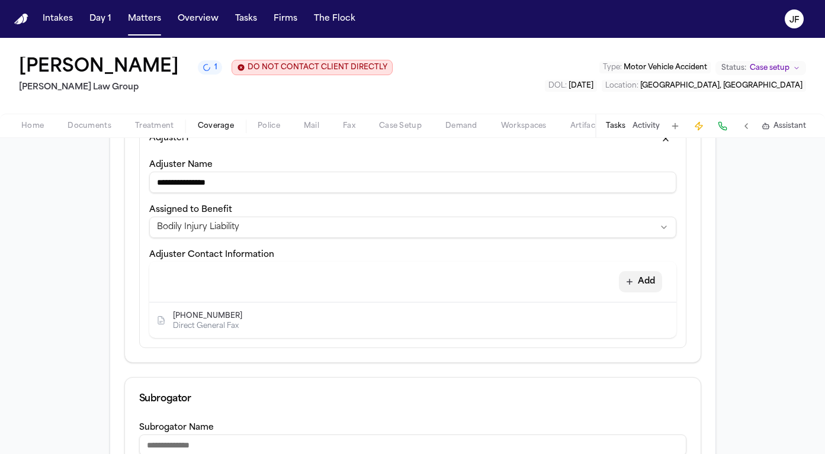
click at [646, 278] on button "Add" at bounding box center [640, 281] width 43 height 21
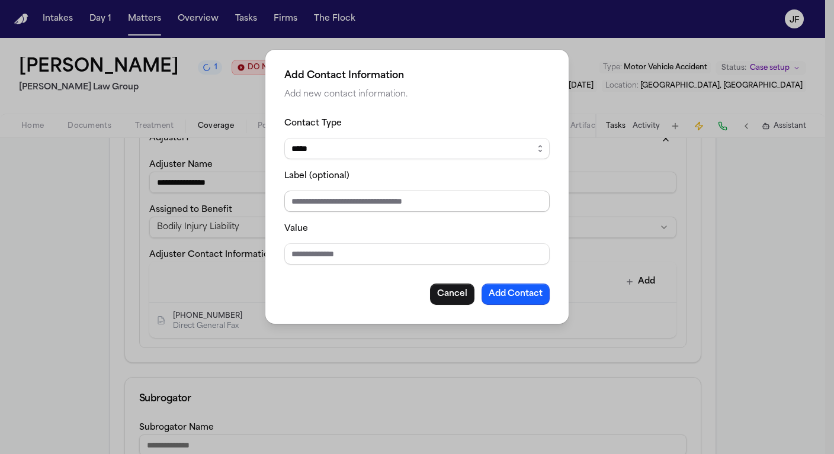
click at [399, 200] on input "Label (optional)" at bounding box center [416, 201] width 265 height 21
type input "*"
type input "**********"
click at [344, 277] on div "**********" at bounding box center [416, 210] width 265 height 189
click at [370, 251] on input "Value" at bounding box center [416, 254] width 265 height 21
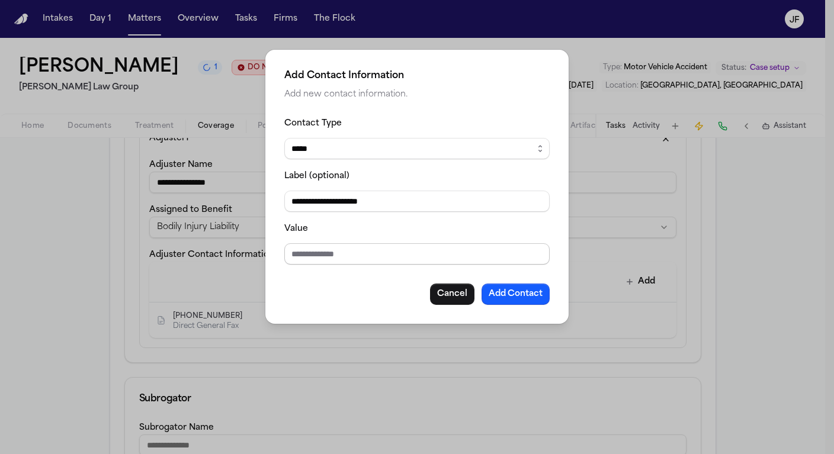
paste input "**********"
type input "**********"
click at [517, 298] on button "Add Contact" at bounding box center [516, 294] width 68 height 21
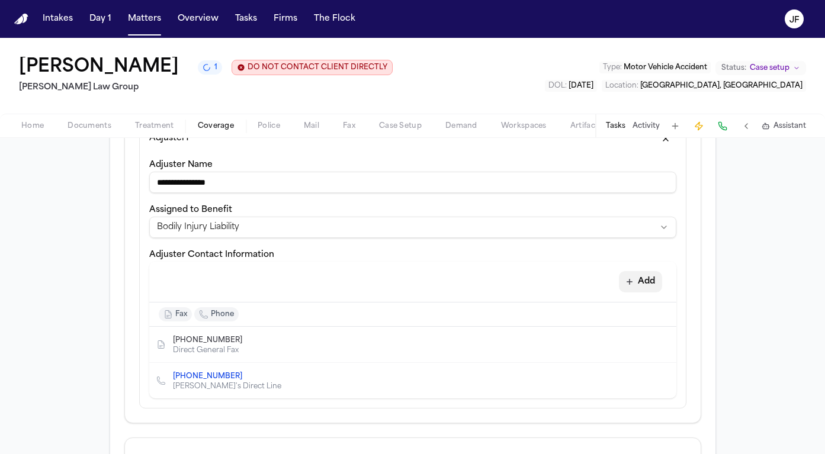
click at [626, 286] on icon "button" at bounding box center [629, 281] width 9 height 9
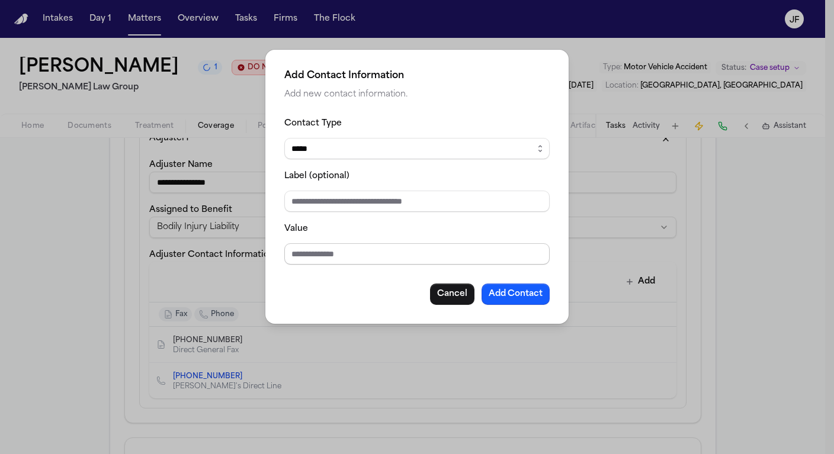
click at [403, 254] on input "Value" at bounding box center [416, 254] width 265 height 21
type input "**********"
click at [432, 207] on input "Label (optional)" at bounding box center [416, 201] width 265 height 21
type input "**********"
click at [445, 159] on fieldset "**********" at bounding box center [416, 190] width 265 height 149
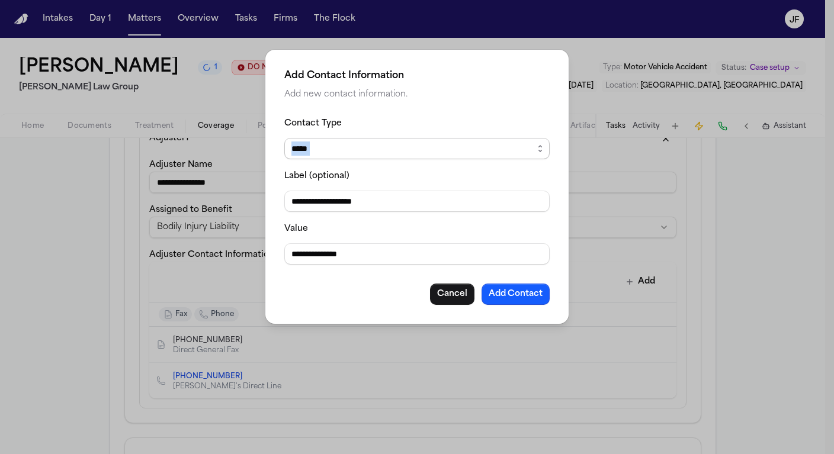
select select "*****"
click at [461, 221] on fieldset "**********" at bounding box center [416, 190] width 265 height 149
click at [521, 294] on button "Add Contact" at bounding box center [516, 294] width 68 height 21
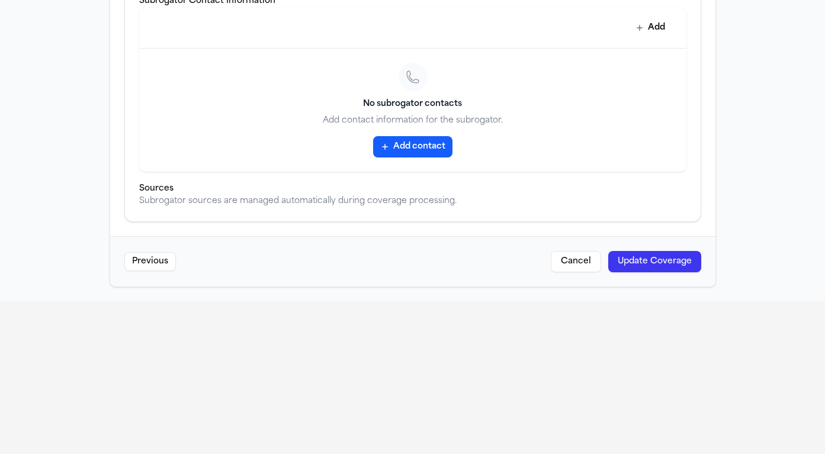
scroll to position [166, 0]
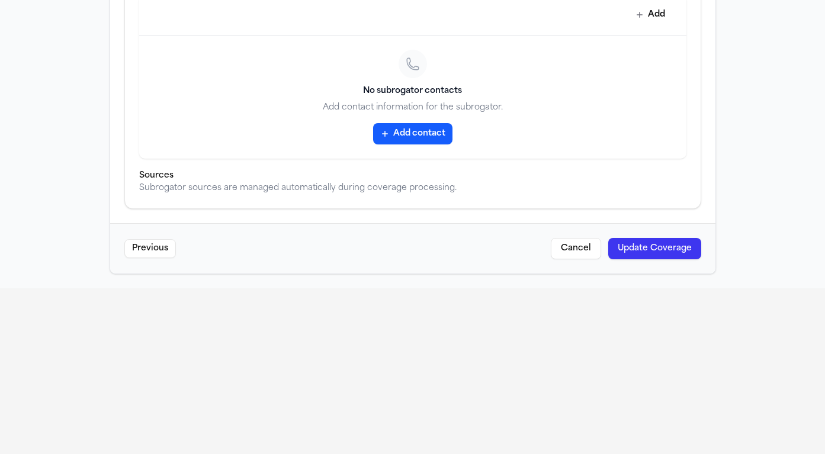
click at [656, 248] on button "Update Coverage" at bounding box center [655, 248] width 93 height 21
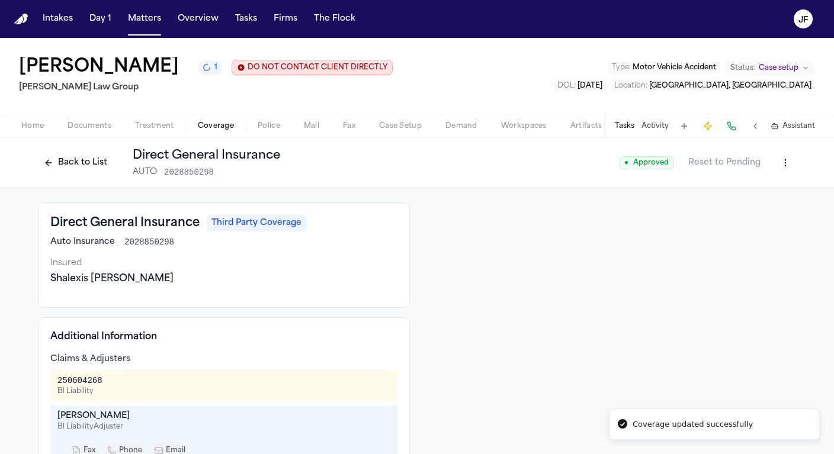
click at [72, 174] on div "Back to List Direct General Insurance AUTO 2028850298" at bounding box center [159, 163] width 242 height 31
click at [81, 162] on button "Back to List" at bounding box center [75, 162] width 75 height 19
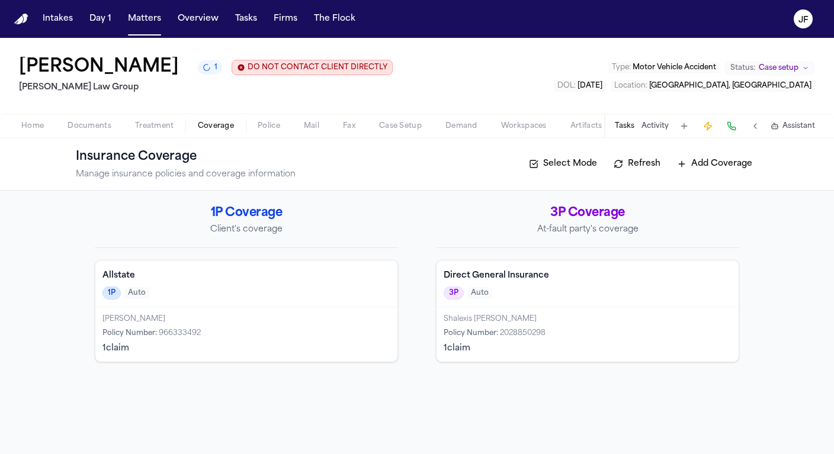
click at [33, 131] on span "Home" at bounding box center [32, 125] width 23 height 9
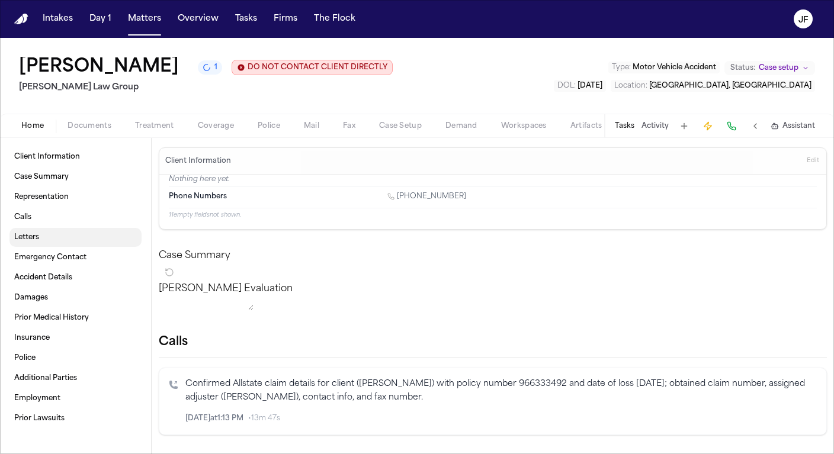
click at [61, 243] on link "Letters" at bounding box center [75, 237] width 132 height 19
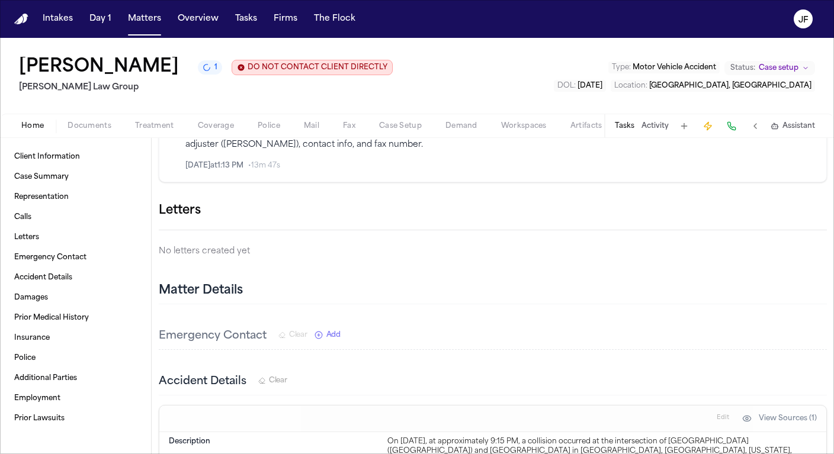
scroll to position [193, 0]
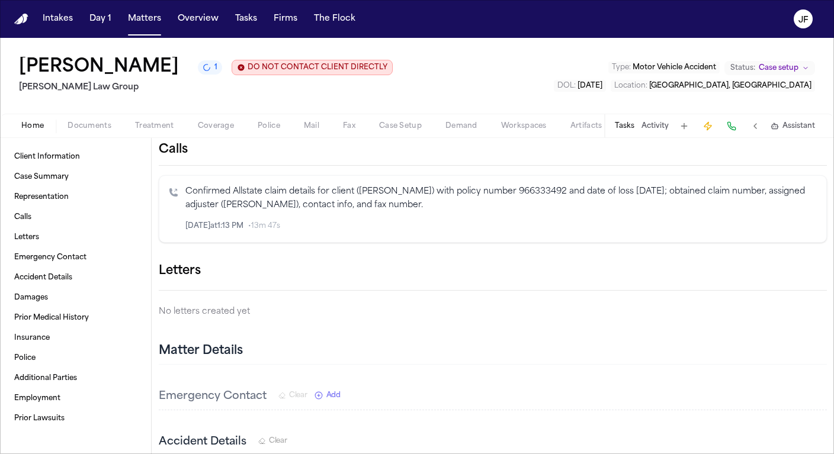
click at [827, 271] on icon "button" at bounding box center [827, 271] width 0 height 0
click at [808, 454] on div at bounding box center [417, 454] width 834 height 0
click at [830, 281] on icon "button" at bounding box center [834, 278] width 8 height 8
click at [808, 454] on div at bounding box center [417, 454] width 834 height 0
click at [830, 281] on icon "button" at bounding box center [834, 278] width 8 height 8
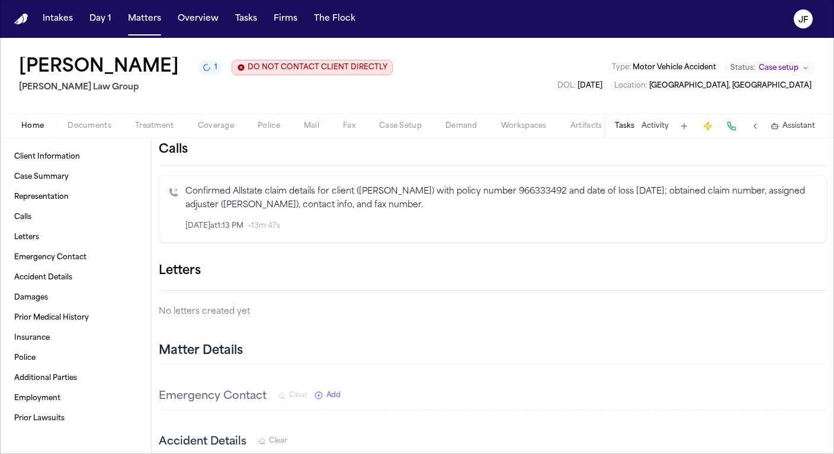
click at [808, 454] on div at bounding box center [417, 454] width 834 height 0
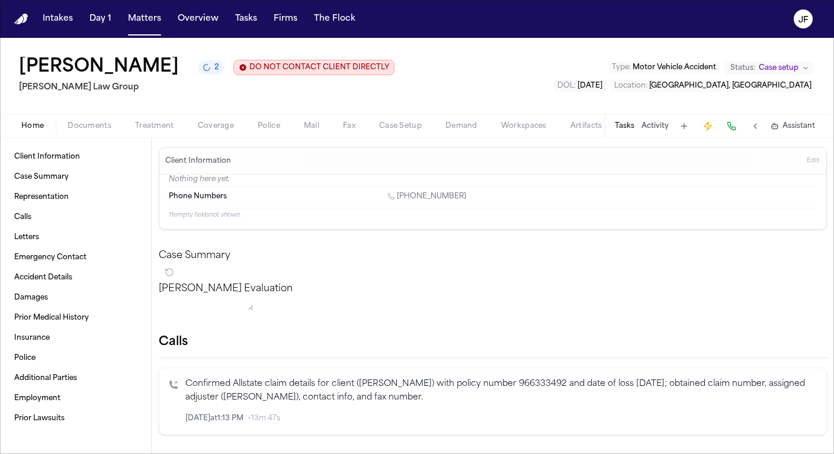
scroll to position [0, 0]
click at [94, 136] on div "Home Documents Treatment Coverage Police Mail Fax Case Setup Demand Workspaces …" at bounding box center [417, 126] width 834 height 24
click at [95, 130] on span "Documents" at bounding box center [90, 125] width 44 height 9
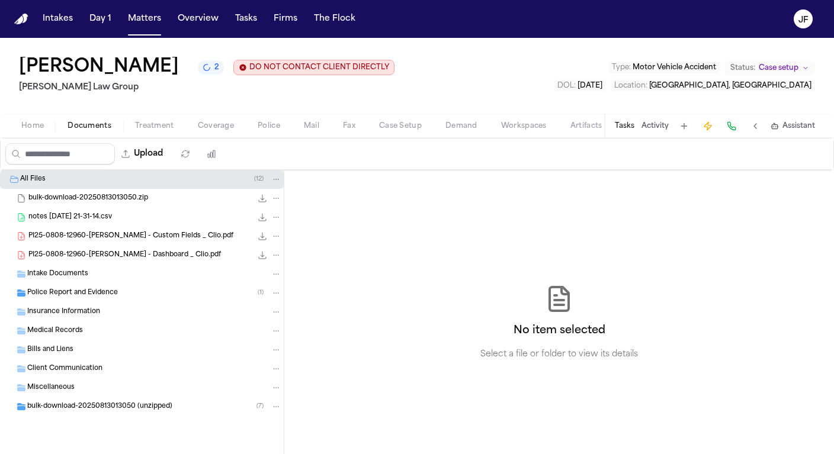
click at [274, 131] on span "Police" at bounding box center [269, 125] width 23 height 9
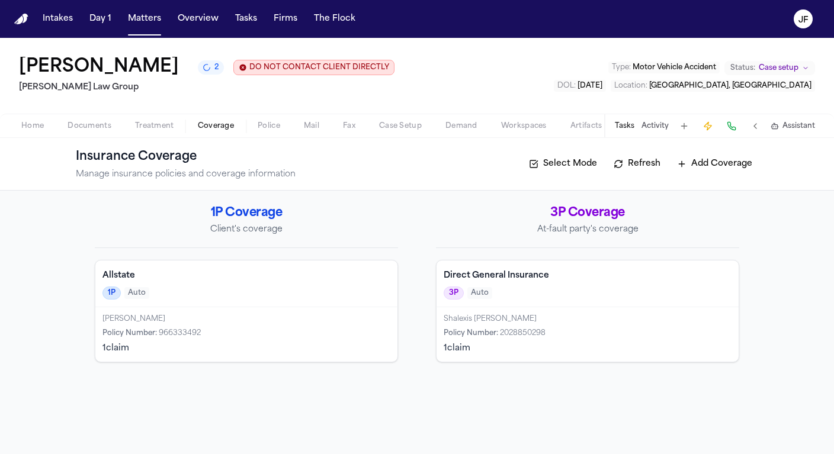
click at [211, 127] on span "Coverage" at bounding box center [216, 125] width 36 height 9
click at [389, 2] on nav "Intakes Day 1 Matters Overview Tasks Firms The Flock JF" at bounding box center [417, 19] width 834 height 38
click at [523, 1] on nav "Intakes Day 1 Matters Overview Tasks Firms The Flock JF" at bounding box center [417, 19] width 834 height 38
click at [626, 126] on button "Tasks" at bounding box center [625, 125] width 20 height 9
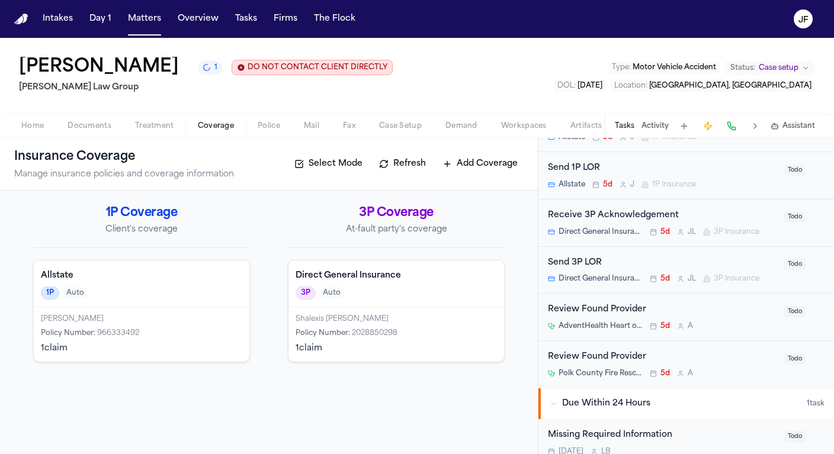
scroll to position [374, 0]
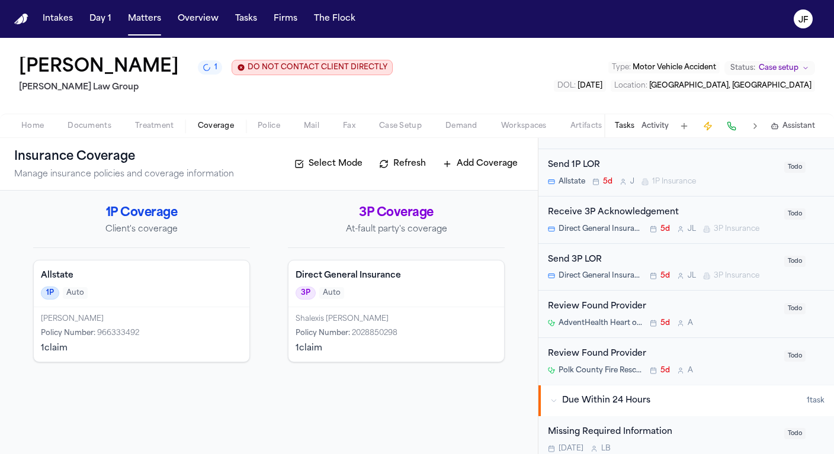
click at [581, 244] on div "Send 3P LOR Direct General Insurance 5d J L 3P Insurance Todo" at bounding box center [687, 267] width 296 height 47
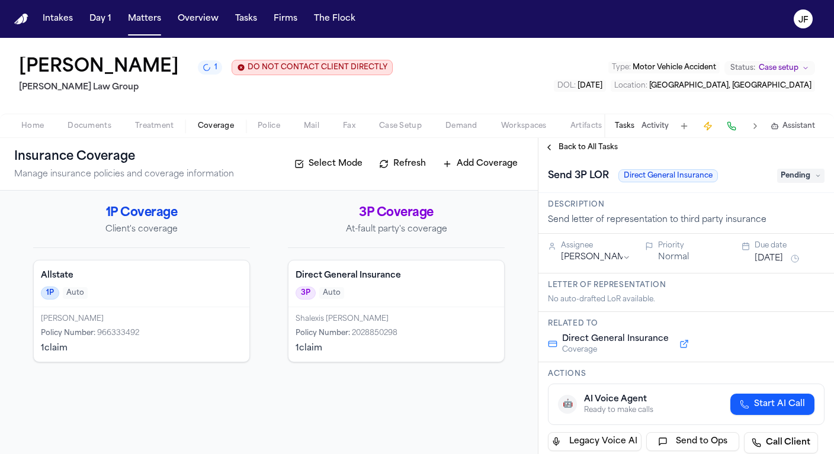
click at [560, 152] on span "Back to All Tasks" at bounding box center [588, 147] width 59 height 9
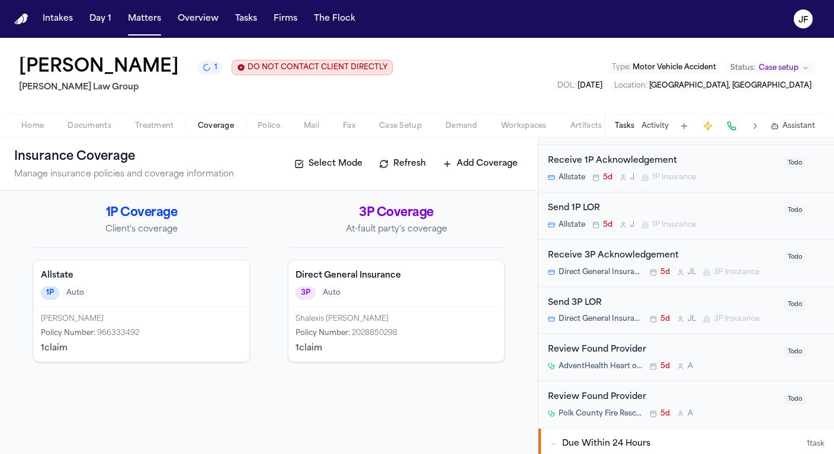
scroll to position [334, 0]
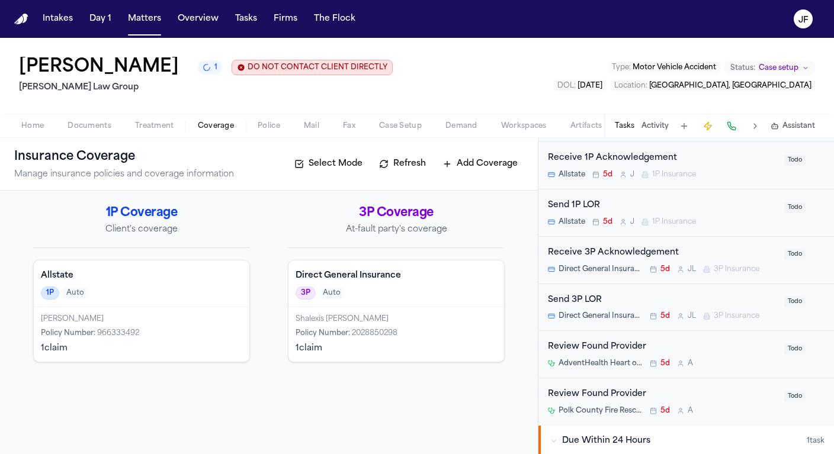
click at [88, 128] on span "Documents" at bounding box center [90, 125] width 44 height 9
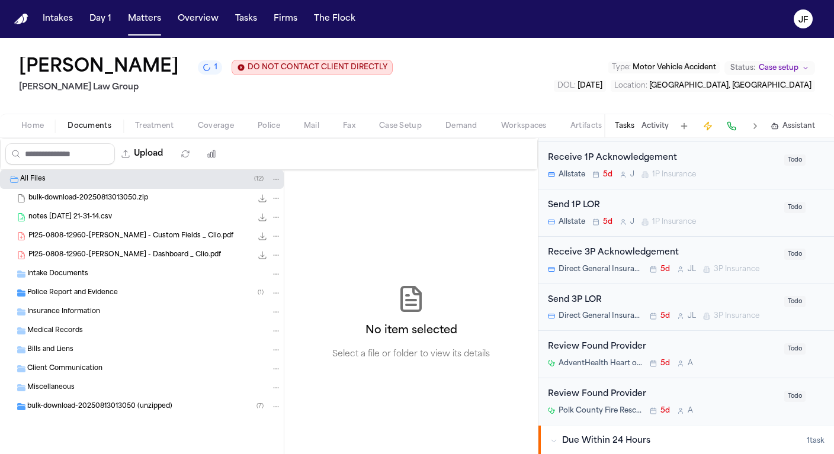
click at [126, 297] on div "Police Report and Evidence ( 1 )" at bounding box center [154, 293] width 254 height 11
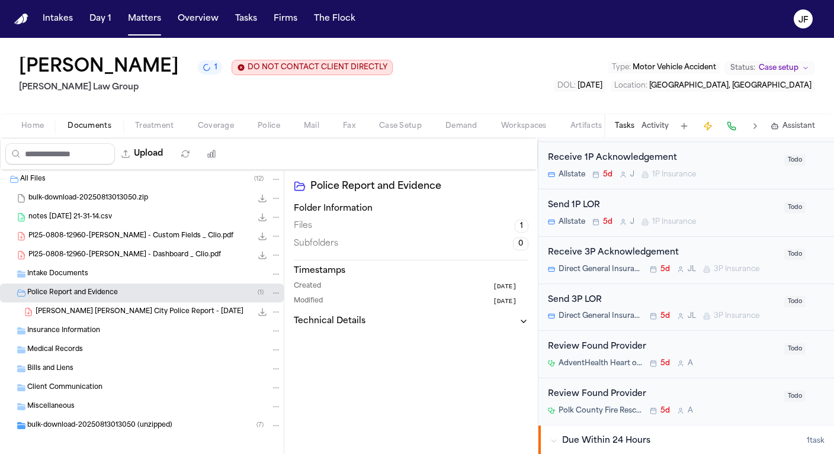
click at [126, 297] on div "Police Report and Evidence ( 1 )" at bounding box center [154, 293] width 254 height 11
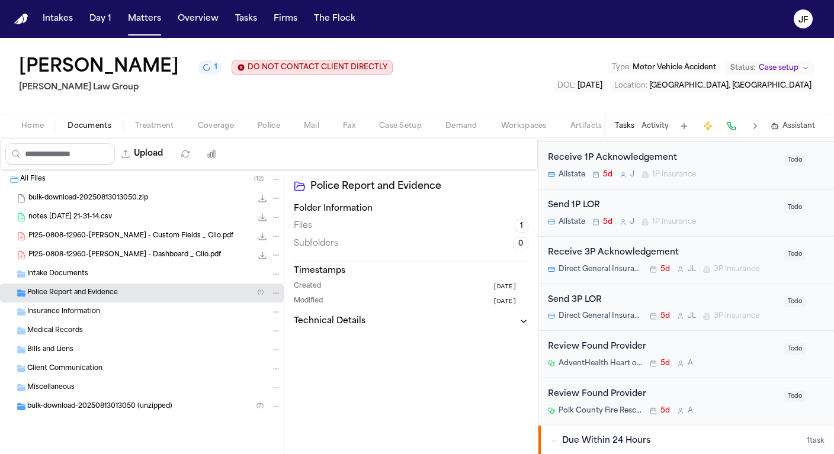
click at [124, 293] on div "Police Report and Evidence ( 1 )" at bounding box center [154, 293] width 254 height 11
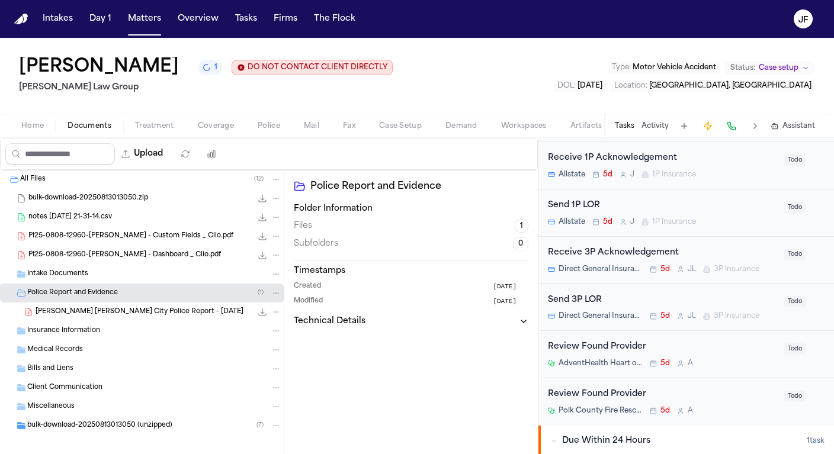
click at [132, 314] on span "R. Valencia Rodriguez - Haines City Police Report - 7.25.25" at bounding box center [140, 313] width 208 height 10
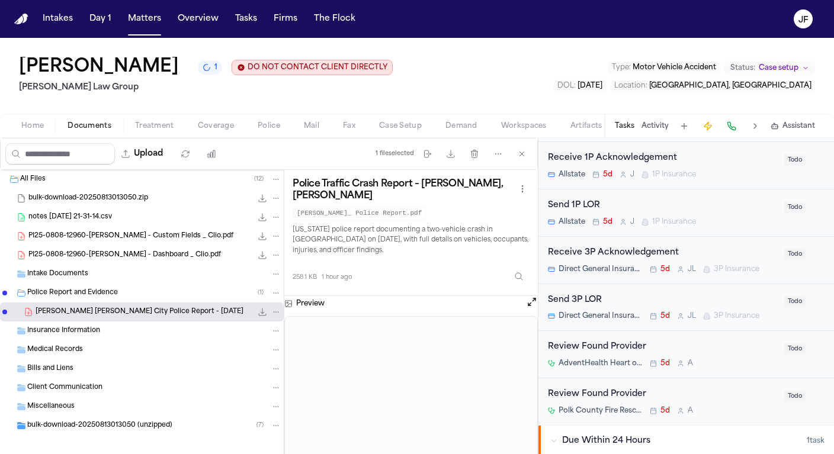
click at [129, 296] on div "Police Report and Evidence ( 1 )" at bounding box center [154, 293] width 254 height 11
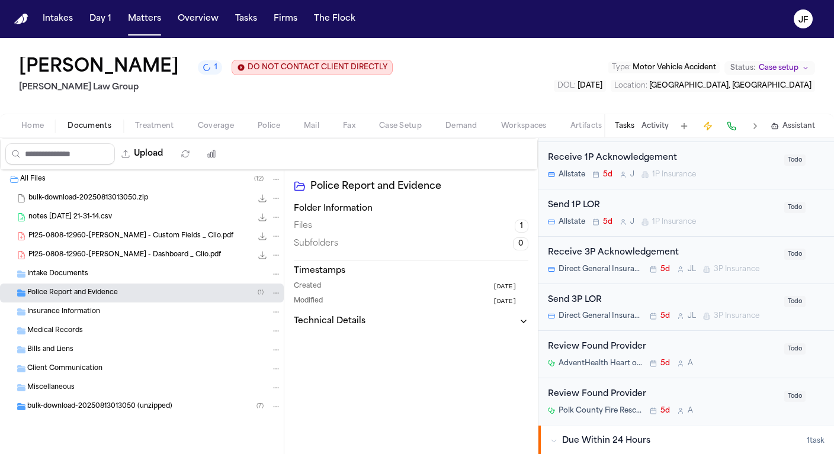
click at [603, 89] on span "2025-06-25" at bounding box center [590, 85] width 25 height 7
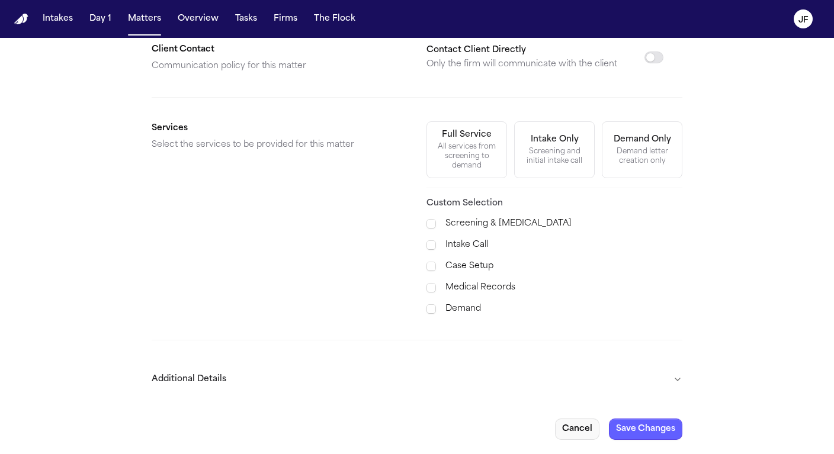
scroll to position [347, 0]
click at [573, 434] on button "Cancel" at bounding box center [577, 429] width 44 height 21
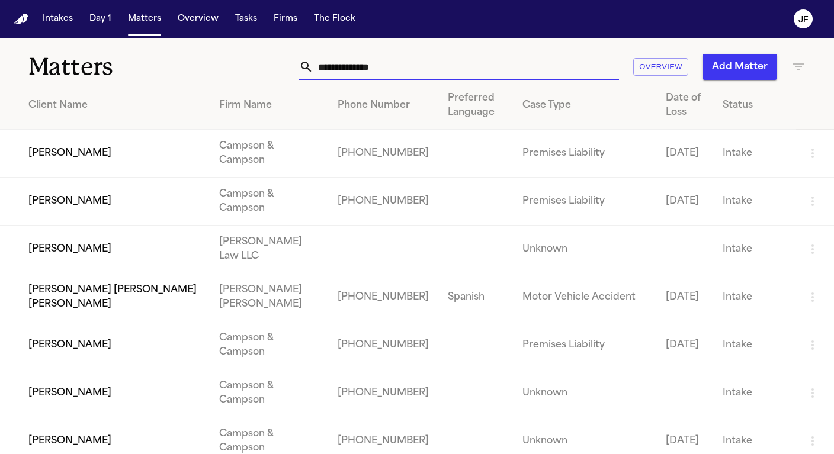
click at [408, 64] on input "text" at bounding box center [466, 67] width 306 height 26
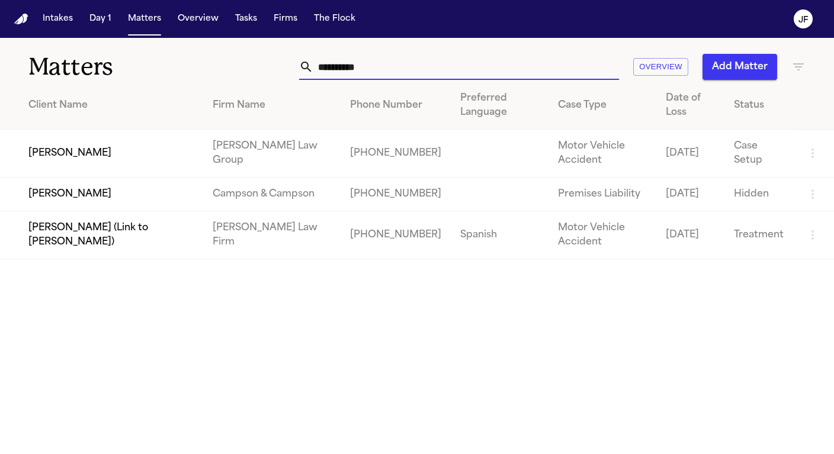
type input "**********"
click at [81, 152] on td "[PERSON_NAME]" at bounding box center [101, 154] width 203 height 48
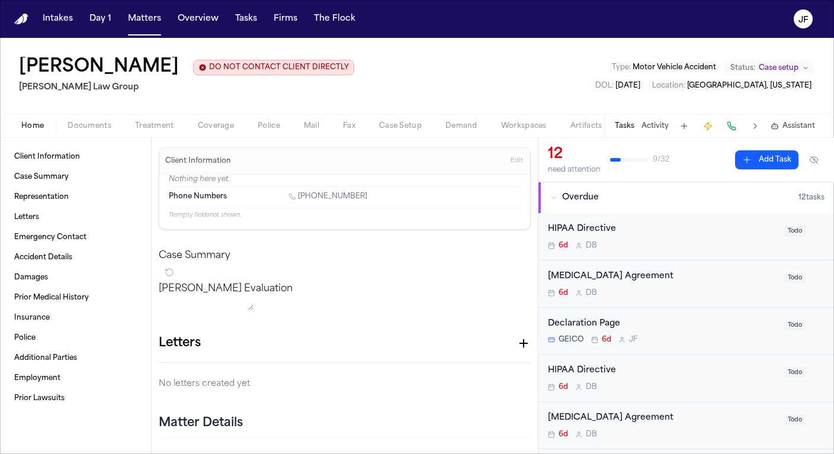
click at [109, 127] on span "Documents" at bounding box center [90, 125] width 44 height 9
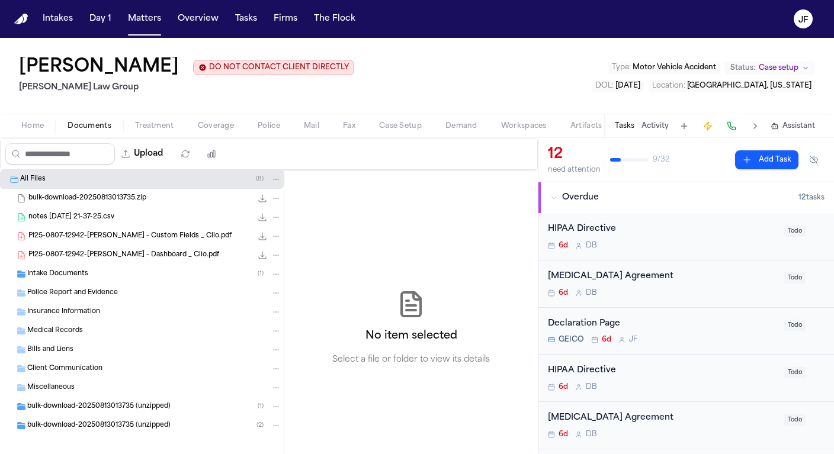
click at [89, 274] on div "Intake Documents ( 1 )" at bounding box center [154, 274] width 254 height 11
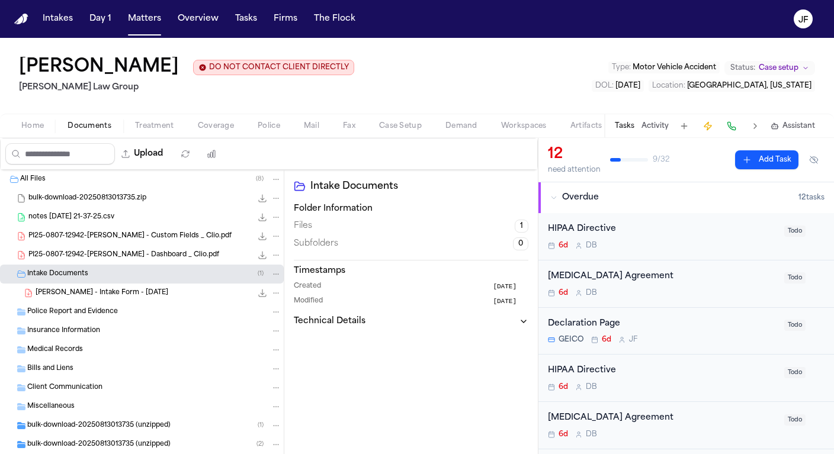
click at [95, 294] on span "[PERSON_NAME] - Intake Form - [DATE]" at bounding box center [102, 294] width 133 height 10
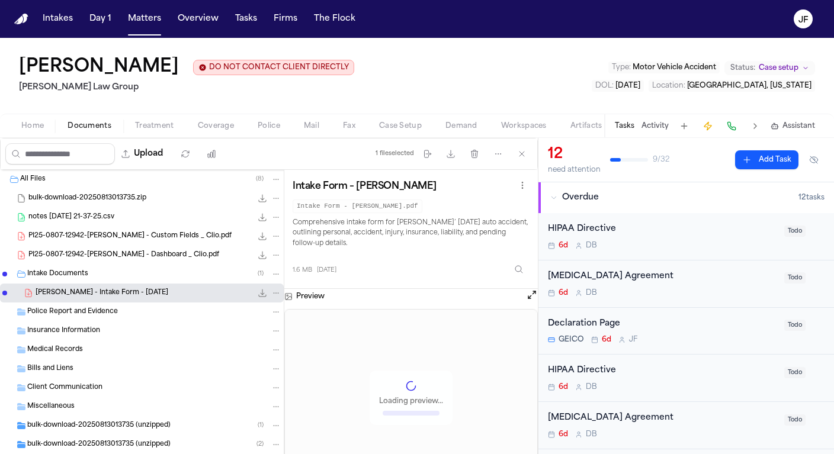
click at [530, 296] on button "Open preview" at bounding box center [532, 295] width 12 height 12
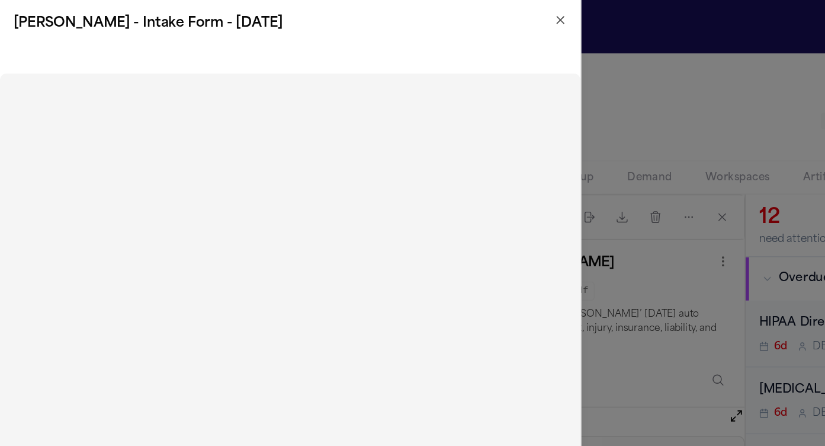
click at [398, 15] on icon "button" at bounding box center [397, 13] width 9 height 9
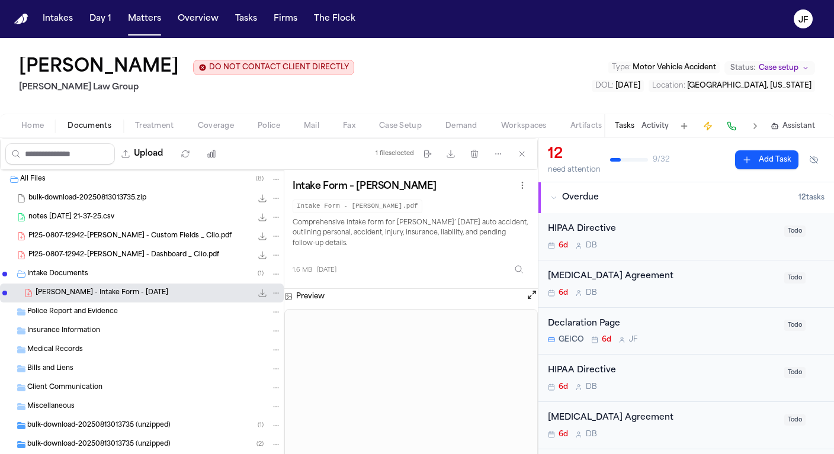
click at [76, 322] on div "Police Report and Evidence" at bounding box center [142, 312] width 284 height 19
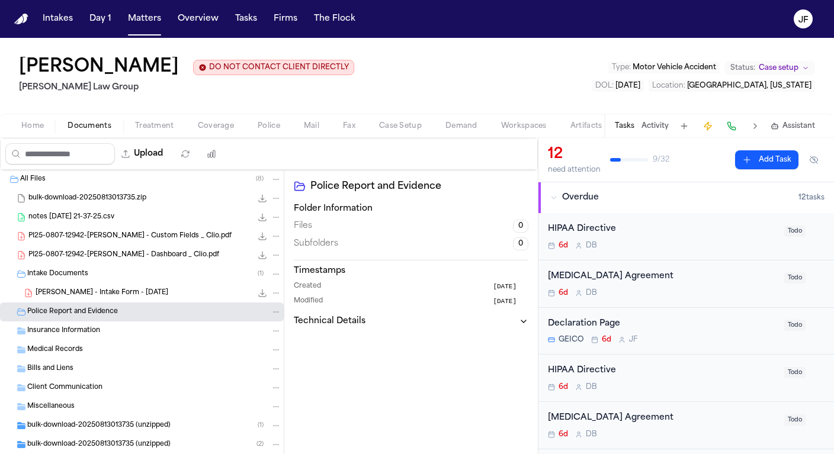
click at [79, 331] on span "Insurance Information" at bounding box center [63, 331] width 73 height 10
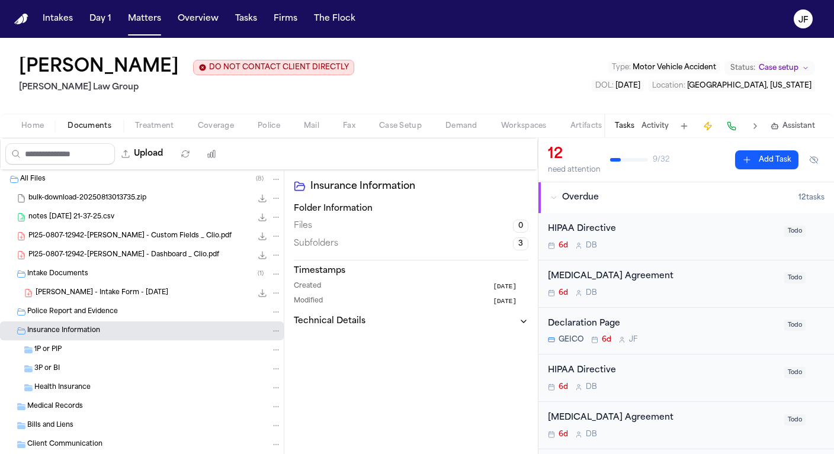
click at [72, 352] on div "1P or PIP" at bounding box center [157, 350] width 247 height 11
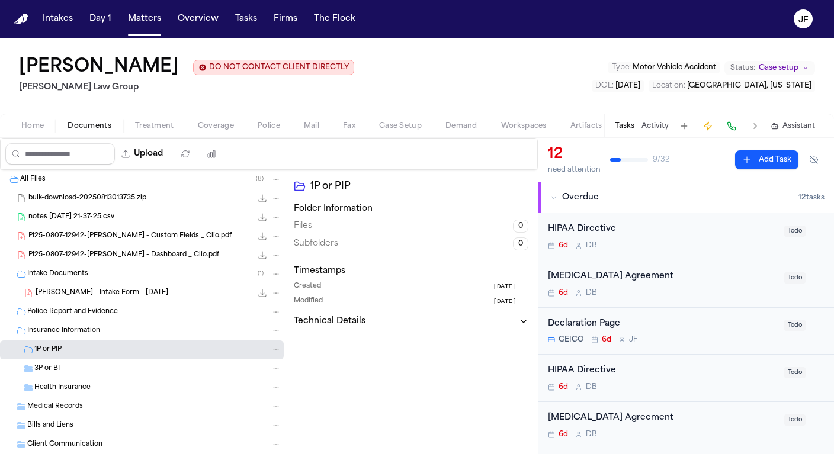
click at [72, 352] on div "1P or PIP" at bounding box center [157, 350] width 247 height 11
click at [73, 370] on div "3P or BI" at bounding box center [157, 369] width 247 height 11
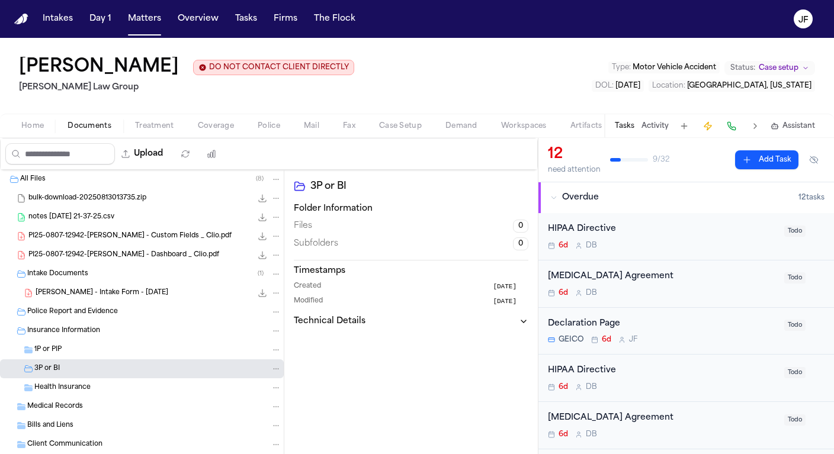
click at [73, 370] on div "3P or BI" at bounding box center [157, 369] width 247 height 11
click at [63, 333] on span "Insurance Information" at bounding box center [63, 331] width 73 height 10
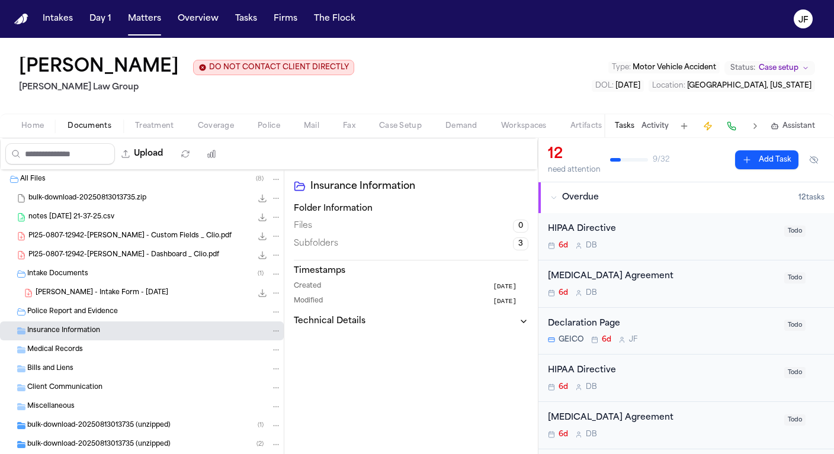
click at [74, 316] on span "Police Report and Evidence" at bounding box center [72, 313] width 91 height 10
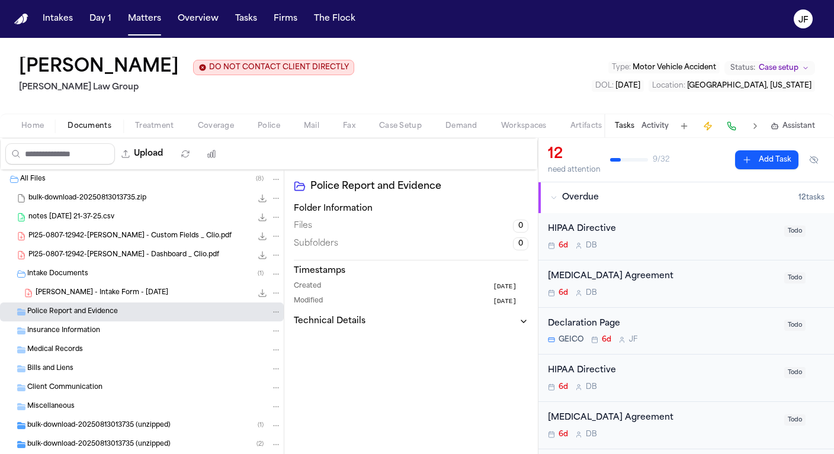
click at [66, 356] on div "Medical Records" at bounding box center [154, 350] width 254 height 11
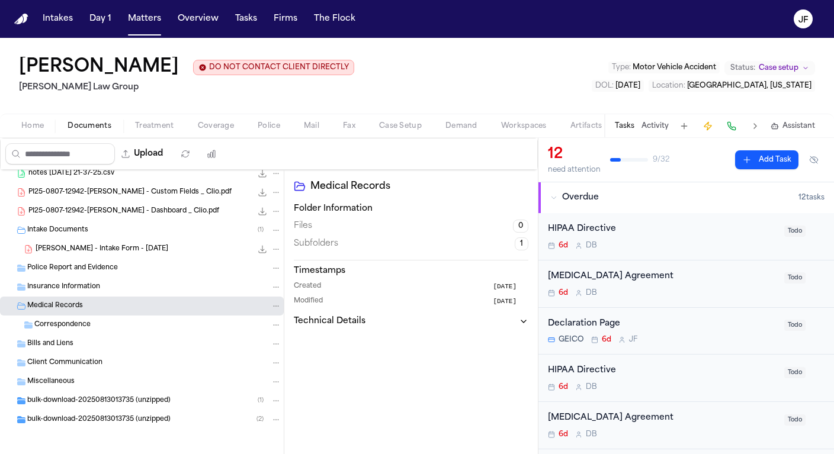
scroll to position [44, 0]
click at [90, 320] on div "Correspondence" at bounding box center [142, 324] width 284 height 19
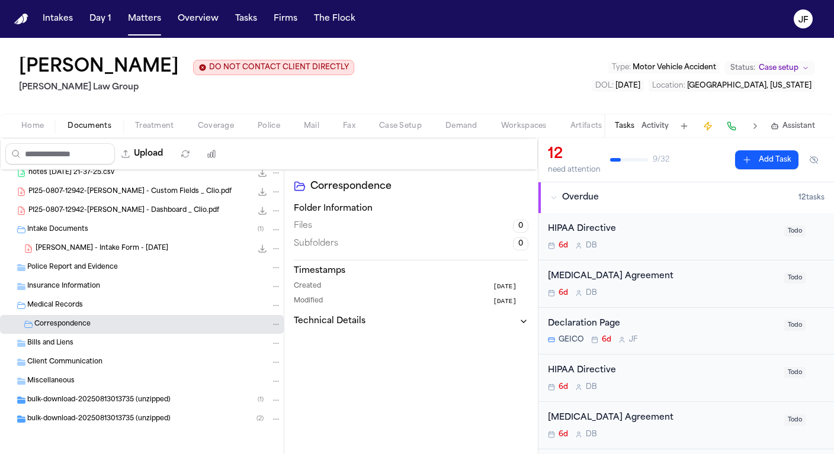
click at [92, 308] on div "Medical Records" at bounding box center [154, 305] width 254 height 11
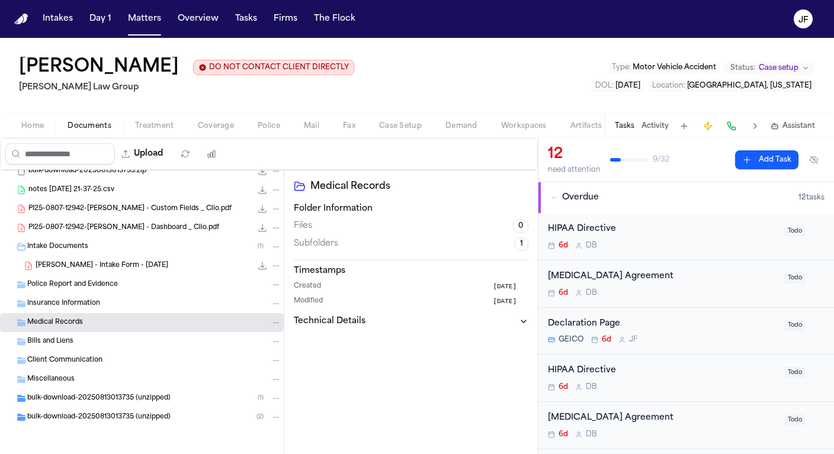
click at [76, 351] on div "Bills and Liens" at bounding box center [142, 341] width 284 height 19
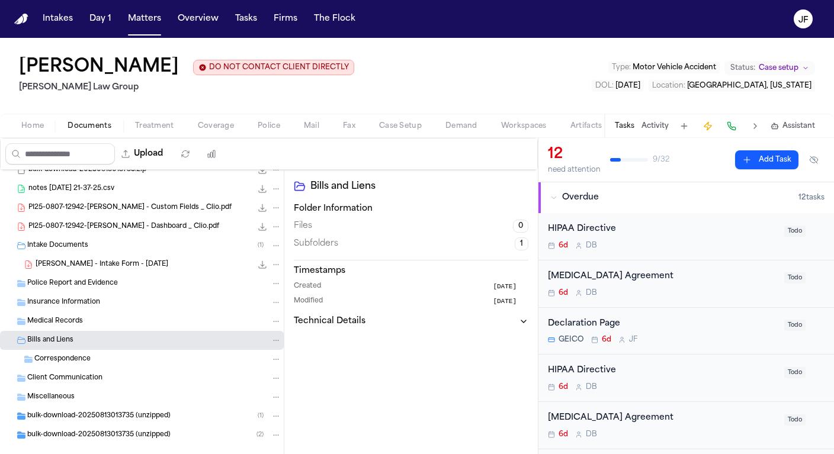
click at [76, 350] on div "Bills and Liens" at bounding box center [142, 340] width 284 height 19
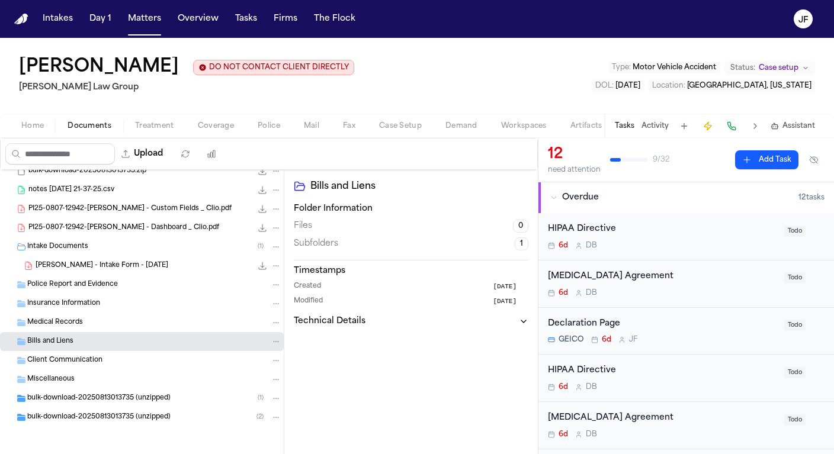
click at [76, 350] on div "Bills and Liens" at bounding box center [142, 341] width 284 height 19
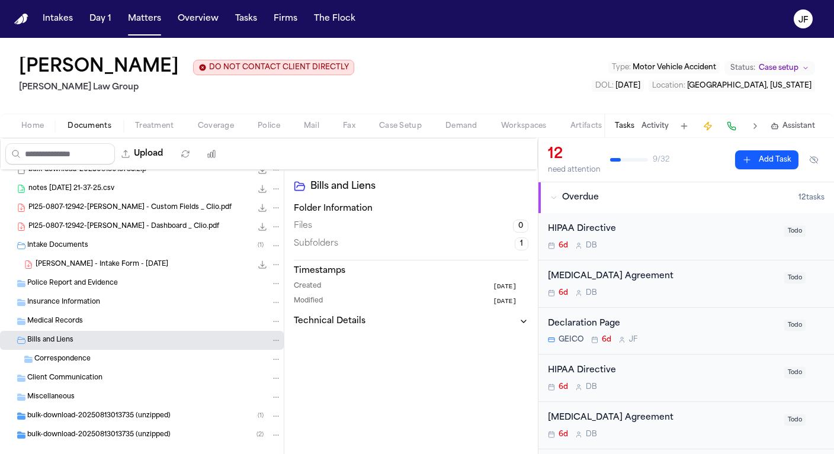
click at [76, 367] on div "Correspondence" at bounding box center [142, 359] width 284 height 19
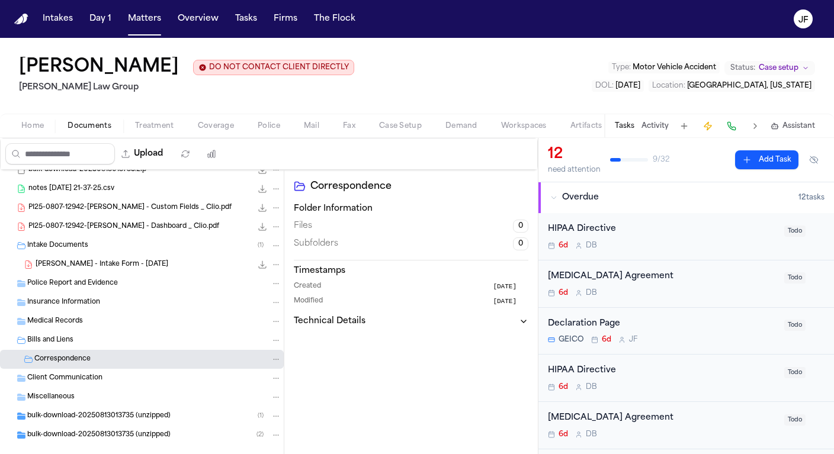
click at [76, 367] on div "Correspondence" at bounding box center [142, 359] width 284 height 19
click at [81, 345] on div "Bills and Liens" at bounding box center [154, 340] width 254 height 11
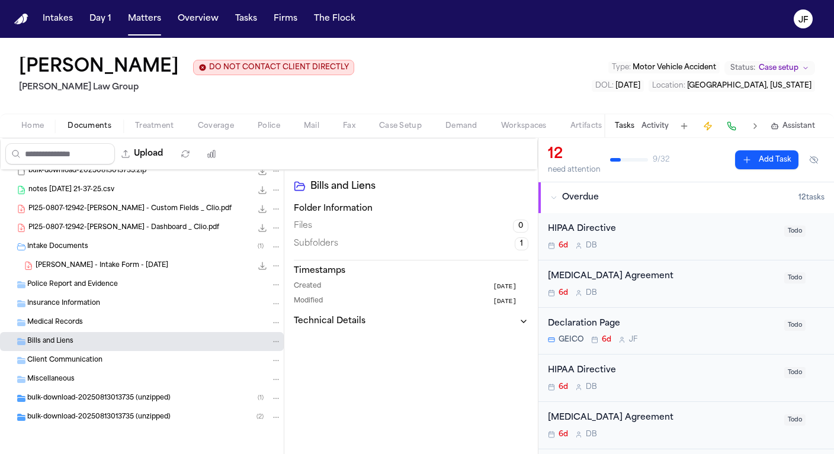
click at [75, 370] on div "Miscellaneous" at bounding box center [142, 379] width 284 height 19
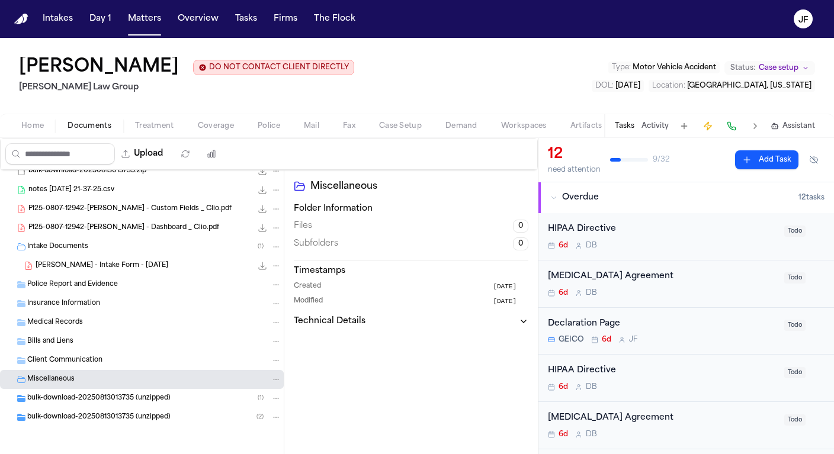
click at [81, 363] on span "Client Communication" at bounding box center [64, 361] width 75 height 10
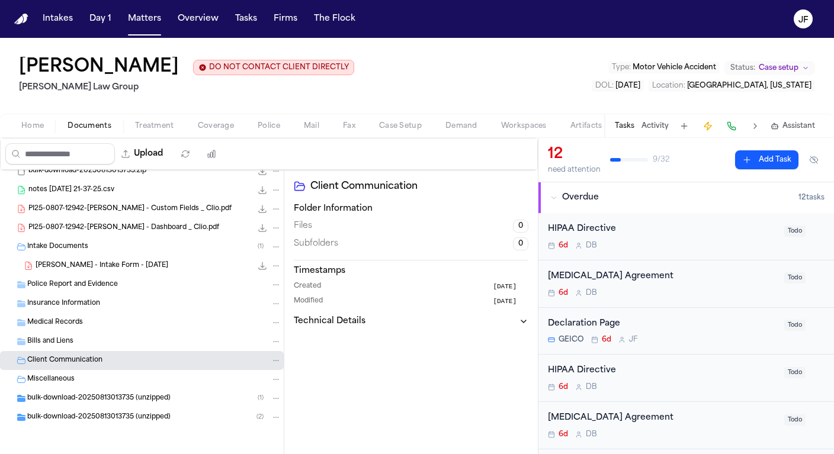
click at [81, 370] on div "All Files ( 8 ) bulk-download-20250813013735.zip 3.0 MB • ZIP notes 2025-08-12 …" at bounding box center [142, 315] width 284 height 344
click at [81, 376] on div "Miscellaneous" at bounding box center [154, 379] width 254 height 11
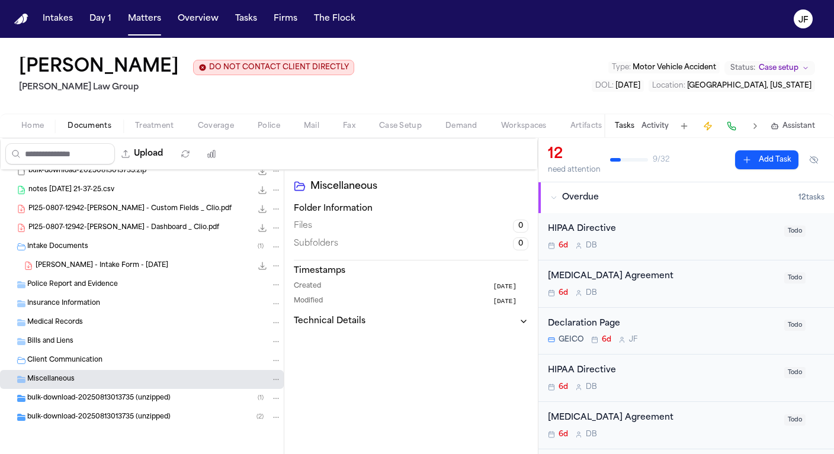
click at [84, 363] on span "Client Communication" at bounding box center [64, 361] width 75 height 10
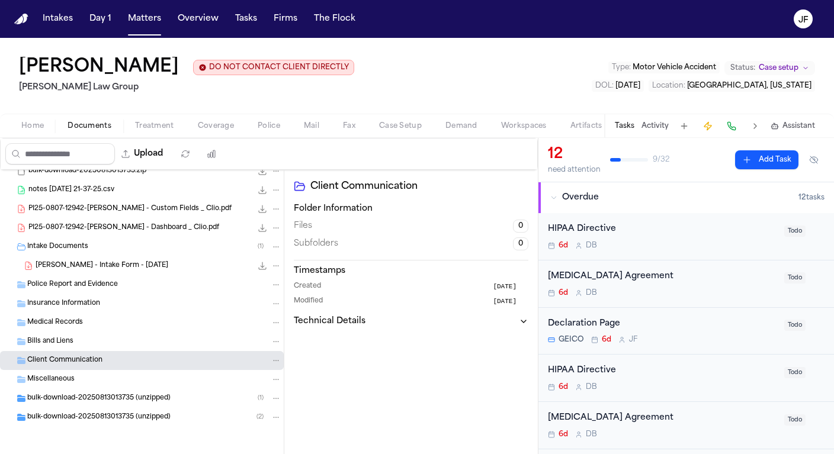
click at [93, 405] on div "bulk-download-20250813013735 (unzipped) ( 1 )" at bounding box center [142, 398] width 284 height 19
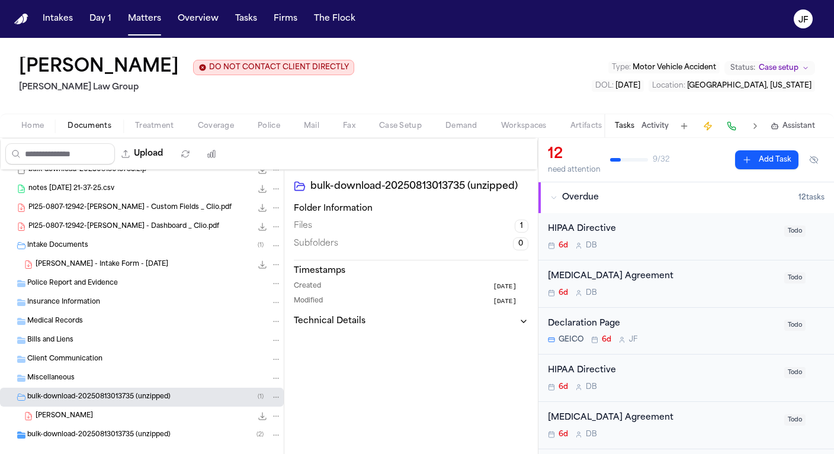
click at [93, 405] on div "bulk-download-20250813013735 (unzipped) ( 1 )" at bounding box center [142, 397] width 284 height 19
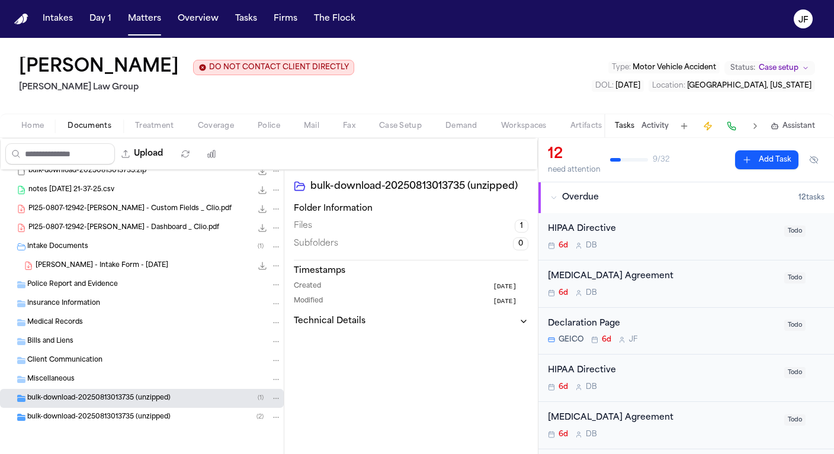
click at [93, 423] on div "bulk-download-20250813013735 (unzipped) ( 2 )" at bounding box center [142, 417] width 284 height 19
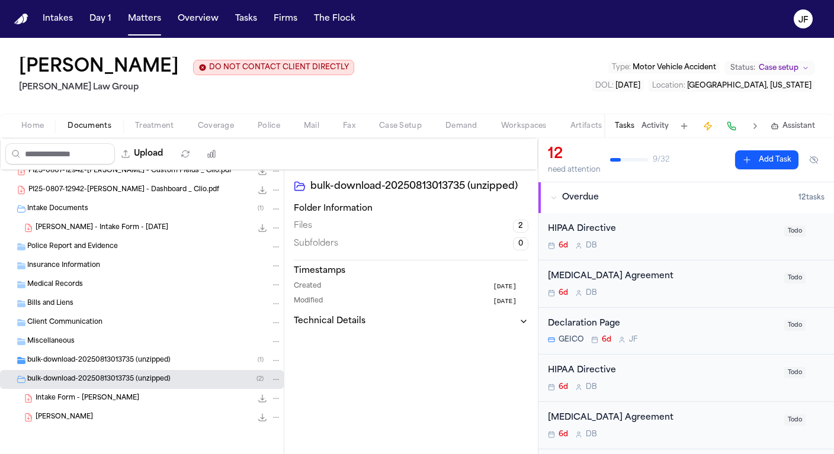
scroll to position [66, 0]
click at [103, 401] on span "Intake Form - Jennifer Gaydos" at bounding box center [88, 399] width 104 height 10
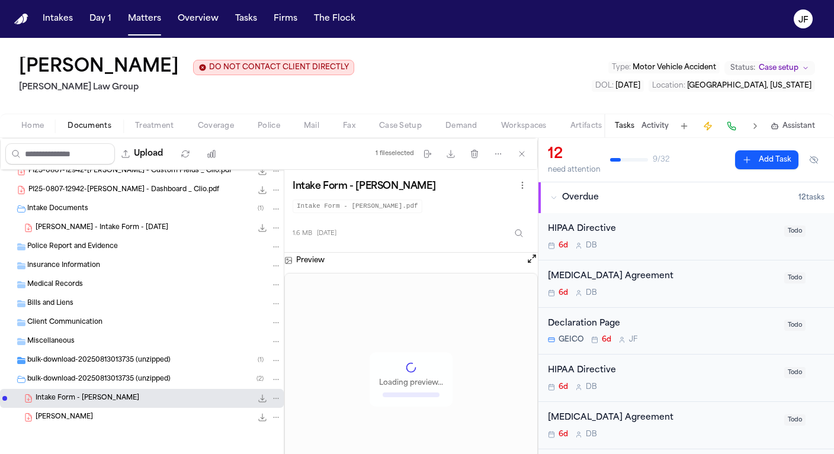
scroll to position [0, 0]
click at [346, 88] on div "Jennifer Gaydos DO NOT CONTACT CLIENT DIRECTLY DO NOT CONTACT Morgan Law Group …" at bounding box center [417, 76] width 834 height 76
click at [273, 130] on span "Police" at bounding box center [269, 125] width 23 height 9
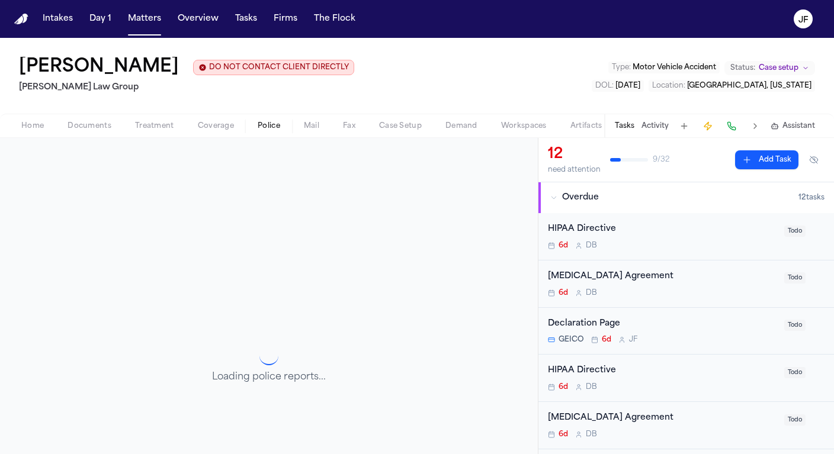
click at [235, 131] on button "Coverage" at bounding box center [216, 126] width 60 height 14
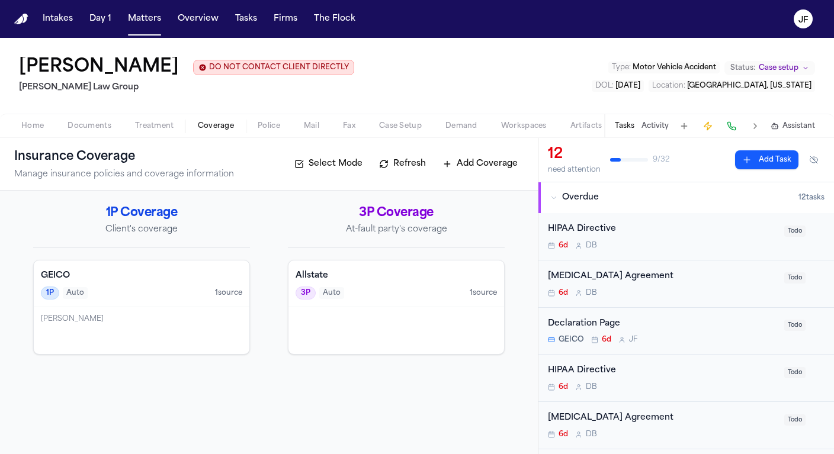
click at [220, 287] on div "GEICO 1P Auto 1 source" at bounding box center [142, 284] width 216 height 47
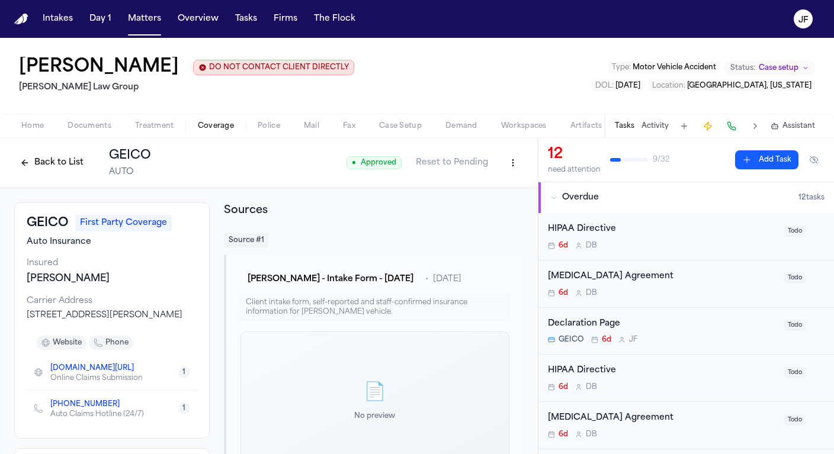
click at [44, 151] on div "Back to List GEICO AUTO" at bounding box center [82, 163] width 137 height 31
click at [48, 161] on button "Back to List" at bounding box center [51, 162] width 75 height 19
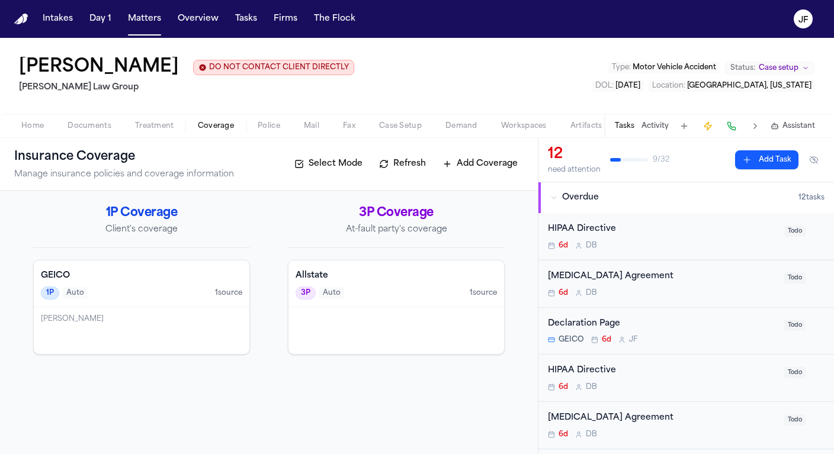
click at [449, 4] on nav "Intakes Day 1 Matters Overview Tasks Firms The Flock JF" at bounding box center [417, 19] width 834 height 38
click at [254, 130] on button "Police" at bounding box center [269, 126] width 46 height 14
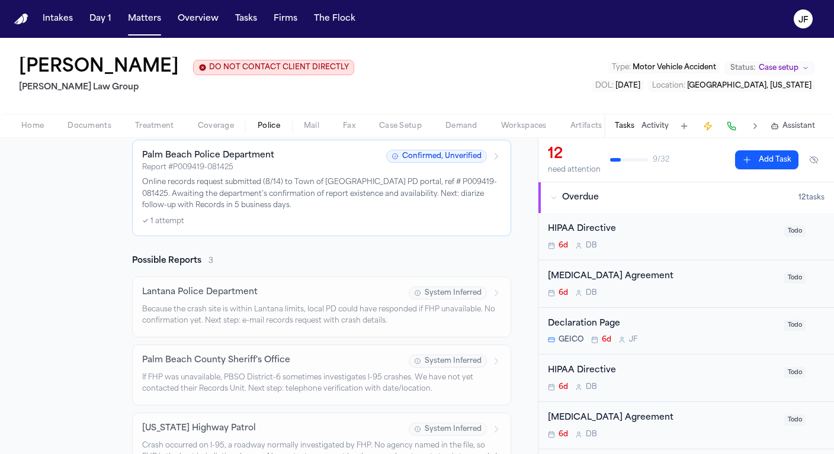
scroll to position [256, 0]
click at [511, 207] on div "Report Confirmed 1 Palm Beach Police Department Report # P009419-081425 Confirm…" at bounding box center [322, 300] width 398 height 367
click at [488, 190] on p "Online records request submitted (8/14) to Town of Palm Beach PD portal, ref # …" at bounding box center [321, 193] width 359 height 35
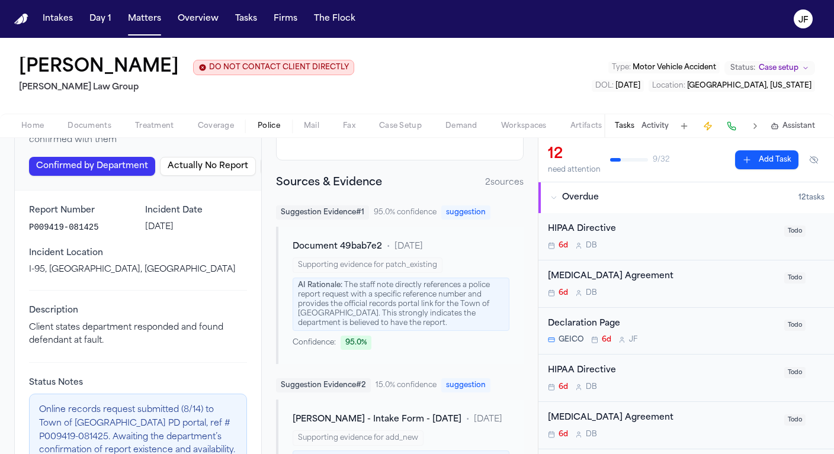
scroll to position [145, 0]
click at [628, 130] on button "Tasks" at bounding box center [625, 125] width 20 height 9
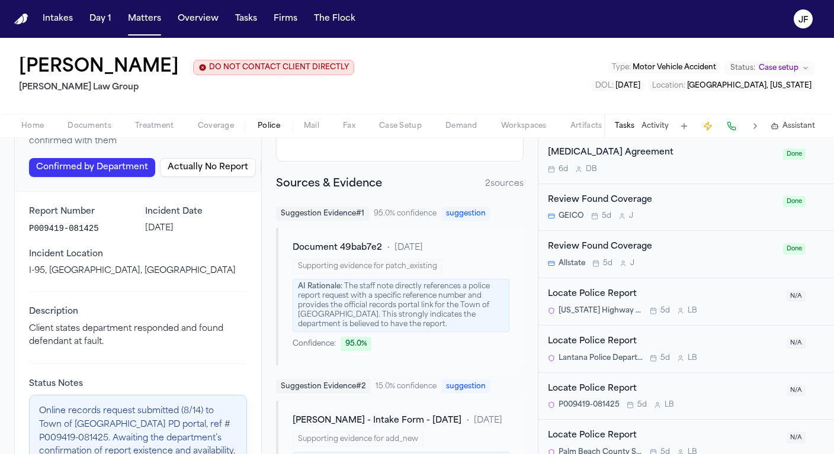
scroll to position [1350, 0]
click at [613, 430] on div "Locate Police Report" at bounding box center [664, 437] width 232 height 14
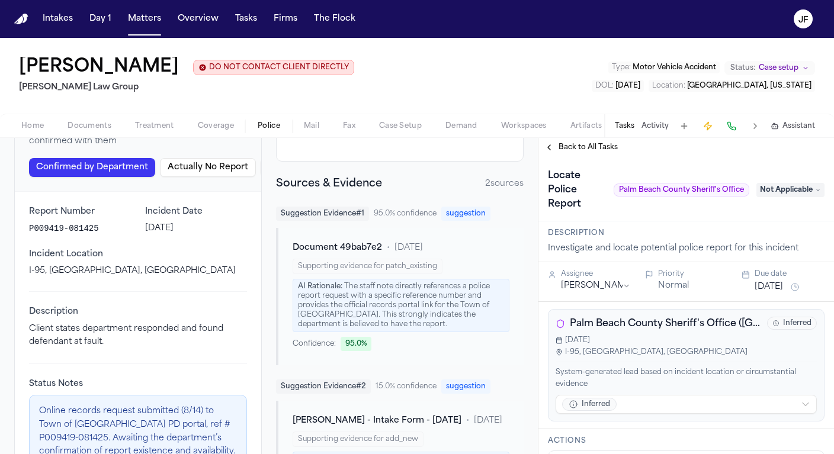
click at [573, 159] on div "Locate Police Report Palm Beach County Sheriff's Office Not Applicable" at bounding box center [687, 189] width 296 height 65
click at [579, 150] on span "Back to All Tasks" at bounding box center [588, 147] width 59 height 9
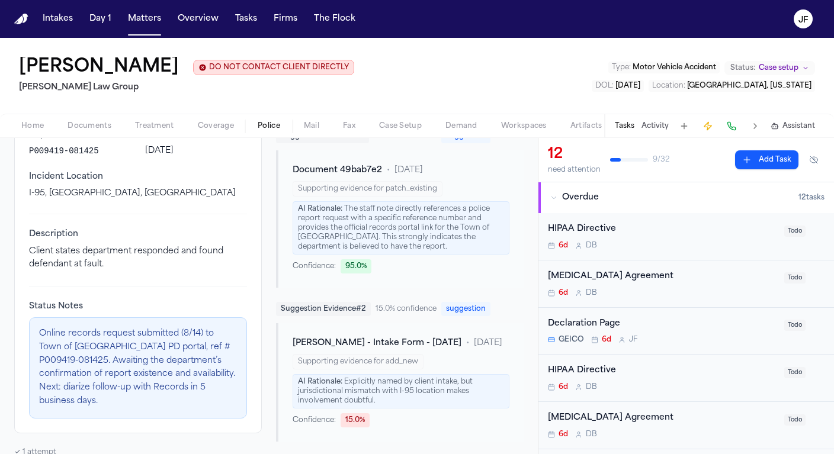
scroll to position [222, 0]
click at [658, 127] on button "Activity" at bounding box center [655, 125] width 27 height 9
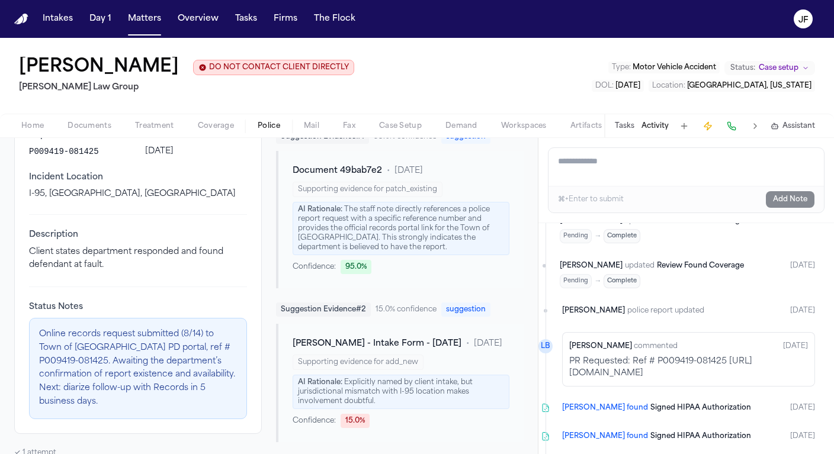
scroll to position [1052, 25]
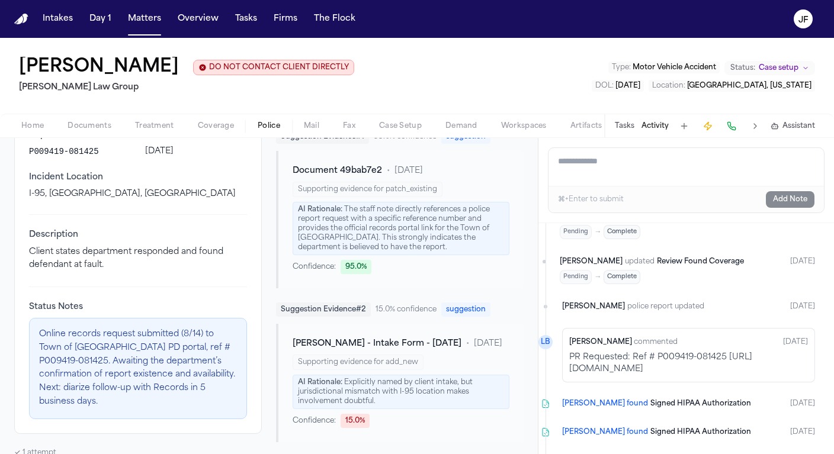
click at [666, 352] on p "PR Requested: Ref # P009419-081425 https://townofpalmbeach.govqa.us/WEBAPP/_rs/…" at bounding box center [688, 364] width 239 height 24
drag, startPoint x: 553, startPoint y: 334, endPoint x: 795, endPoint y: 338, distance: 242.4
click at [795, 338] on div "Lina Becerra commented 6d ago PR Requested: Ref # P009419-081425 https://townof…" at bounding box center [688, 355] width 253 height 55
copy p "https://townofpalmbeach.govqa.us/WEBAPP/_rs/(S(u4lfvwzjsqdcoft2rbucwnlj))/Reque…"
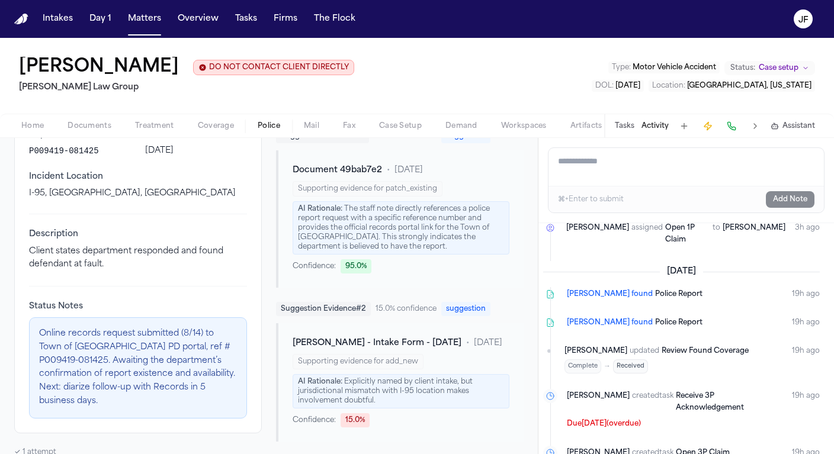
scroll to position [222, 0]
click at [89, 128] on span "Documents" at bounding box center [90, 125] width 44 height 9
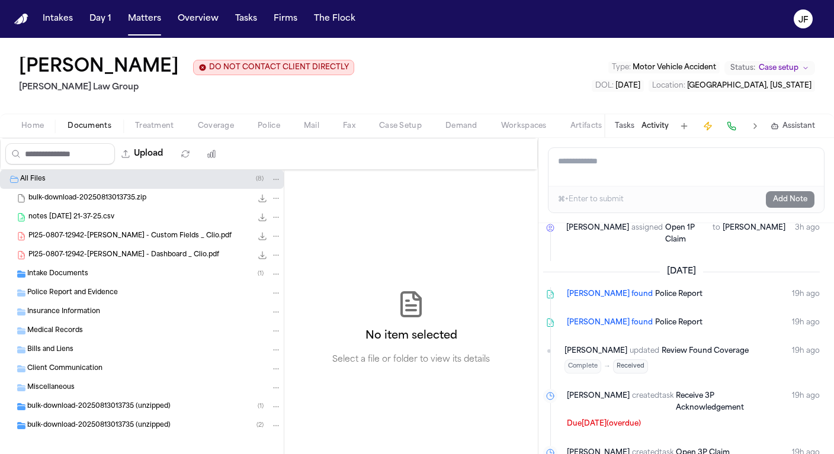
click at [121, 296] on div "Police Report and Evidence" at bounding box center [154, 293] width 254 height 11
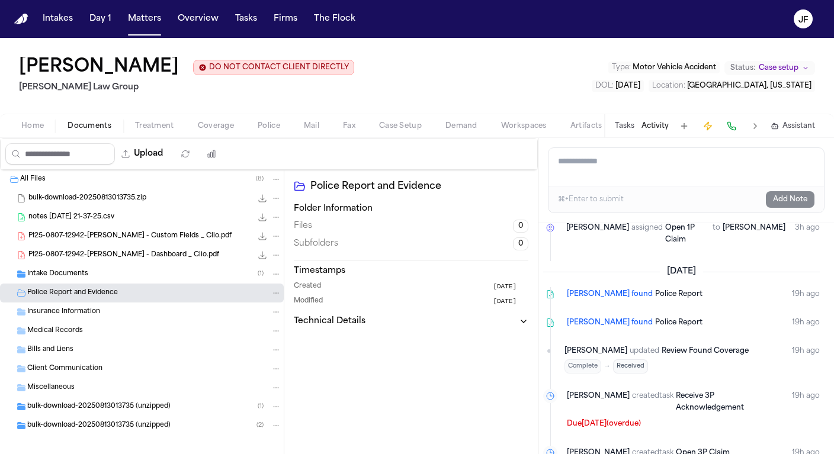
click at [121, 283] on div "Intake Documents ( 1 )" at bounding box center [142, 274] width 284 height 19
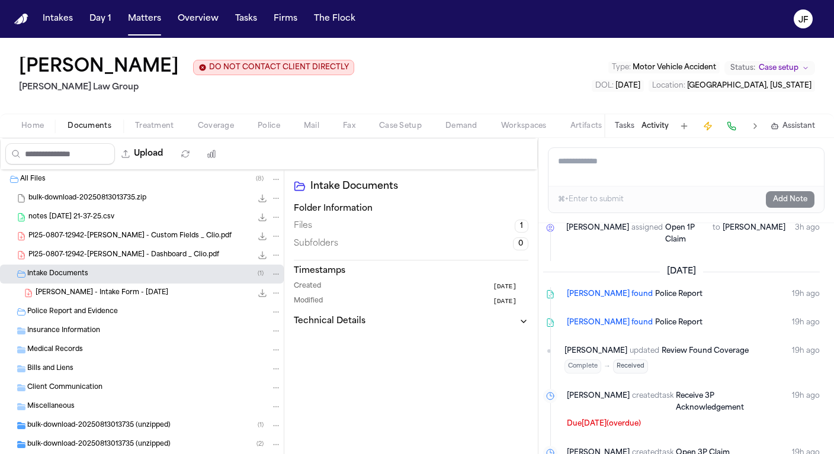
click at [117, 238] on span "PI25-0807-12942-Jennifer Gaydos - Custom Fields _ Clio.pdf" at bounding box center [129, 237] width 203 height 10
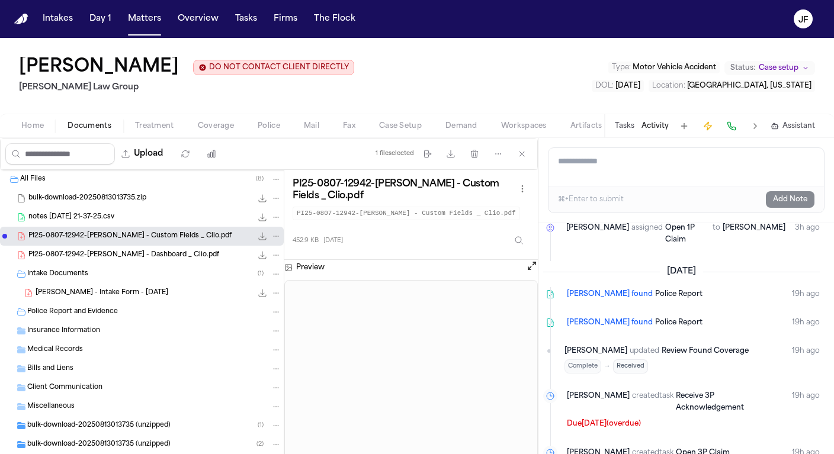
click at [201, 255] on span "PI25-0807-12942-Jennifer Gaydos - Dashboard _ Clio.pdf" at bounding box center [123, 256] width 191 height 10
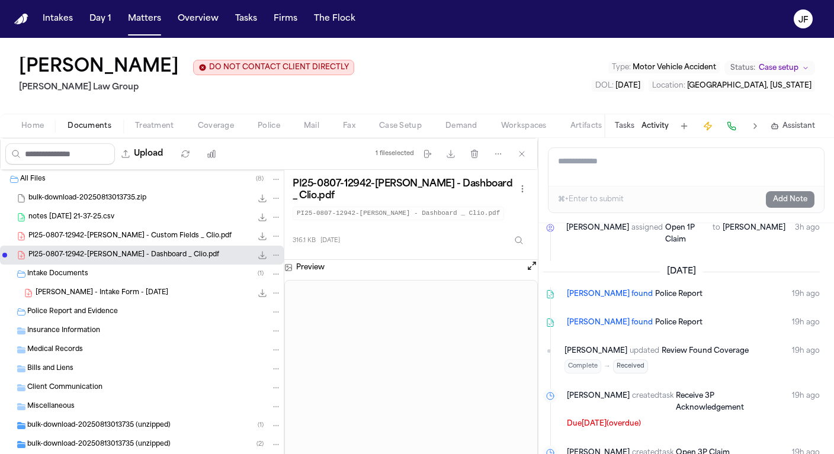
click at [45, 312] on span "Police Report and Evidence" at bounding box center [72, 313] width 91 height 10
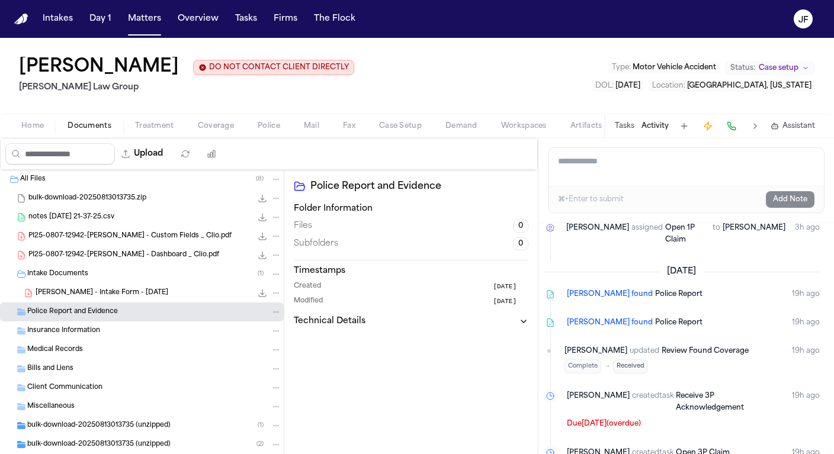
click at [55, 337] on span "Insurance Information" at bounding box center [63, 331] width 73 height 10
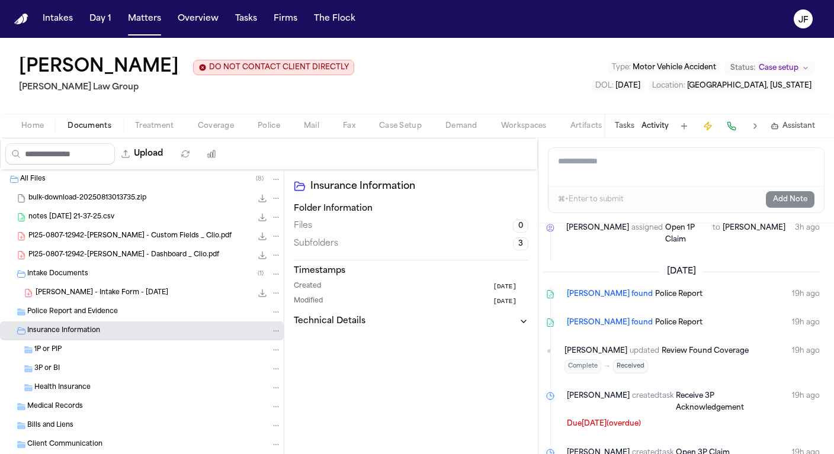
click at [55, 337] on span "Insurance Information" at bounding box center [63, 331] width 73 height 10
click at [59, 317] on span "Police Report and Evidence" at bounding box center [72, 313] width 91 height 10
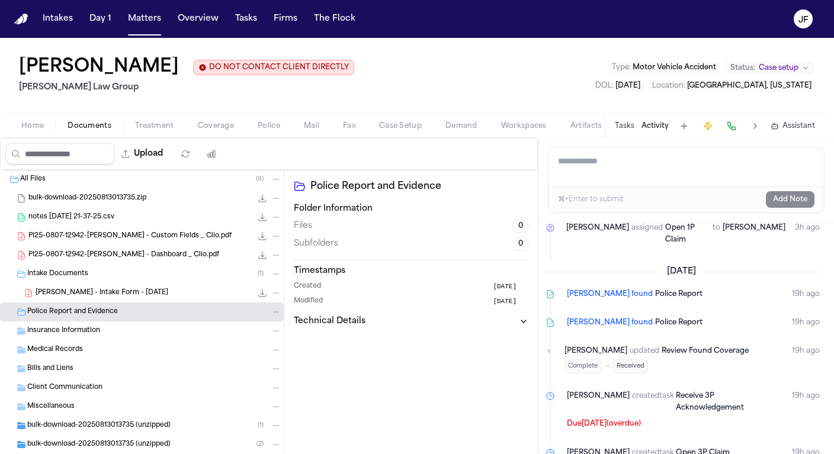
click at [60, 318] on span "Police Report and Evidence" at bounding box center [72, 313] width 91 height 10
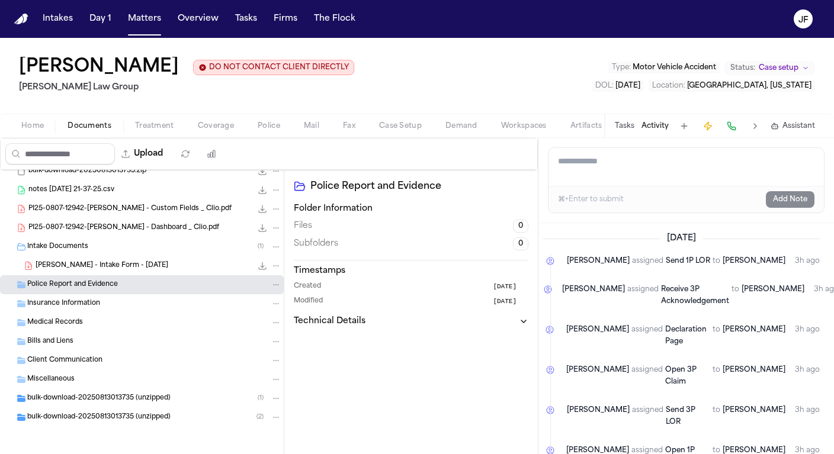
click at [96, 257] on div "J. Gaydos - Intake Form - 8.7.25 1.6 MB • PDF" at bounding box center [142, 266] width 284 height 19
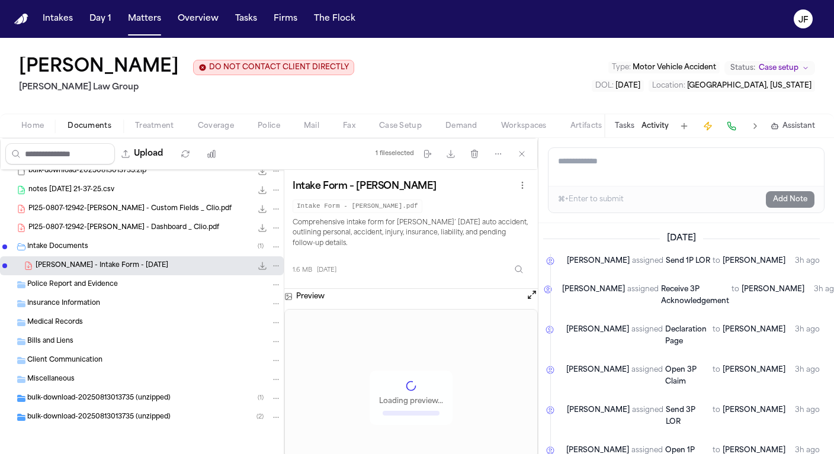
click at [101, 250] on div "Intake Documents ( 1 )" at bounding box center [154, 247] width 254 height 11
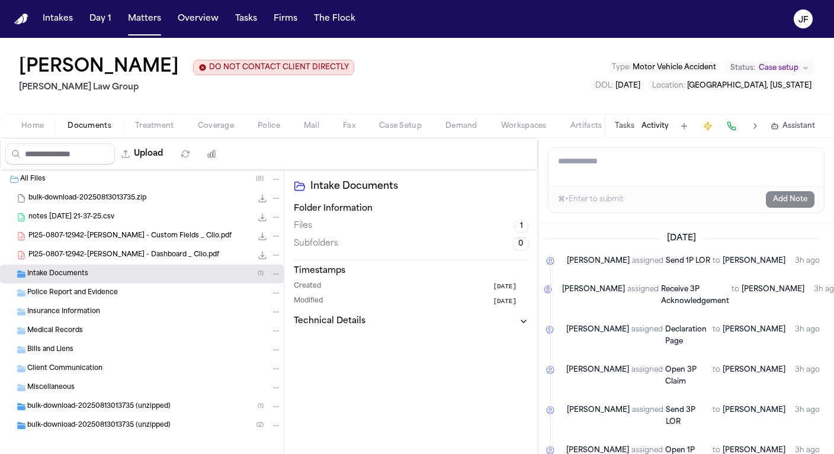
click at [626, 131] on button "Tasks" at bounding box center [625, 125] width 20 height 9
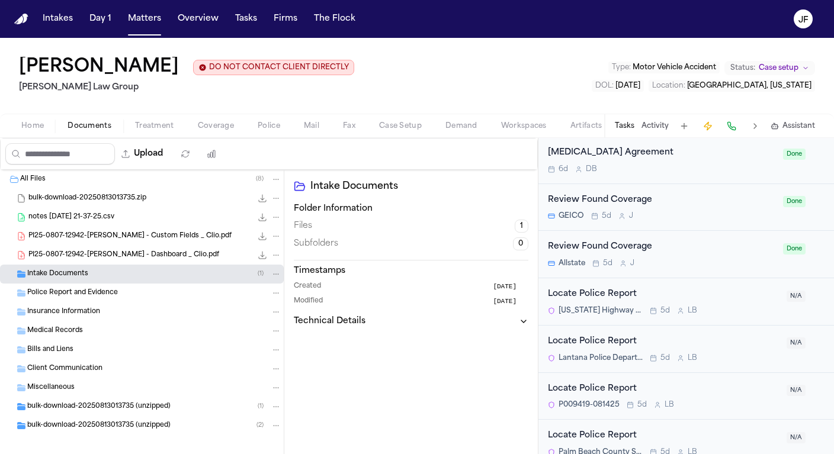
scroll to position [1350, 0]
click at [618, 336] on div "Locate Police Report" at bounding box center [664, 343] width 232 height 14
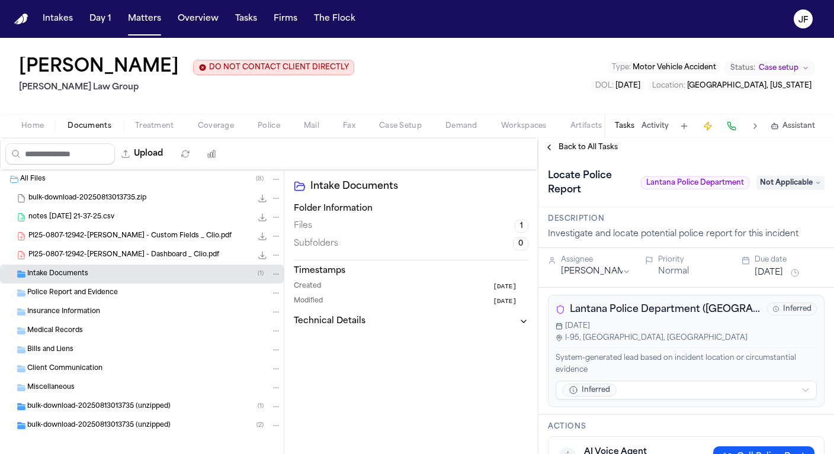
click at [799, 185] on span "Not Applicable" at bounding box center [791, 183] width 68 height 14
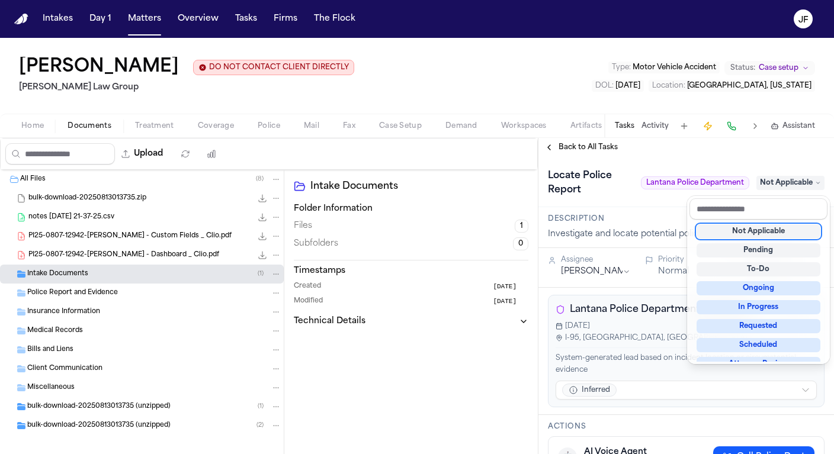
click at [799, 185] on span "Not Applicable" at bounding box center [791, 183] width 68 height 14
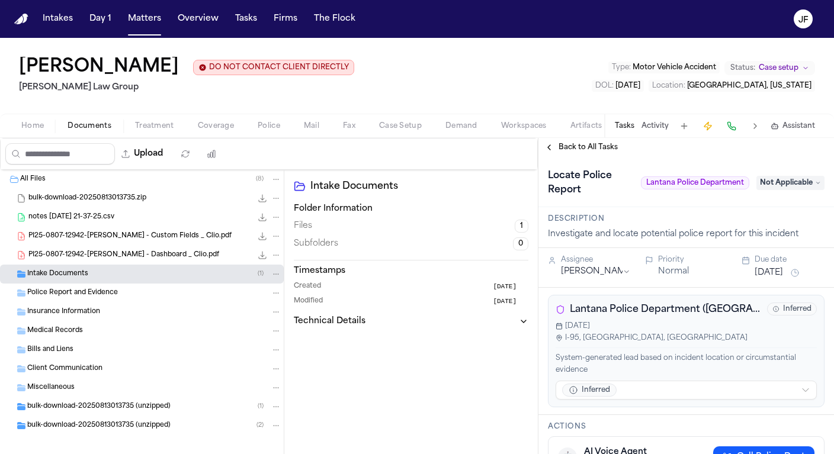
click at [668, 322] on div "Lantana Police Department (FL) Inferred Mar 1, 2025 I-95, Lantana, FL System-ge…" at bounding box center [686, 351] width 277 height 113
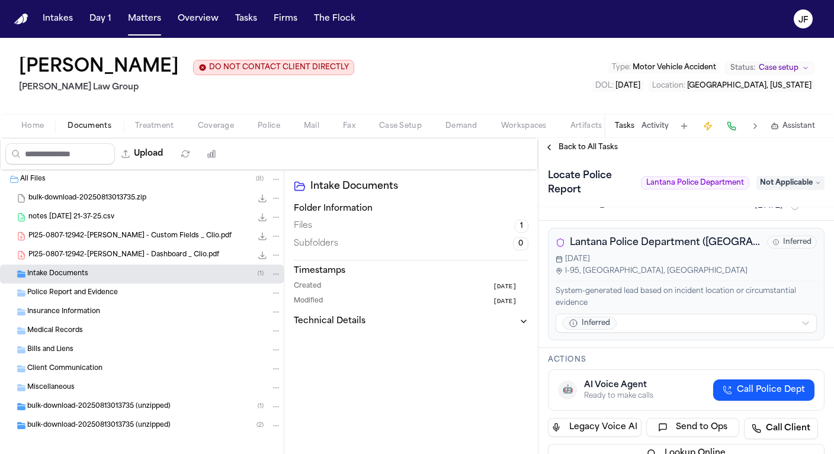
scroll to position [85, 0]
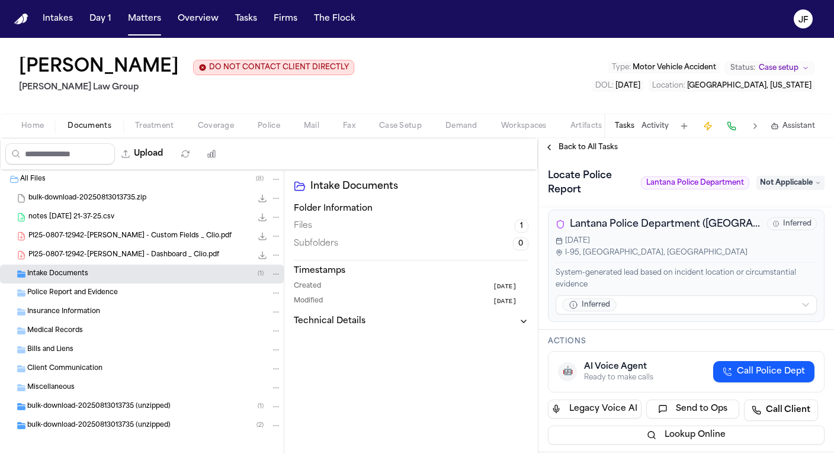
click at [580, 152] on span "Back to All Tasks" at bounding box center [588, 147] width 59 height 9
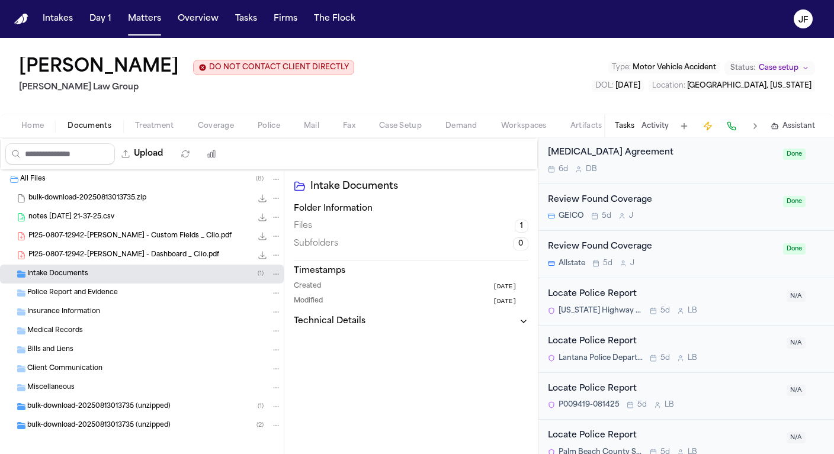
scroll to position [1350, 0]
click at [616, 289] on div "Locate Police Report" at bounding box center [664, 296] width 232 height 14
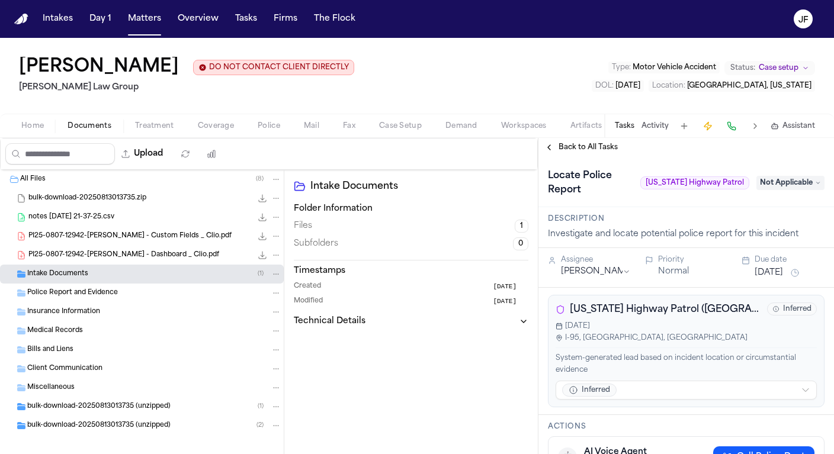
click at [789, 182] on span "Not Applicable" at bounding box center [791, 183] width 68 height 14
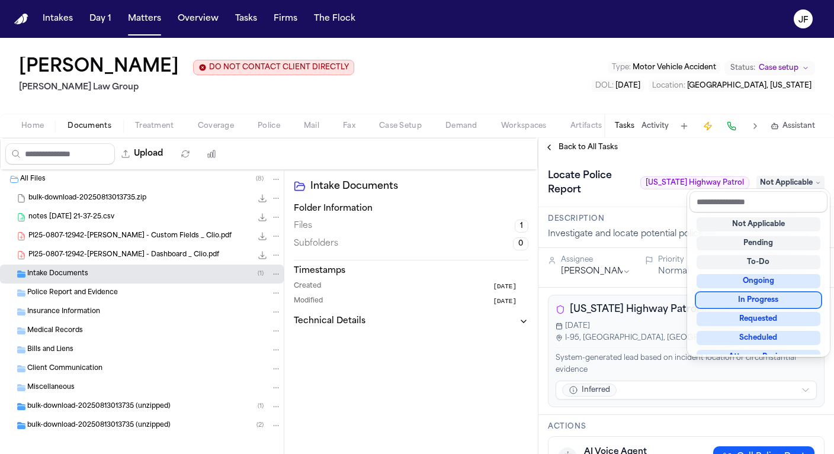
click at [744, 297] on div "In Progress" at bounding box center [759, 300] width 124 height 14
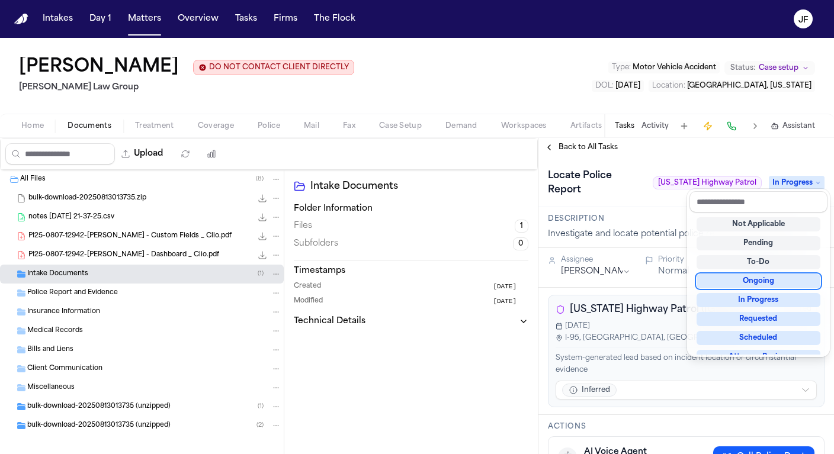
click at [735, 283] on div "Ongoing" at bounding box center [759, 281] width 124 height 14
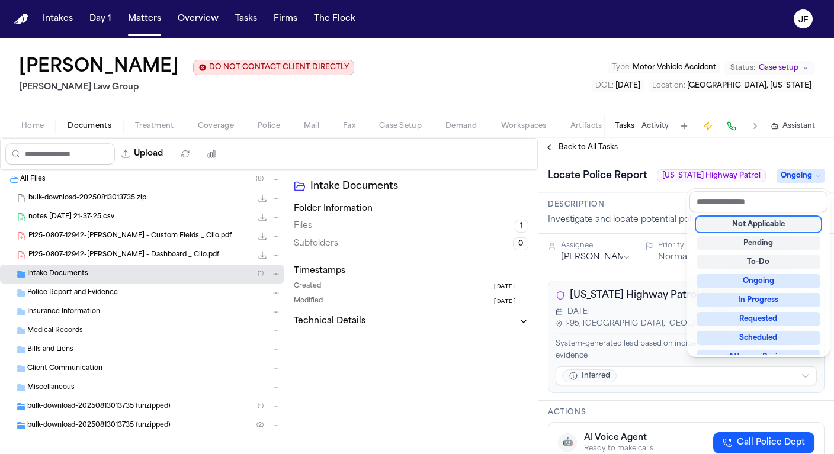
click at [760, 166] on div "Locate Police Report Florida Highway Patrol Ongoing" at bounding box center [687, 175] width 296 height 36
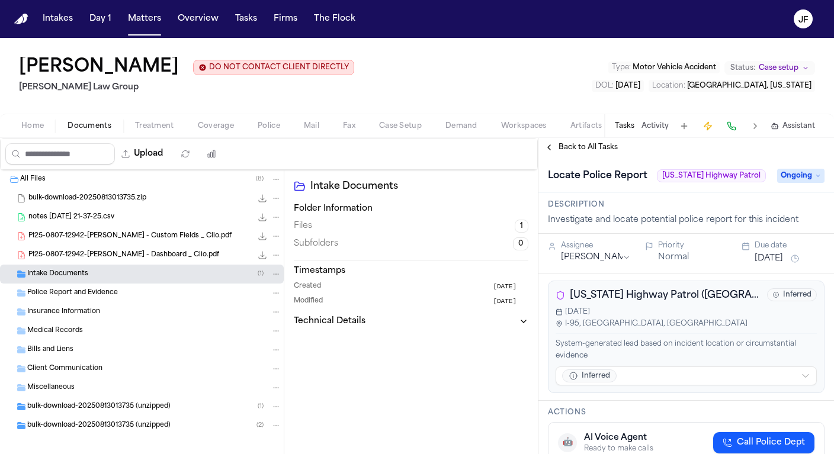
click at [573, 144] on span "Back to All Tasks" at bounding box center [588, 147] width 59 height 9
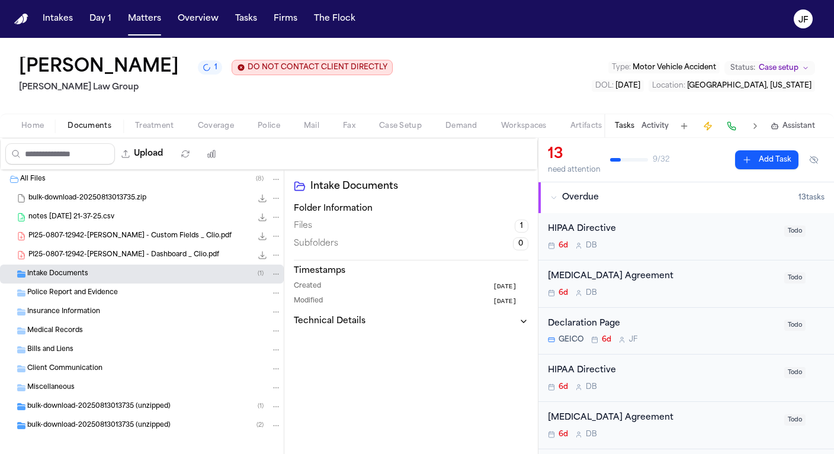
click at [443, 81] on div "Jennifer Gaydos 1 DO NOT CONTACT CLIENT DIRECTLY DO NOT CONTACT Morgan Law Grou…" at bounding box center [417, 76] width 834 height 76
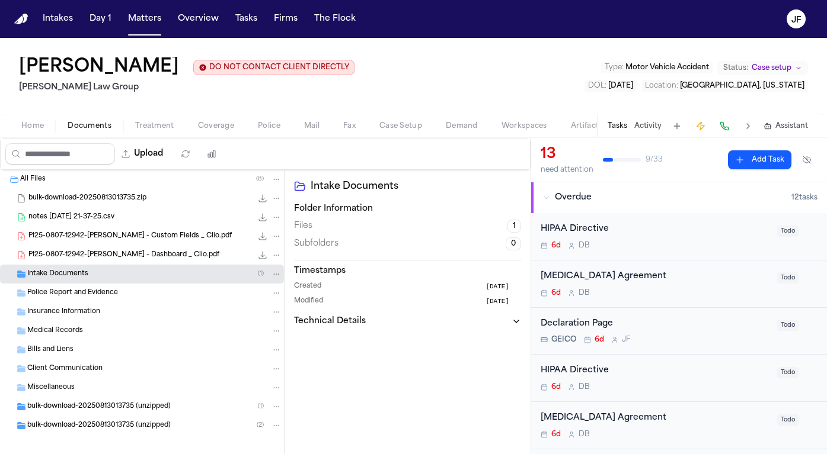
click at [153, 240] on span "PI25-0807-12942-[PERSON_NAME] - Custom Fields _ Clio.pdf" at bounding box center [129, 237] width 203 height 10
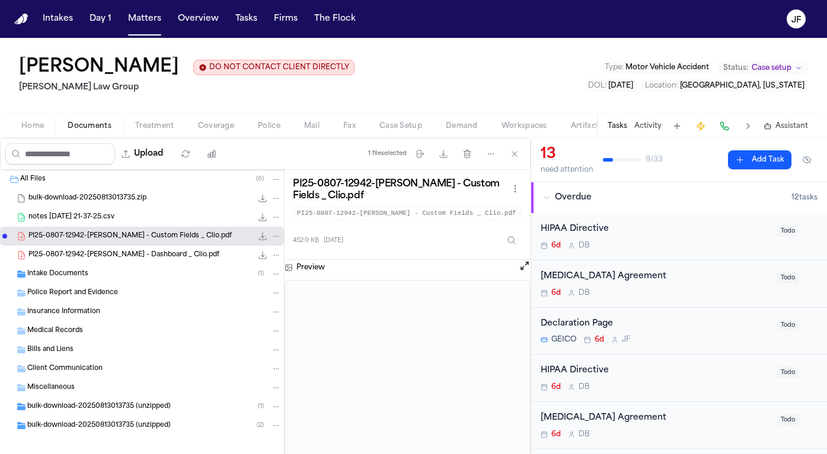
click at [523, 272] on button "Open preview" at bounding box center [524, 266] width 12 height 12
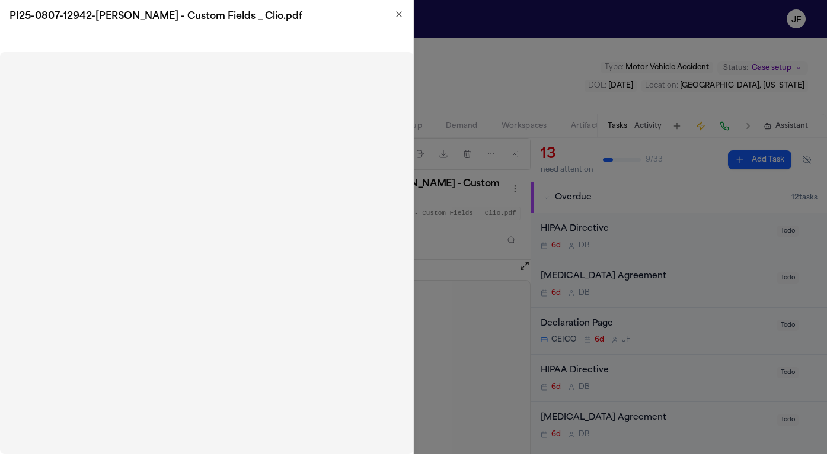
click at [404, 12] on div "PI25-0807-12942-[PERSON_NAME] - Custom Fields _ Clio.pdf" at bounding box center [206, 16] width 413 height 33
click at [394, 14] on icon "button" at bounding box center [398, 13] width 9 height 9
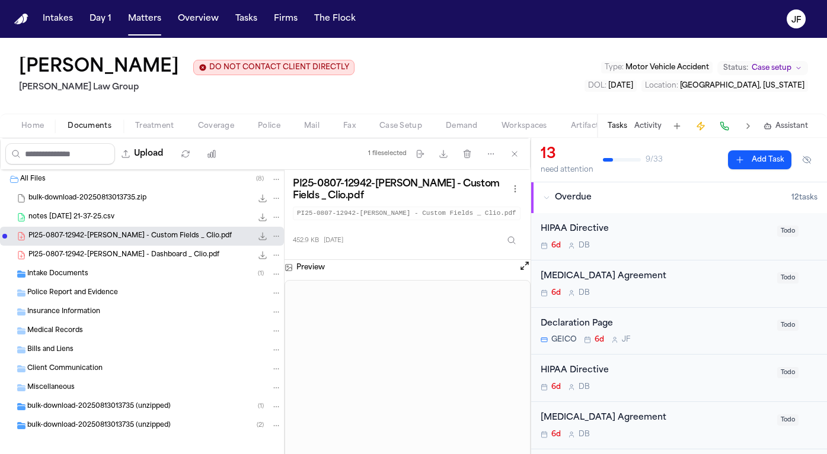
click at [220, 131] on span "Coverage" at bounding box center [216, 125] width 36 height 9
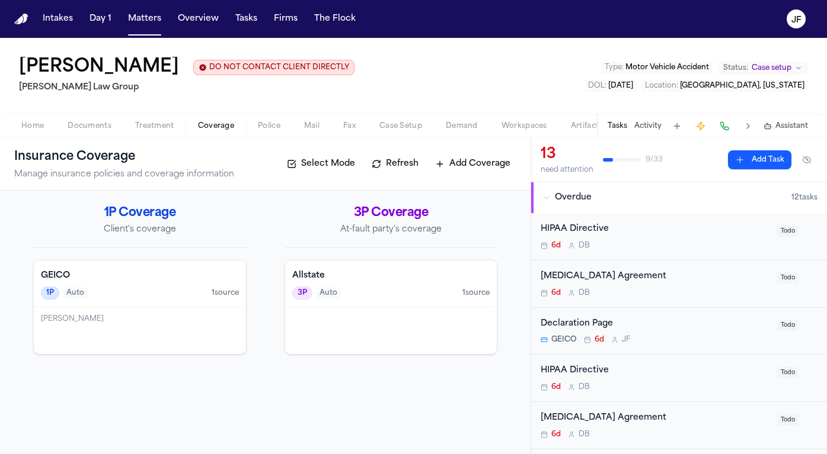
click at [149, 306] on div "GEICO 1P Auto 1 source" at bounding box center [140, 284] width 212 height 47
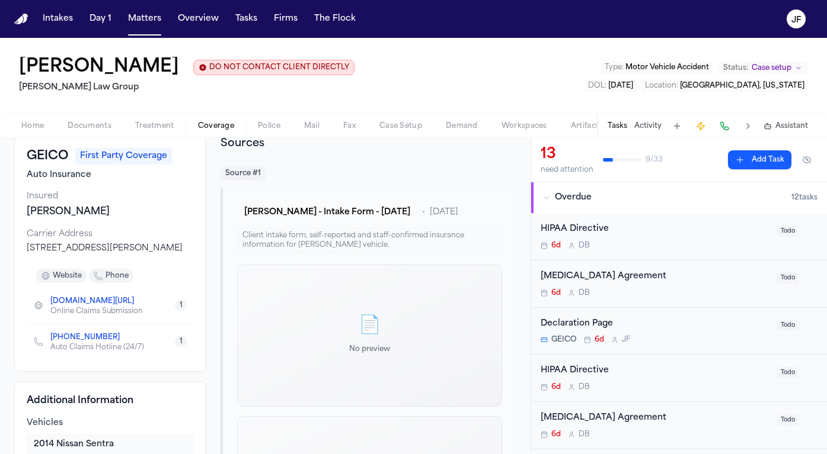
scroll to position [75, 0]
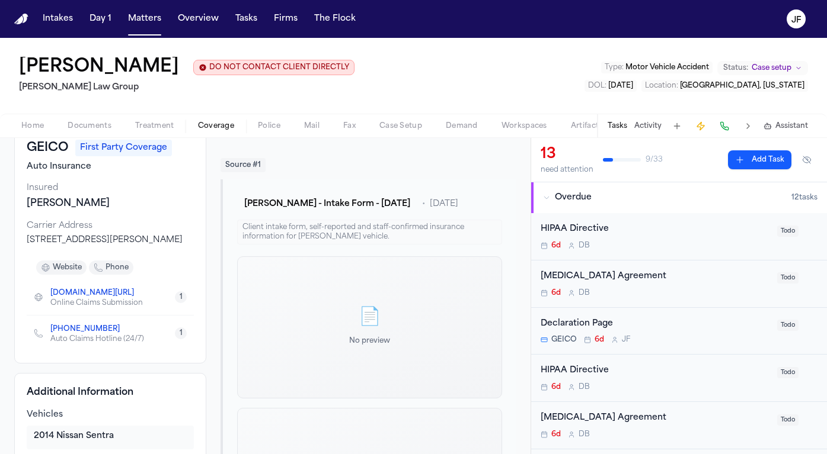
click at [83, 344] on div "Auto Claims Hotline (24/7)" at bounding box center [97, 339] width 94 height 9
click at [96, 334] on link "[PHONE_NUMBER]" at bounding box center [84, 329] width 69 height 9
click at [319, 298] on div "📄 No preview" at bounding box center [369, 328] width 265 height 142
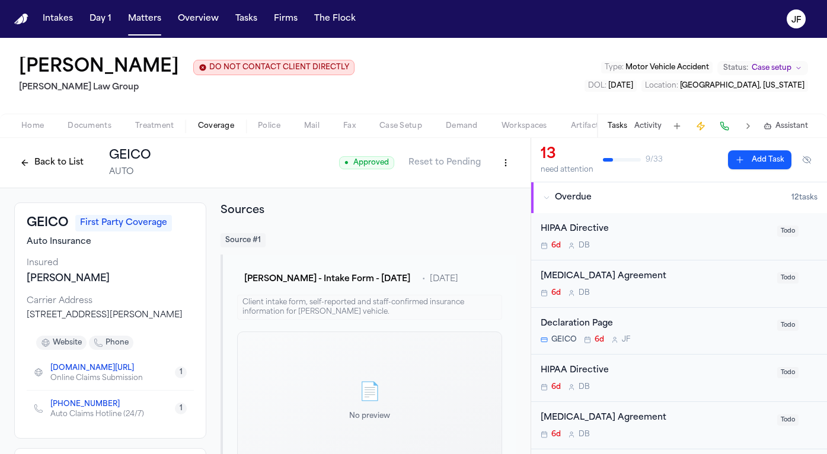
scroll to position [0, 0]
click at [28, 172] on button "Back to List" at bounding box center [51, 162] width 75 height 19
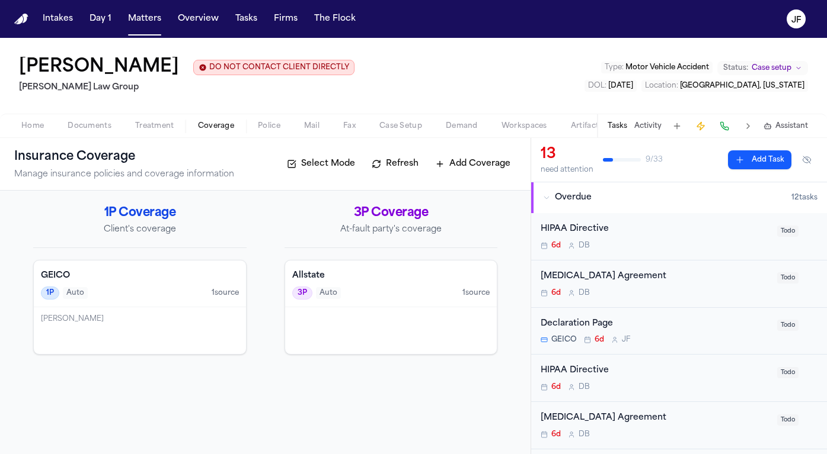
click at [393, 304] on div "Allstate 3P Auto 1 source" at bounding box center [391, 284] width 212 height 47
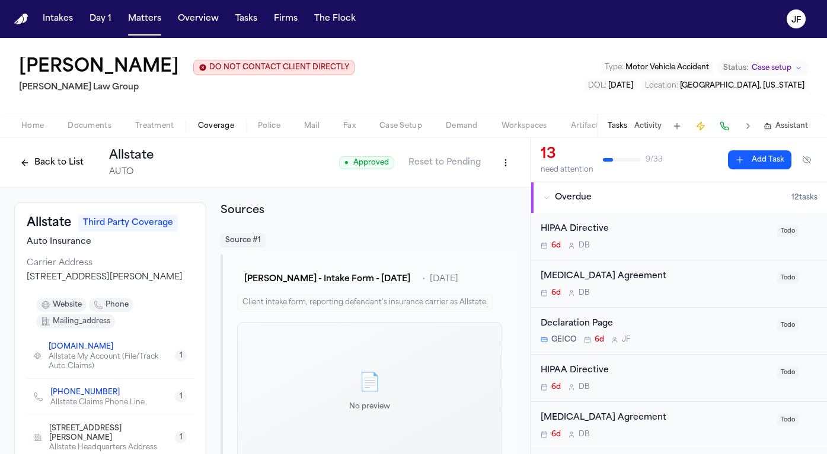
click at [47, 166] on button "Back to List" at bounding box center [51, 162] width 75 height 19
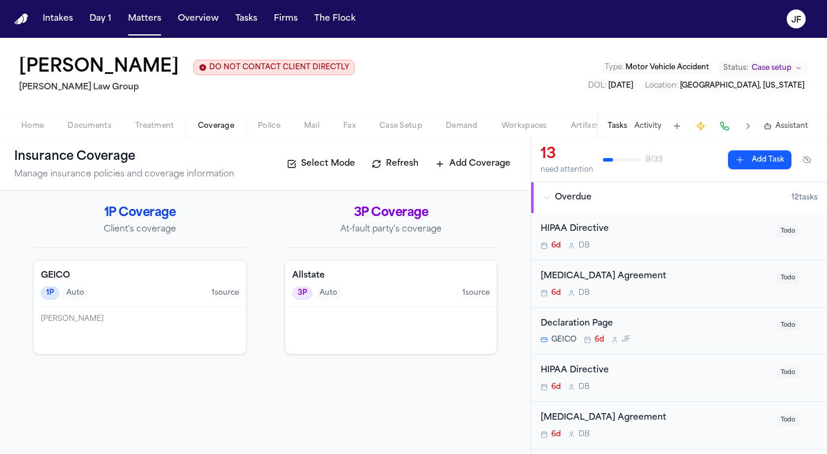
click at [113, 123] on button "Documents" at bounding box center [90, 126] width 68 height 14
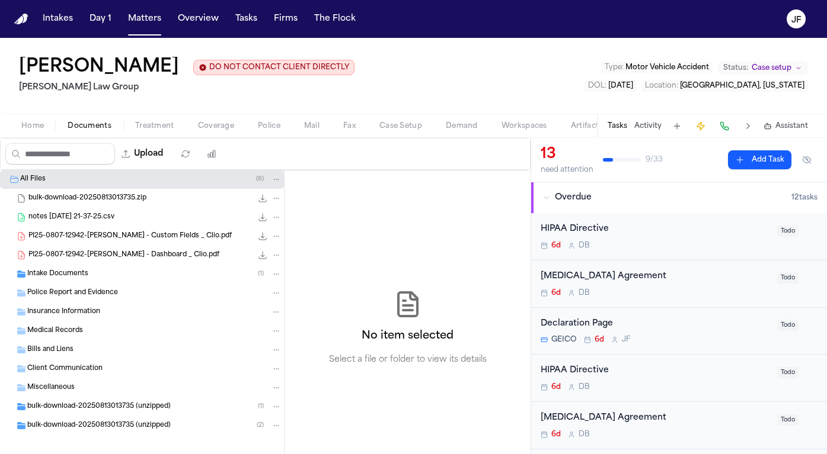
click at [74, 283] on div "Intake Documents ( 1 )" at bounding box center [142, 274] width 284 height 19
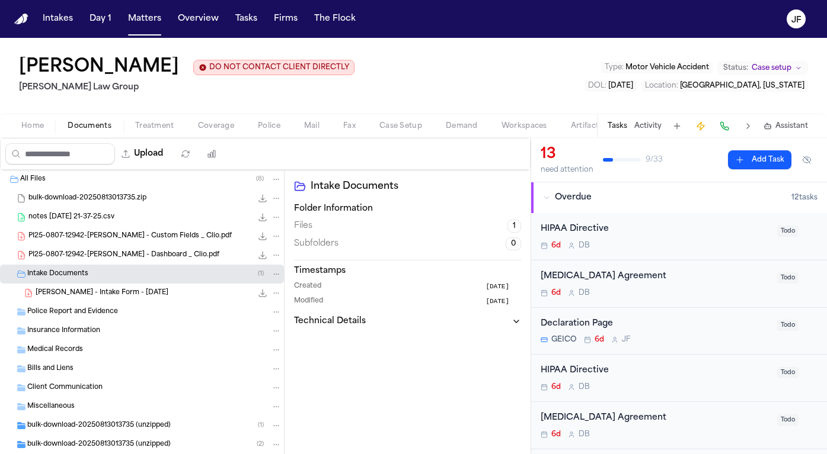
click at [79, 301] on div "[PERSON_NAME] - Intake Form - [DATE] 1.6 MB • PDF" at bounding box center [142, 293] width 284 height 19
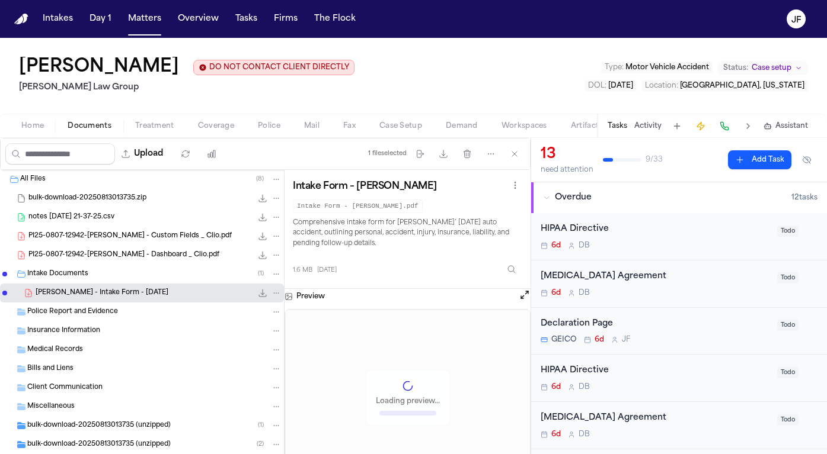
click at [253, 300] on div "[PERSON_NAME] - Intake Form - [DATE] 1.6 MB • PDF" at bounding box center [142, 293] width 284 height 19
click at [258, 294] on icon "File: J. Gaydos - Intake Form - 8.7.25" at bounding box center [262, 293] width 9 height 9
click at [210, 122] on span "Coverage" at bounding box center [216, 125] width 36 height 9
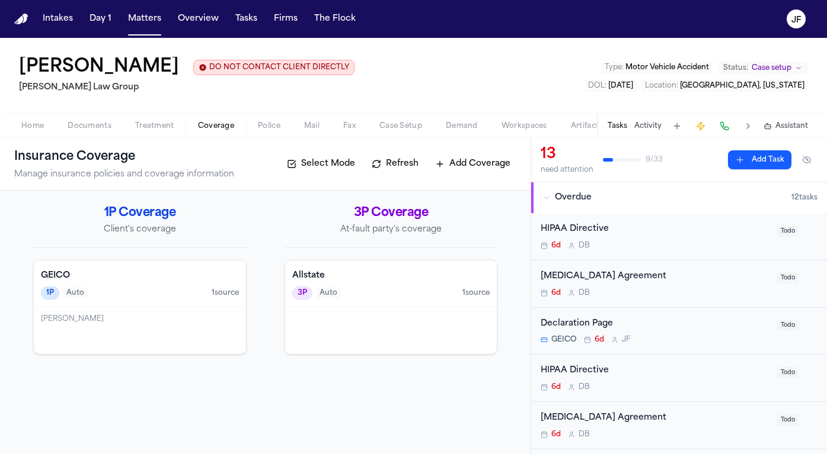
click at [220, 315] on div "[PERSON_NAME]" at bounding box center [140, 331] width 212 height 47
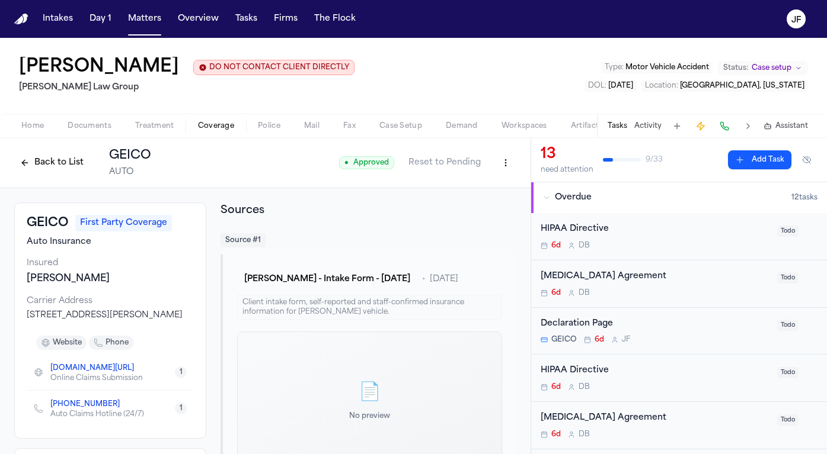
click at [53, 163] on button "Back to List" at bounding box center [51, 162] width 75 height 19
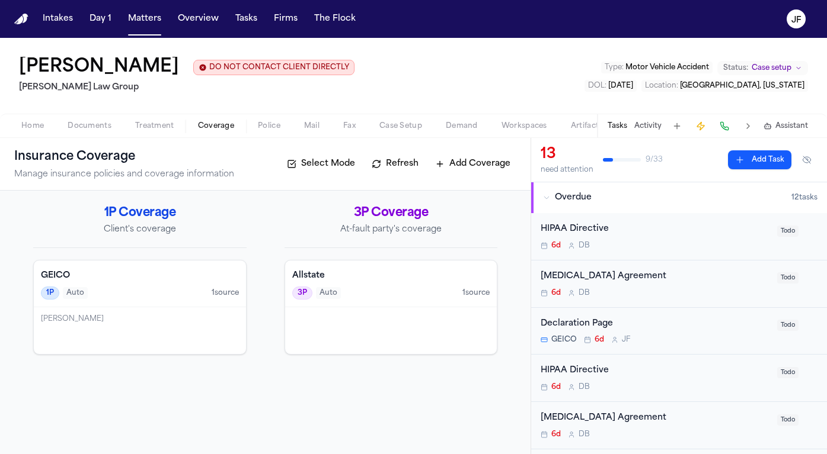
click at [37, 126] on span "Home" at bounding box center [32, 125] width 23 height 9
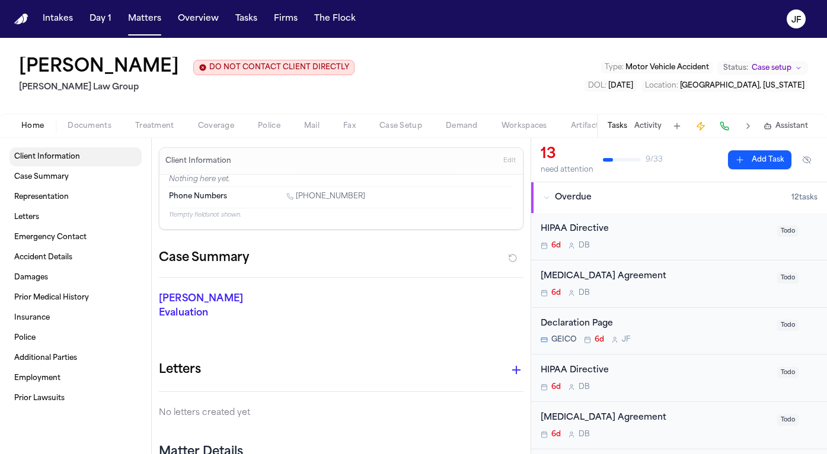
click at [60, 158] on span "Client Information" at bounding box center [47, 156] width 66 height 9
click at [211, 129] on span "Coverage" at bounding box center [216, 125] width 36 height 9
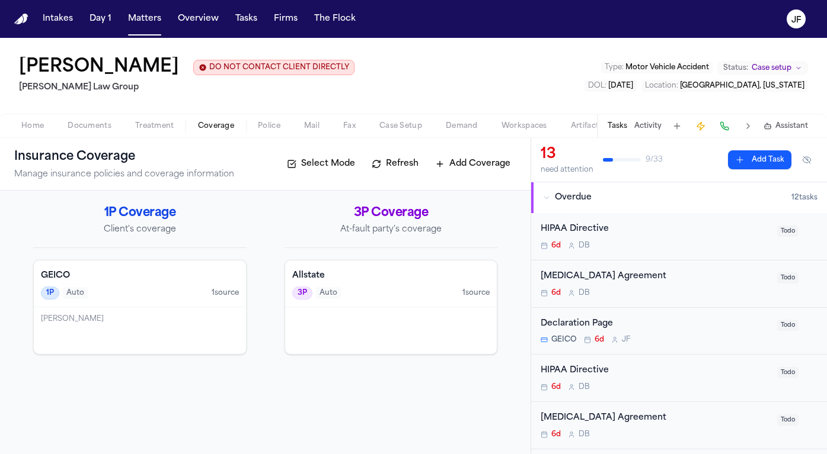
click at [193, 332] on div "[PERSON_NAME]" at bounding box center [140, 331] width 212 height 47
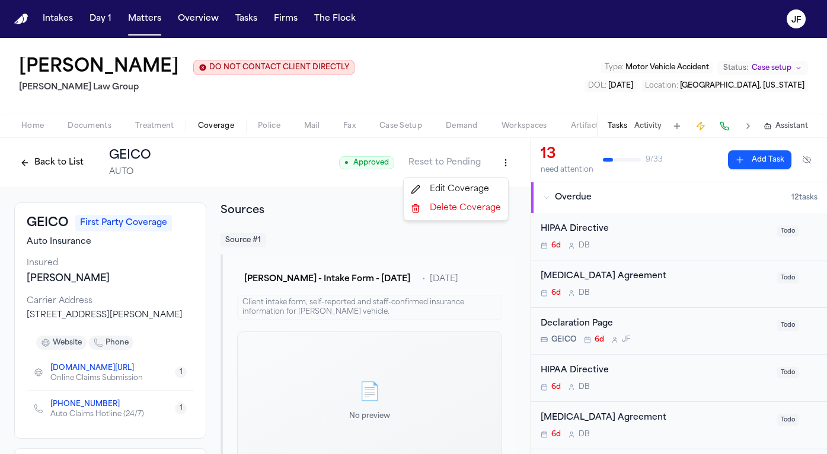
click at [494, 162] on html "Intakes Day 1 Matters Overview Tasks Firms The [PERSON_NAME] [PERSON_NAME] DO N…" at bounding box center [413, 227] width 827 height 454
click at [480, 181] on div "Edit Coverage" at bounding box center [456, 189] width 100 height 19
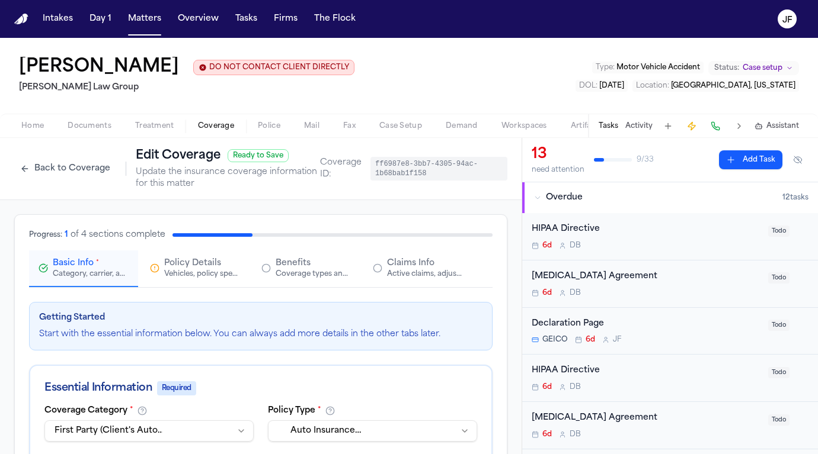
click at [399, 272] on div "Active claims, adjusters, and subrogation details" at bounding box center [425, 274] width 76 height 9
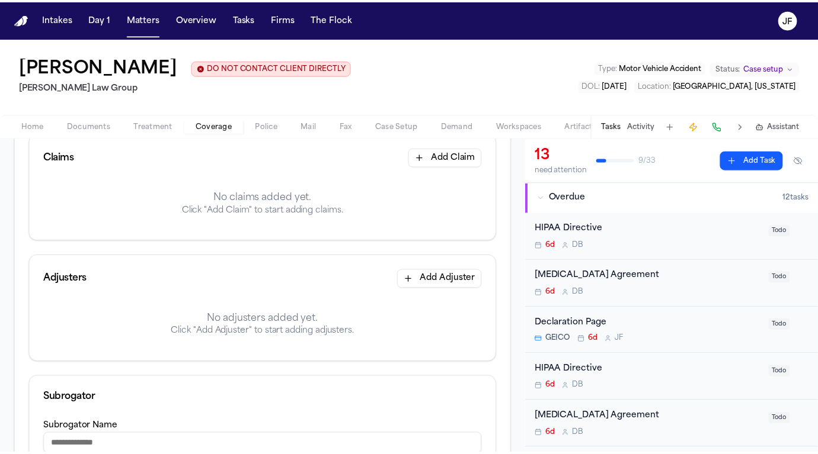
scroll to position [223, 0]
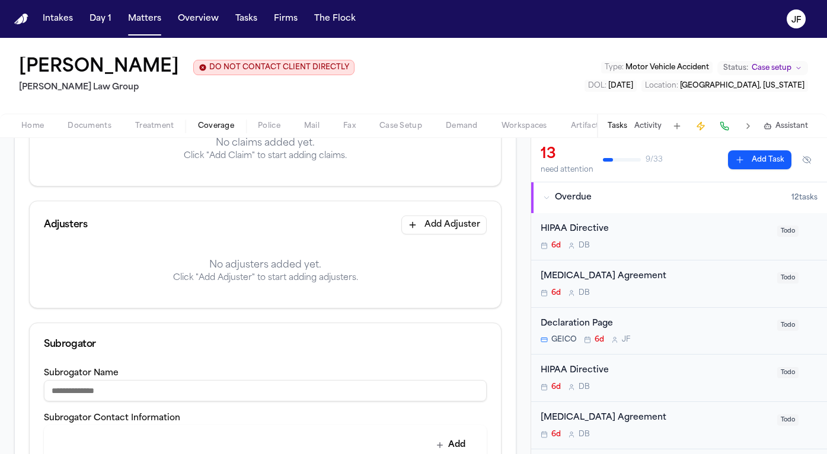
click at [431, 236] on div "Adjusters Add Adjuster" at bounding box center [265, 224] width 471 height 47
click at [436, 233] on button "Add Adjuster" at bounding box center [443, 225] width 85 height 19
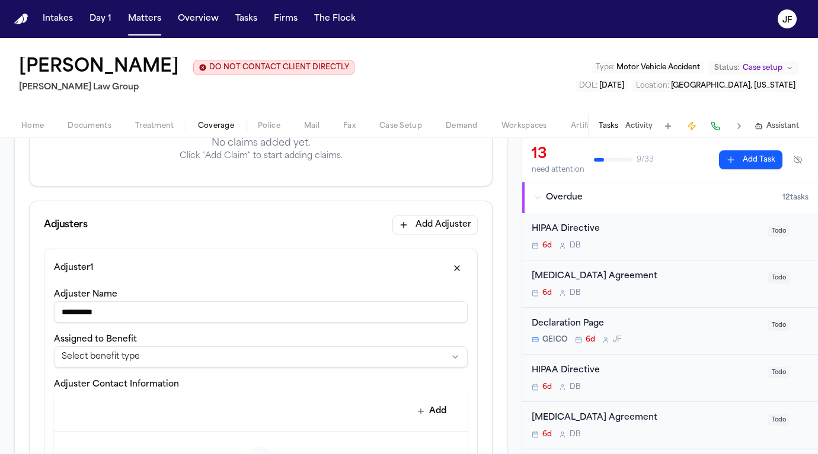
type input "**********"
click at [233, 363] on html "**********" at bounding box center [409, 227] width 818 height 454
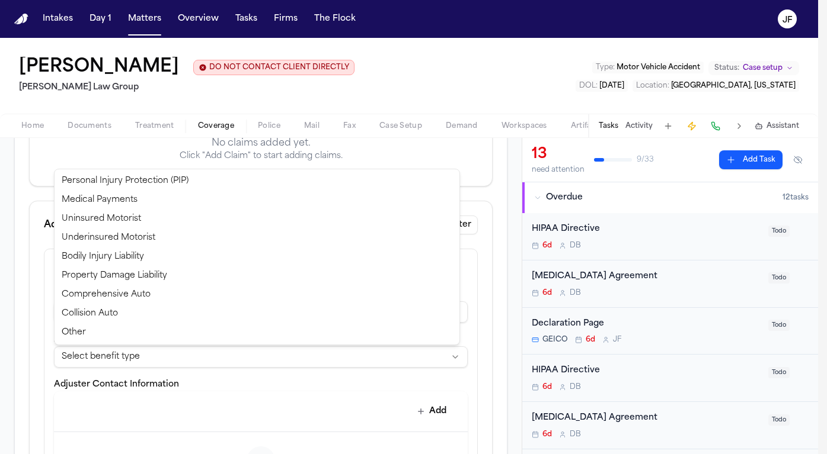
select select "**********"
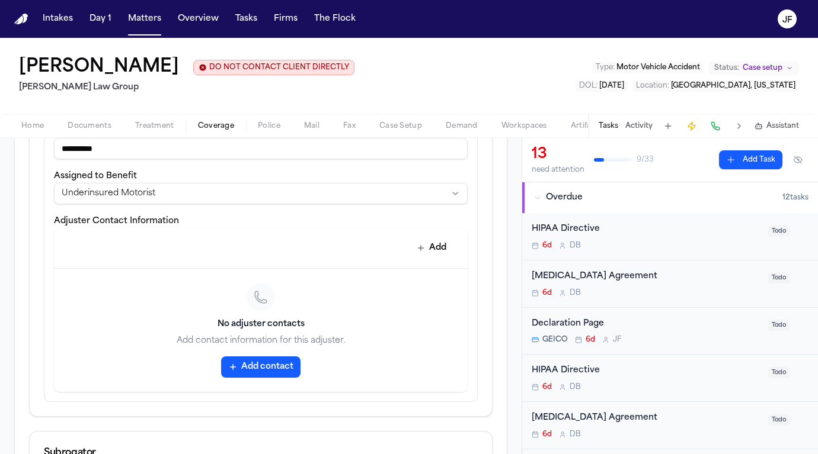
scroll to position [398, 0]
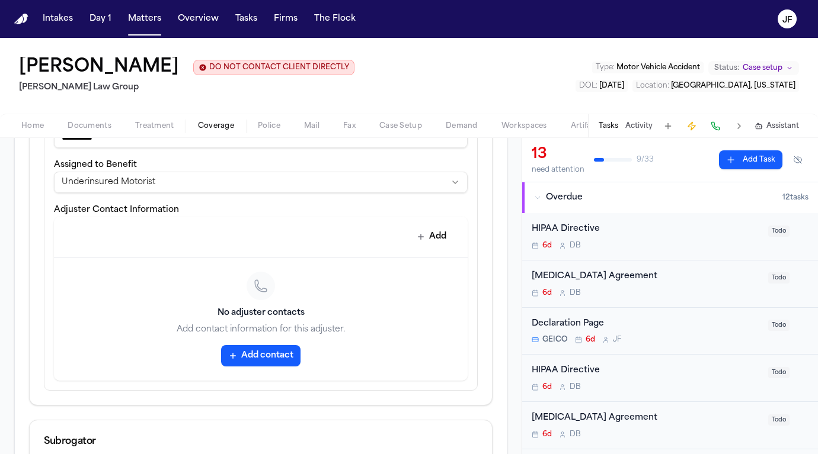
click at [246, 356] on button "Add contact" at bounding box center [260, 355] width 79 height 21
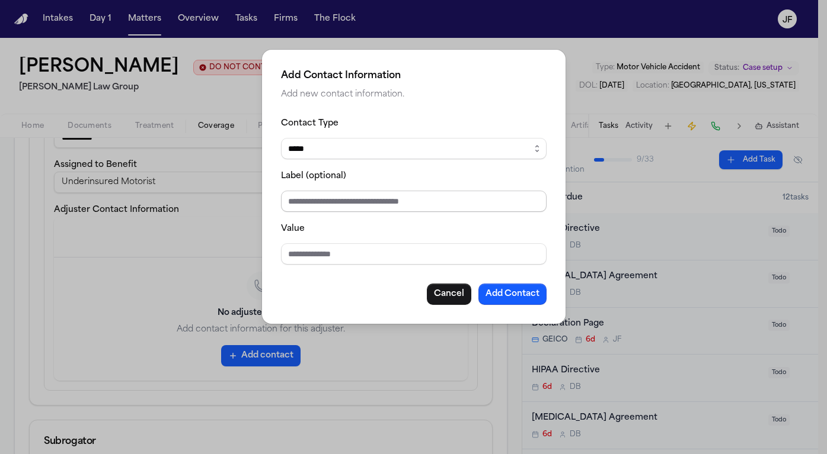
click at [375, 194] on input "Label (optional)" at bounding box center [413, 201] width 265 height 21
click at [358, 259] on input "Value" at bounding box center [413, 254] width 265 height 21
click at [389, 119] on div "Contact Type ***** ***** ******* *** *****" at bounding box center [413, 137] width 265 height 43
select select "***"
click at [332, 254] on input "Value" at bounding box center [413, 254] width 265 height 21
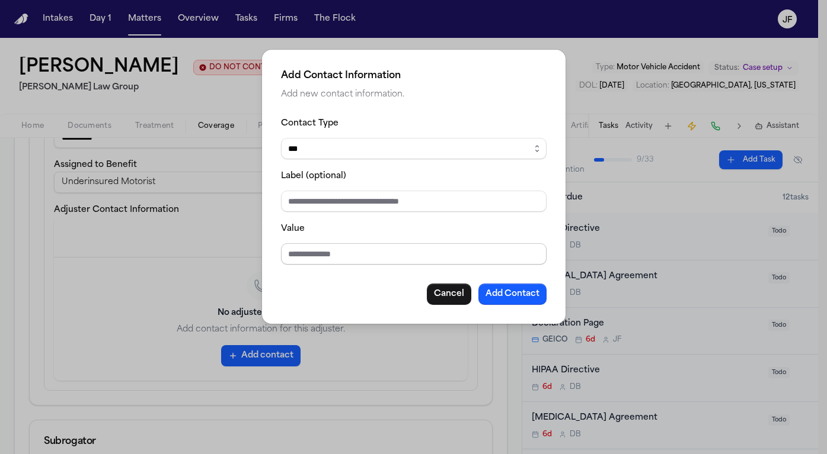
paste input "**********"
type input "**********"
click at [382, 194] on input "Label (optional)" at bounding box center [413, 201] width 265 height 21
type input "*"
type input "**********"
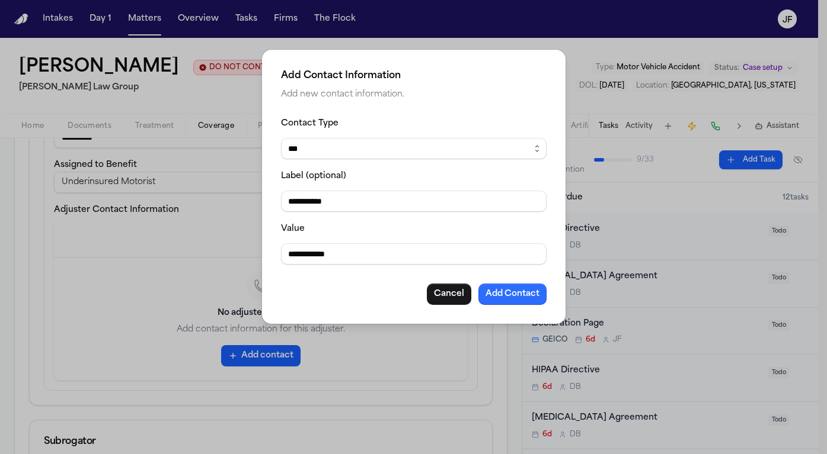
click at [511, 299] on button "Add Contact" at bounding box center [512, 294] width 68 height 21
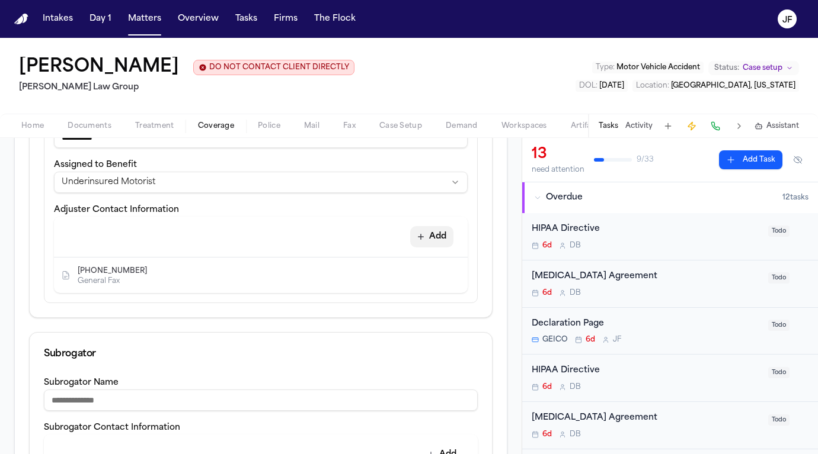
click at [425, 237] on button "Add" at bounding box center [431, 236] width 43 height 21
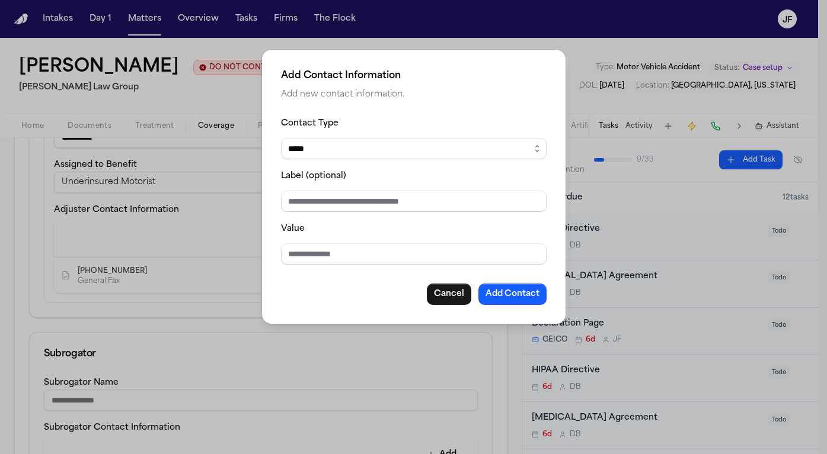
click at [369, 236] on div "Value" at bounding box center [413, 243] width 265 height 43
click at [376, 213] on fieldset "Contact Type ***** ***** ******* *** ***** Label (optional) Value" at bounding box center [413, 190] width 265 height 149
click at [382, 206] on input "Label (optional)" at bounding box center [413, 201] width 265 height 21
type input "**********"
click at [322, 281] on div "**********" at bounding box center [413, 210] width 265 height 189
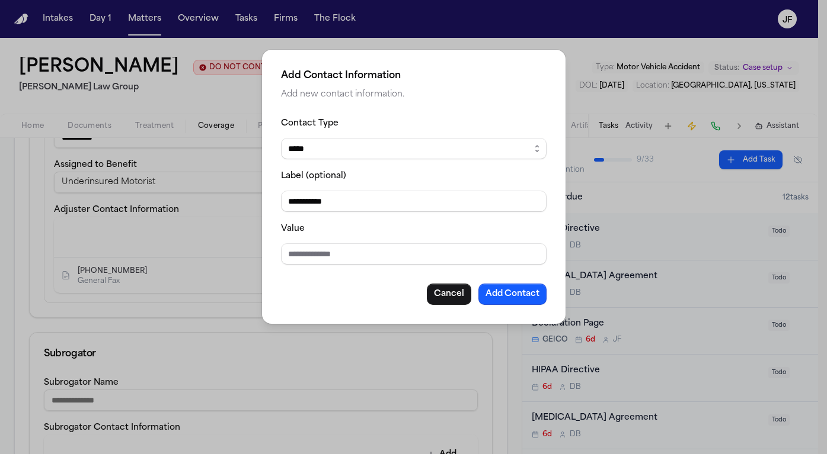
click at [349, 268] on div "**********" at bounding box center [413, 210] width 265 height 189
click at [353, 264] on input "Value" at bounding box center [413, 254] width 265 height 21
type input "**********"
click at [508, 297] on button "Add Contact" at bounding box center [512, 294] width 68 height 21
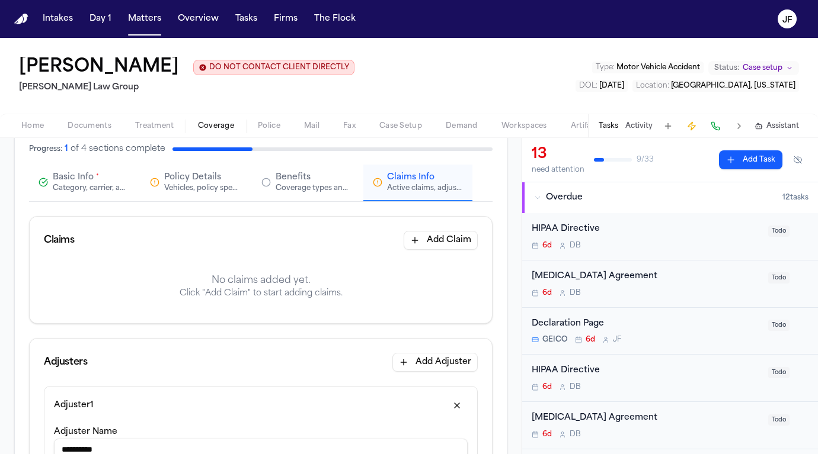
scroll to position [97, 0]
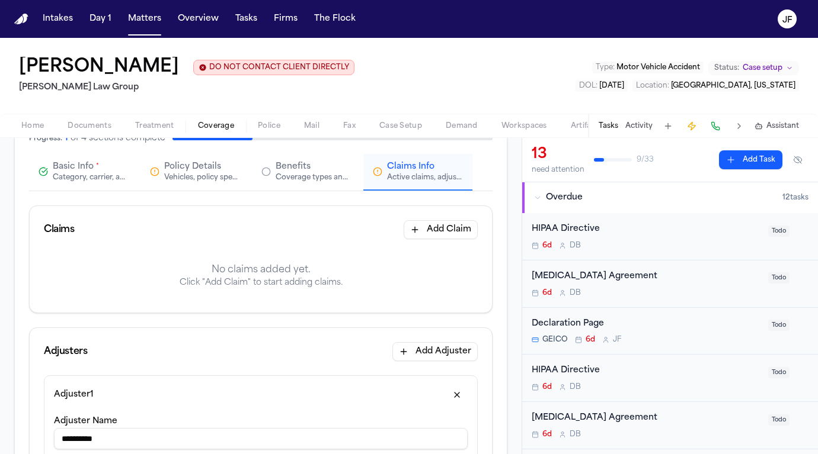
click at [435, 225] on button "Add Claim" at bounding box center [441, 229] width 74 height 19
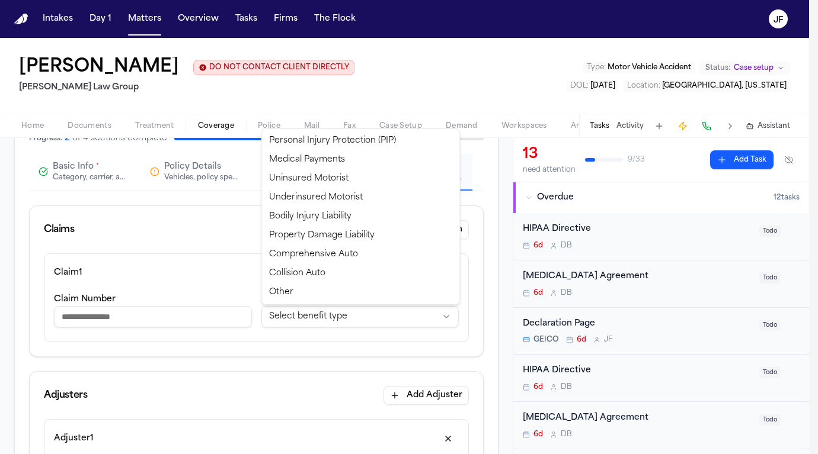
click at [291, 321] on html "**********" at bounding box center [409, 227] width 818 height 454
select select "**********"
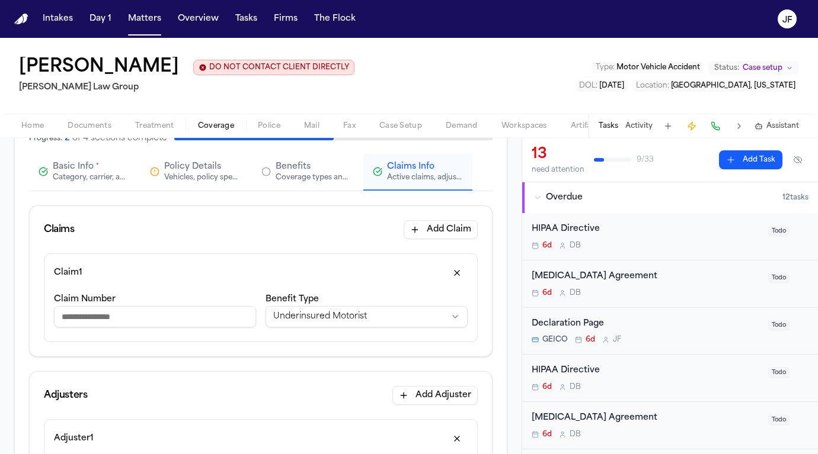
click at [97, 313] on input "Claim Number" at bounding box center [155, 316] width 202 height 21
paste input "**********"
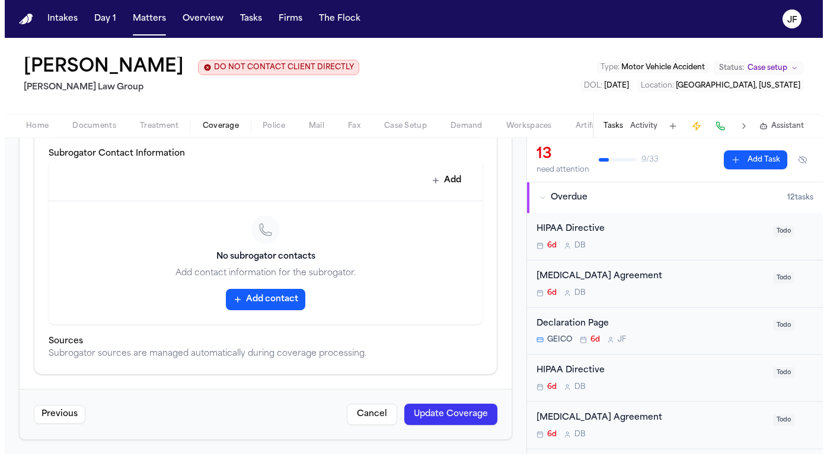
scroll to position [778, 0]
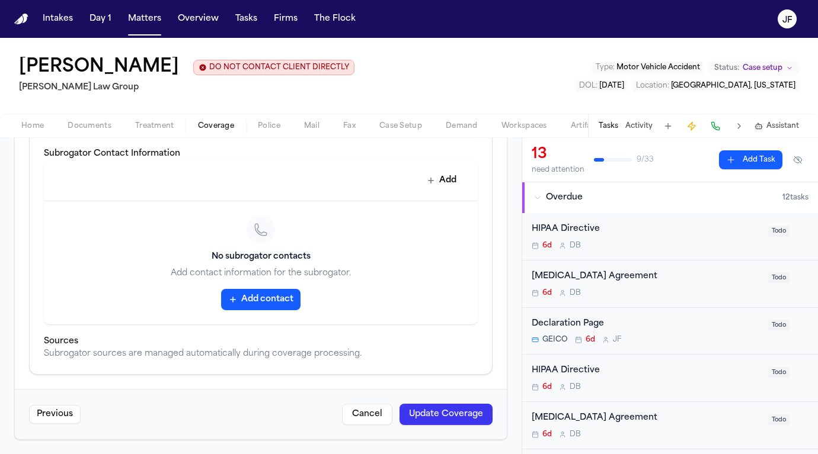
type input "**********"
click at [438, 422] on button "Update Coverage" at bounding box center [445, 414] width 93 height 21
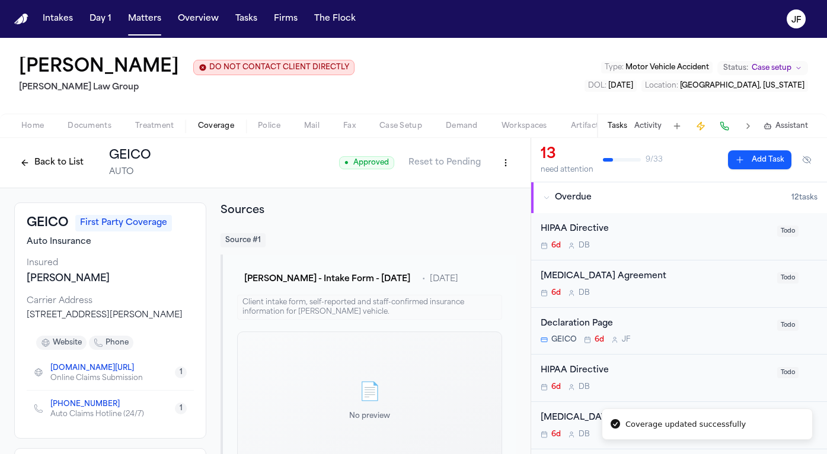
click at [47, 165] on button "Back to List" at bounding box center [51, 162] width 75 height 19
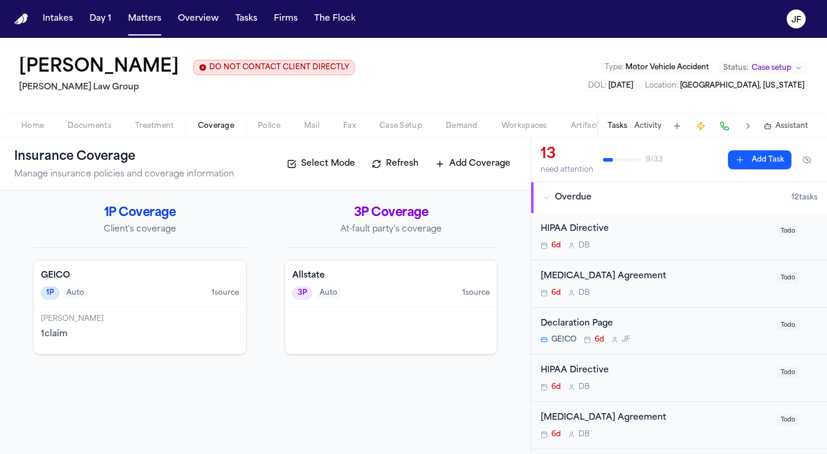
click at [430, 301] on div "Allstate 3P Auto 1 source" at bounding box center [391, 284] width 212 height 47
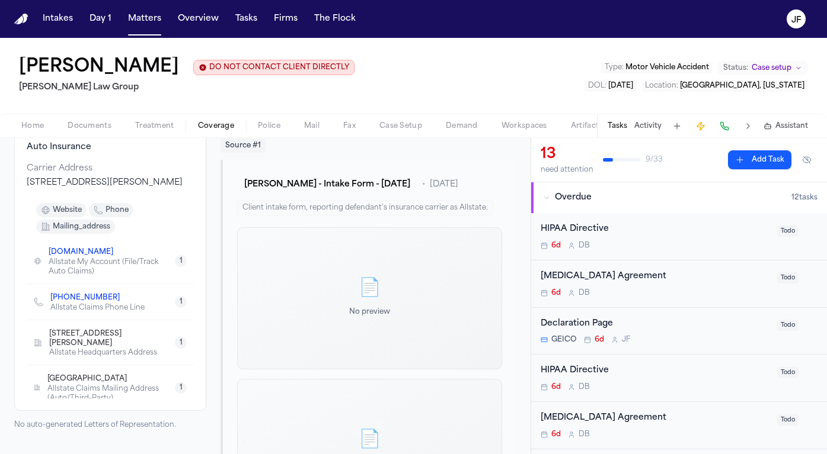
scroll to position [102, 0]
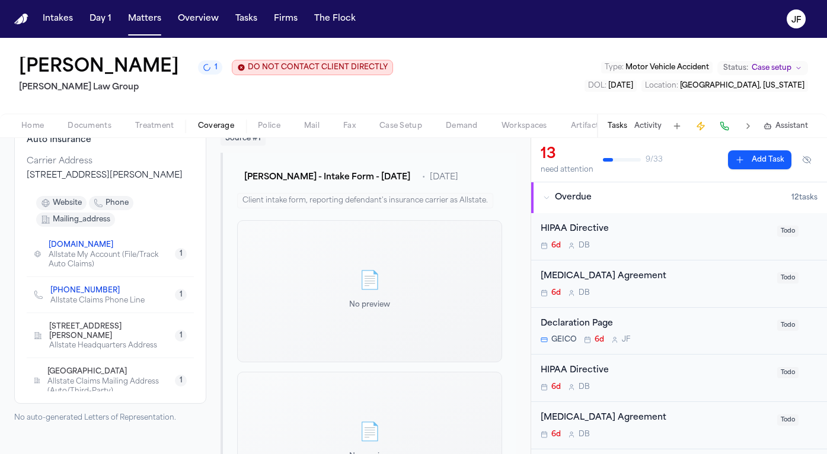
click at [79, 296] on link "[PHONE_NUMBER]" at bounding box center [84, 290] width 69 height 9
click at [456, 115] on div "Home Documents Treatment Coverage Police Mail Fax Case Setup Demand Workspaces …" at bounding box center [413, 126] width 827 height 24
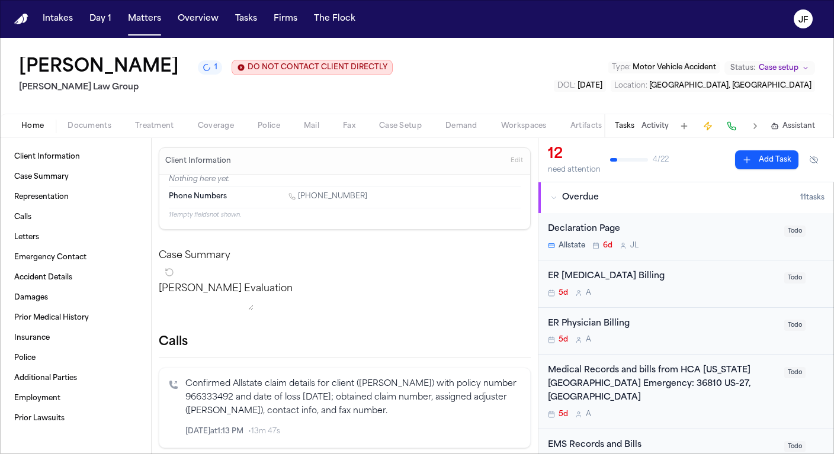
click at [611, 43] on div "[PERSON_NAME] 1 DO NOT CONTACT CLIENT DIRECTLY DO NOT CONTACT [PERSON_NAME] Law…" at bounding box center [417, 76] width 834 height 76
click at [68, 161] on span "Client Information" at bounding box center [47, 156] width 66 height 9
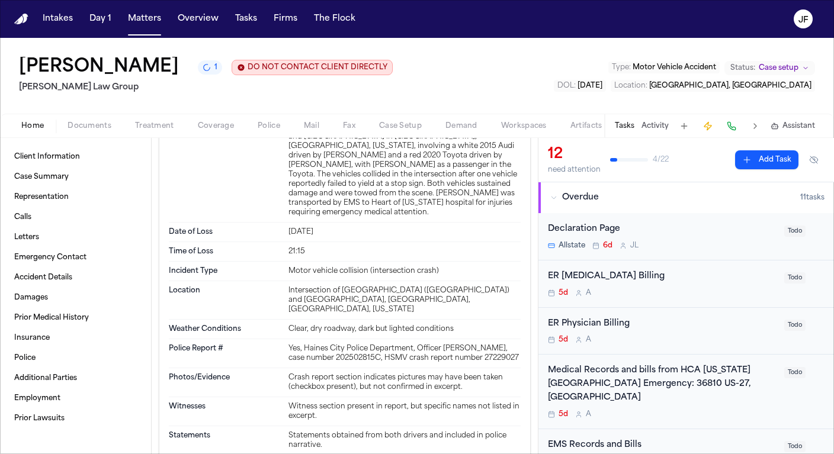
scroll to position [595, 0]
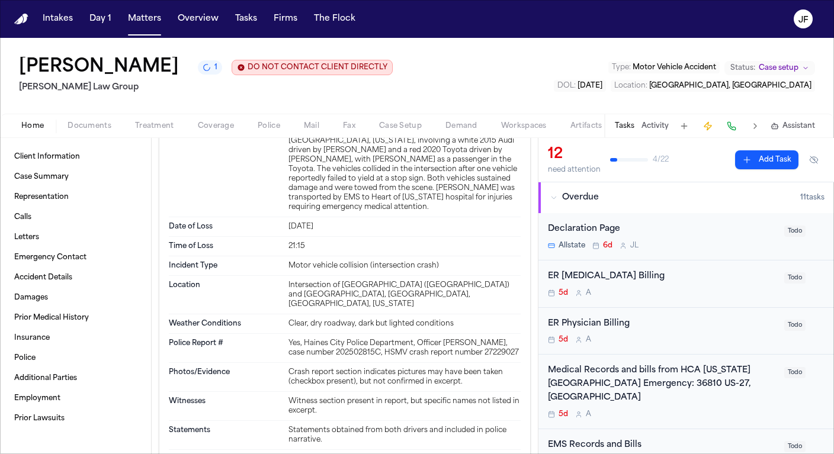
click at [315, 232] on div "[DATE]" at bounding box center [405, 226] width 232 height 9
click at [603, 89] on span "[DATE]" at bounding box center [590, 85] width 25 height 7
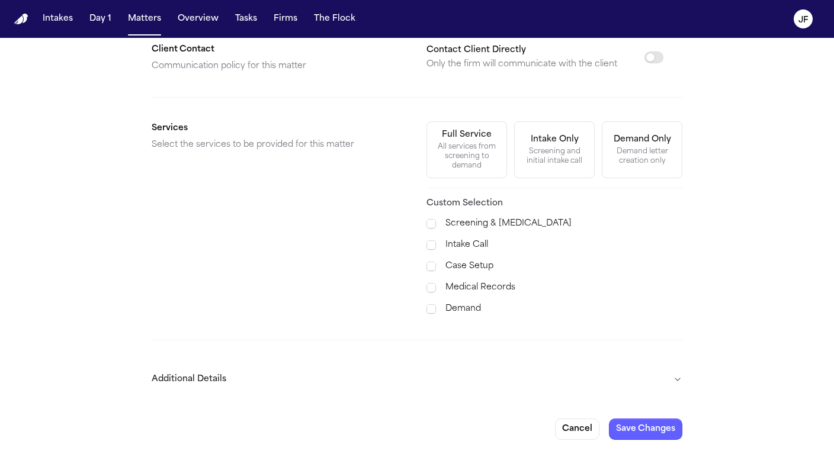
scroll to position [347, 0]
click at [668, 382] on button "Additional Details" at bounding box center [417, 379] width 531 height 31
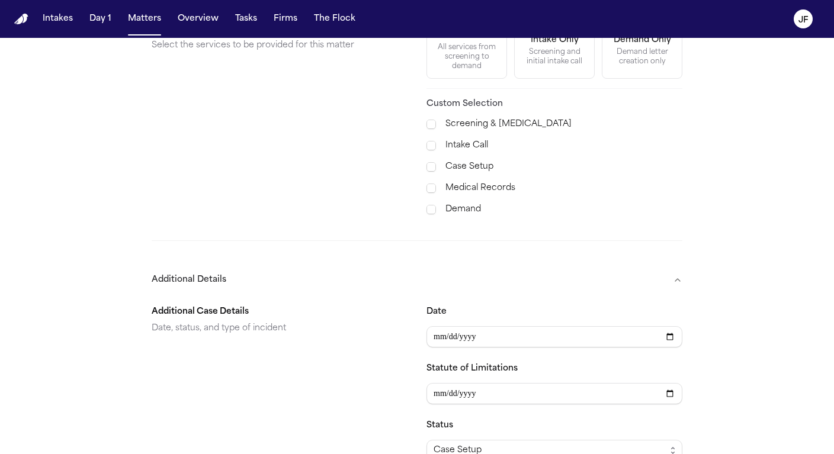
scroll to position [481, 0]
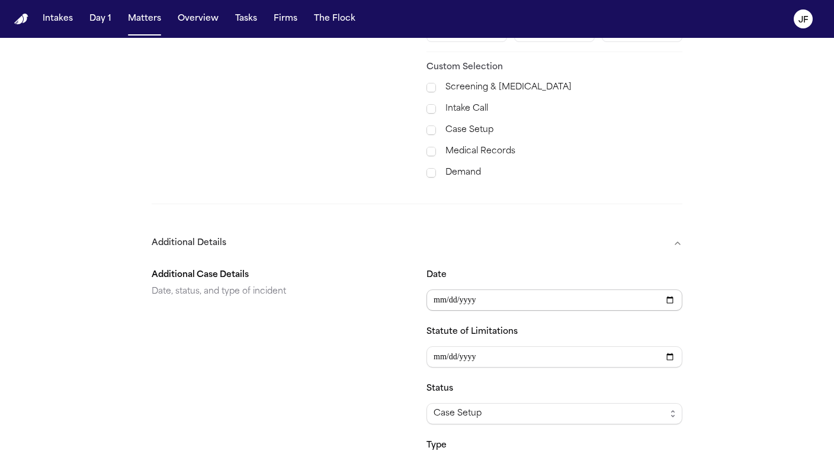
click at [438, 303] on input "**********" at bounding box center [555, 300] width 256 height 21
type input "**********"
click at [515, 262] on section "**********" at bounding box center [417, 370] width 531 height 223
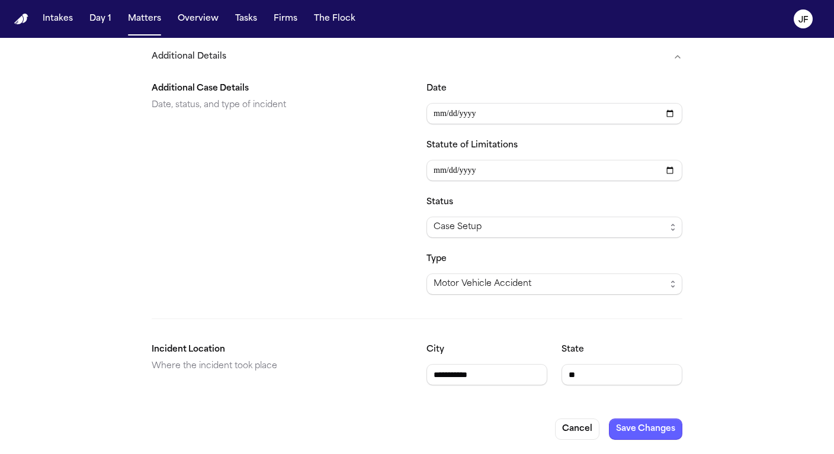
scroll to position [670, 0]
click at [622, 433] on button "Save Changes" at bounding box center [645, 429] width 73 height 21
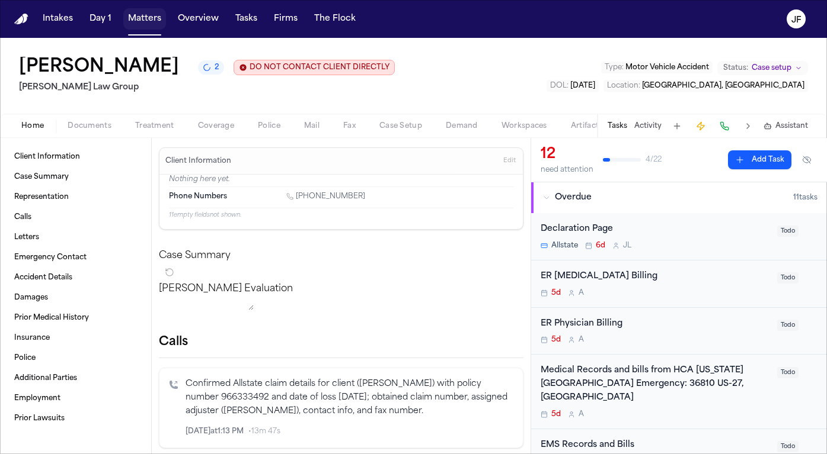
click at [134, 21] on button "Matters" at bounding box center [144, 18] width 43 height 21
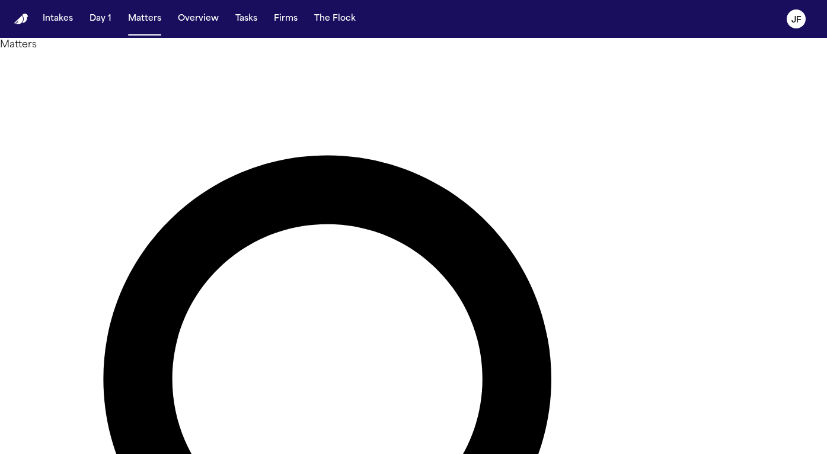
type input "**********"
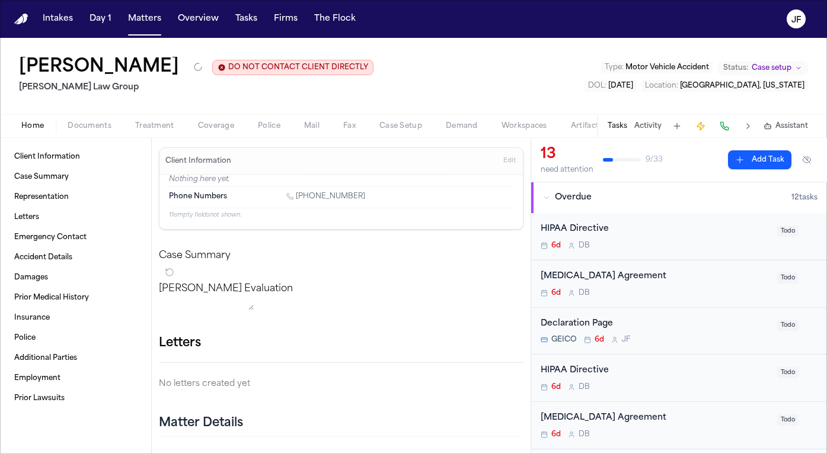
click at [231, 125] on span "Coverage" at bounding box center [216, 125] width 36 height 9
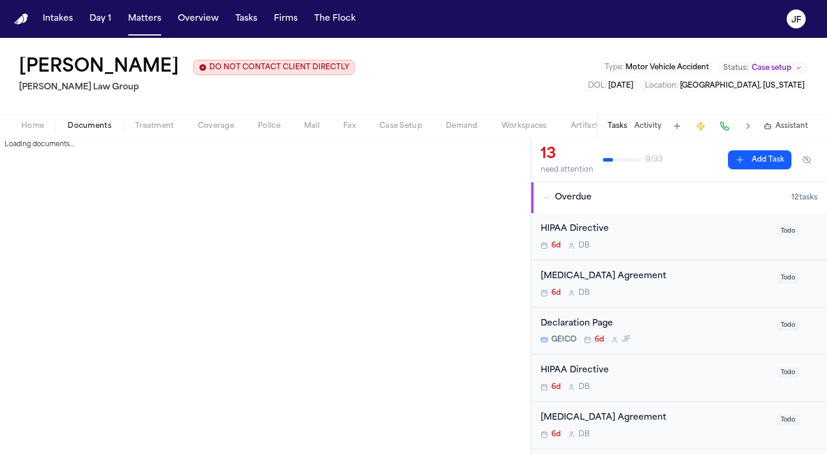
click at [94, 124] on span "Documents" at bounding box center [90, 125] width 44 height 9
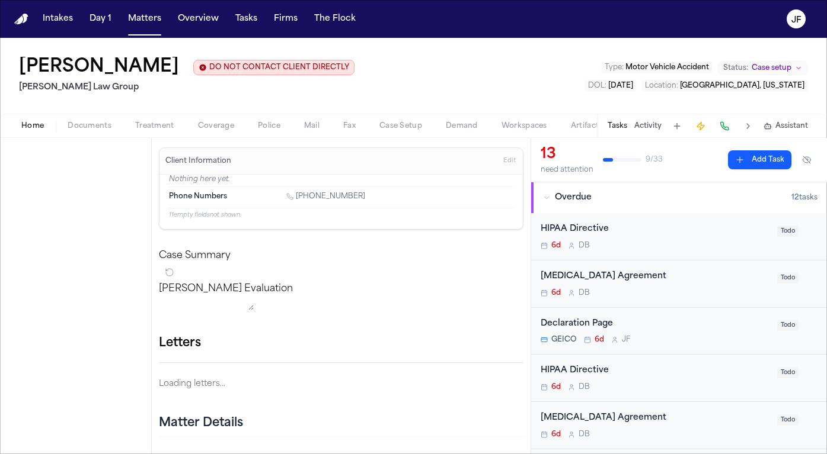
click at [38, 123] on span "Home" at bounding box center [32, 125] width 23 height 9
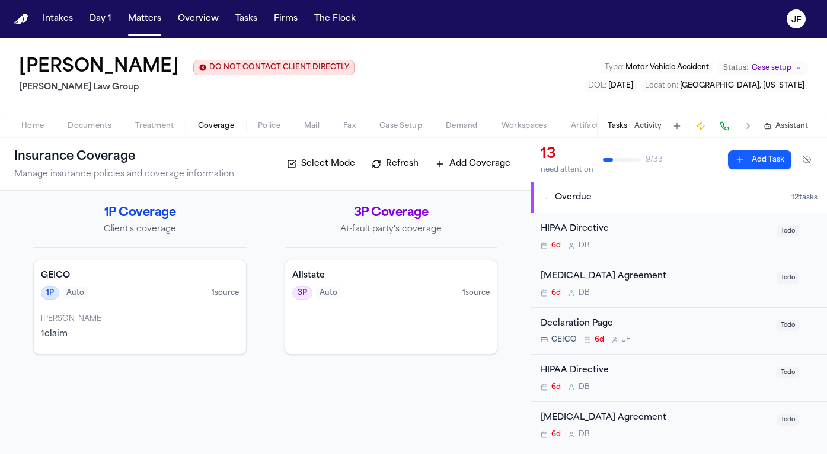
click at [217, 131] on span "Coverage" at bounding box center [216, 125] width 36 height 9
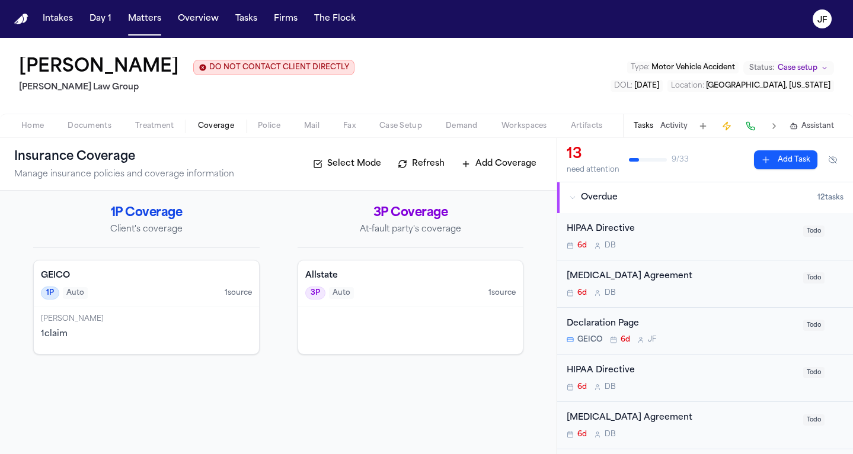
click at [94, 128] on span "Documents" at bounding box center [90, 125] width 44 height 9
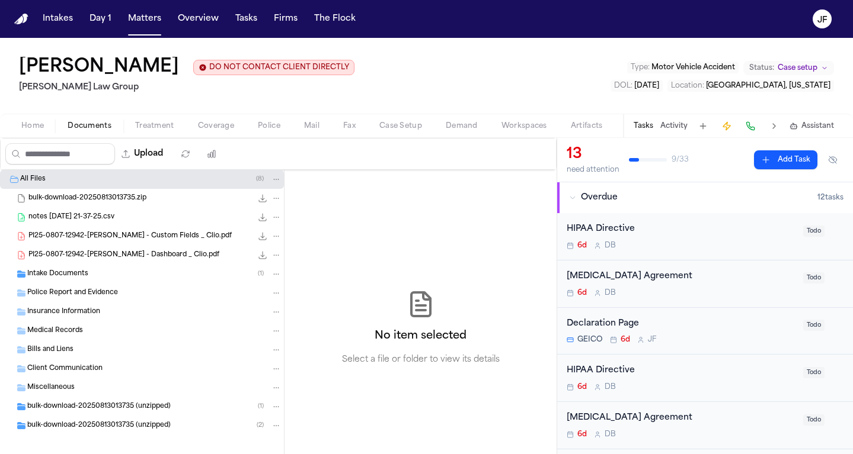
click at [97, 289] on div "Police Report and Evidence" at bounding box center [154, 293] width 254 height 11
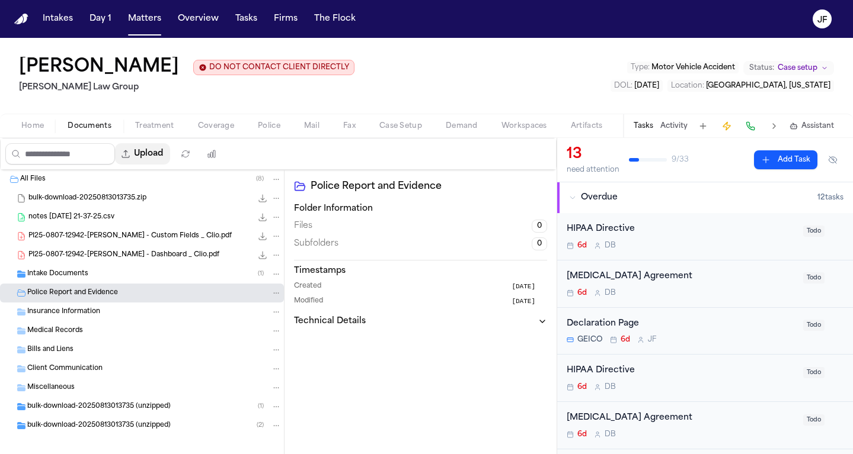
click at [168, 160] on button "Upload" at bounding box center [142, 153] width 55 height 21
select select "**********"
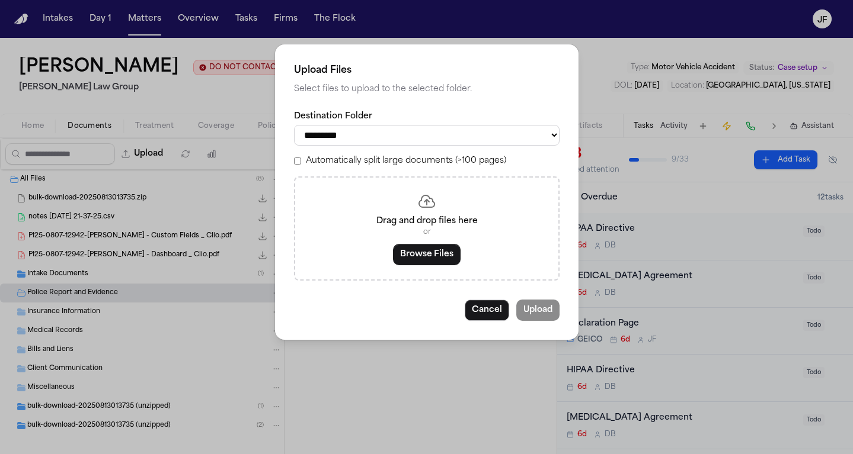
click at [425, 254] on button "Browse Files" at bounding box center [427, 254] width 68 height 21
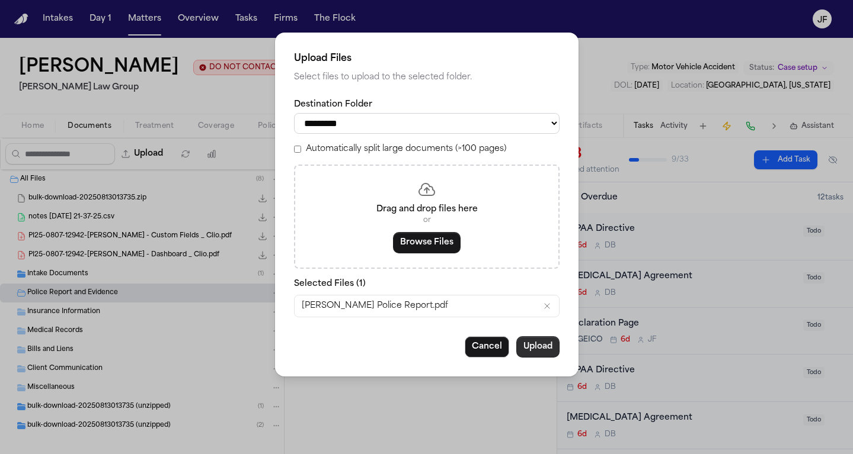
click at [540, 347] on button "Upload" at bounding box center [537, 347] width 43 height 21
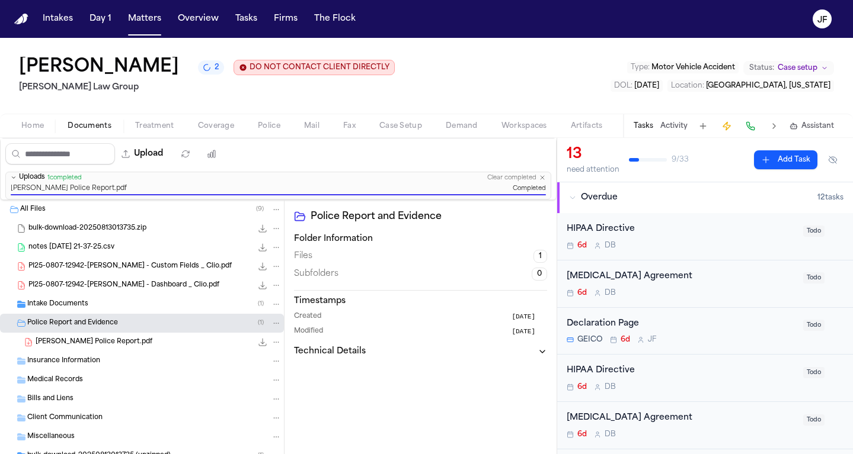
click at [659, 86] on span "2025-03-01" at bounding box center [646, 85] width 25 height 7
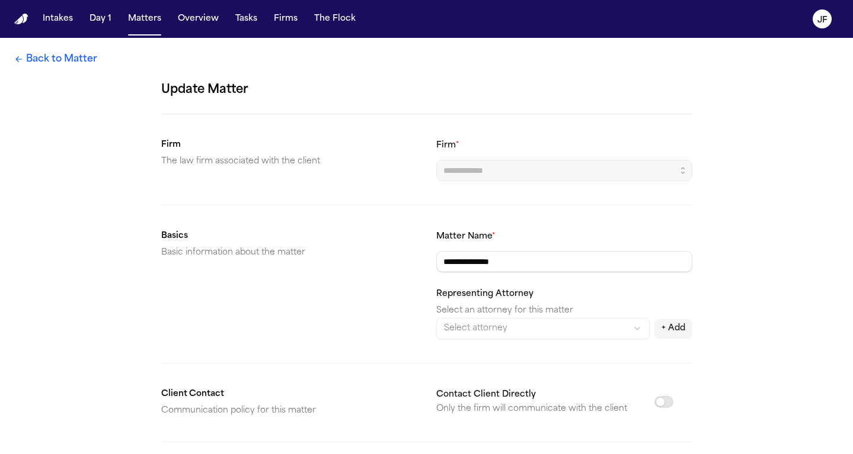
type input "**********"
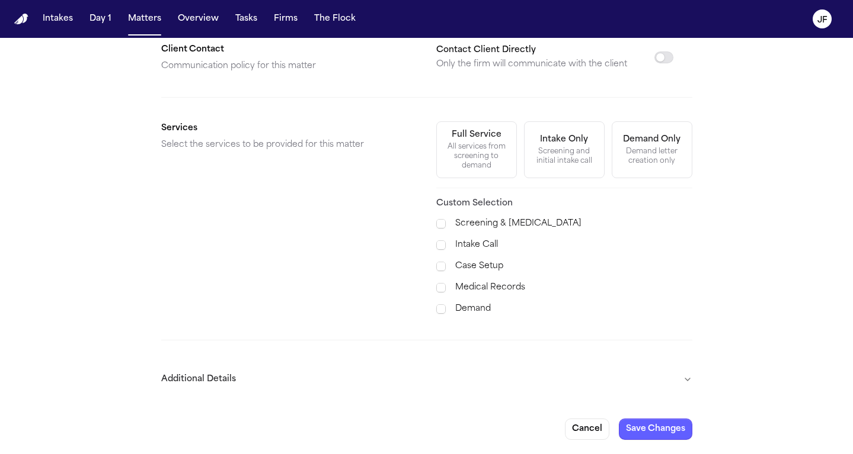
scroll to position [347, 0]
click at [680, 378] on button "Additional Details" at bounding box center [426, 379] width 531 height 31
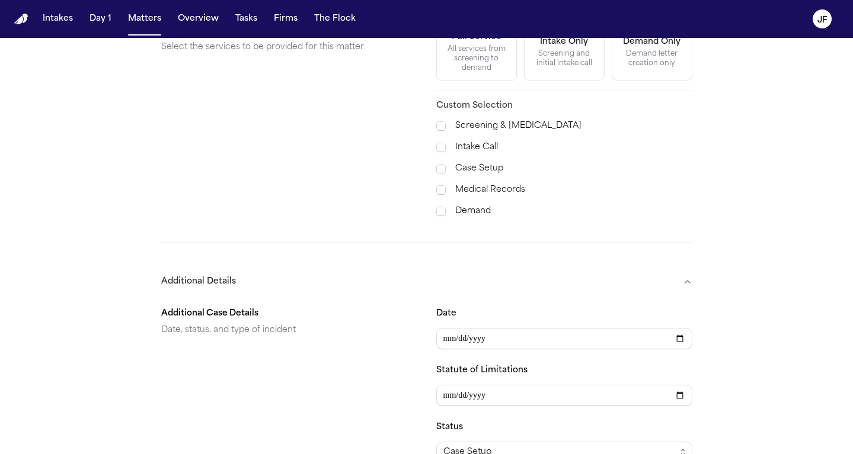
scroll to position [443, 0]
click at [460, 340] on input "**********" at bounding box center [564, 338] width 256 height 21
type input "**********"
click at [522, 283] on button "Additional Details" at bounding box center [426, 281] width 531 height 31
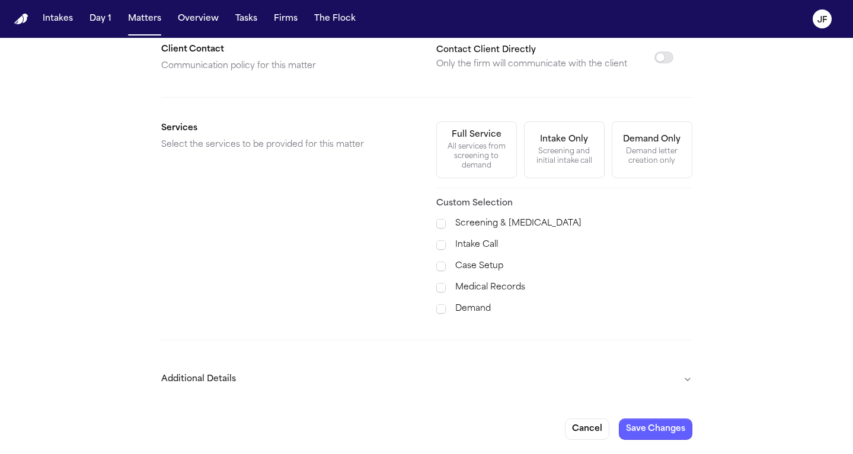
scroll to position [0, 0]
click at [652, 430] on button "Save Changes" at bounding box center [655, 429] width 73 height 21
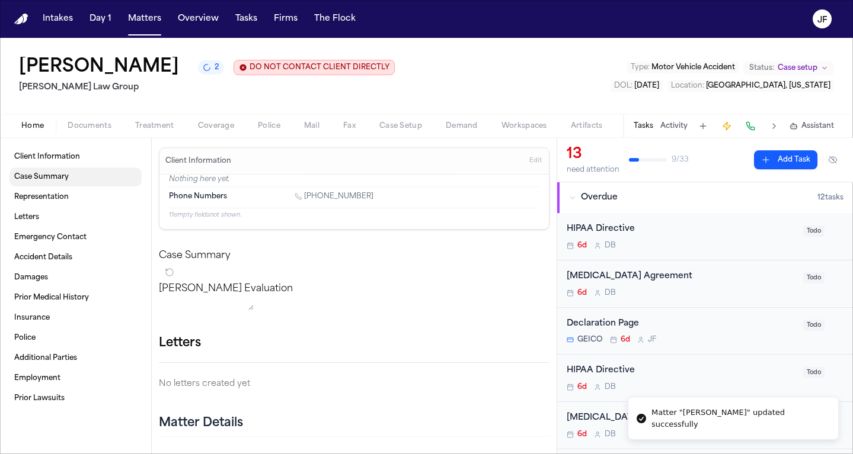
click at [61, 171] on link "Case Summary" at bounding box center [75, 177] width 132 height 19
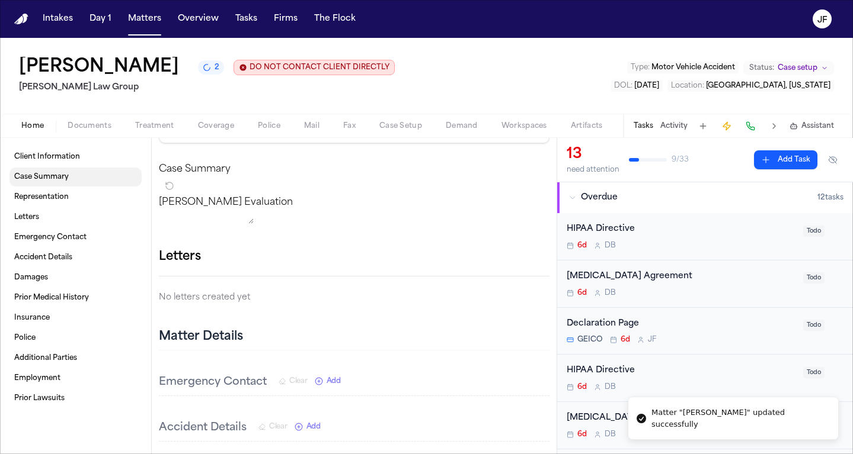
scroll to position [95, 0]
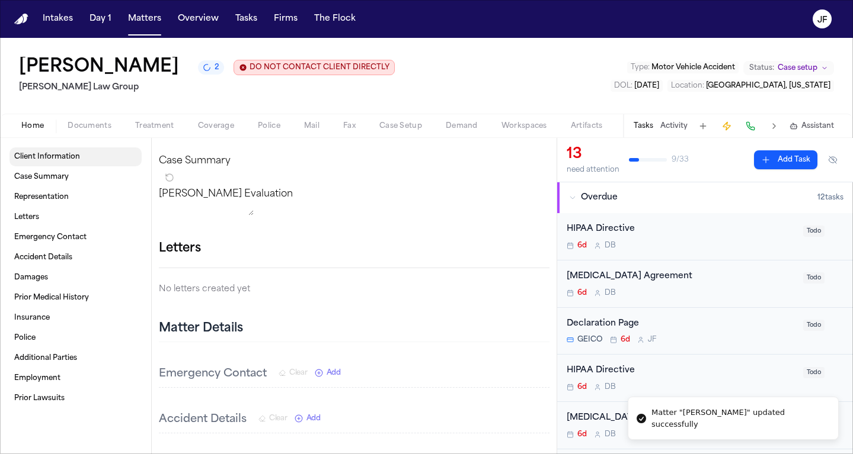
click at [72, 158] on span "Client Information" at bounding box center [47, 156] width 66 height 9
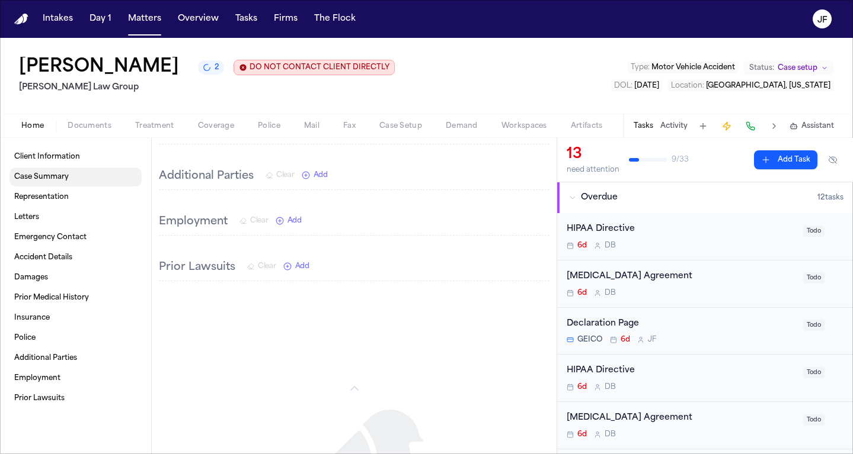
click at [79, 170] on link "Case Summary" at bounding box center [75, 177] width 132 height 19
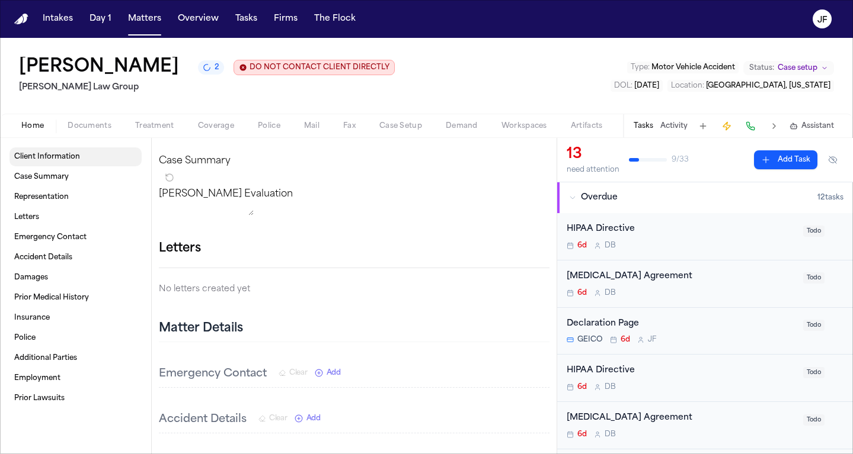
click at [100, 162] on link "Client Information" at bounding box center [75, 157] width 132 height 19
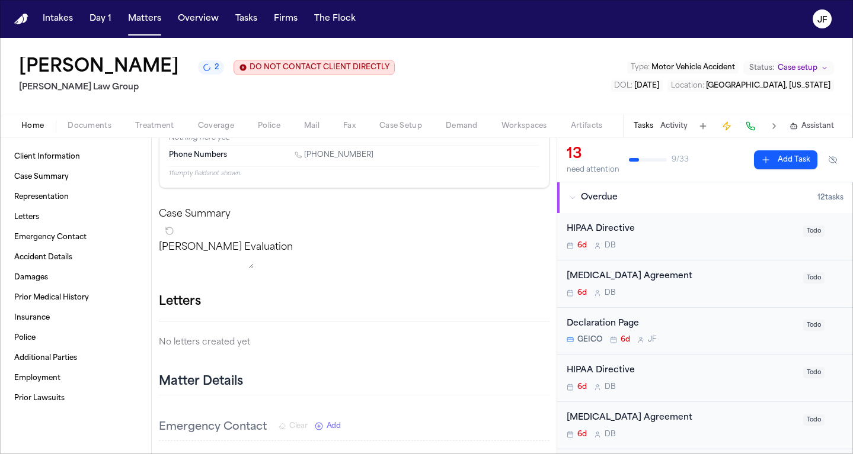
scroll to position [52, 0]
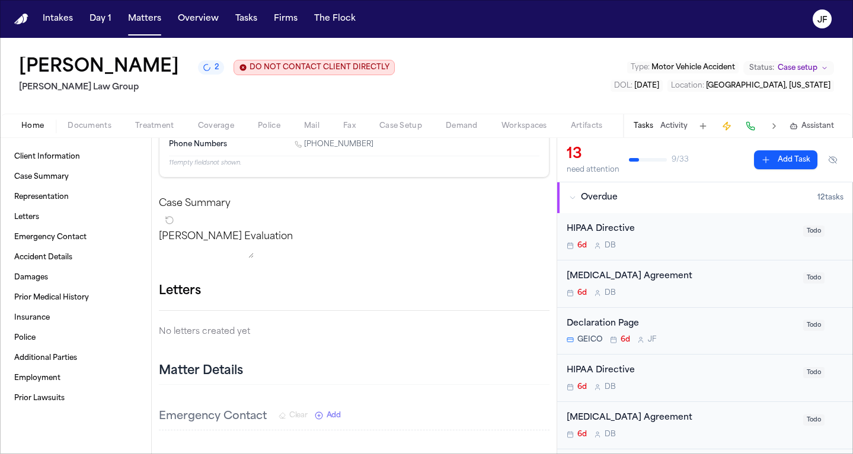
click at [258, 131] on span "Police" at bounding box center [269, 125] width 23 height 9
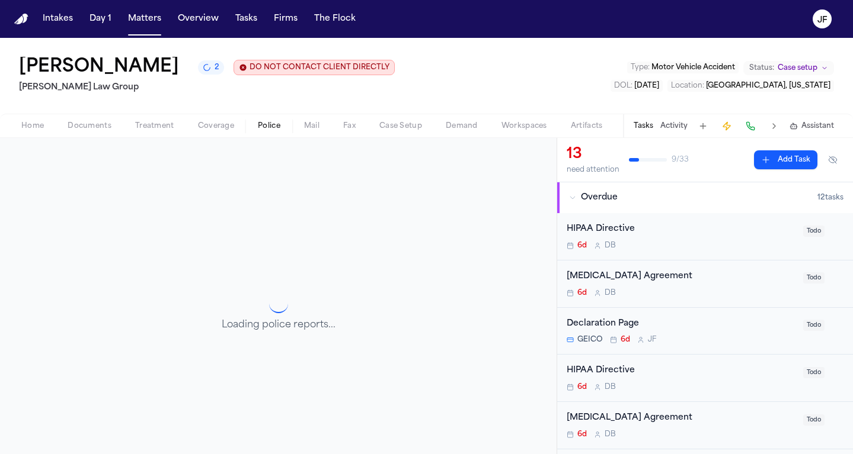
click at [201, 69] on button "2" at bounding box center [211, 67] width 26 height 14
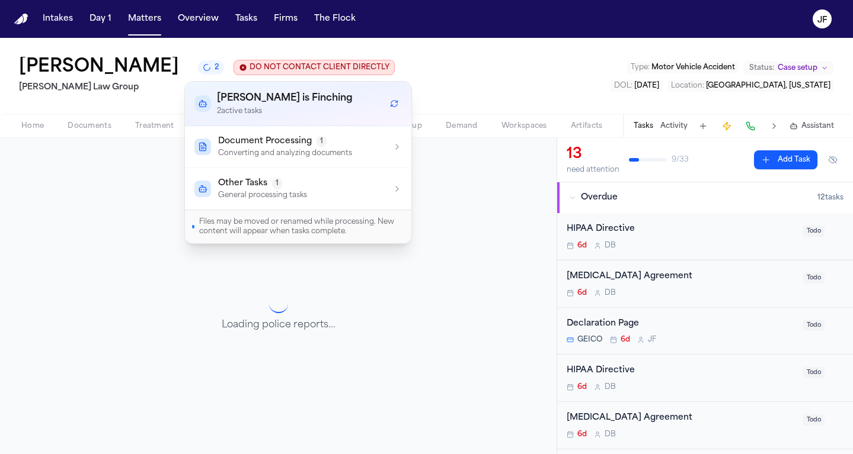
click at [477, 62] on div "Jennifer Gaydos 2 DO NOT CONTACT CLIENT DIRECTLY DO NOT CONTACT Morgan Law Grou…" at bounding box center [426, 76] width 853 height 76
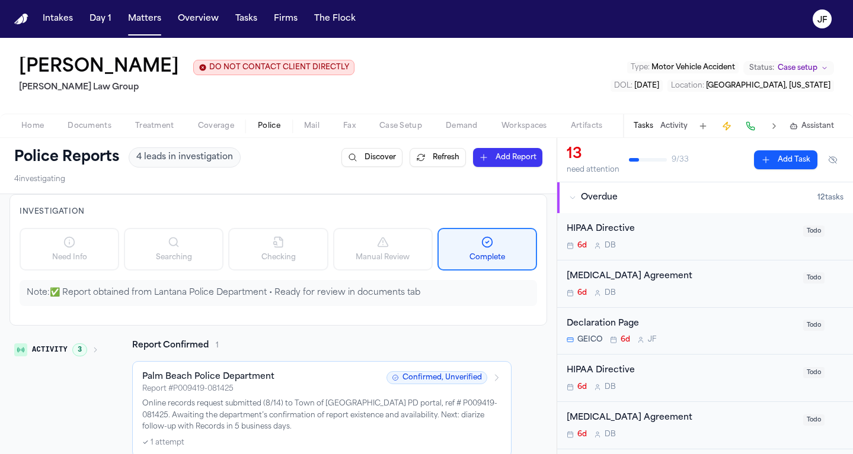
click at [89, 127] on span "Documents" at bounding box center [90, 125] width 44 height 9
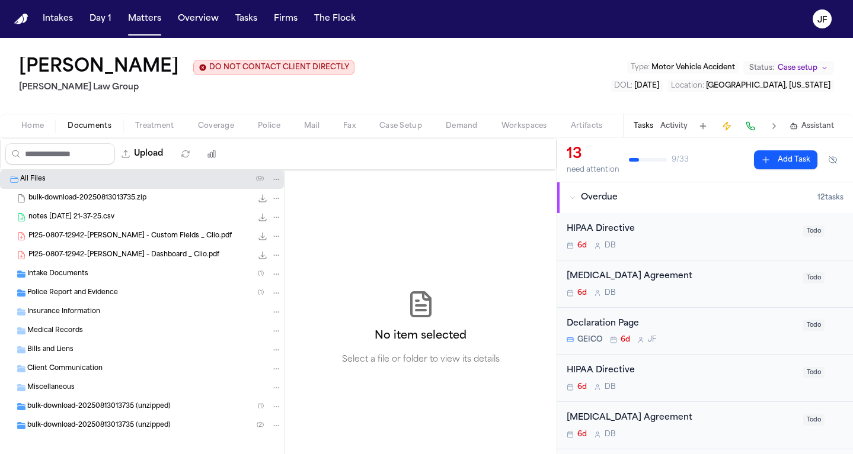
click at [115, 295] on span "Police Report and Evidence" at bounding box center [72, 294] width 91 height 10
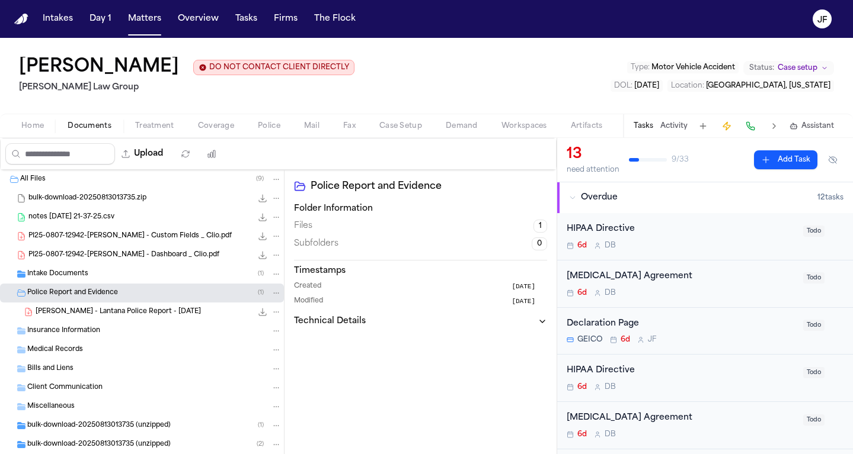
click at [212, 129] on span "Coverage" at bounding box center [216, 125] width 36 height 9
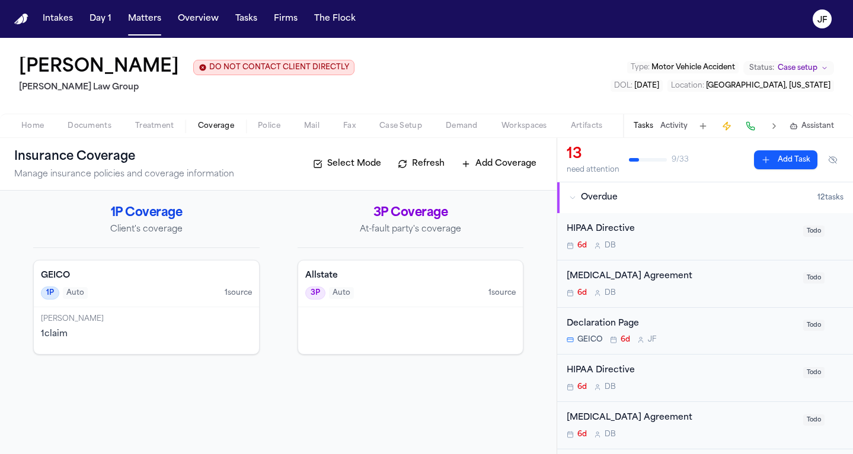
click at [389, 284] on div "Allstate 3P Auto 1 source" at bounding box center [410, 284] width 225 height 47
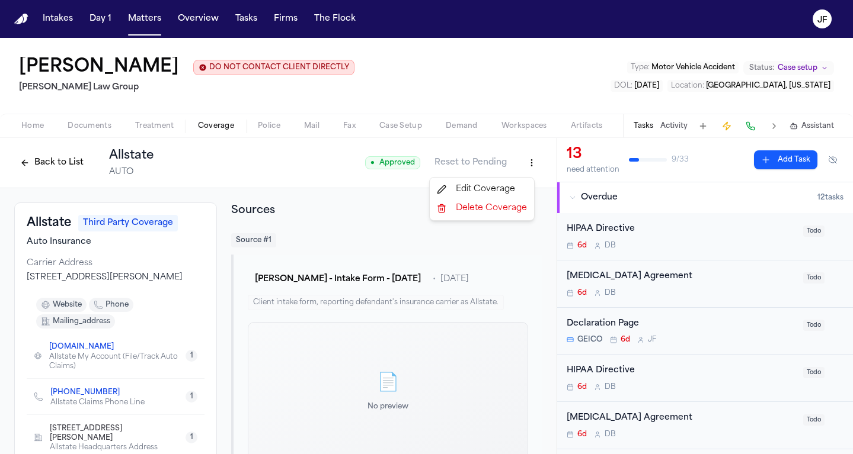
click at [519, 159] on html "Intakes Day 1 Matters Overview Tasks Firms The Flock JF Jennifer Gaydos DO NOT …" at bounding box center [426, 227] width 853 height 454
click at [494, 196] on div "Edit Coverage" at bounding box center [482, 189] width 100 height 19
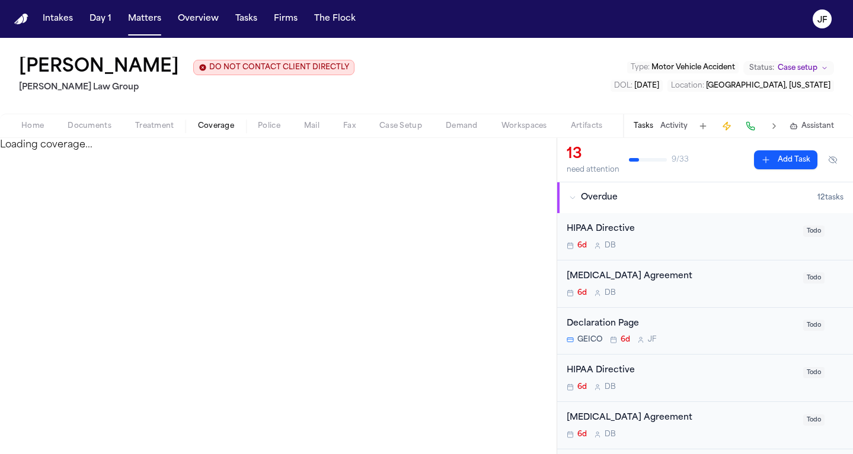
select select "**********"
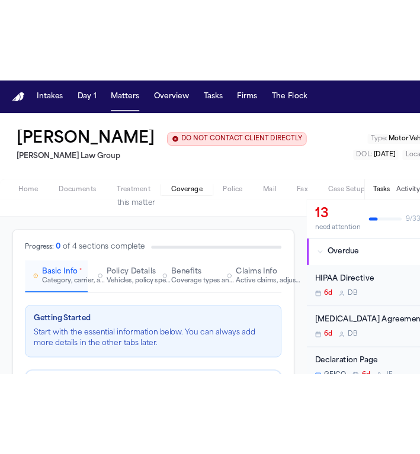
scroll to position [242, 0]
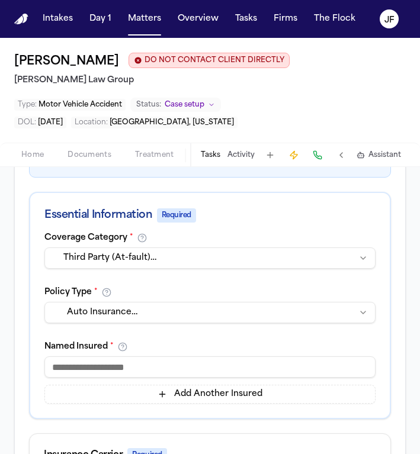
type input "*"
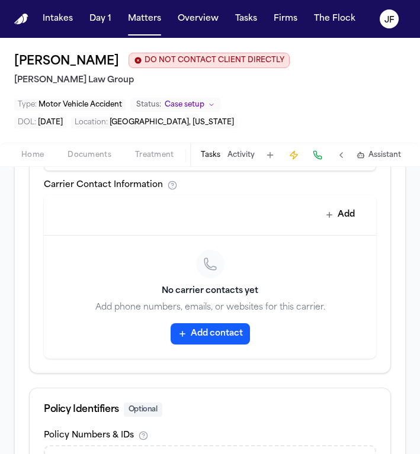
scroll to position [633, 0]
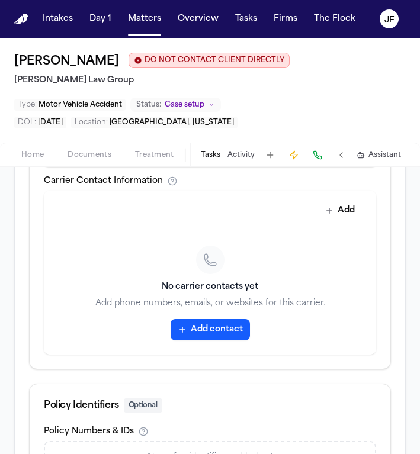
type input "**********"
click at [226, 319] on div "No carrier contacts yet Add phone numbers, emails, or websites for this carrier…" at bounding box center [210, 293] width 332 height 123
click at [226, 334] on button "Add contact" at bounding box center [210, 329] width 79 height 21
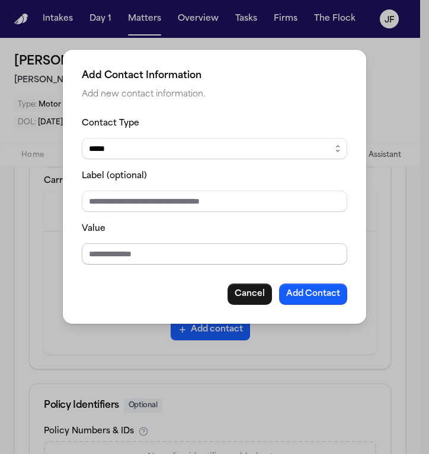
click at [119, 251] on input "Value" at bounding box center [214, 254] width 265 height 21
paste input "**********"
type input "**********"
click at [155, 207] on input "Label (optional)" at bounding box center [214, 201] width 265 height 21
type input "*"
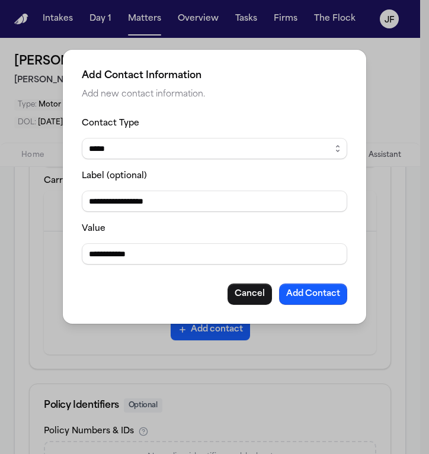
type input "**********"
click at [314, 293] on button "Add Contact" at bounding box center [313, 294] width 68 height 21
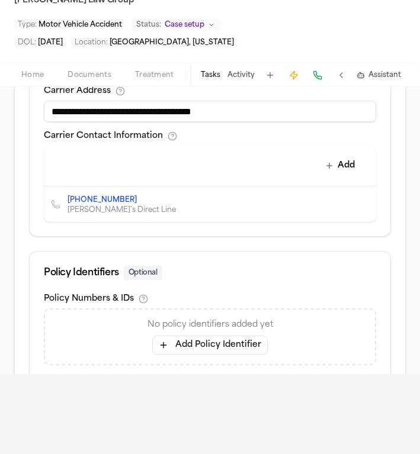
scroll to position [567, 0]
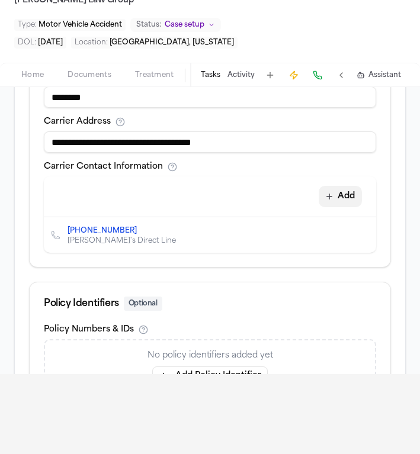
click at [333, 196] on button "Add" at bounding box center [340, 196] width 43 height 21
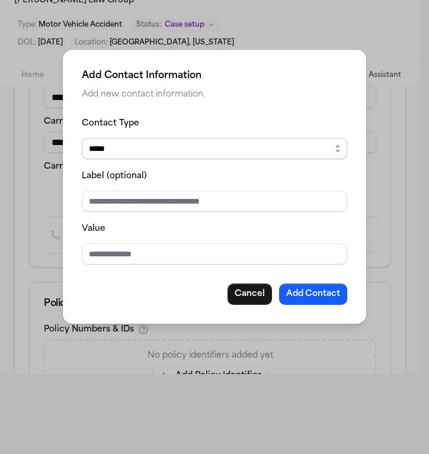
select select "*****"
click at [176, 255] on input "Value" at bounding box center [214, 254] width 265 height 21
type input "**********"
click at [193, 205] on input "Label (optional)" at bounding box center [214, 201] width 265 height 21
type input "*"
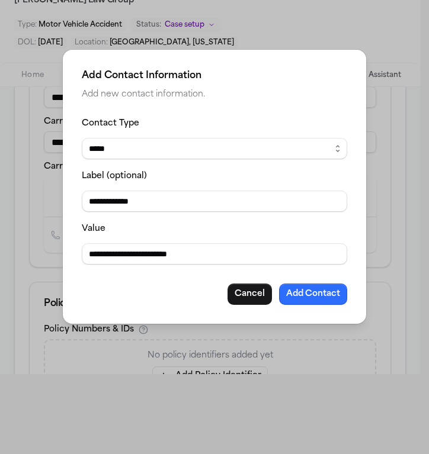
type input "**********"
click at [311, 300] on button "Add Contact" at bounding box center [313, 294] width 68 height 21
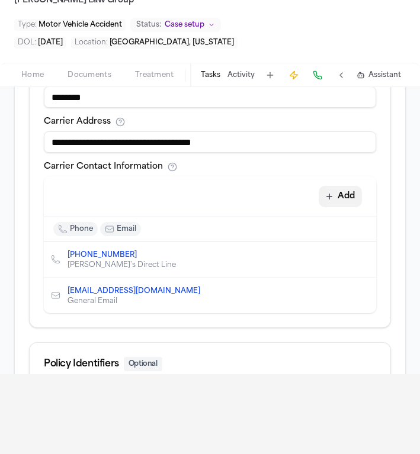
click at [340, 200] on button "Add" at bounding box center [340, 196] width 43 height 21
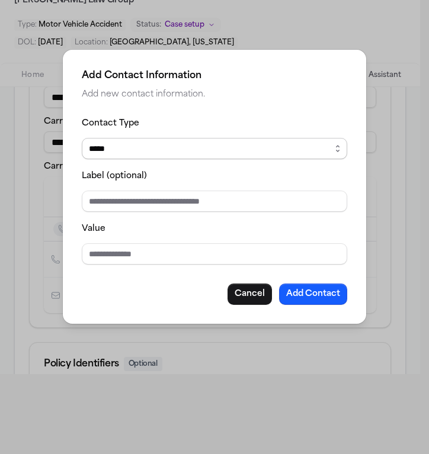
select select "***"
click at [136, 252] on input "Value" at bounding box center [214, 254] width 265 height 21
paste input "**********"
type input "**********"
click at [166, 209] on input "Label (optional)" at bounding box center [214, 201] width 265 height 21
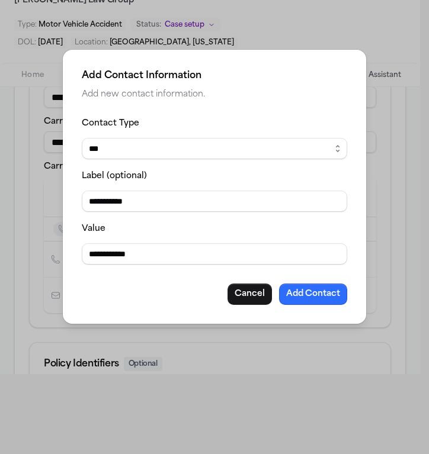
type input "**********"
click at [294, 293] on button "Add Contact" at bounding box center [313, 294] width 68 height 21
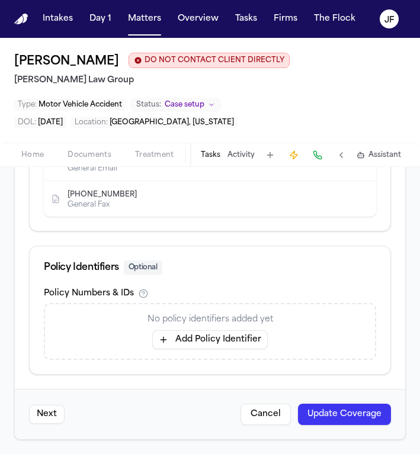
scroll to position [780, 0]
click at [200, 342] on button "Add Policy Identifier" at bounding box center [210, 340] width 116 height 19
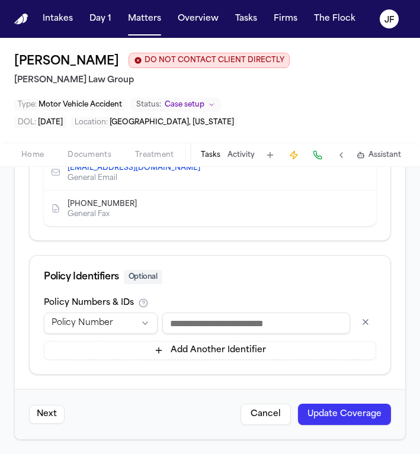
paste input "**********"
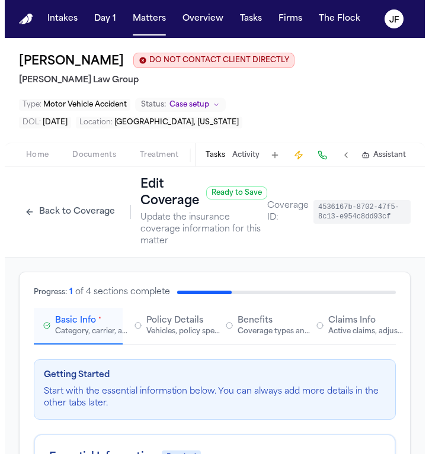
scroll to position [0, 0]
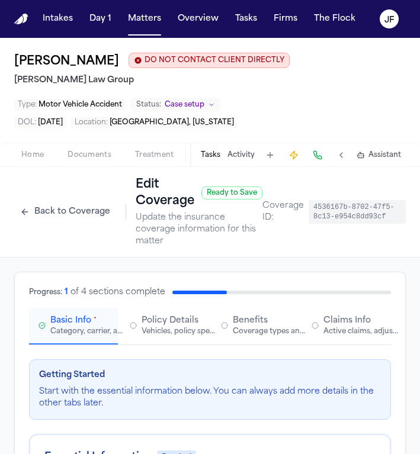
type input "**********"
click at [324, 337] on div "Active claims, adjusters, and subrogation details" at bounding box center [362, 331] width 76 height 9
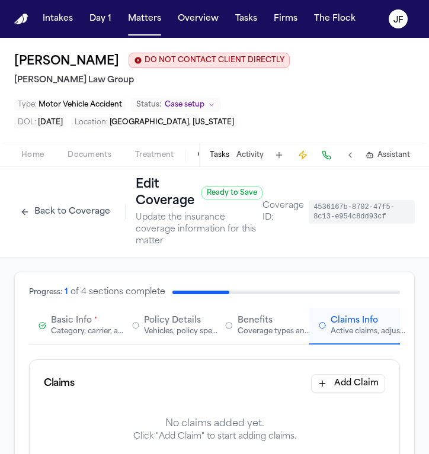
click at [64, 320] on span "Basic Info" at bounding box center [71, 321] width 41 height 12
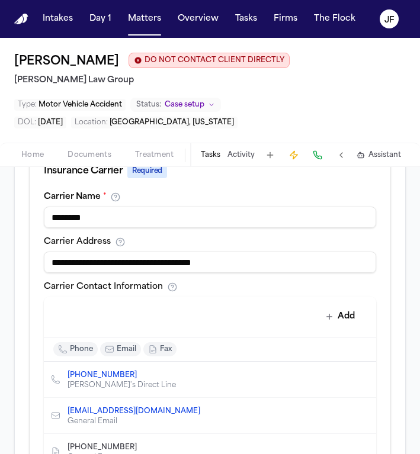
scroll to position [547, 0]
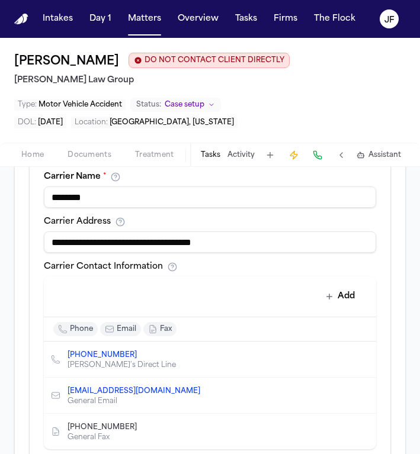
click at [357, 360] on icon "Delete contact" at bounding box center [361, 360] width 8 height 8
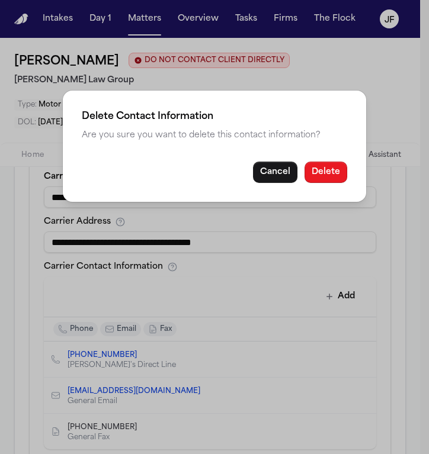
click at [335, 175] on button "Delete" at bounding box center [326, 172] width 43 height 21
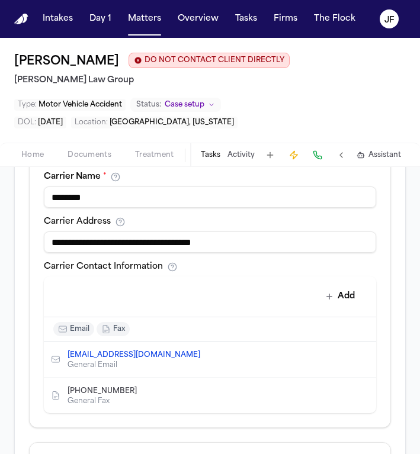
click at [358, 363] on icon "Delete contact" at bounding box center [361, 359] width 7 height 7
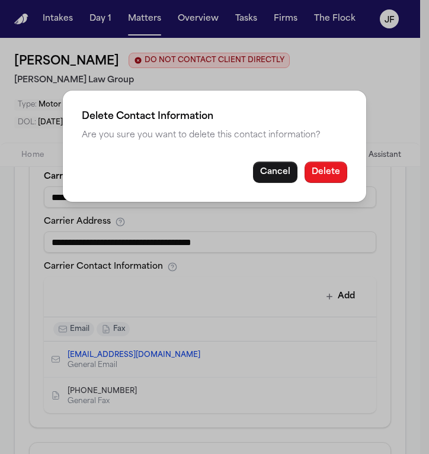
click at [322, 177] on button "Delete" at bounding box center [326, 172] width 43 height 21
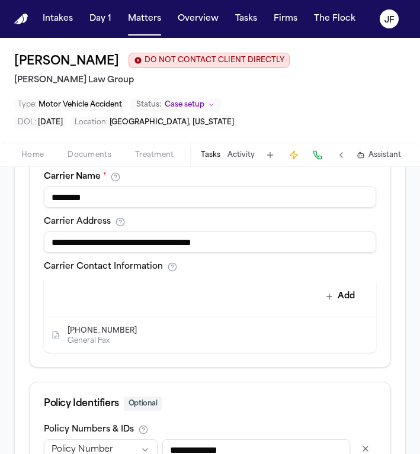
click at [357, 332] on icon "Delete contact" at bounding box center [361, 335] width 8 height 8
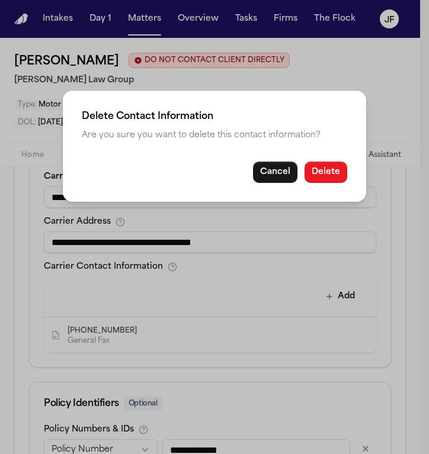
click at [332, 166] on button "Delete" at bounding box center [326, 172] width 43 height 21
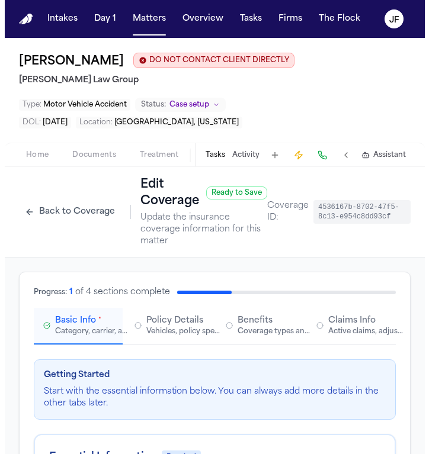
scroll to position [0, 0]
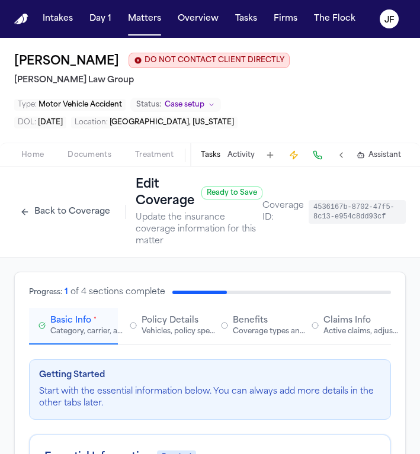
click at [338, 325] on span "Claims Info" at bounding box center [347, 321] width 47 height 12
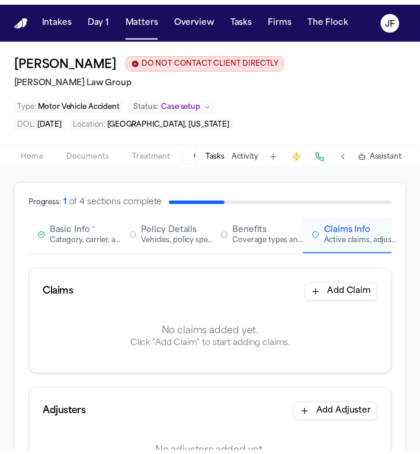
scroll to position [107, 0]
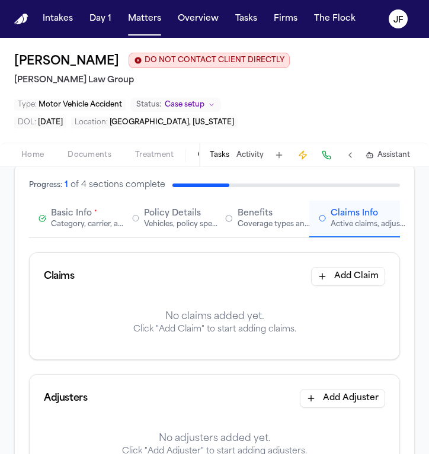
click at [325, 283] on button "Add Claim" at bounding box center [348, 276] width 74 height 19
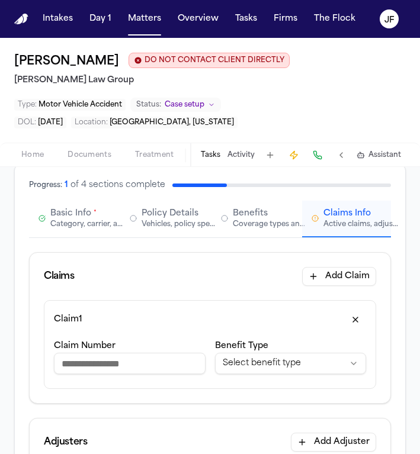
paste input "**********"
type input "**********"
click at [252, 363] on html "**********" at bounding box center [210, 227] width 420 height 454
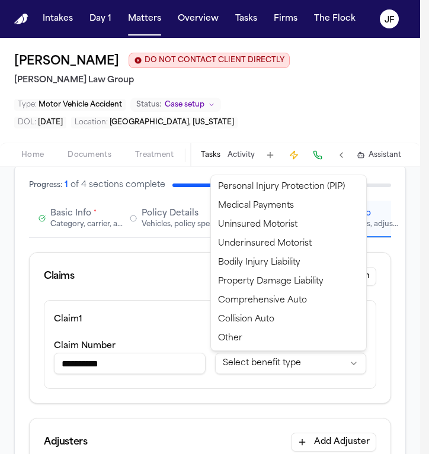
select select "**********"
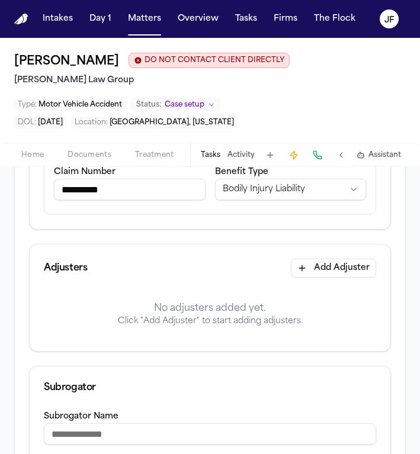
scroll to position [357, 0]
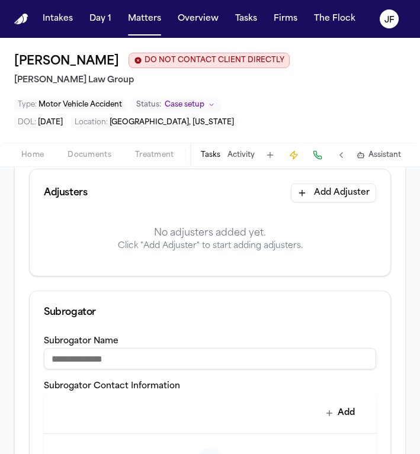
click at [312, 201] on button "Add Adjuster" at bounding box center [333, 193] width 85 height 19
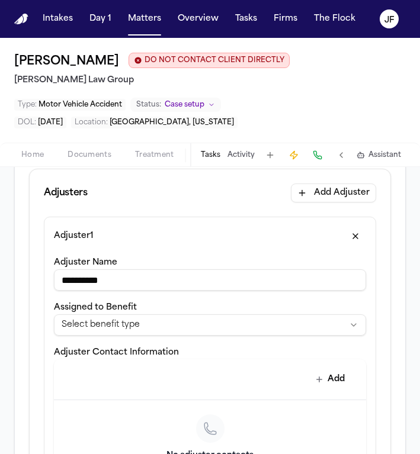
type input "**********"
click at [212, 326] on html "**********" at bounding box center [210, 227] width 420 height 454
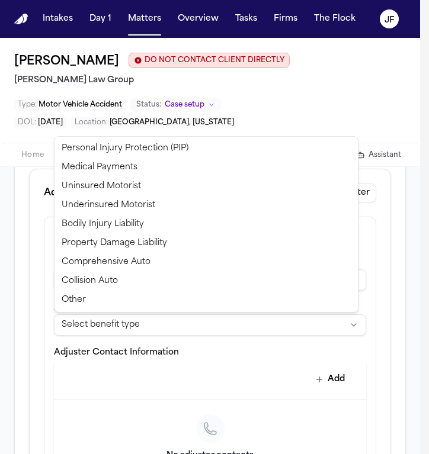
select select "**********"
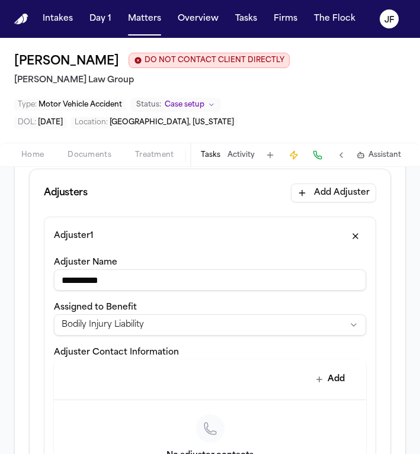
click at [310, 373] on button "Add" at bounding box center [330, 379] width 43 height 21
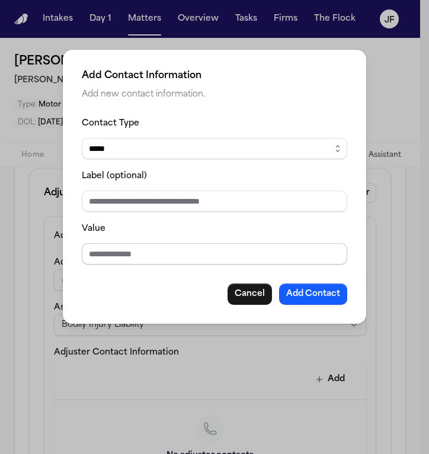
click at [203, 258] on input "Value" at bounding box center [214, 254] width 265 height 21
type input "**********"
click at [194, 202] on input "Label (optional)" at bounding box center [214, 201] width 265 height 21
drag, startPoint x: 219, startPoint y: 254, endPoint x: 65, endPoint y: 260, distance: 154.2
click at [65, 260] on div "**********" at bounding box center [214, 187] width 303 height 274
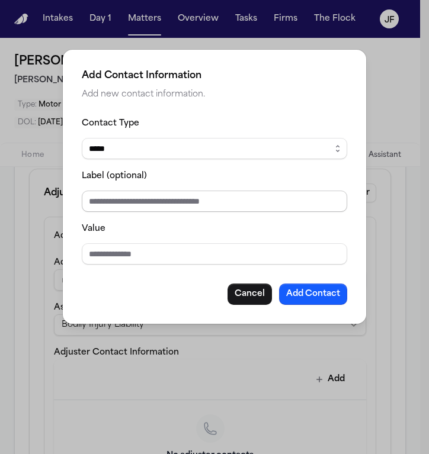
click at [160, 198] on input "Label (optional)" at bounding box center [214, 201] width 265 height 21
type input "**********"
click at [101, 257] on input "Value" at bounding box center [214, 254] width 265 height 21
paste input "**********"
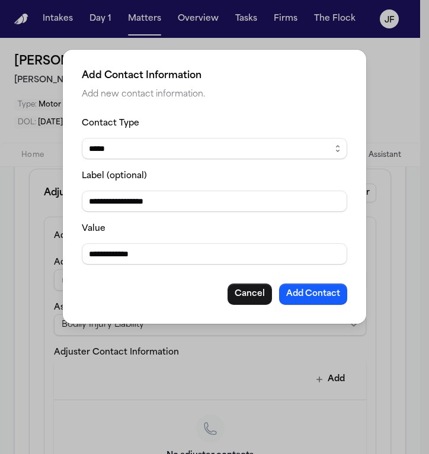
type input "**********"
click at [327, 294] on button "Add Contact" at bounding box center [313, 294] width 68 height 21
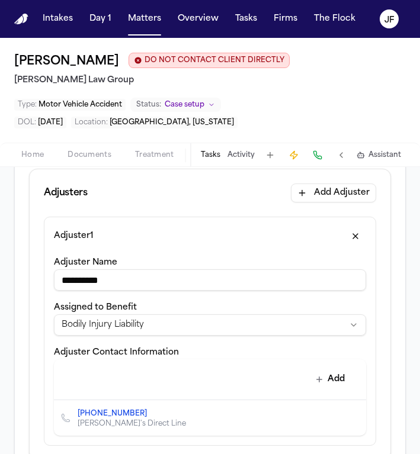
click at [328, 382] on button "Add" at bounding box center [330, 379] width 43 height 21
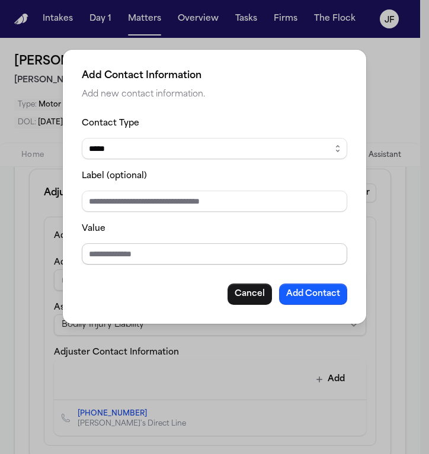
click at [133, 252] on input "Value" at bounding box center [214, 254] width 265 height 21
paste input "**********"
type input "**********"
click at [133, 211] on input "Label (optional)" at bounding box center [214, 201] width 265 height 21
type input "*"
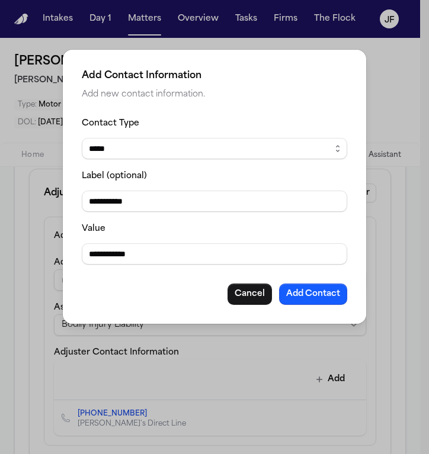
type input "**********"
select select "***"
click at [287, 292] on button "Add Contact" at bounding box center [313, 294] width 68 height 21
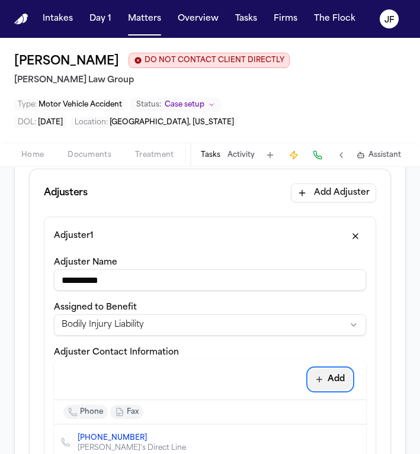
click at [334, 378] on button "Add" at bounding box center [330, 379] width 43 height 21
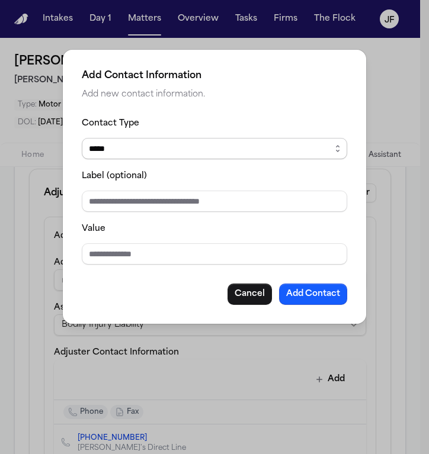
select select "*****"
click at [132, 257] on input "Value" at bounding box center [214, 254] width 265 height 21
paste input "**********"
type input "**********"
click at [302, 292] on button "Add Contact" at bounding box center [313, 294] width 68 height 21
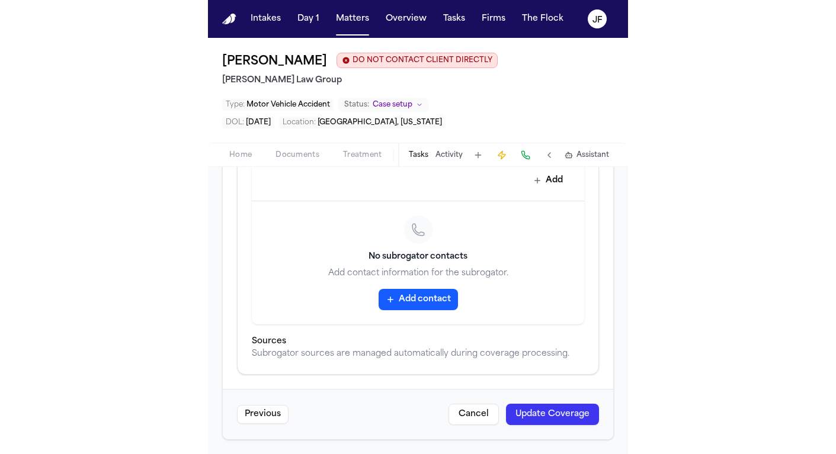
scroll to position [866, 0]
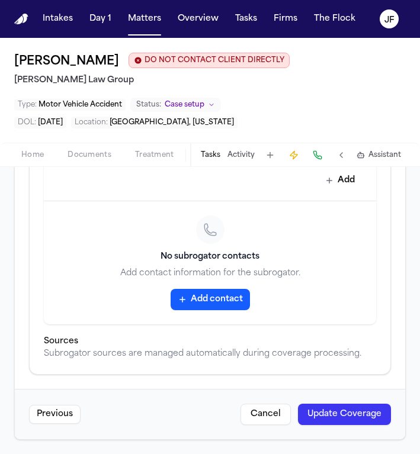
click at [336, 415] on button "Update Coverage" at bounding box center [344, 414] width 93 height 21
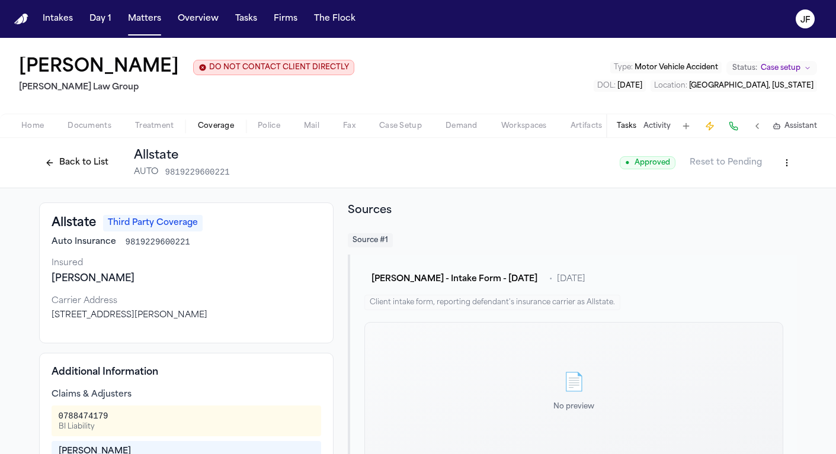
click at [82, 156] on button "Back to List" at bounding box center [76, 162] width 75 height 19
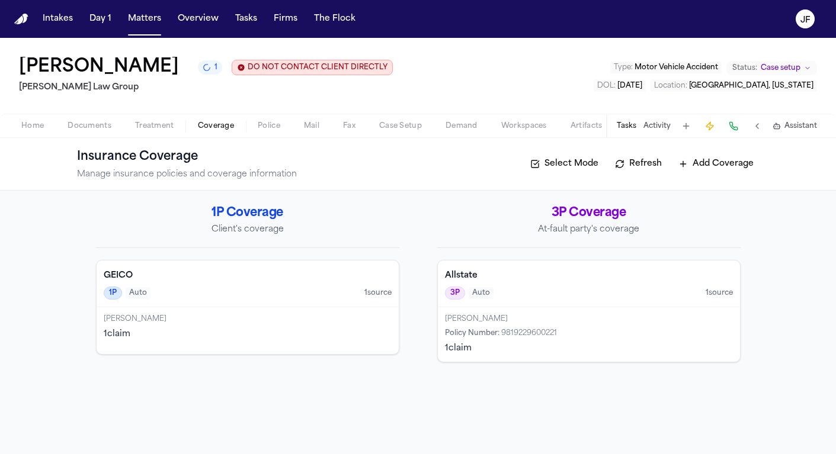
click at [30, 127] on span "Home" at bounding box center [32, 125] width 23 height 9
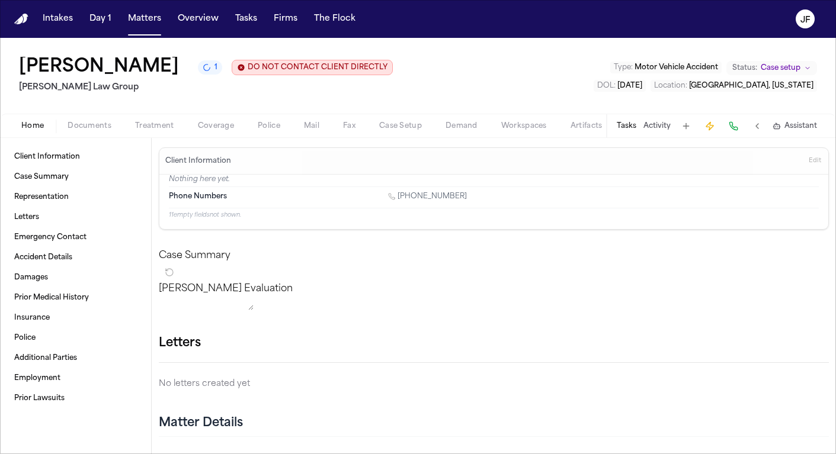
click at [225, 164] on h3 "Client Information" at bounding box center [198, 160] width 71 height 9
click at [73, 161] on span "Client Information" at bounding box center [47, 156] width 66 height 9
click at [56, 158] on span "Client Information" at bounding box center [47, 156] width 66 height 9
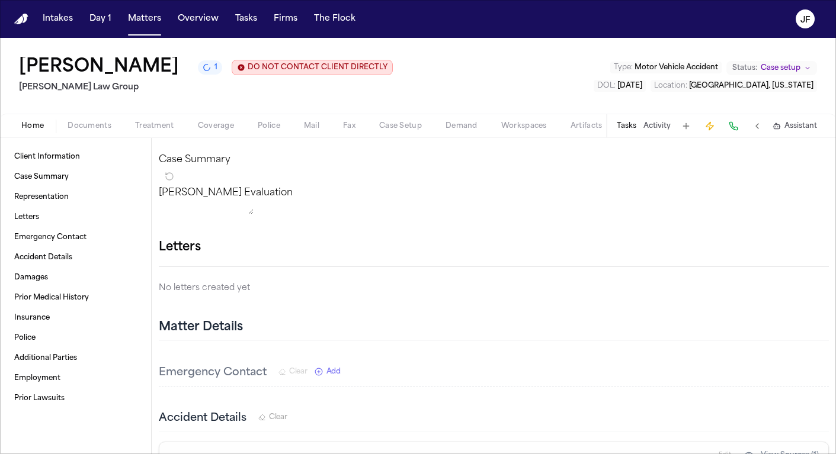
scroll to position [37, 0]
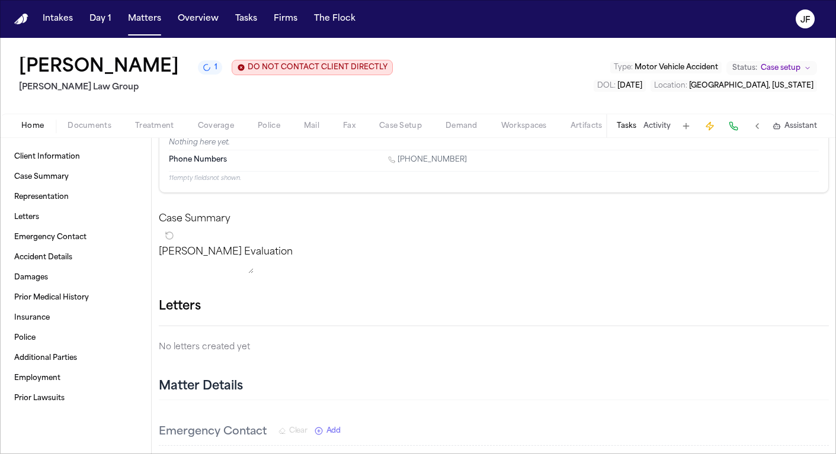
click at [832, 318] on icon "button" at bounding box center [836, 314] width 8 height 8
click at [808, 454] on div at bounding box center [418, 454] width 836 height 0
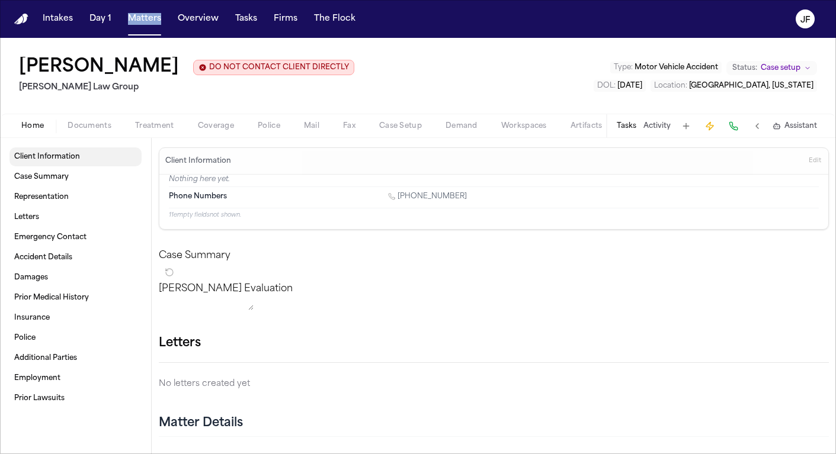
scroll to position [0, 0]
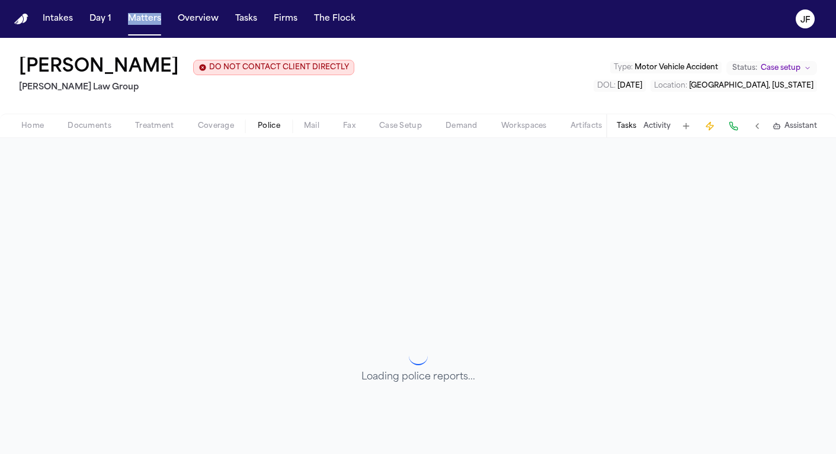
click at [258, 126] on span "Police" at bounding box center [269, 125] width 23 height 9
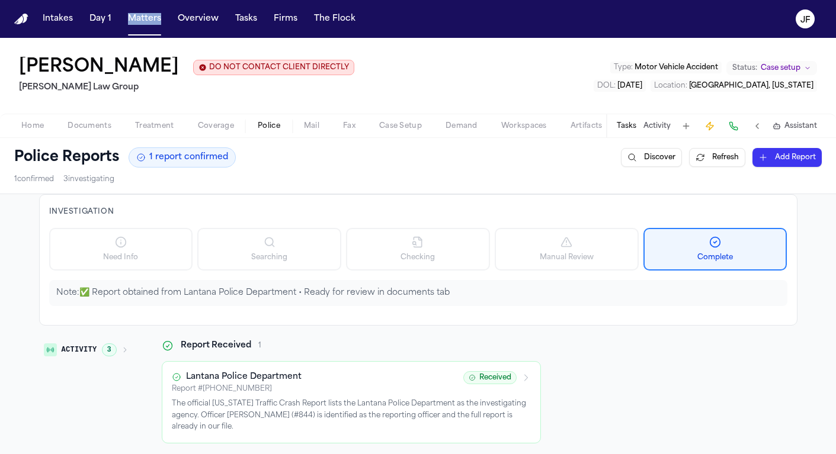
click at [217, 129] on span "Coverage" at bounding box center [216, 125] width 36 height 9
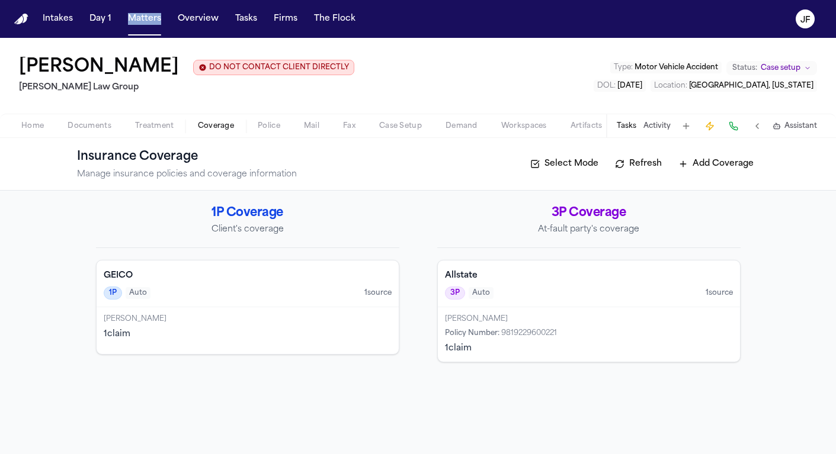
click at [46, 129] on button "Home" at bounding box center [32, 126] width 46 height 14
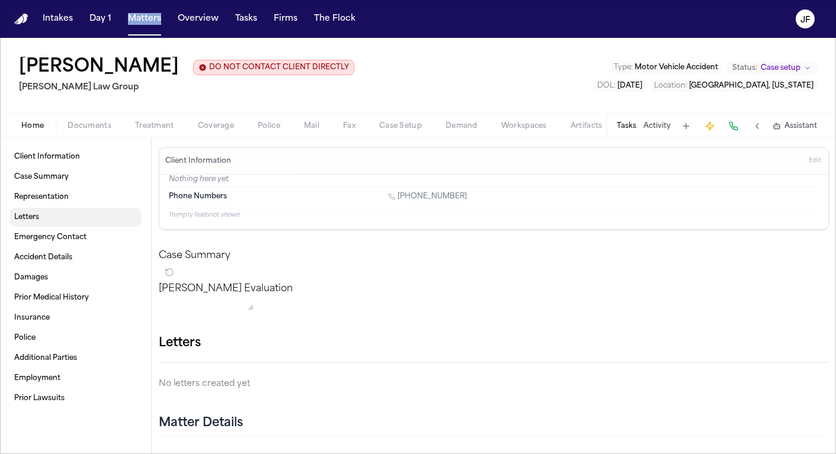
click at [63, 222] on link "Letters" at bounding box center [75, 217] width 132 height 19
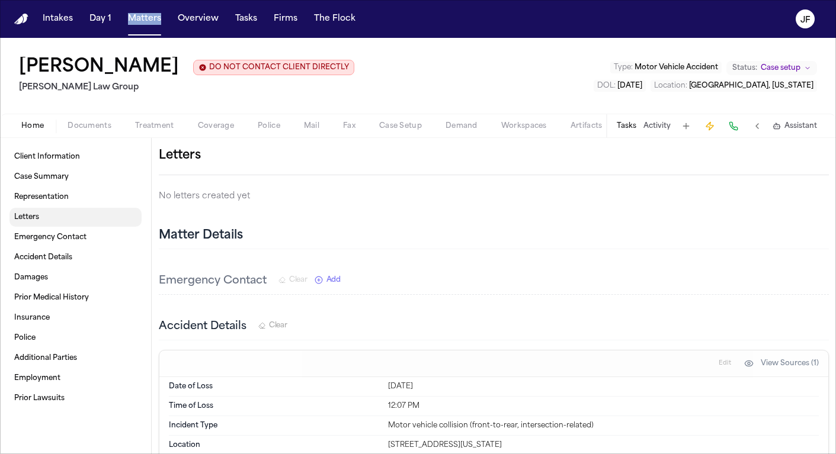
scroll to position [190, 0]
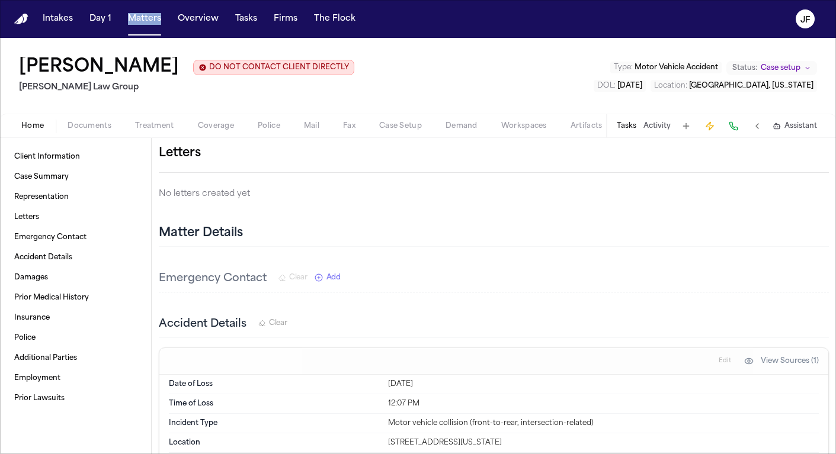
click at [832, 165] on icon "button" at bounding box center [836, 160] width 8 height 8
click at [814, 454] on div at bounding box center [418, 454] width 836 height 0
click at [660, 126] on button "Activity" at bounding box center [656, 125] width 27 height 9
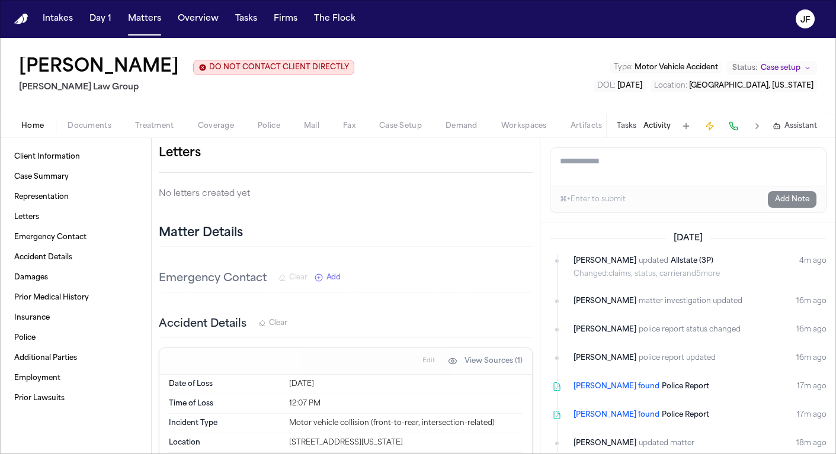
click at [533, 153] on icon "button" at bounding box center [533, 153] width 0 height 0
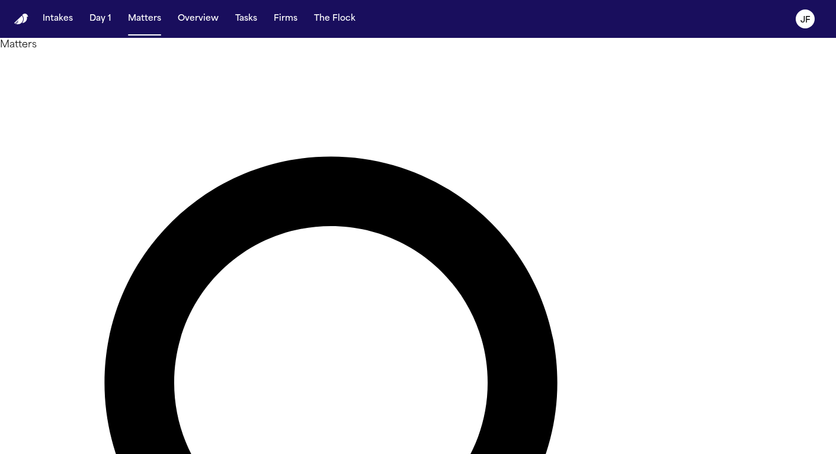
type input "*****"
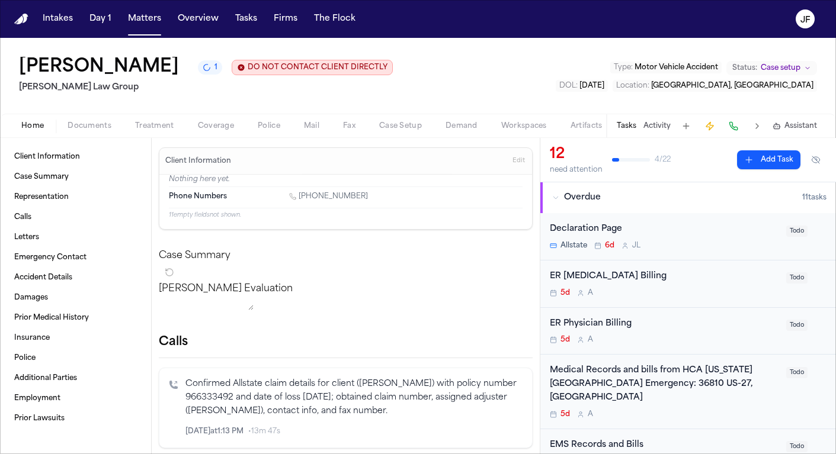
click at [670, 1] on nav "Intakes Day 1 Matters Overview Tasks Firms The [PERSON_NAME]" at bounding box center [418, 19] width 836 height 38
click at [14, 242] on link "Letters" at bounding box center [75, 237] width 132 height 19
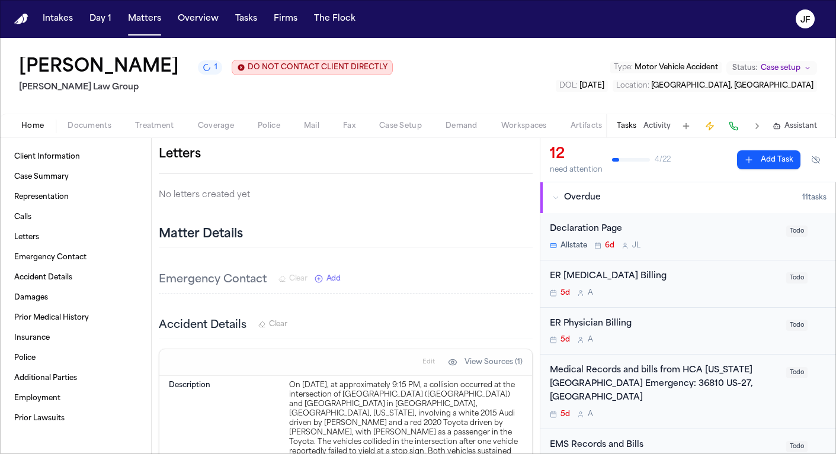
click at [533, 155] on button "button" at bounding box center [533, 155] width 0 height 0
click at [514, 454] on div at bounding box center [418, 454] width 836 height 0
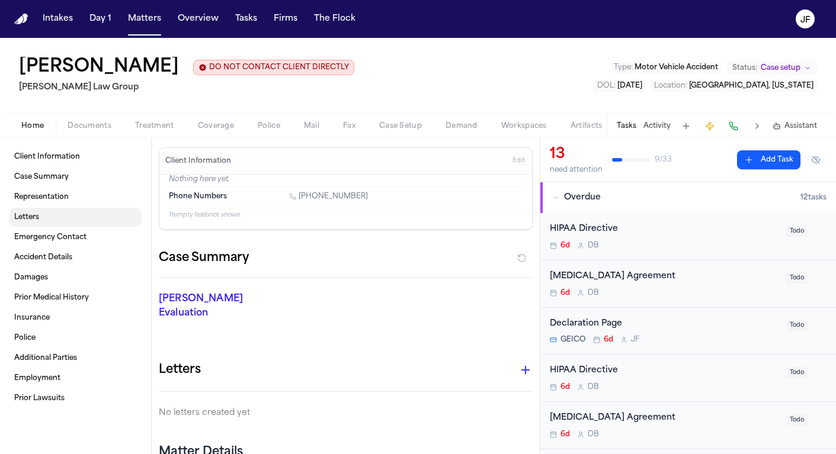
click at [69, 214] on link "Letters" at bounding box center [75, 217] width 132 height 19
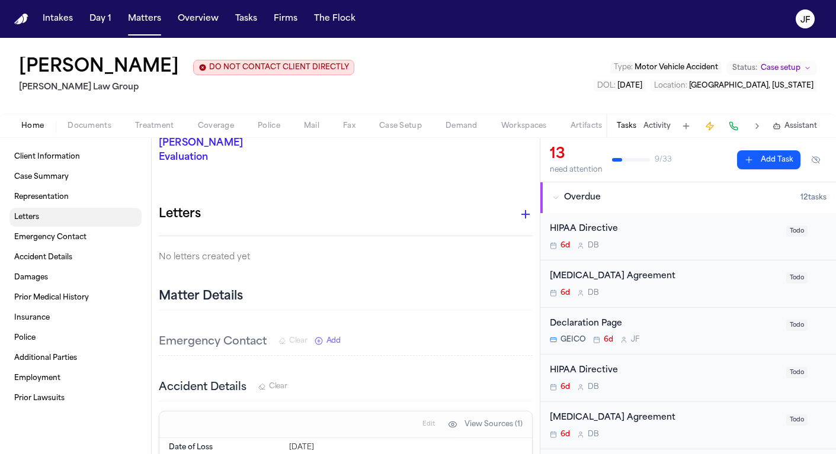
scroll to position [190, 0]
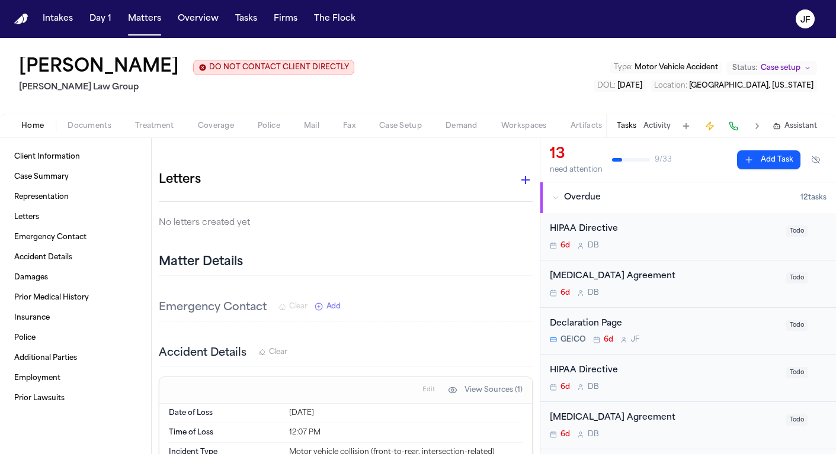
click at [518, 173] on icon "button" at bounding box center [525, 180] width 14 height 14
click at [518, 166] on div at bounding box center [418, 227] width 836 height 454
click at [521, 176] on icon "button" at bounding box center [525, 180] width 8 height 8
click at [644, 187] on div at bounding box center [418, 227] width 836 height 454
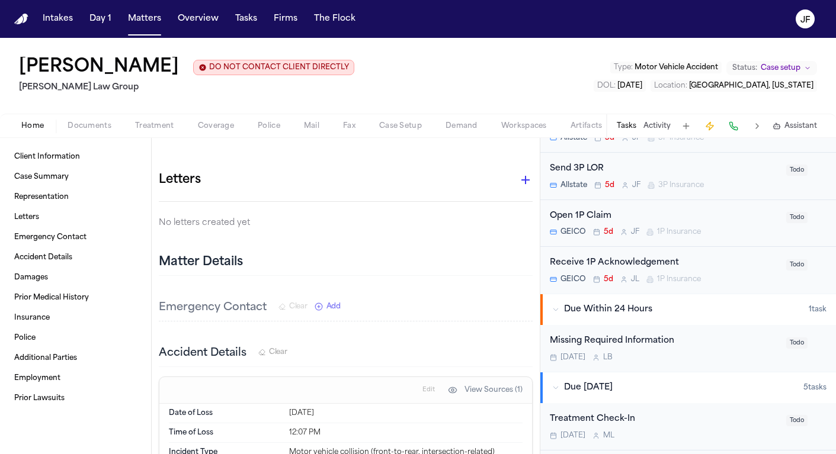
scroll to position [470, 0]
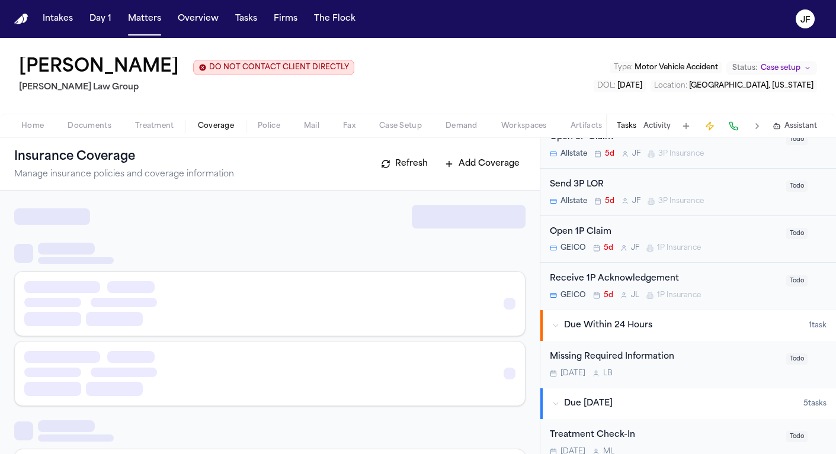
click at [210, 131] on span "Coverage" at bounding box center [216, 125] width 36 height 9
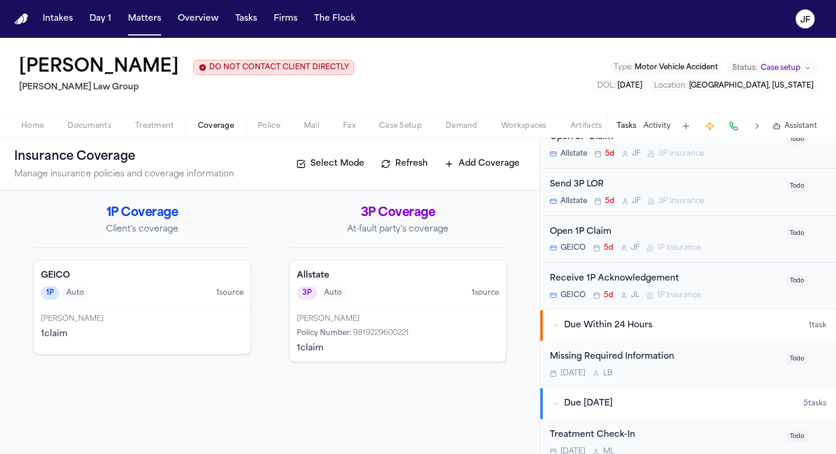
click at [665, 229] on div "Open 1P Claim" at bounding box center [664, 233] width 229 height 14
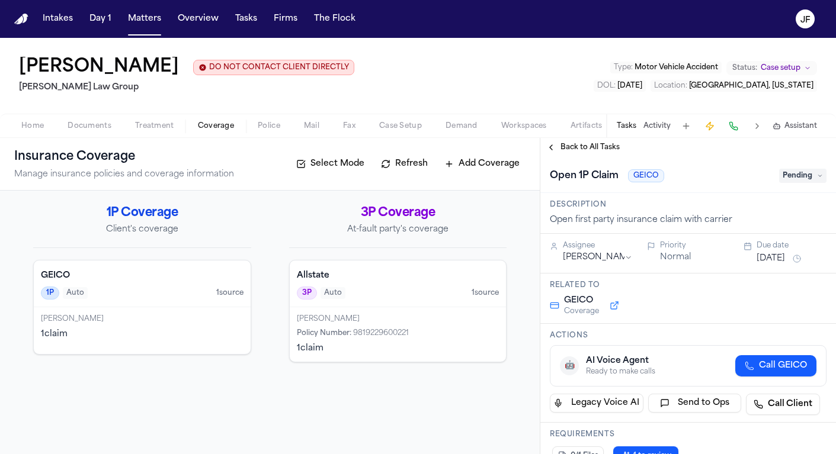
click at [803, 174] on span "Pending" at bounding box center [802, 176] width 47 height 14
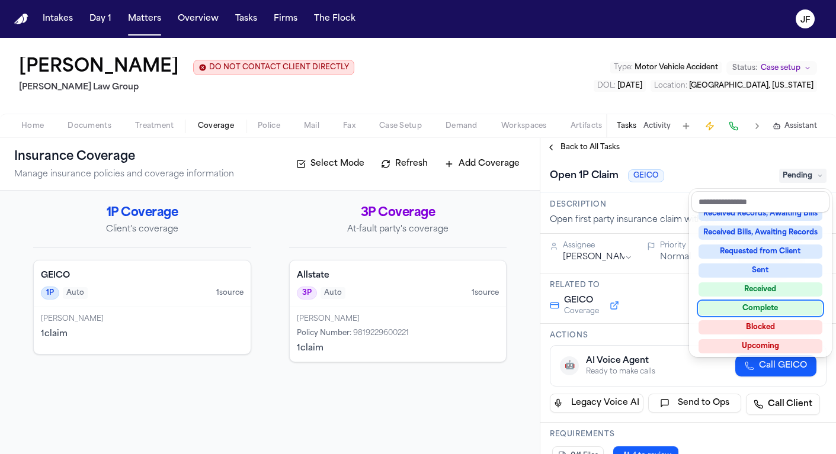
click at [744, 309] on div "Complete" at bounding box center [761, 309] width 124 height 14
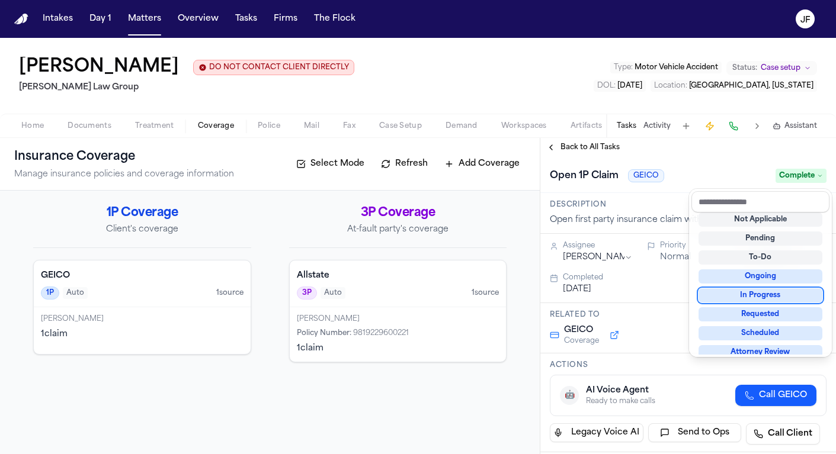
click at [582, 150] on div "**********" at bounding box center [688, 296] width 296 height 316
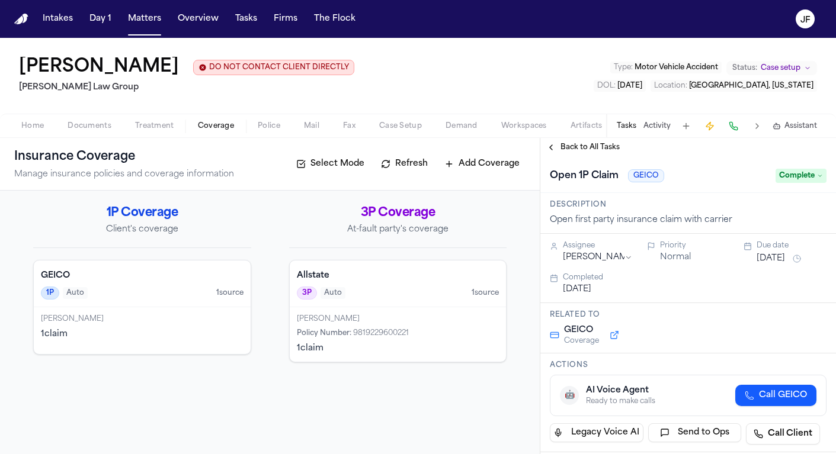
click at [584, 142] on div "Back to All Tasks" at bounding box center [688, 147] width 296 height 19
click at [584, 143] on span "Back to All Tasks" at bounding box center [590, 147] width 59 height 9
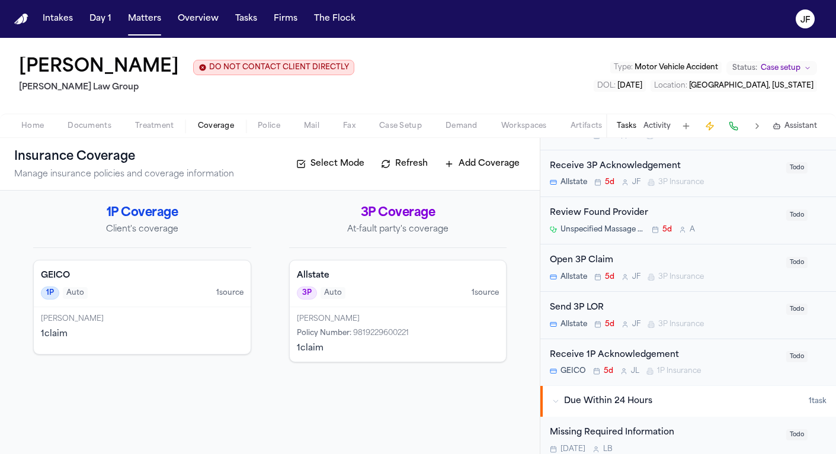
scroll to position [353, 0]
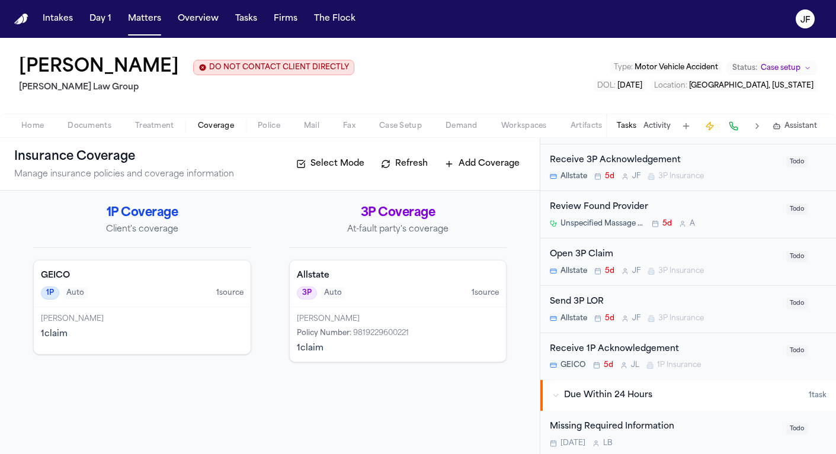
click at [595, 258] on div "Open 3P Claim" at bounding box center [664, 255] width 229 height 14
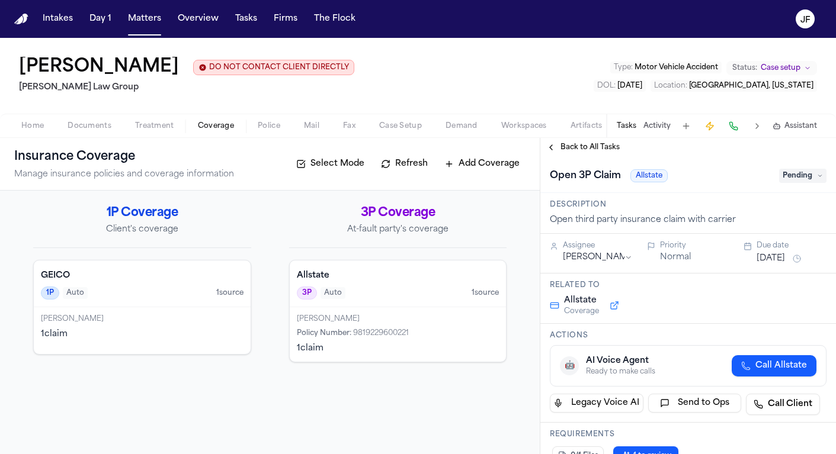
click at [806, 174] on span "Pending" at bounding box center [802, 176] width 47 height 14
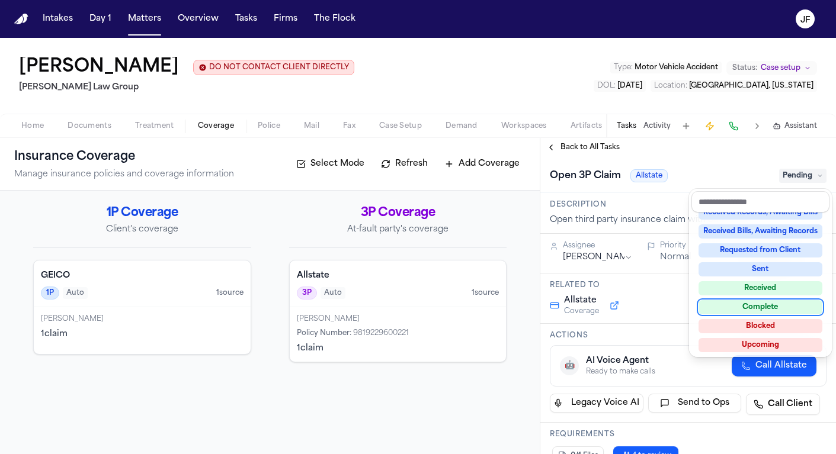
click at [763, 306] on div "Complete" at bounding box center [761, 307] width 124 height 14
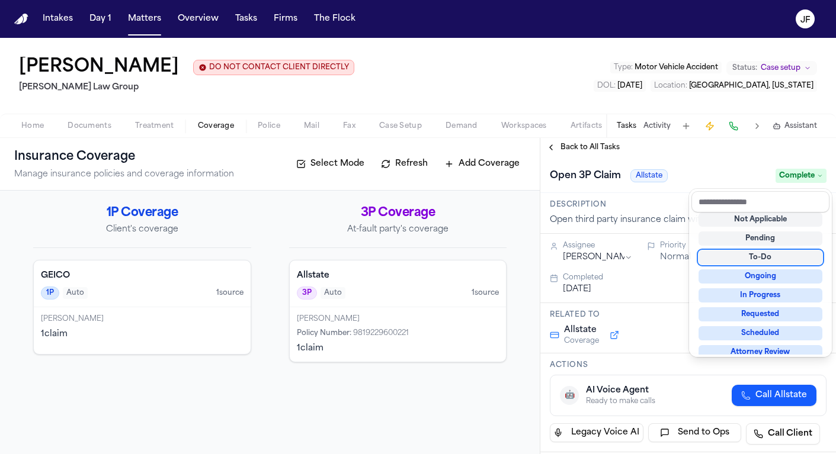
click at [573, 152] on div "**********" at bounding box center [688, 296] width 296 height 316
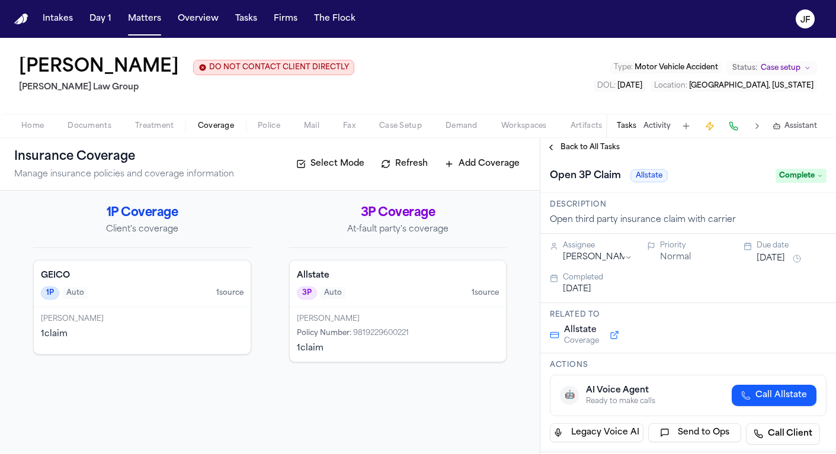
click at [558, 147] on button "Back to All Tasks" at bounding box center [582, 147] width 85 height 9
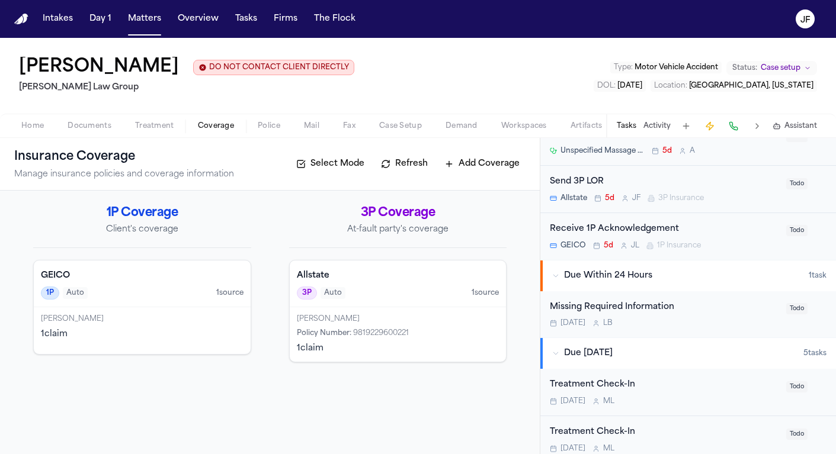
scroll to position [427, 0]
click at [619, 308] on div "Missing Required Information" at bounding box center [664, 306] width 229 height 14
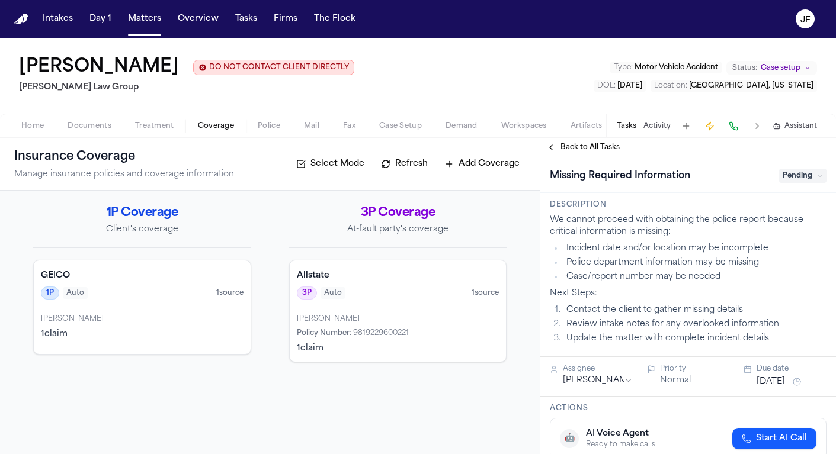
scroll to position [15, 0]
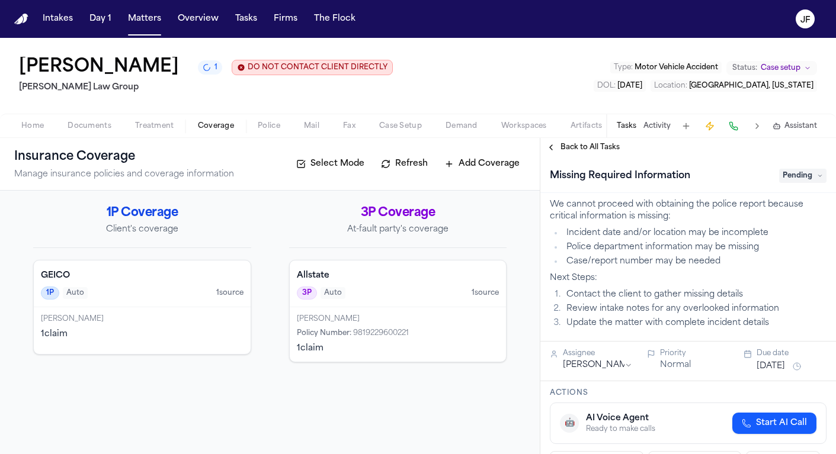
click at [798, 182] on span "Pending" at bounding box center [802, 176] width 47 height 14
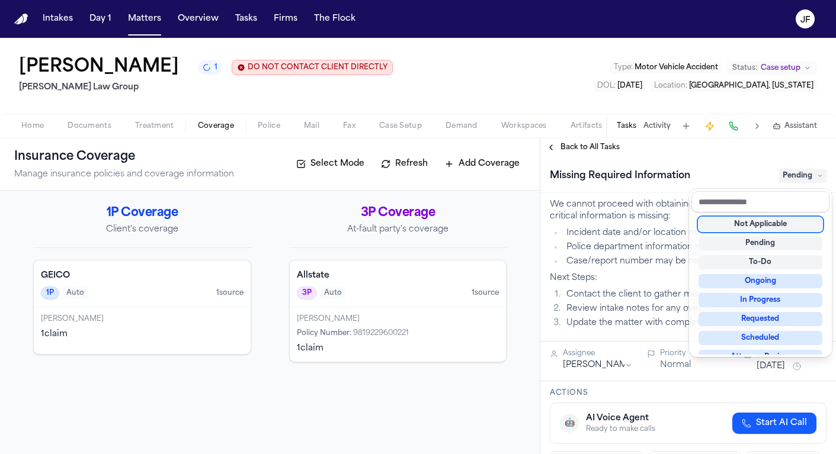
click at [765, 223] on div "Not Applicable" at bounding box center [761, 224] width 124 height 14
click at [584, 154] on div "Back to All Tasks Missing Required Information Not Applicable Description We ca…" at bounding box center [688, 296] width 296 height 316
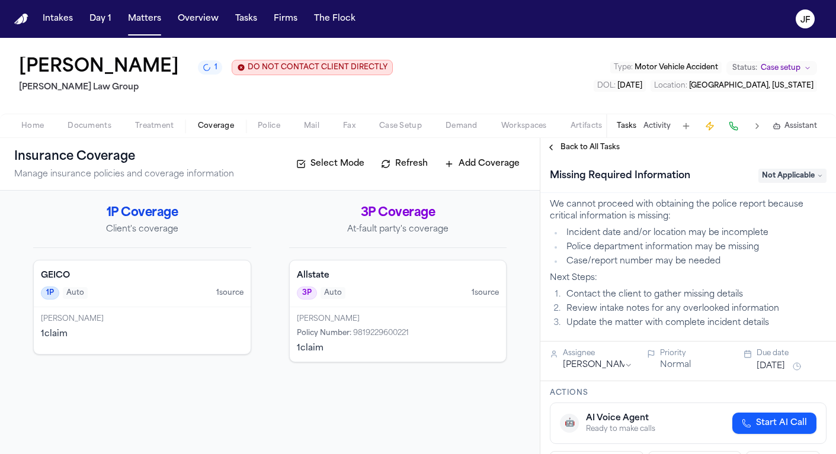
click at [590, 152] on span "Back to All Tasks" at bounding box center [590, 147] width 59 height 9
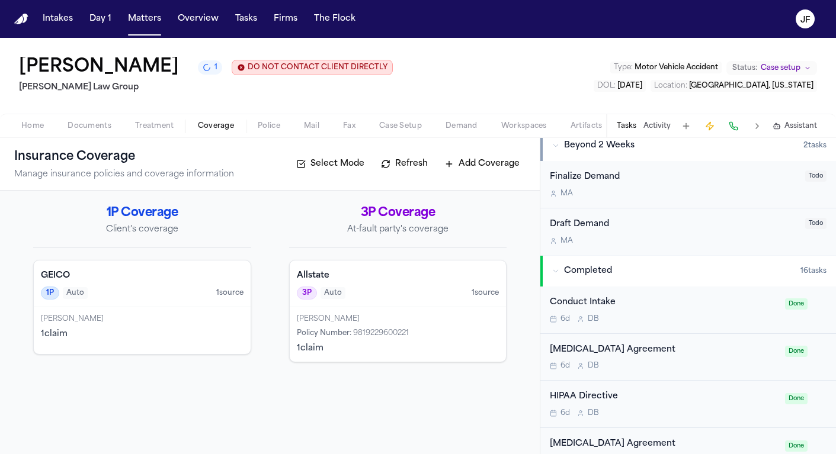
click at [566, 256] on button "Completed 16 task s" at bounding box center [688, 271] width 296 height 31
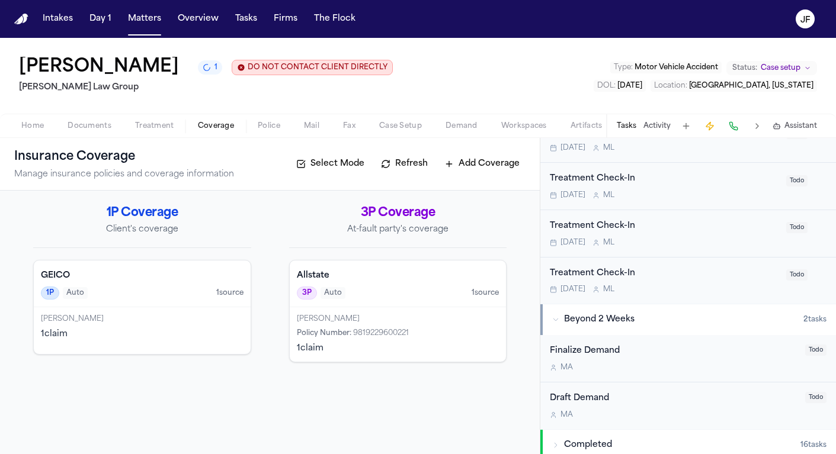
click at [606, 316] on span "Beyond 2 Weeks" at bounding box center [599, 320] width 71 height 12
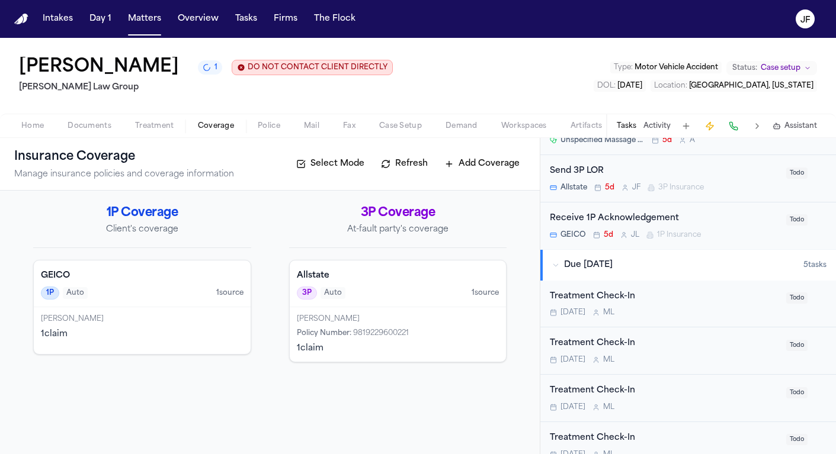
click at [613, 267] on span "Due Within 2 Weeks" at bounding box center [588, 266] width 49 height 12
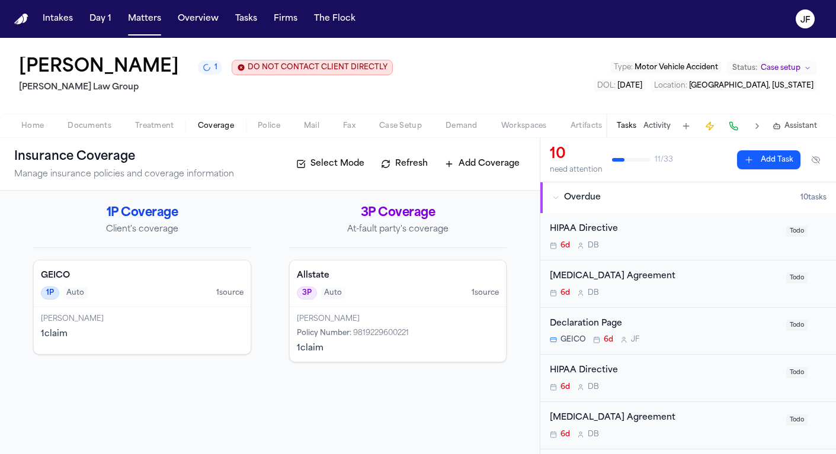
click at [583, 201] on span "Overdue" at bounding box center [582, 198] width 37 height 12
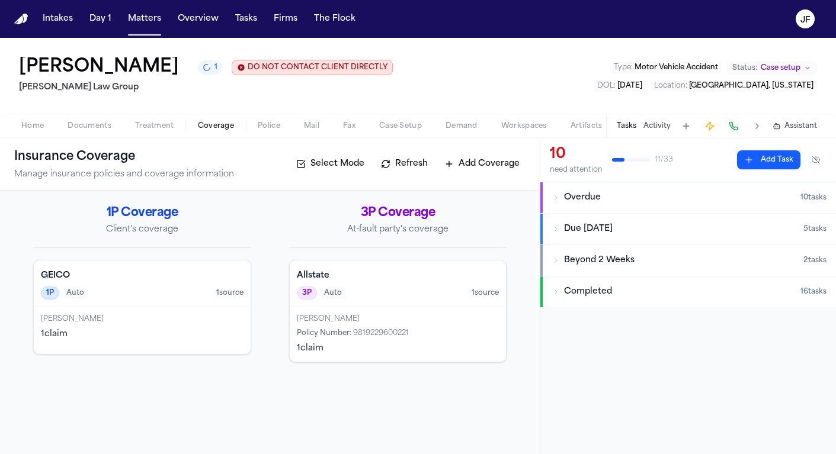
click at [383, 389] on div "1P Coverage Client's coverage GEICO 1P Auto 1 source Jennifer Gaydos 1 claim 3P…" at bounding box center [270, 323] width 540 height 264
click at [33, 124] on span "Home" at bounding box center [32, 125] width 23 height 9
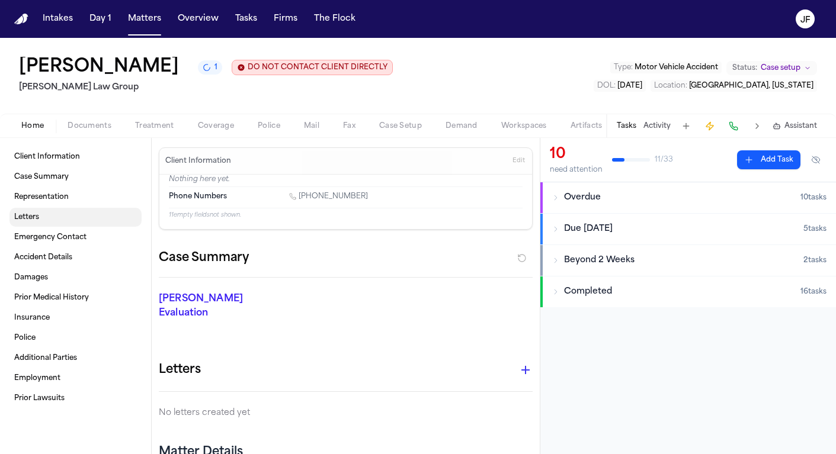
click at [59, 226] on link "Letters" at bounding box center [75, 217] width 132 height 19
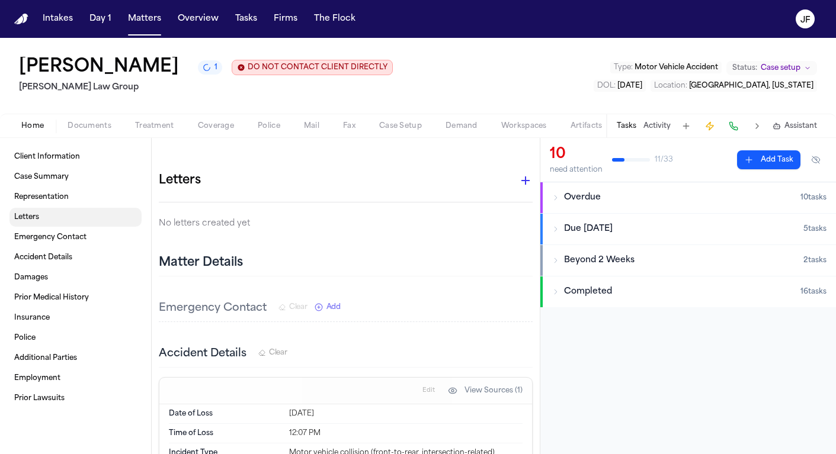
scroll to position [190, 0]
click at [521, 173] on icon "button" at bounding box center [525, 180] width 14 height 14
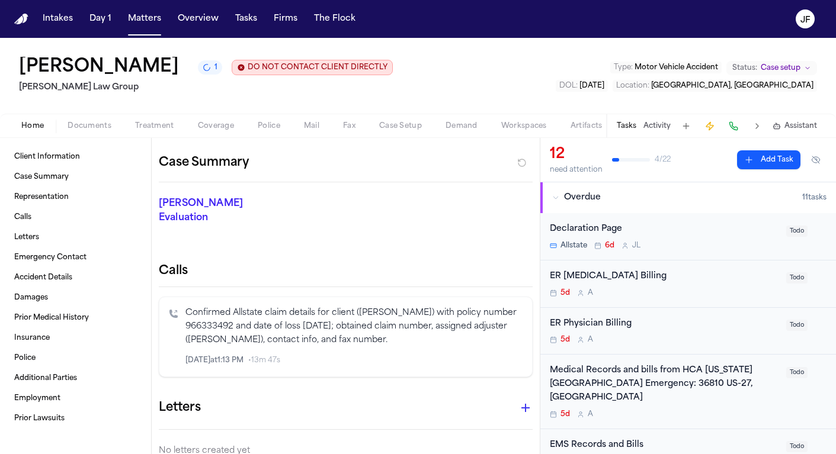
scroll to position [114, 0]
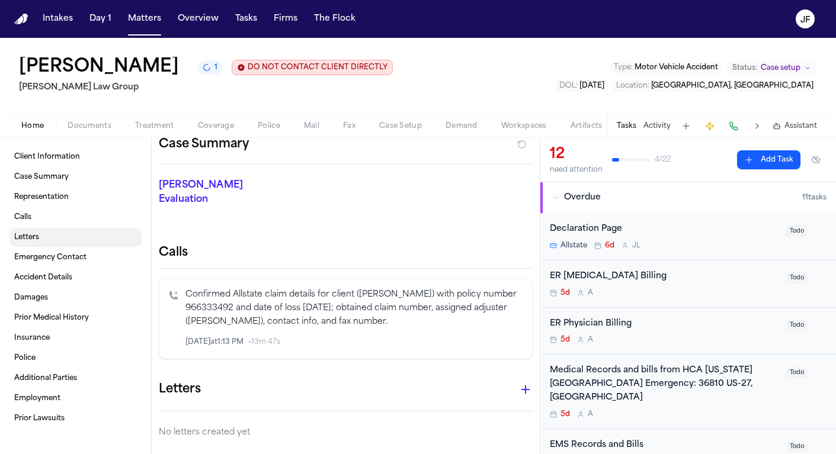
click at [85, 243] on link "Letters" at bounding box center [75, 237] width 132 height 19
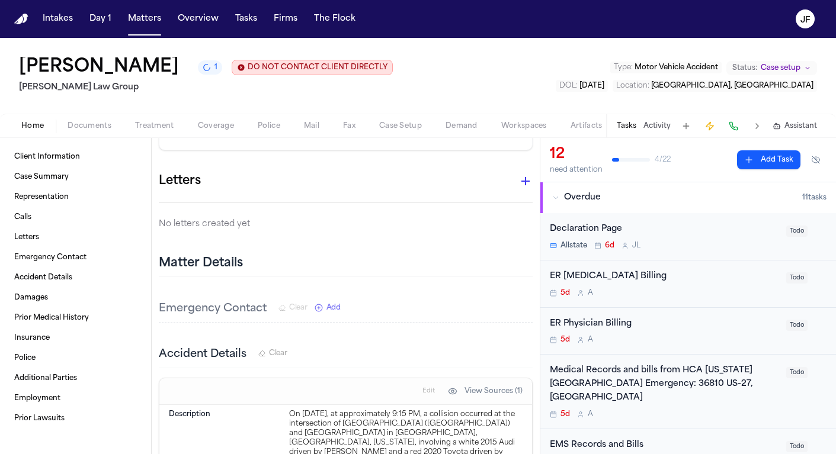
click at [518, 174] on icon "button" at bounding box center [525, 181] width 14 height 14
click at [517, 162] on div at bounding box center [418, 227] width 836 height 454
click at [526, 169] on button "button" at bounding box center [526, 181] width 24 height 24
click at [544, 75] on div at bounding box center [418, 227] width 836 height 454
click at [518, 174] on icon "button" at bounding box center [525, 181] width 14 height 14
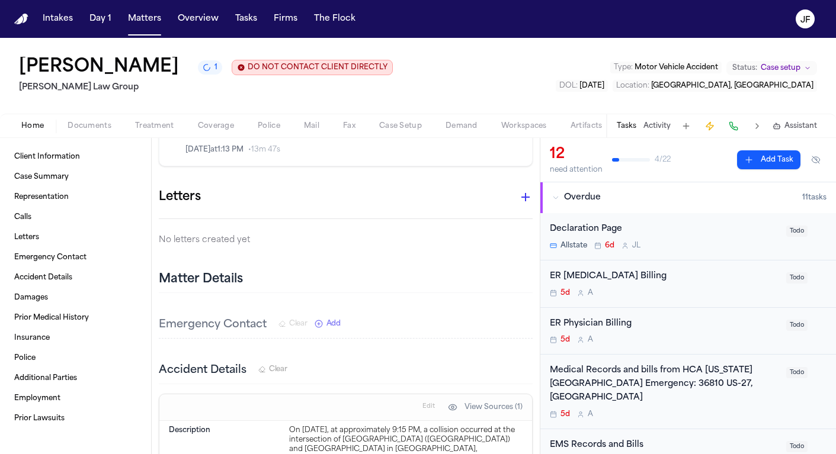
scroll to position [467, 0]
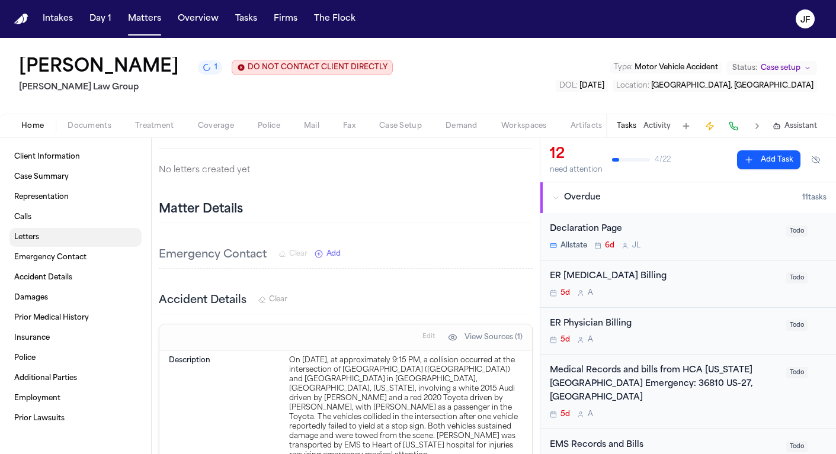
click at [54, 241] on link "Letters" at bounding box center [75, 237] width 132 height 19
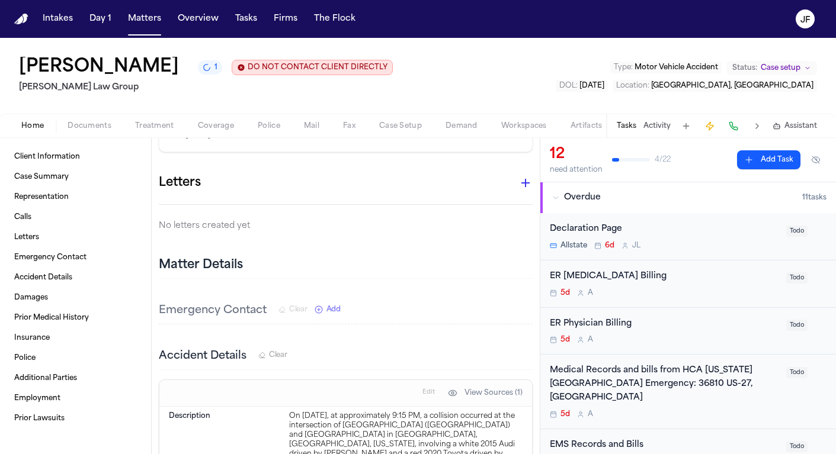
click at [521, 179] on icon "button" at bounding box center [525, 183] width 8 height 8
click at [510, 178] on div at bounding box center [418, 227] width 836 height 454
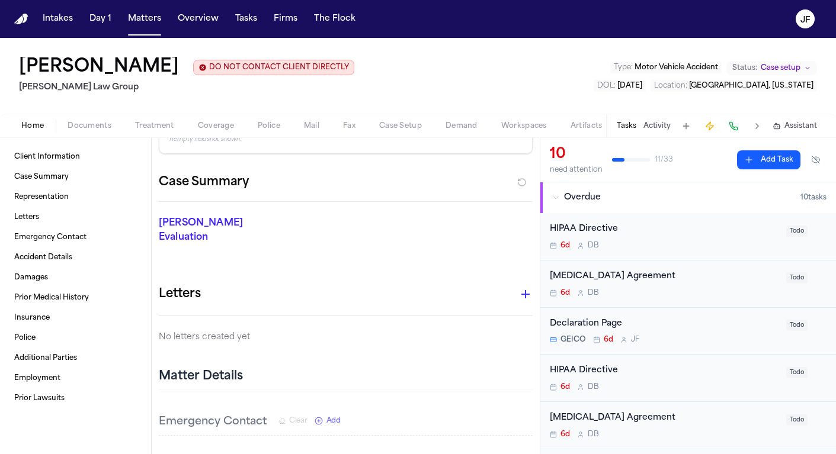
scroll to position [97, 0]
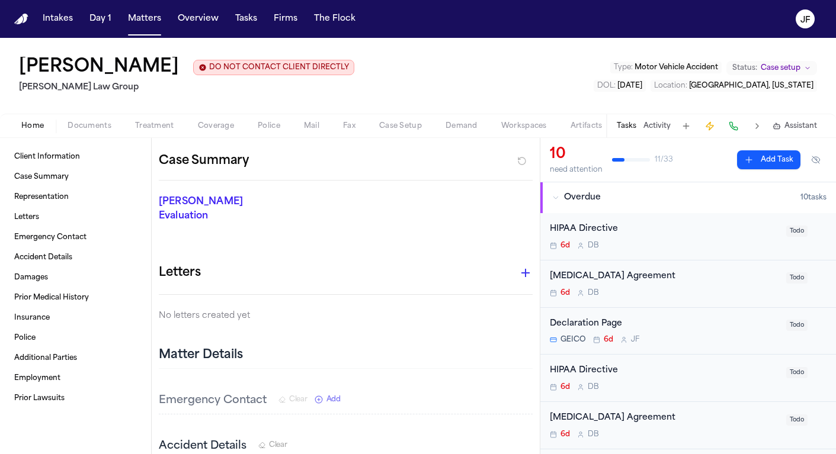
click at [518, 266] on icon "button" at bounding box center [525, 273] width 14 height 14
click at [553, 106] on div at bounding box center [418, 227] width 836 height 454
click at [518, 266] on icon "button" at bounding box center [525, 273] width 14 height 14
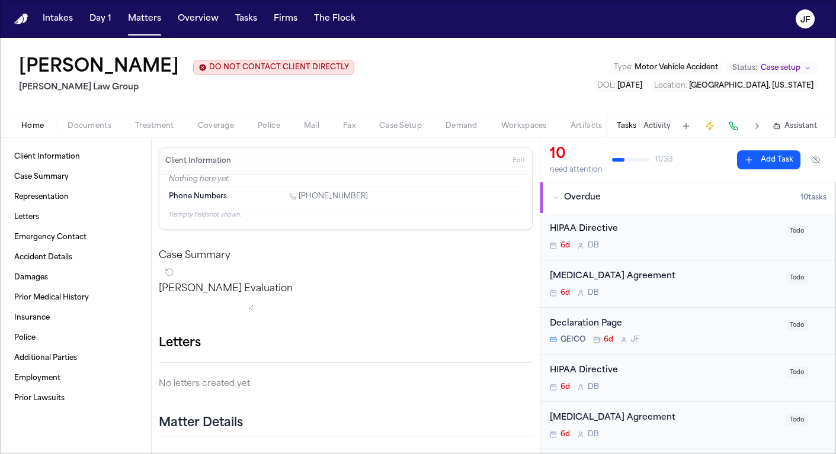
click at [533, 344] on icon "button" at bounding box center [533, 344] width 0 height 0
click at [520, 454] on div at bounding box center [418, 454] width 836 height 0
drag, startPoint x: 530, startPoint y: 379, endPoint x: 528, endPoint y: 372, distance: 7.3
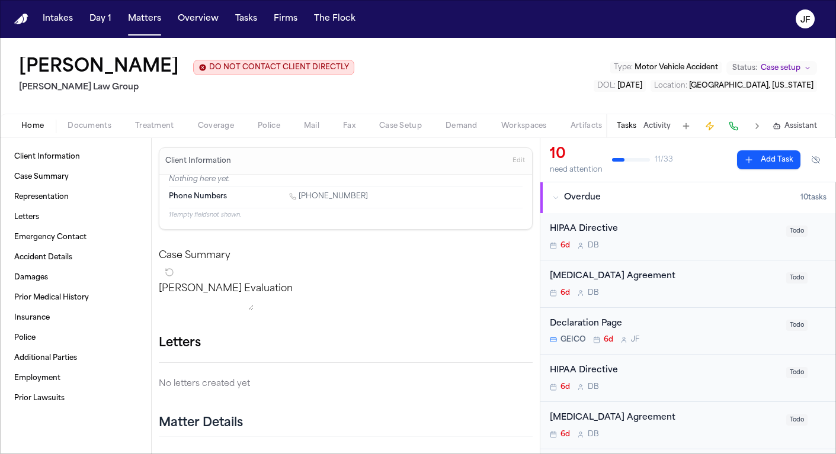
click at [533, 344] on icon "button" at bounding box center [533, 344] width 0 height 0
click at [445, 454] on div at bounding box center [418, 454] width 836 height 0
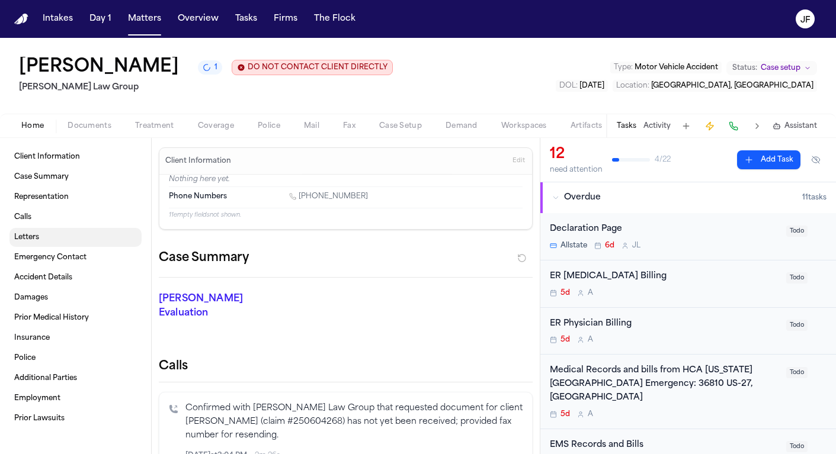
click at [38, 235] on span "Letters" at bounding box center [26, 237] width 25 height 9
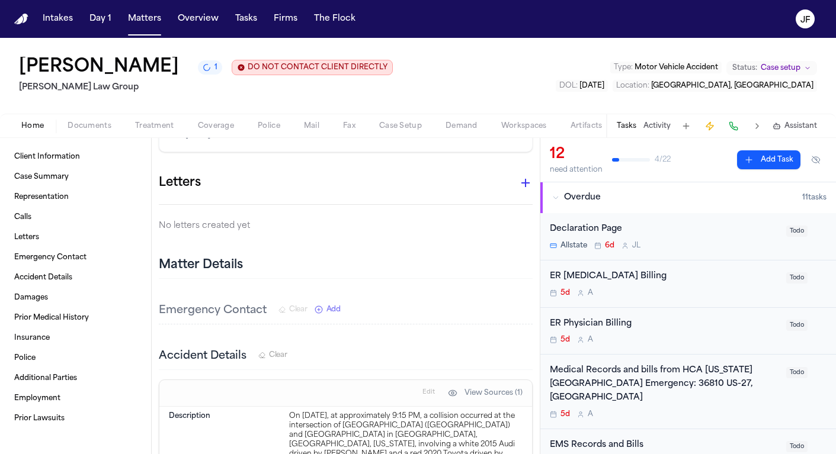
click at [521, 176] on icon "button" at bounding box center [525, 183] width 14 height 14
click at [513, 454] on div at bounding box center [418, 454] width 836 height 0
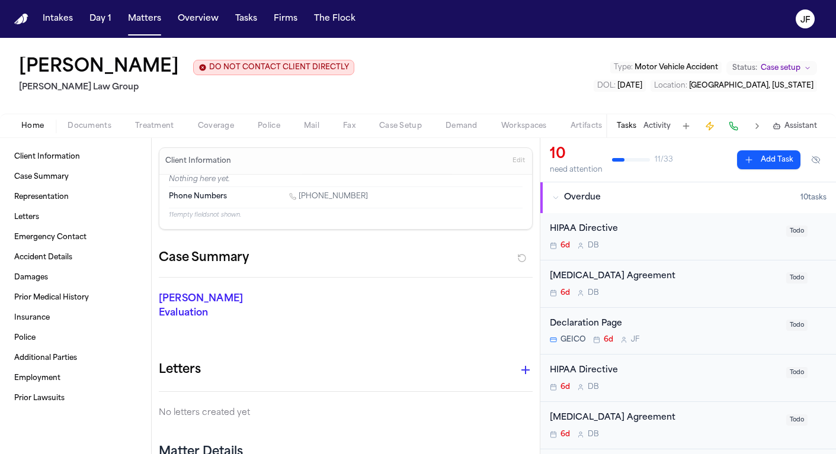
click at [222, 133] on span "button" at bounding box center [216, 132] width 50 height 1
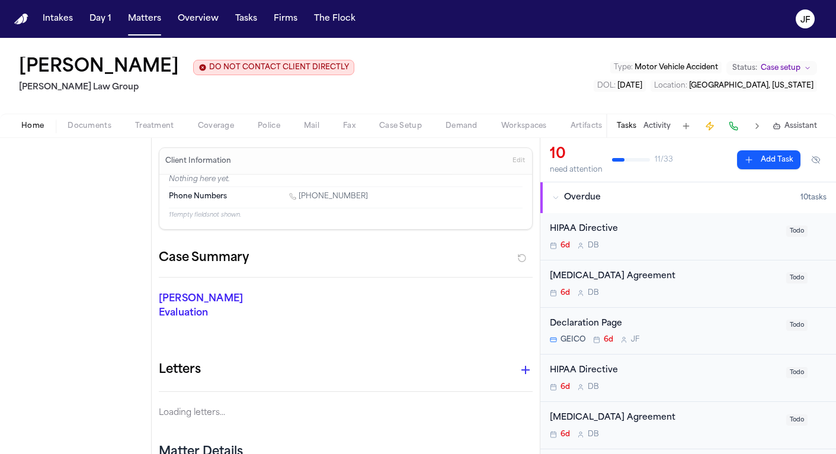
click at [36, 131] on span "Home" at bounding box center [32, 125] width 23 height 9
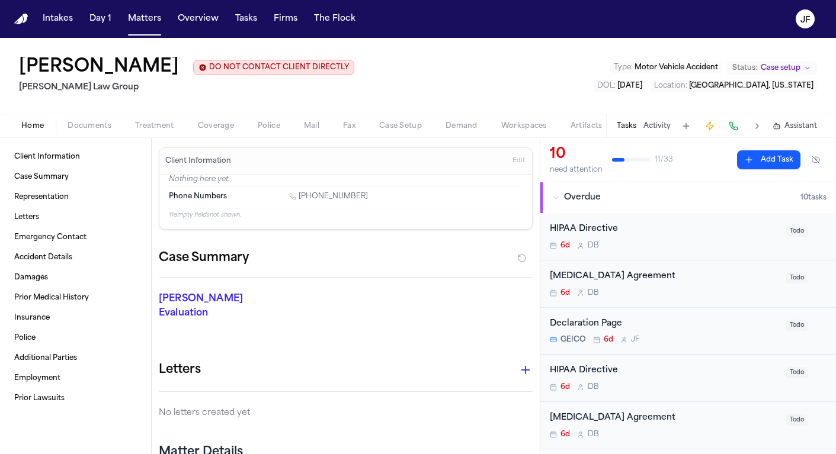
click at [514, 358] on button "button" at bounding box center [526, 370] width 24 height 24
click at [496, 454] on div at bounding box center [418, 454] width 836 height 0
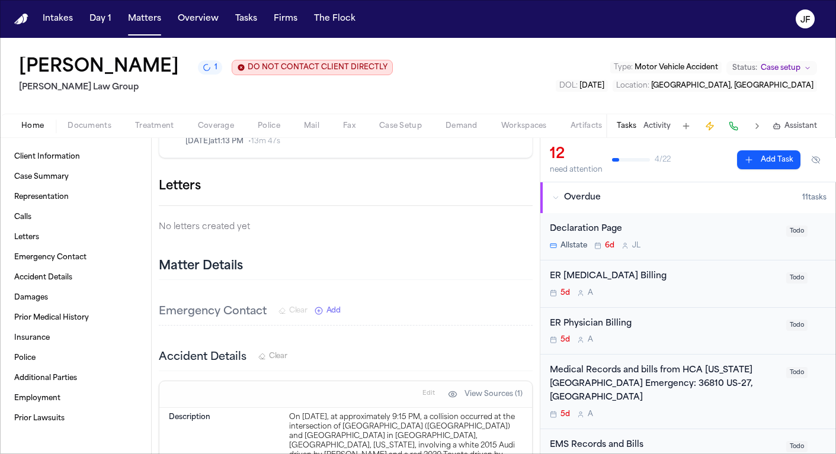
scroll to position [379, 0]
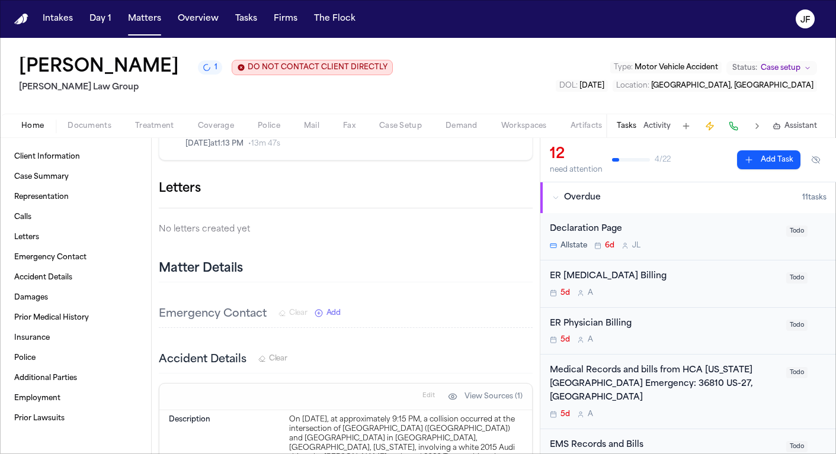
click at [533, 189] on icon "button" at bounding box center [533, 189] width 0 height 0
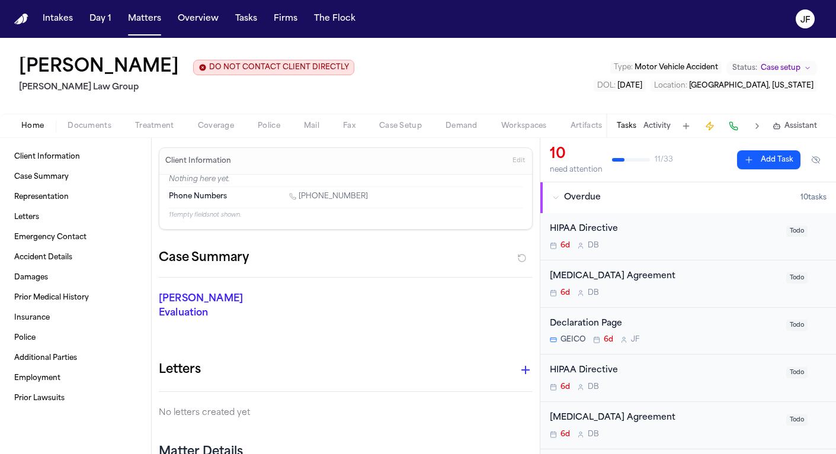
click at [514, 364] on button "button" at bounding box center [526, 370] width 24 height 24
click at [510, 454] on div at bounding box center [418, 454] width 836 height 0
click at [521, 366] on icon "button" at bounding box center [525, 370] width 8 height 8
click at [508, 454] on div at bounding box center [418, 454] width 836 height 0
click at [260, 135] on div "Home Documents Treatment Coverage Police Mail Fax Case Setup Demand Workspaces …" at bounding box center [418, 126] width 836 height 24
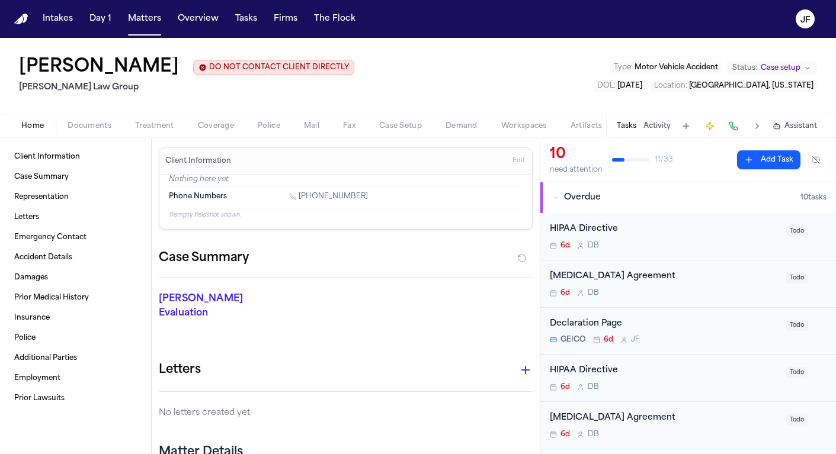
click at [76, 140] on div "Client Information Case Summary Representation Letters Emergency Contact Accide…" at bounding box center [75, 296] width 151 height 316
click at [88, 130] on span "Documents" at bounding box center [90, 125] width 44 height 9
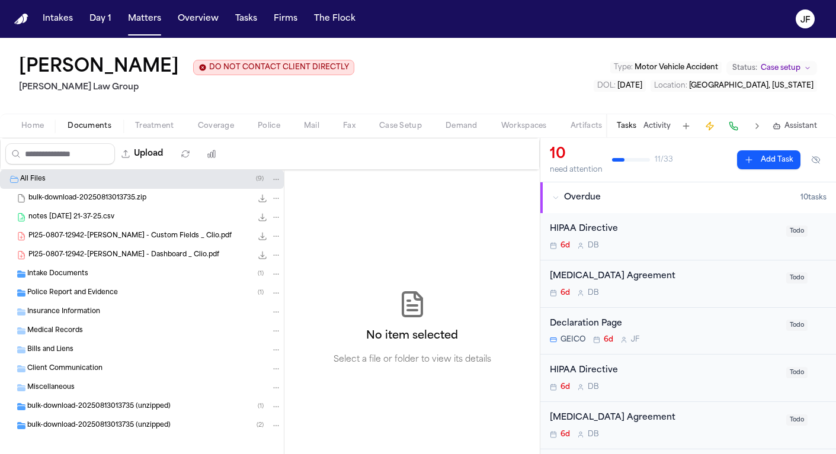
click at [60, 289] on div "Police Report and Evidence ( 1 )" at bounding box center [154, 293] width 254 height 11
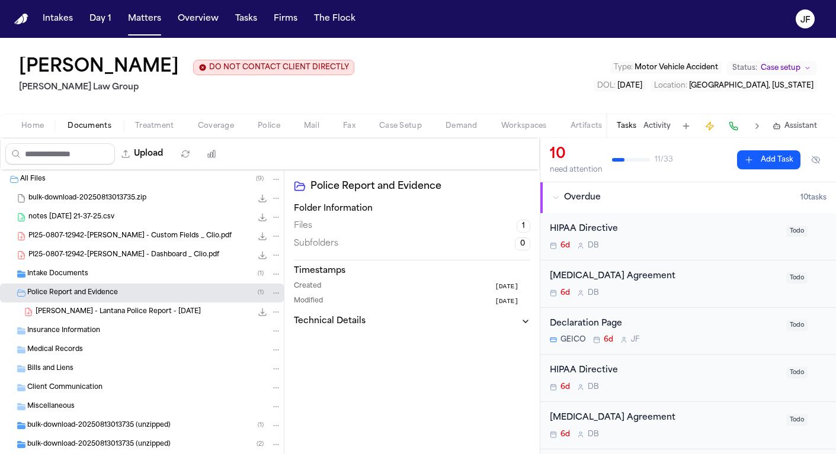
click at [60, 289] on div "Police Report and Evidence ( 1 )" at bounding box center [154, 293] width 254 height 11
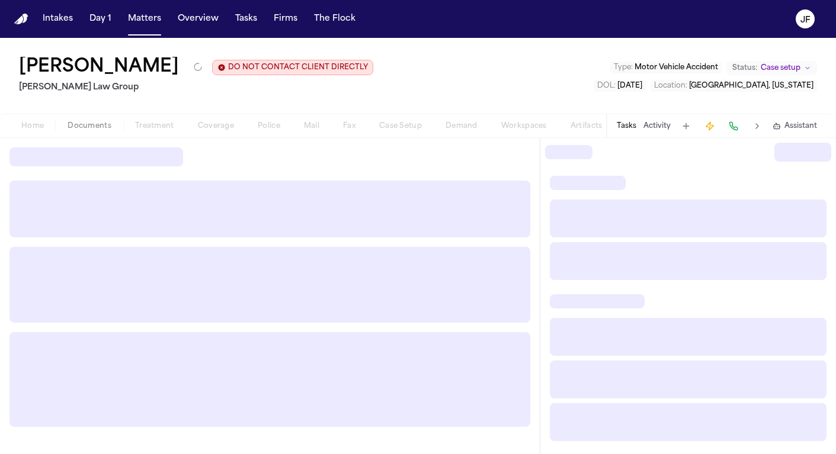
click at [724, 1] on nav "Intakes Day 1 Matters Overview Tasks Firms The [PERSON_NAME]" at bounding box center [418, 19] width 836 height 38
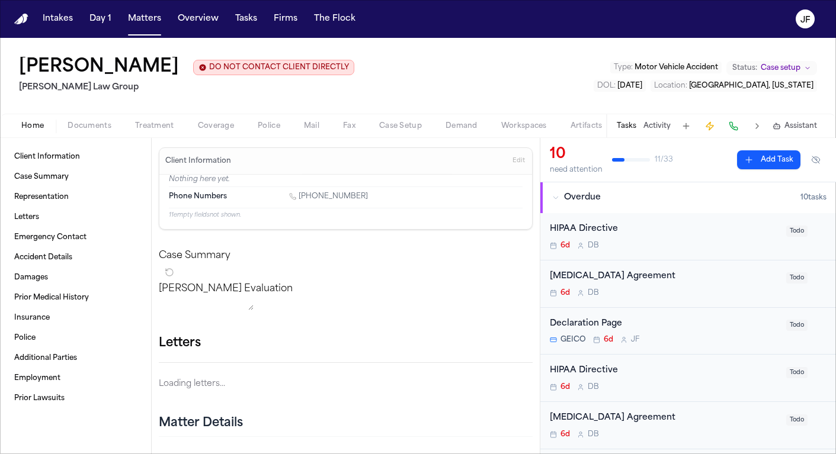
click at [26, 125] on span "Home" at bounding box center [32, 125] width 23 height 9
click at [72, 226] on link "Letters" at bounding box center [75, 217] width 132 height 19
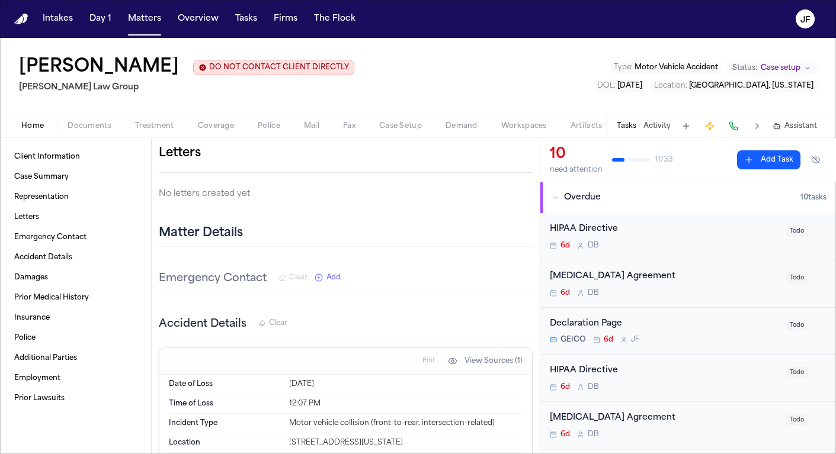
click at [533, 153] on icon "button" at bounding box center [533, 153] width 0 height 0
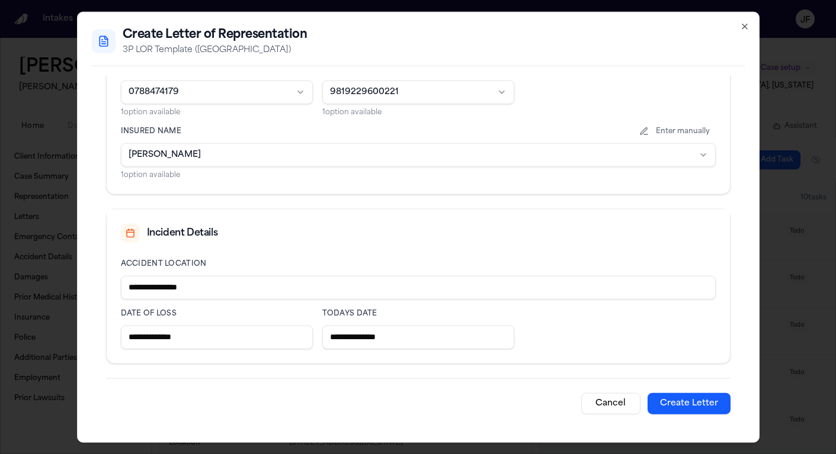
scroll to position [498, 0]
click at [126, 292] on input "**********" at bounding box center [418, 288] width 595 height 24
type input "**********"
click at [694, 404] on button "Create Letter" at bounding box center [689, 403] width 83 height 21
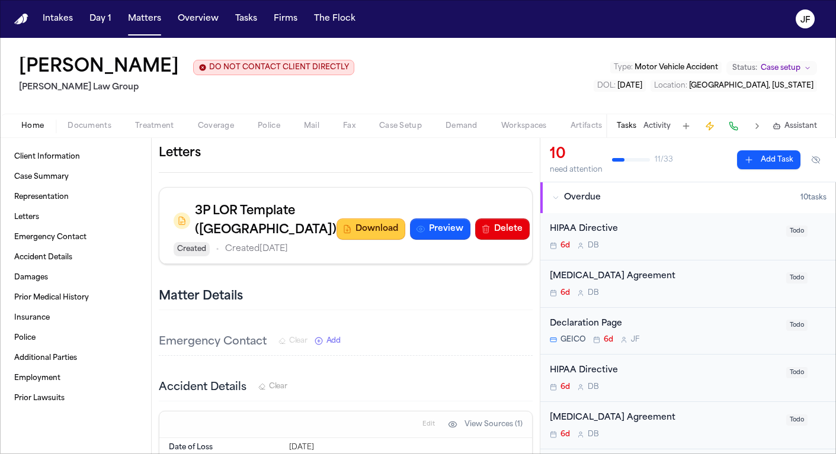
click at [347, 240] on button "Download" at bounding box center [371, 229] width 69 height 21
click at [533, 153] on icon "button" at bounding box center [533, 153] width 0 height 0
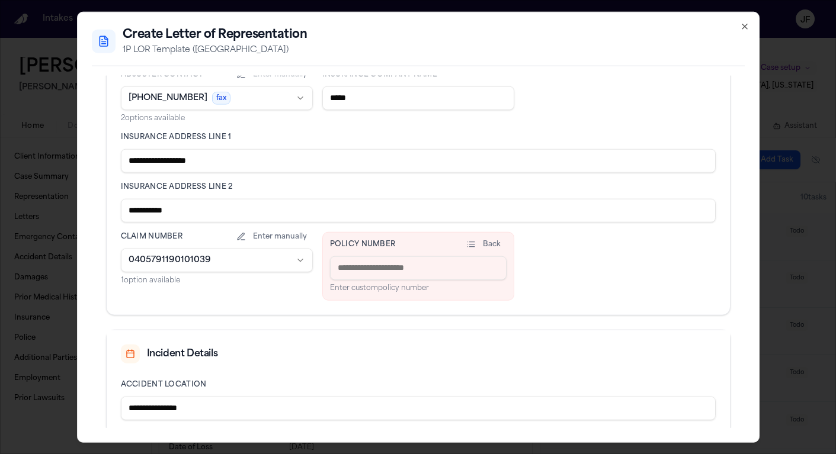
scroll to position [309, 0]
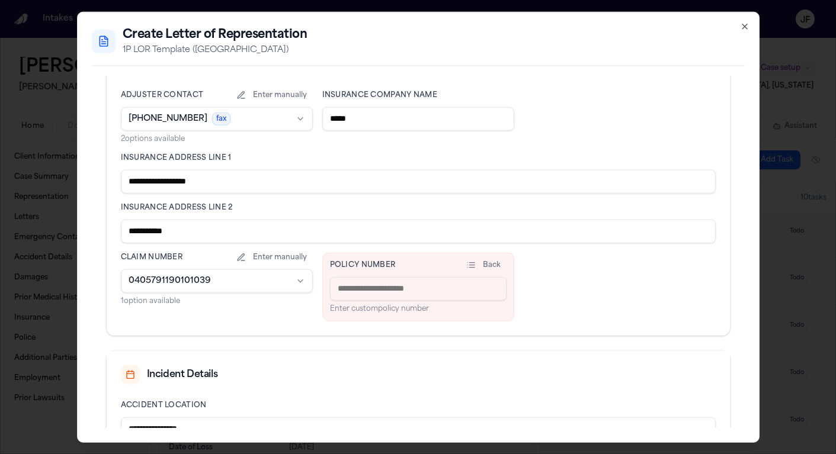
click at [370, 287] on input at bounding box center [418, 289] width 177 height 24
paste input "**********"
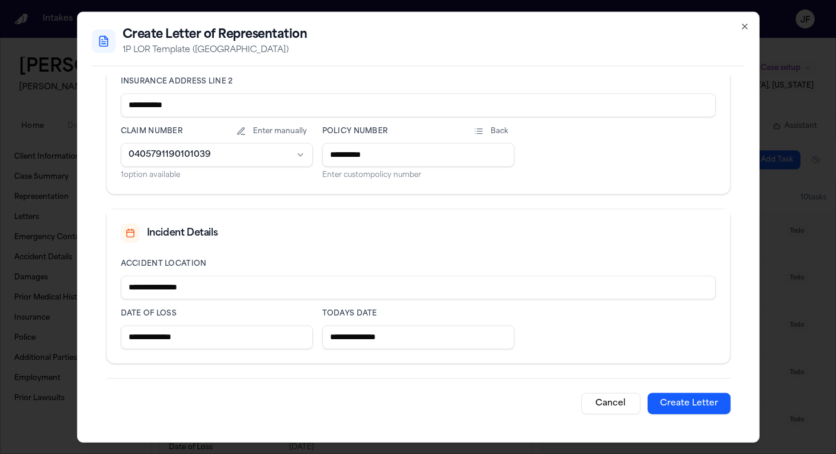
scroll to position [436, 0]
type input "**********"
click at [126, 288] on input "**********" at bounding box center [418, 288] width 595 height 24
type input "**********"
click at [666, 401] on button "Create Letter" at bounding box center [689, 403] width 83 height 21
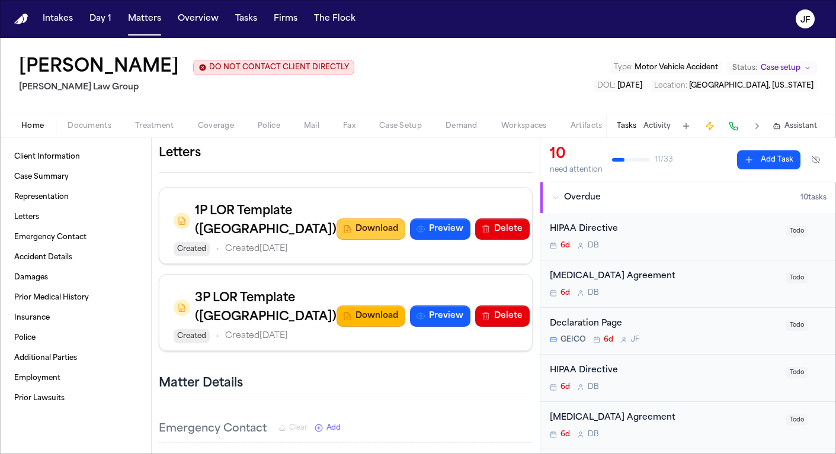
click at [367, 240] on button "Download" at bounding box center [371, 229] width 69 height 21
click at [480, 327] on button "Delete" at bounding box center [502, 316] width 55 height 21
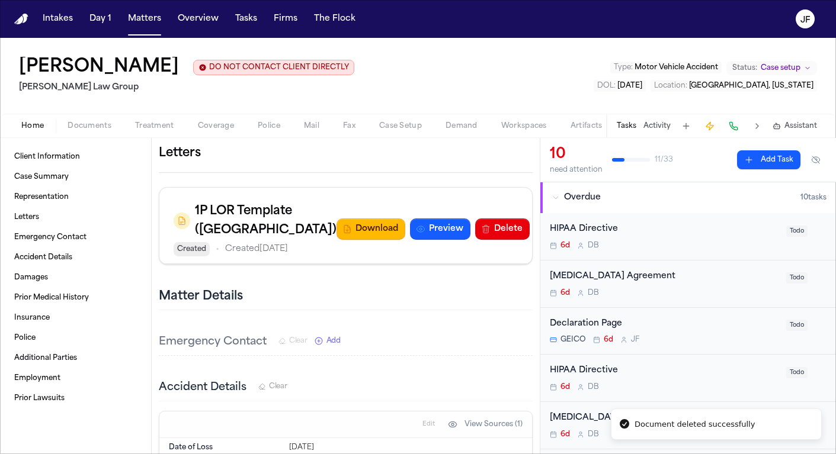
click at [536, 165] on icon "button" at bounding box center [540, 160] width 8 height 8
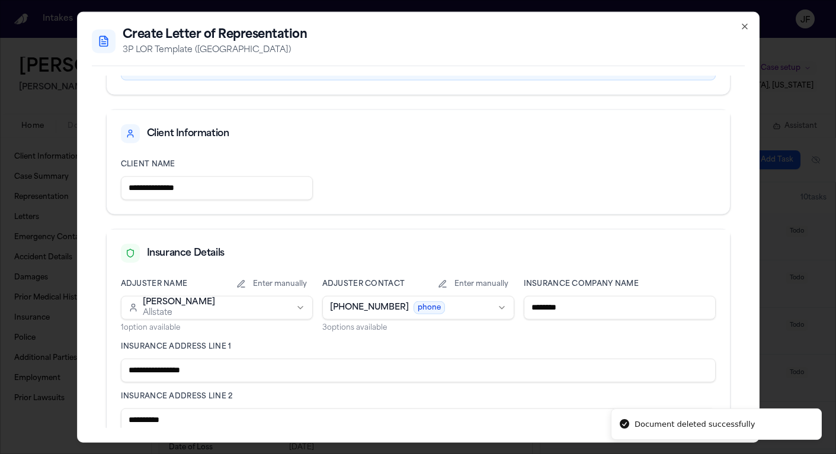
scroll to position [152, 0]
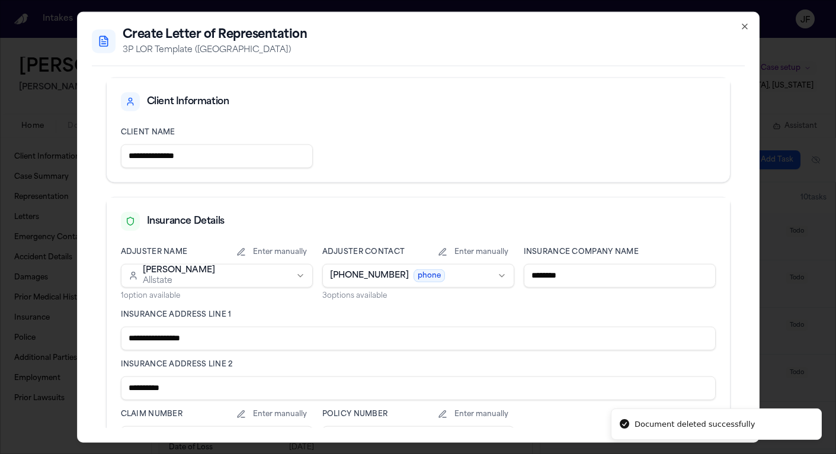
click at [467, 286] on body "Document deleted successfully Intakes Day 1 Matters Overview Tasks Firms The Fl…" at bounding box center [418, 227] width 836 height 454
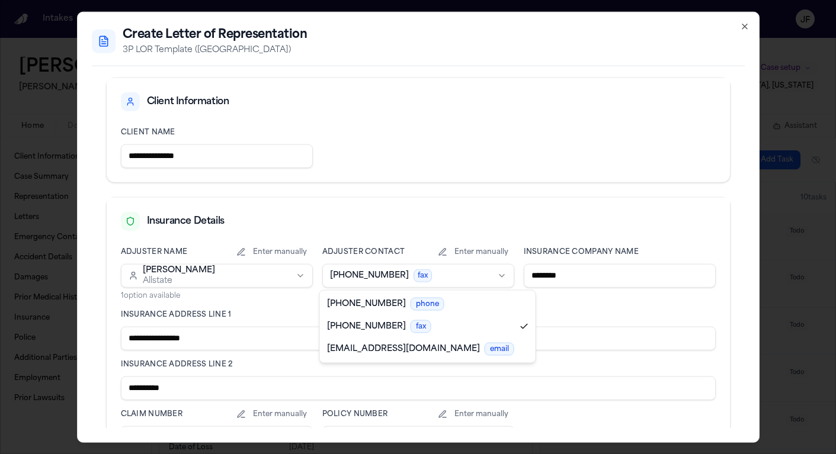
click at [436, 274] on body "Intakes Day 1 Matters Overview Tasks Firms The Flock JF Jennifer Gaydos 1 DO NO…" at bounding box center [418, 227] width 836 height 454
select select "**********"
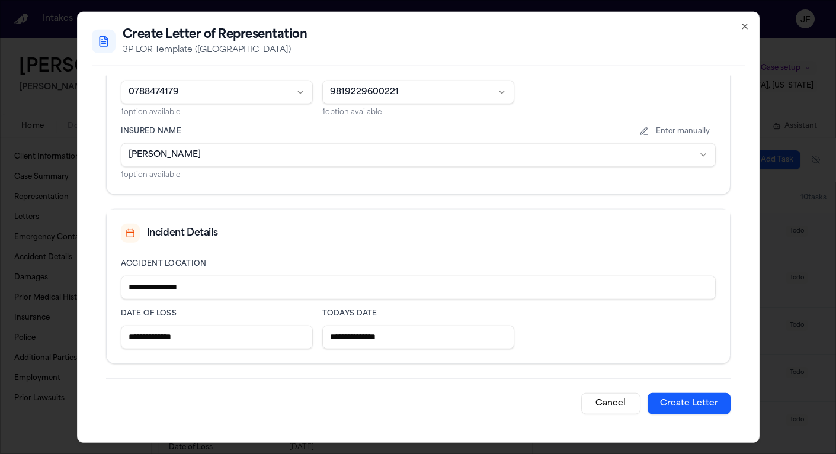
scroll to position [498, 0]
click at [126, 292] on input "**********" at bounding box center [418, 288] width 595 height 24
type input "**********"
click at [680, 405] on button "Create Letter" at bounding box center [689, 403] width 83 height 21
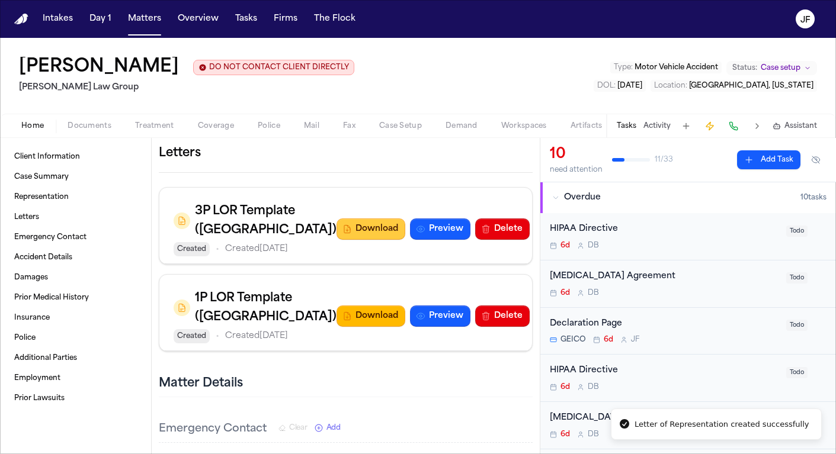
click at [349, 240] on button "Download" at bounding box center [371, 229] width 69 height 21
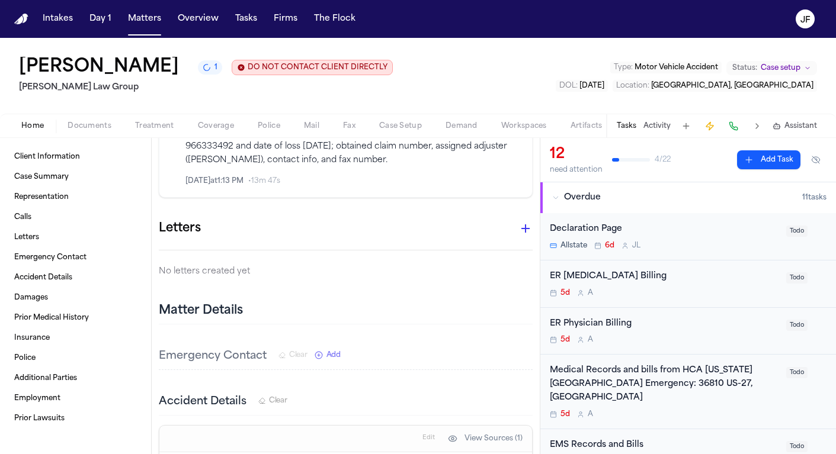
scroll to position [373, 0]
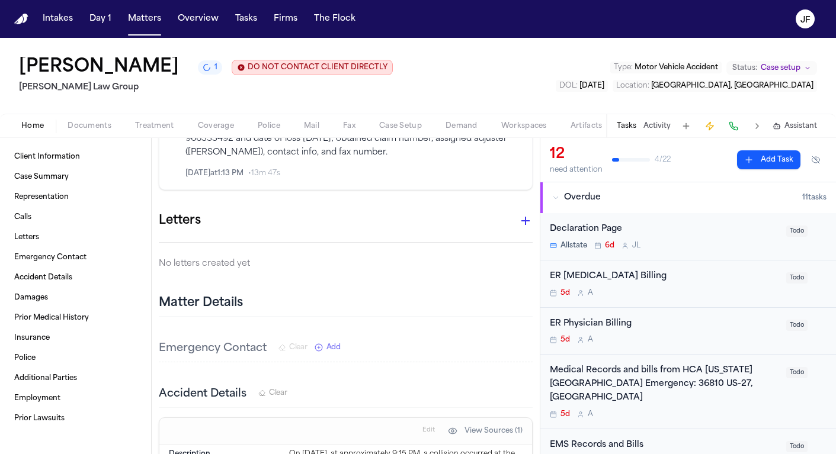
click at [521, 217] on icon "button" at bounding box center [525, 221] width 8 height 8
